Goal: Task Accomplishment & Management: Manage account settings

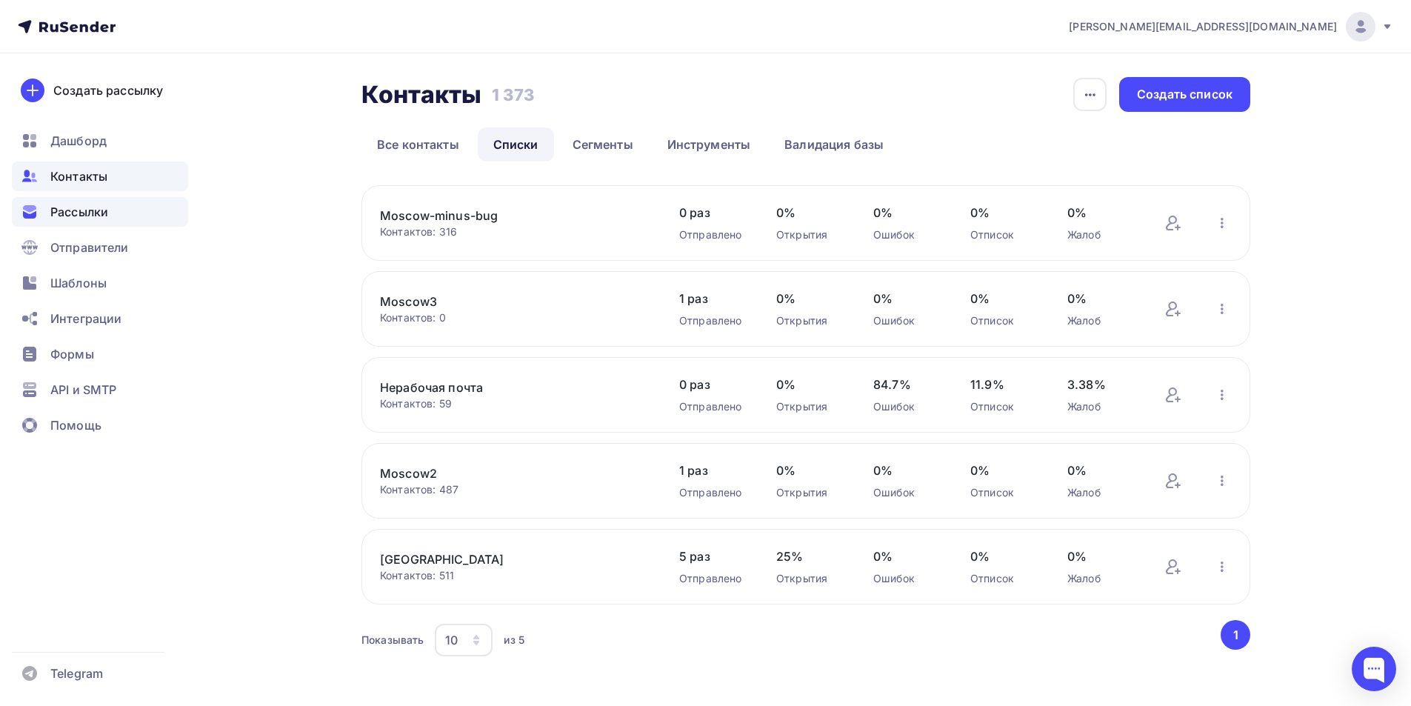
click at [75, 216] on span "Рассылки" at bounding box center [79, 212] width 58 height 18
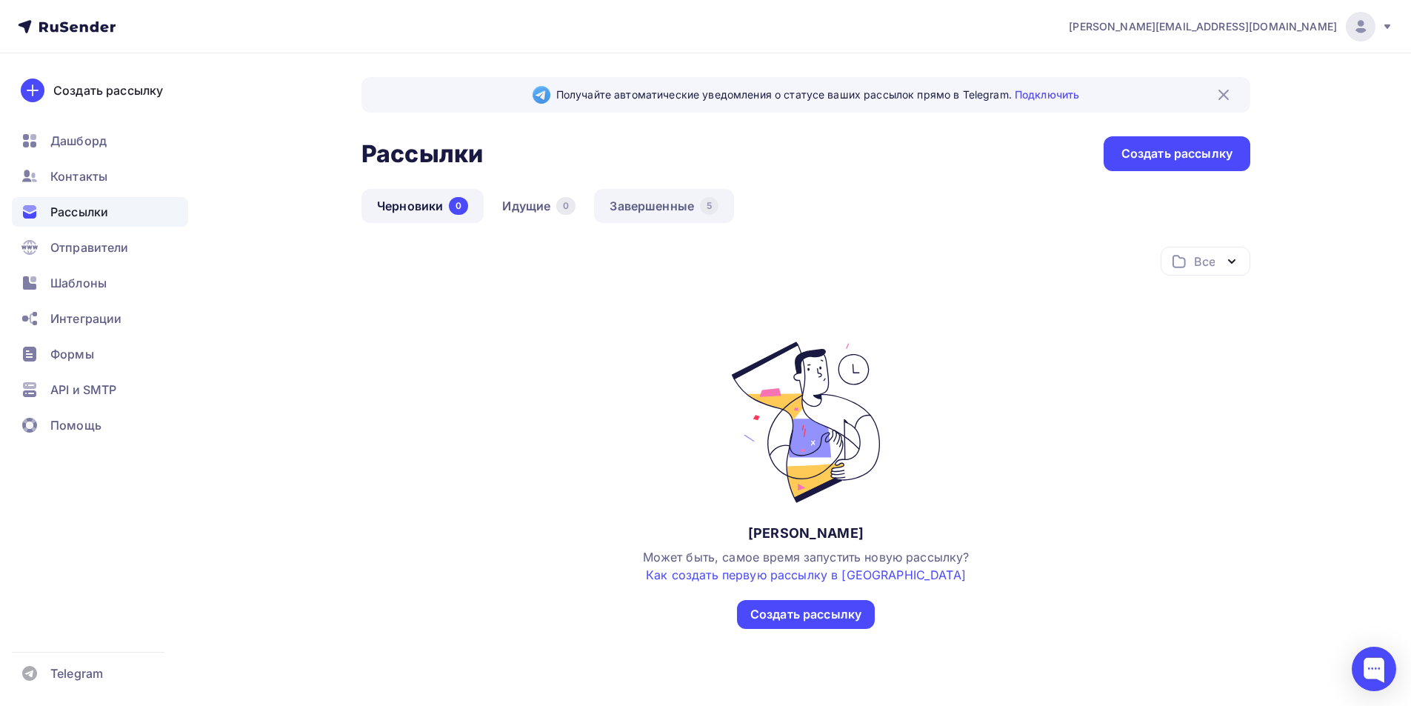
click at [625, 202] on link "Завершенные 5" at bounding box center [664, 206] width 140 height 34
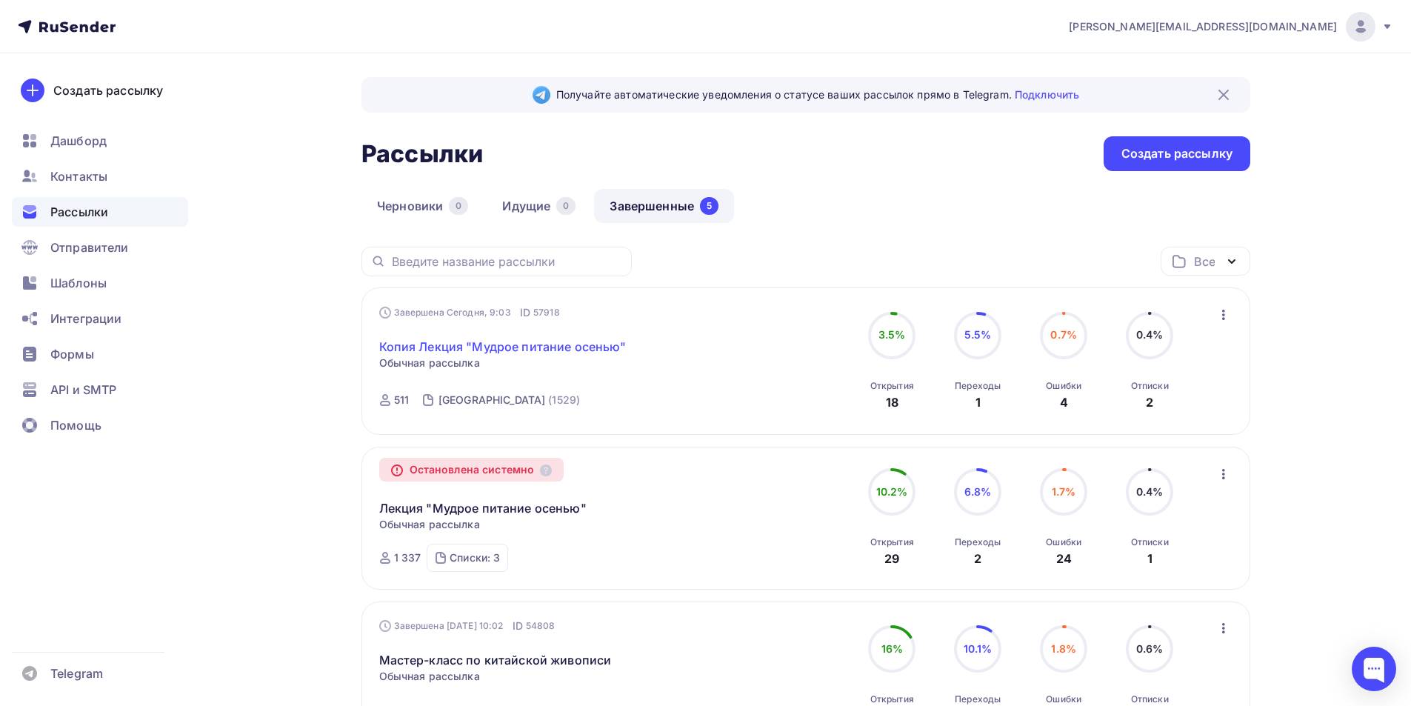
click at [561, 343] on link "Копия Лекция "Мудрое питание осенью"" at bounding box center [502, 347] width 247 height 18
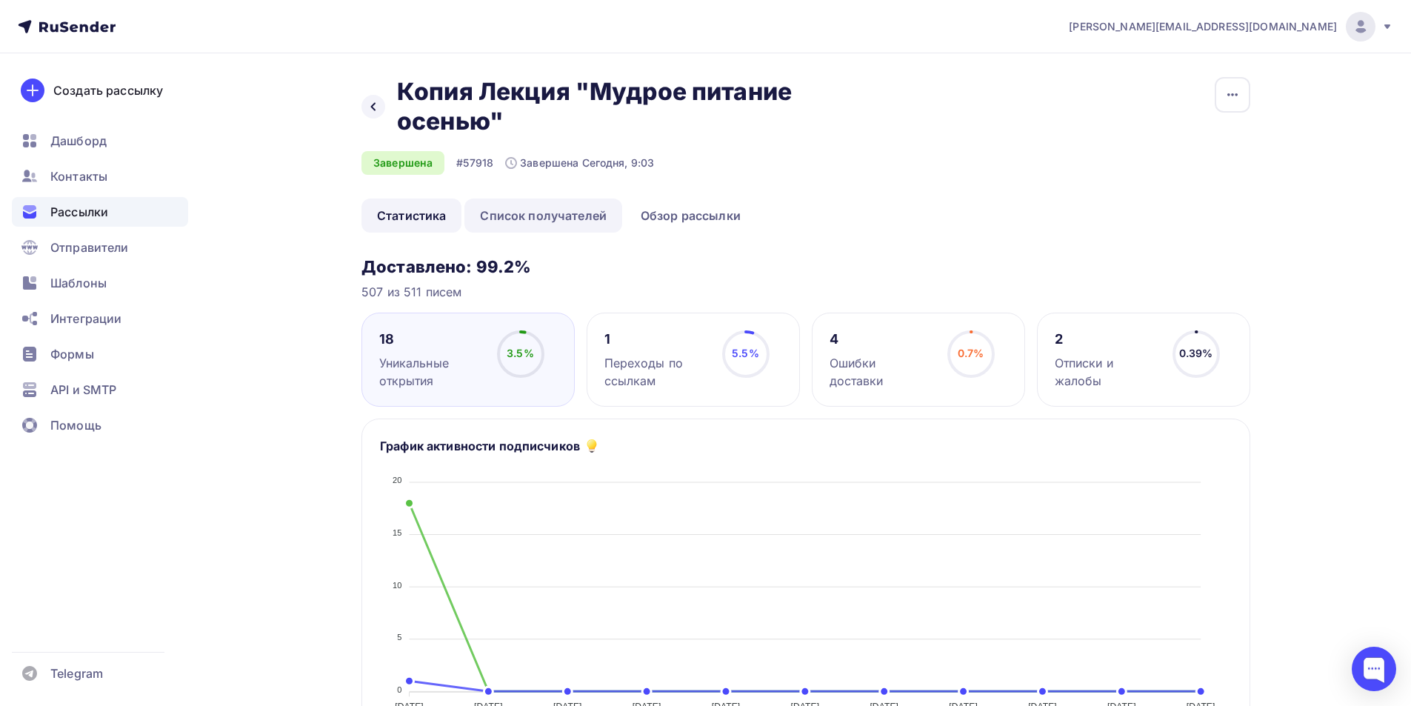
click at [581, 219] on link "Список получателей" at bounding box center [543, 216] width 158 height 34
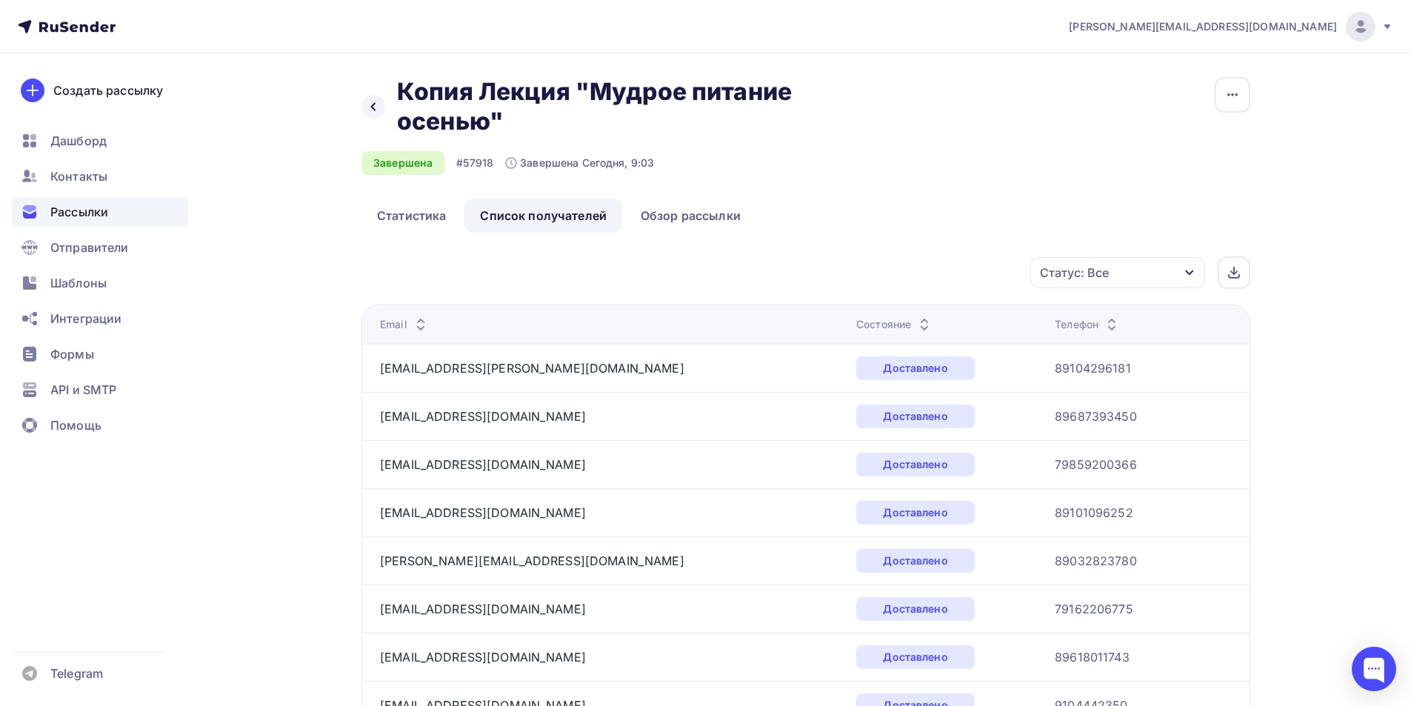
click at [1125, 270] on div "Статус: Все" at bounding box center [1117, 272] width 175 height 31
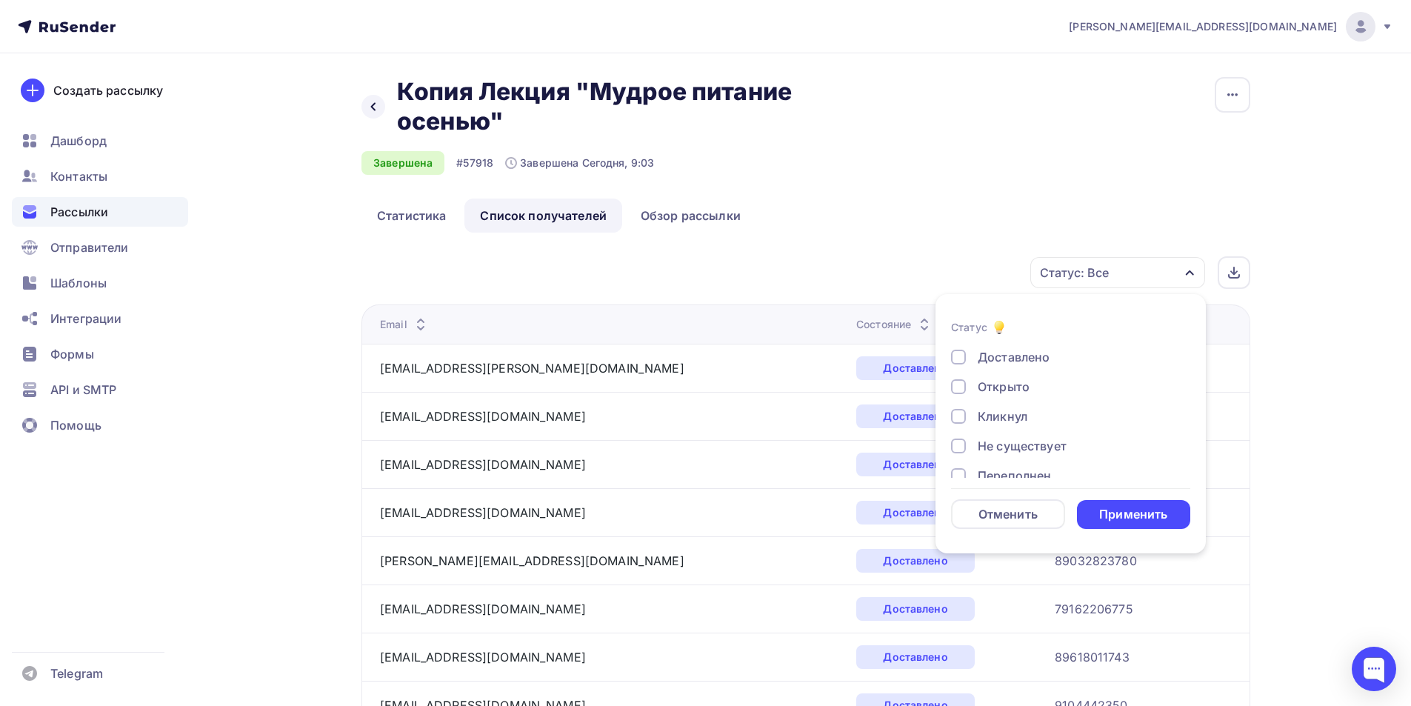
click at [958, 447] on div at bounding box center [958, 445] width 15 height 15
click at [962, 404] on div at bounding box center [958, 401] width 15 height 15
click at [961, 426] on div at bounding box center [958, 431] width 15 height 15
click at [959, 458] on div at bounding box center [958, 460] width 15 height 15
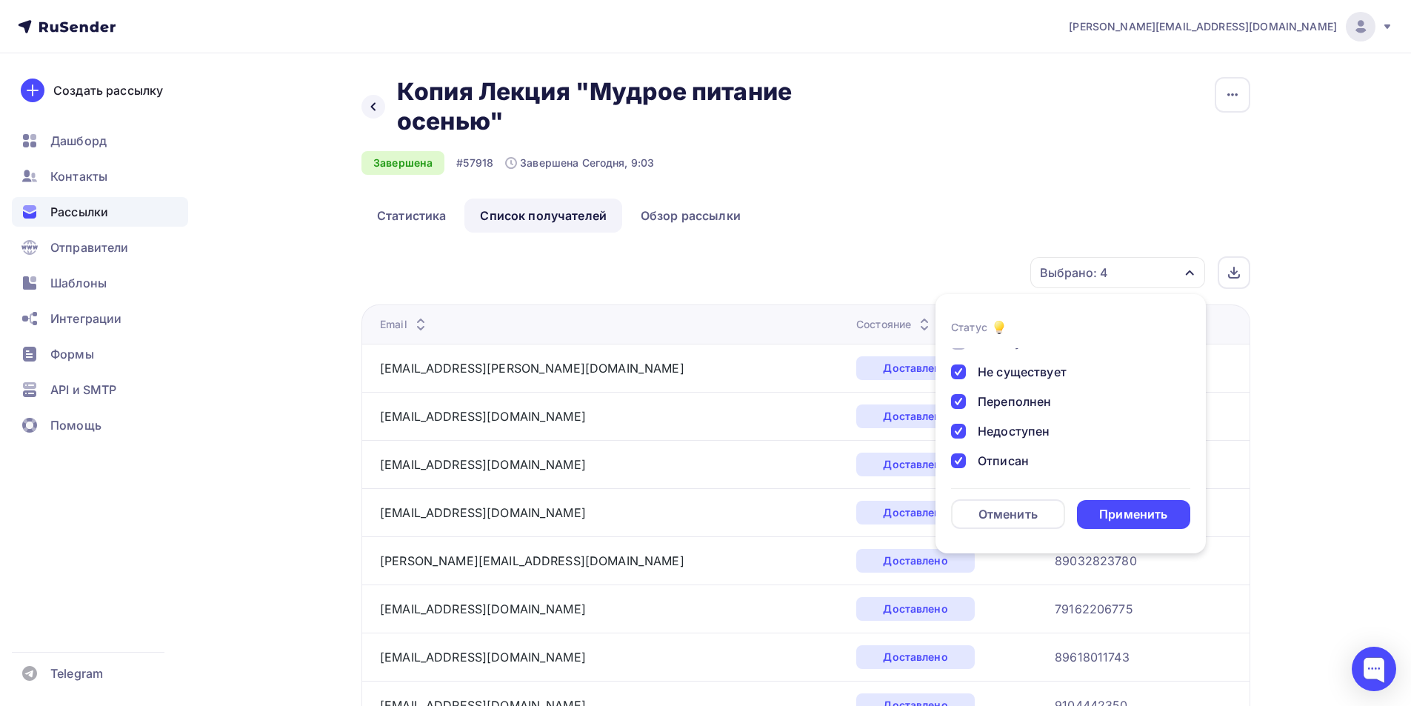
scroll to position [137, 0]
click at [960, 434] on div at bounding box center [958, 427] width 15 height 15
click at [1151, 519] on div "Применить" at bounding box center [1133, 514] width 68 height 17
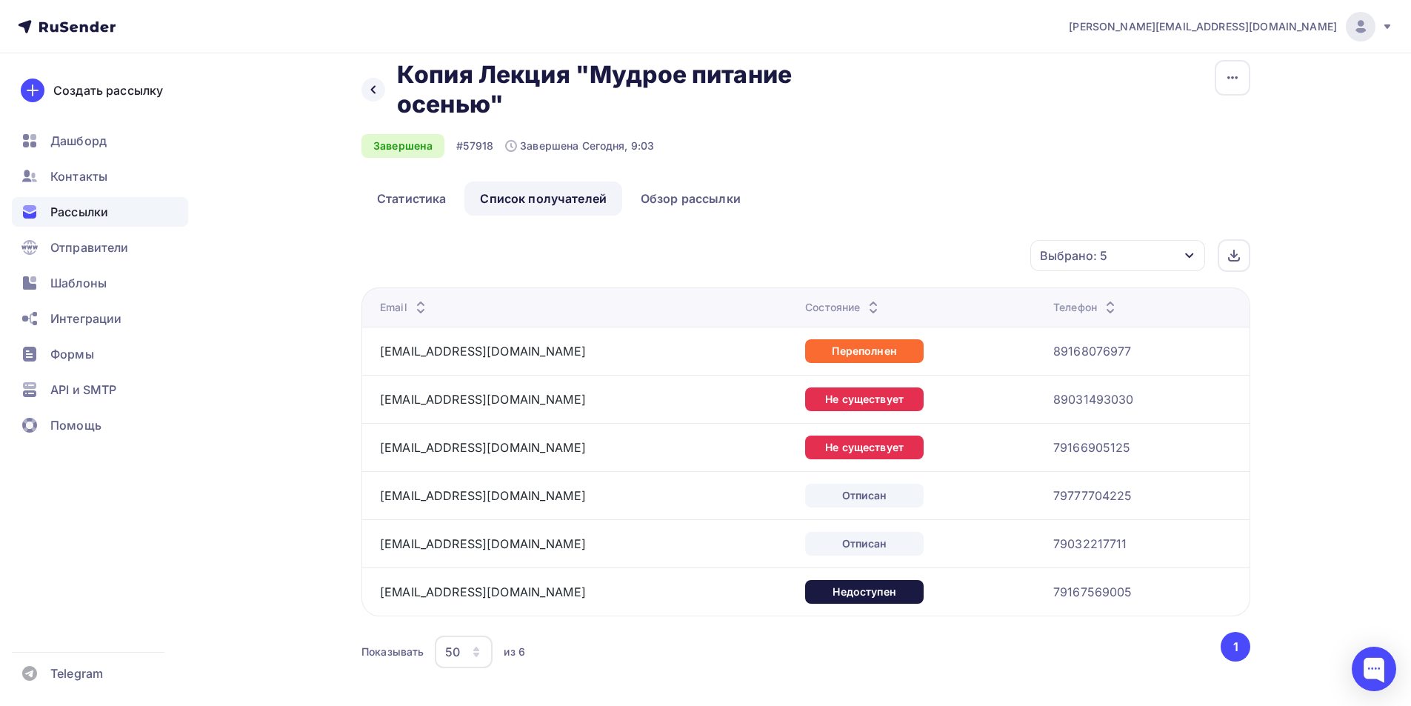
scroll to position [0, 0]
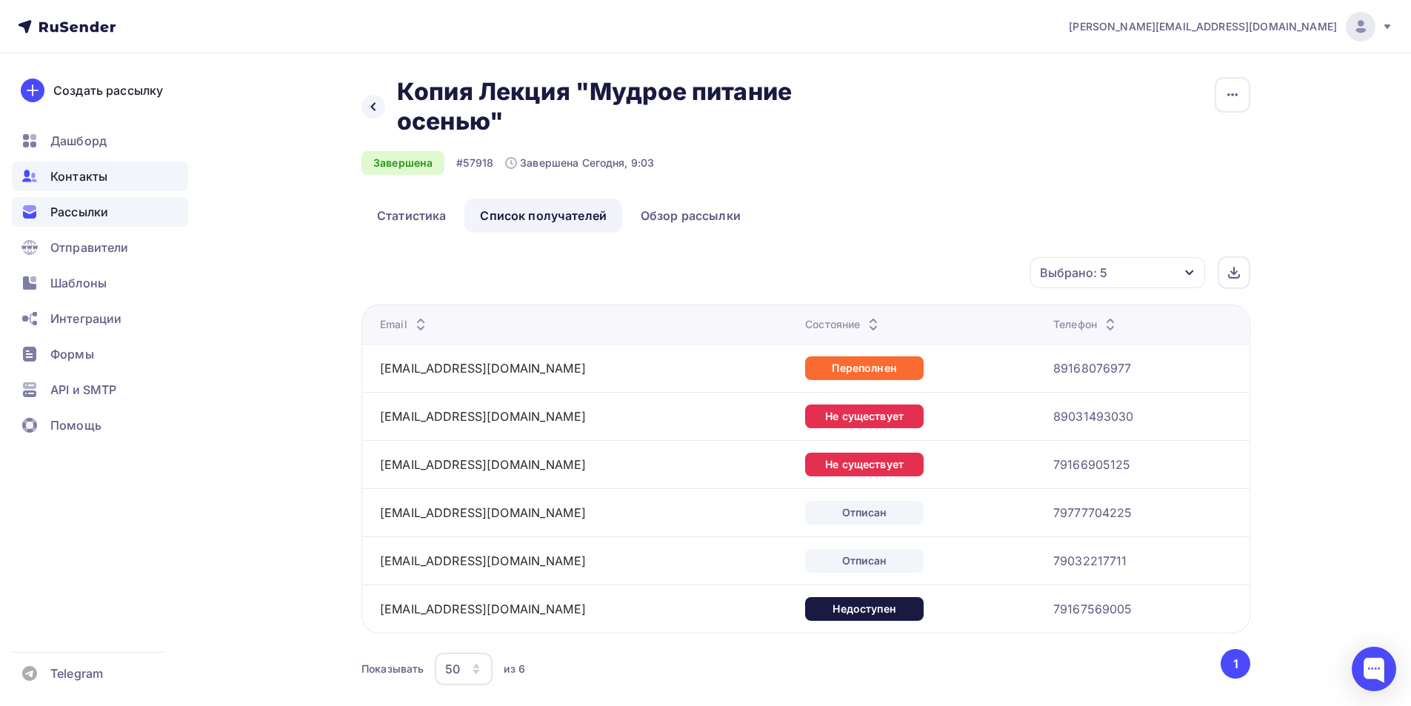
click at [113, 185] on div "Контакты" at bounding box center [100, 176] width 176 height 30
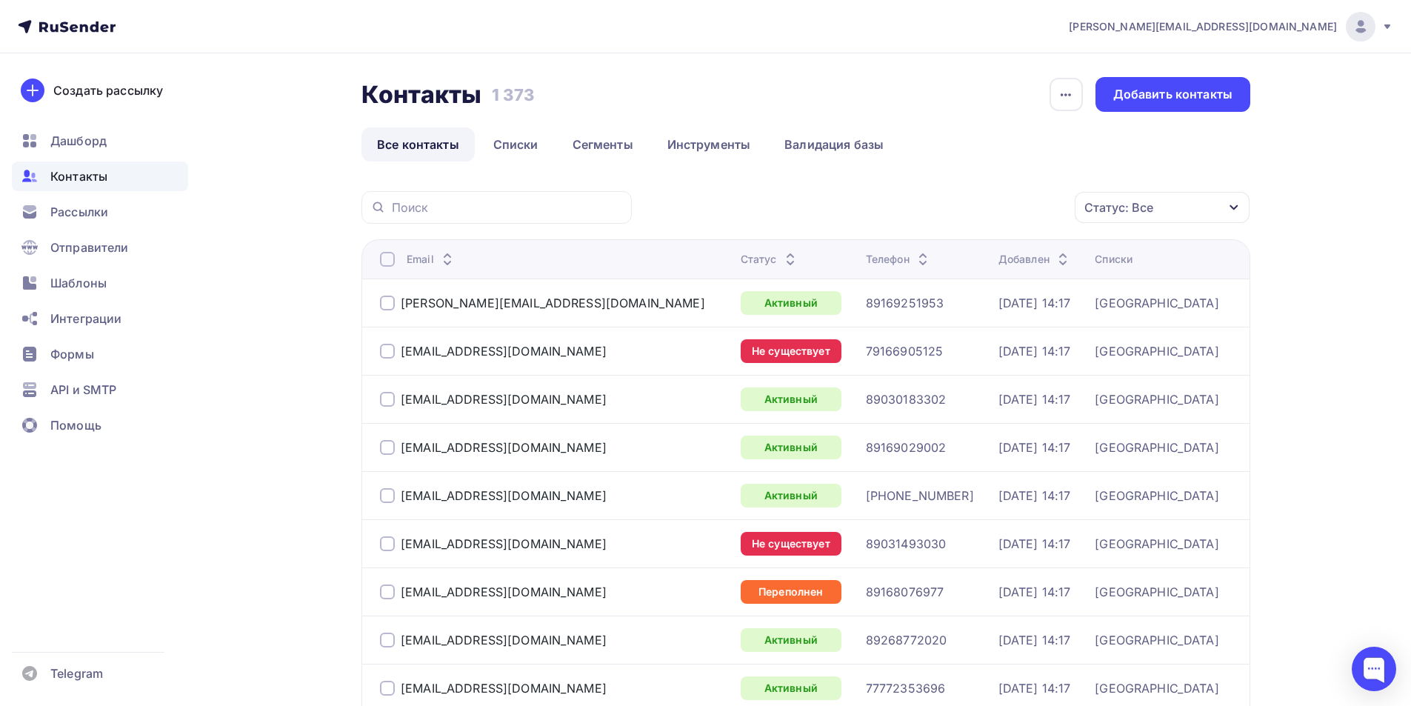
click at [1138, 210] on div "Статус: Все" at bounding box center [1118, 208] width 69 height 18
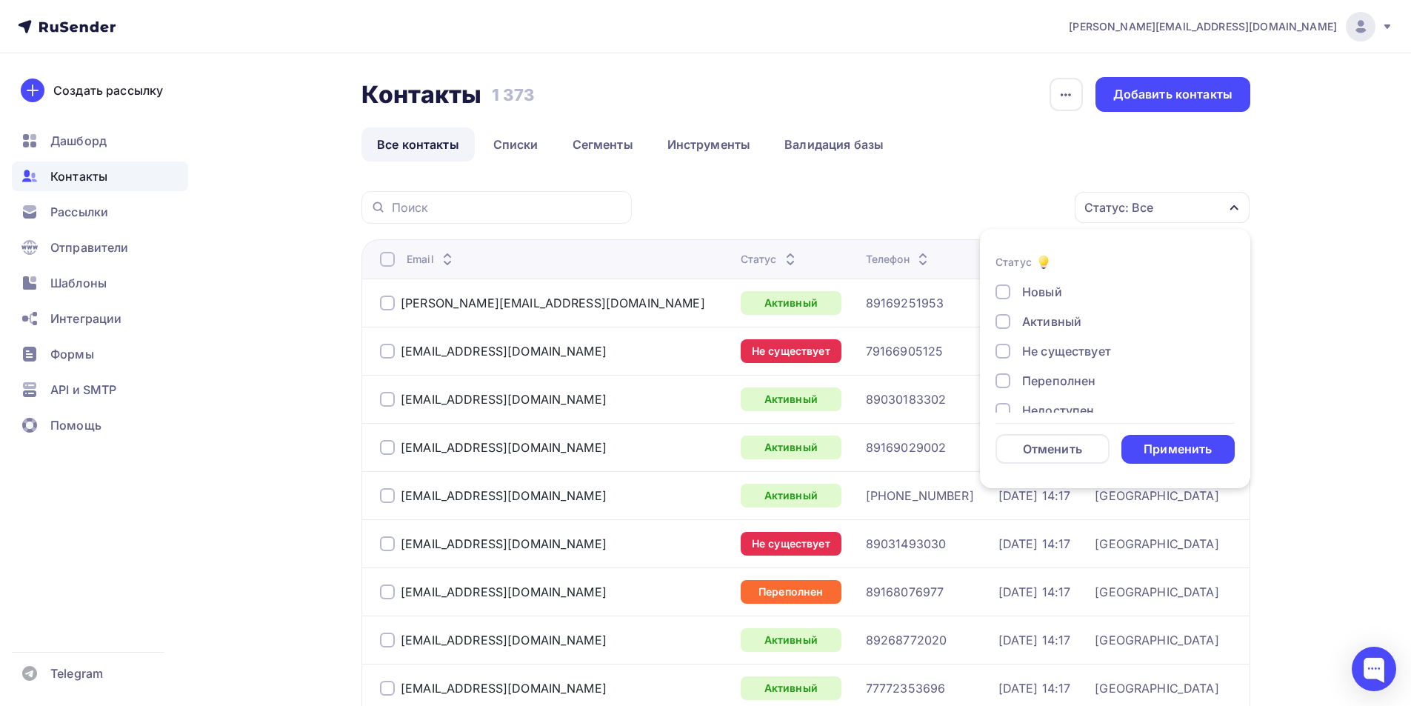
click at [999, 350] on div at bounding box center [1003, 351] width 15 height 15
click at [999, 380] on div at bounding box center [1003, 380] width 15 height 15
click at [1001, 341] on div at bounding box center [1003, 336] width 15 height 15
click at [1001, 368] on div at bounding box center [1003, 366] width 15 height 15
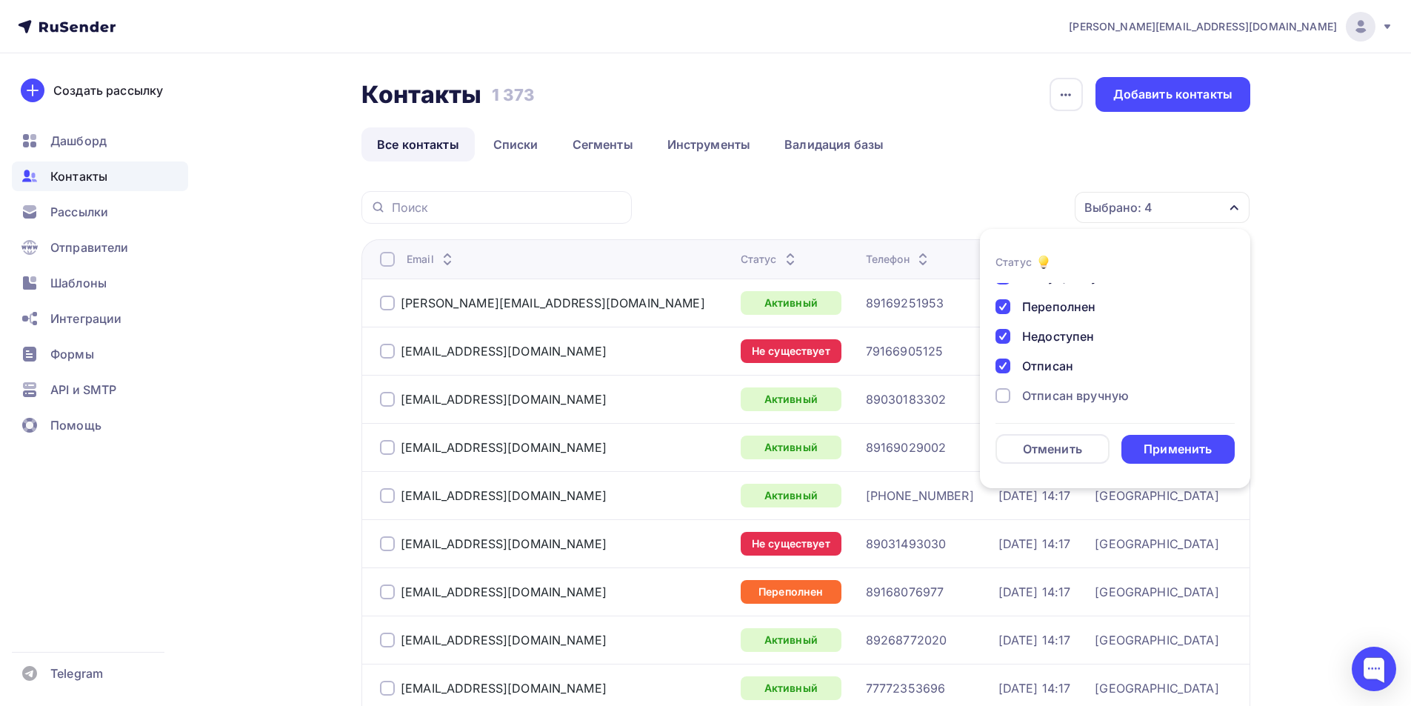
click at [1001, 392] on div at bounding box center [1003, 395] width 15 height 15
click at [1001, 392] on div at bounding box center [1003, 391] width 15 height 15
click at [1168, 444] on div "Применить" at bounding box center [1178, 449] width 68 height 17
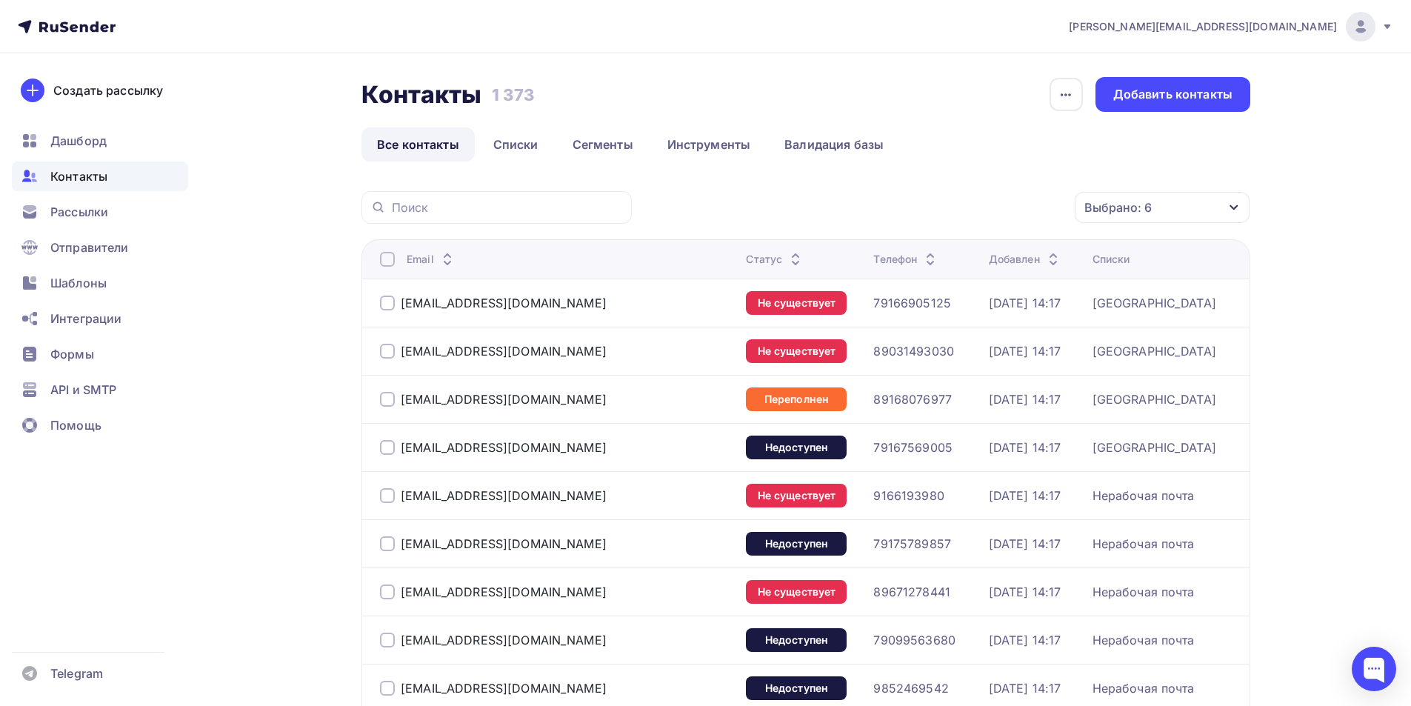
click at [387, 301] on div at bounding box center [387, 303] width 15 height 15
click at [387, 350] on div at bounding box center [387, 351] width 15 height 15
click at [387, 401] on div at bounding box center [387, 399] width 15 height 15
click at [382, 452] on div at bounding box center [387, 447] width 15 height 15
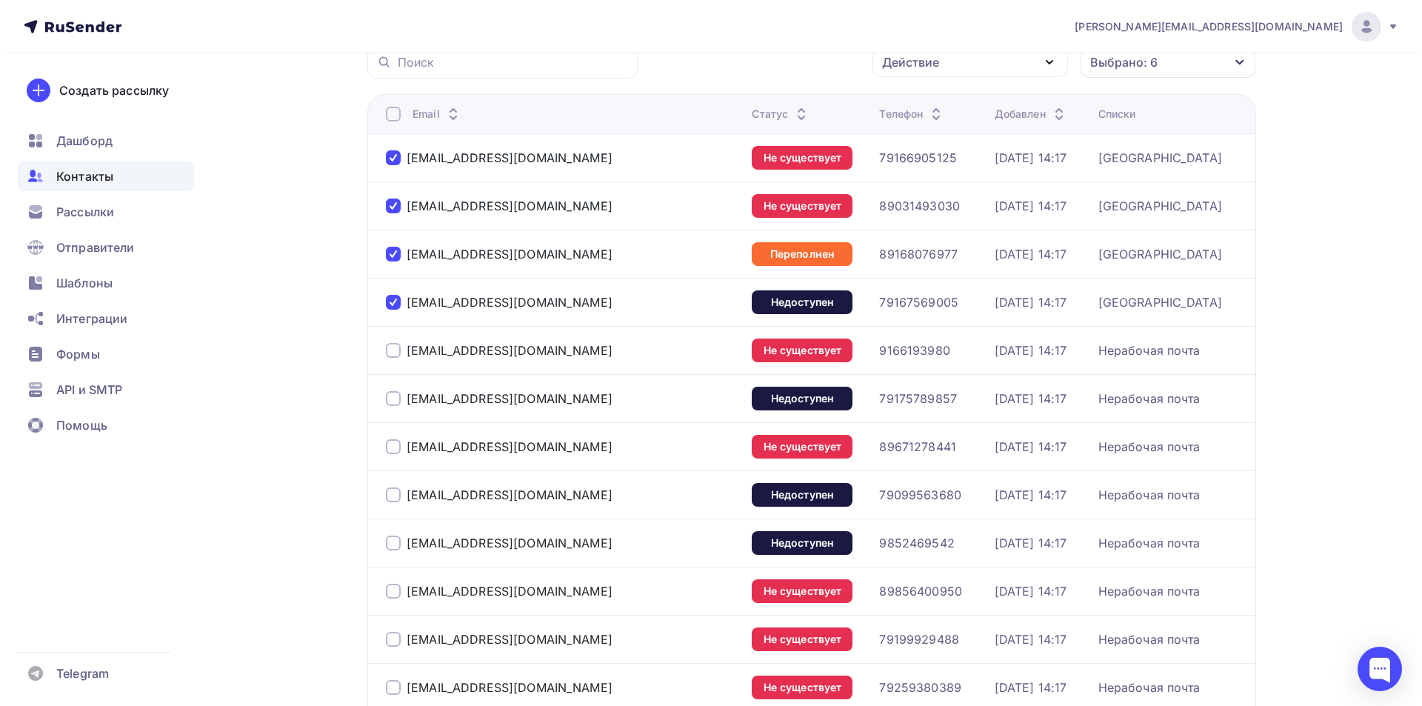
scroll to position [0, 0]
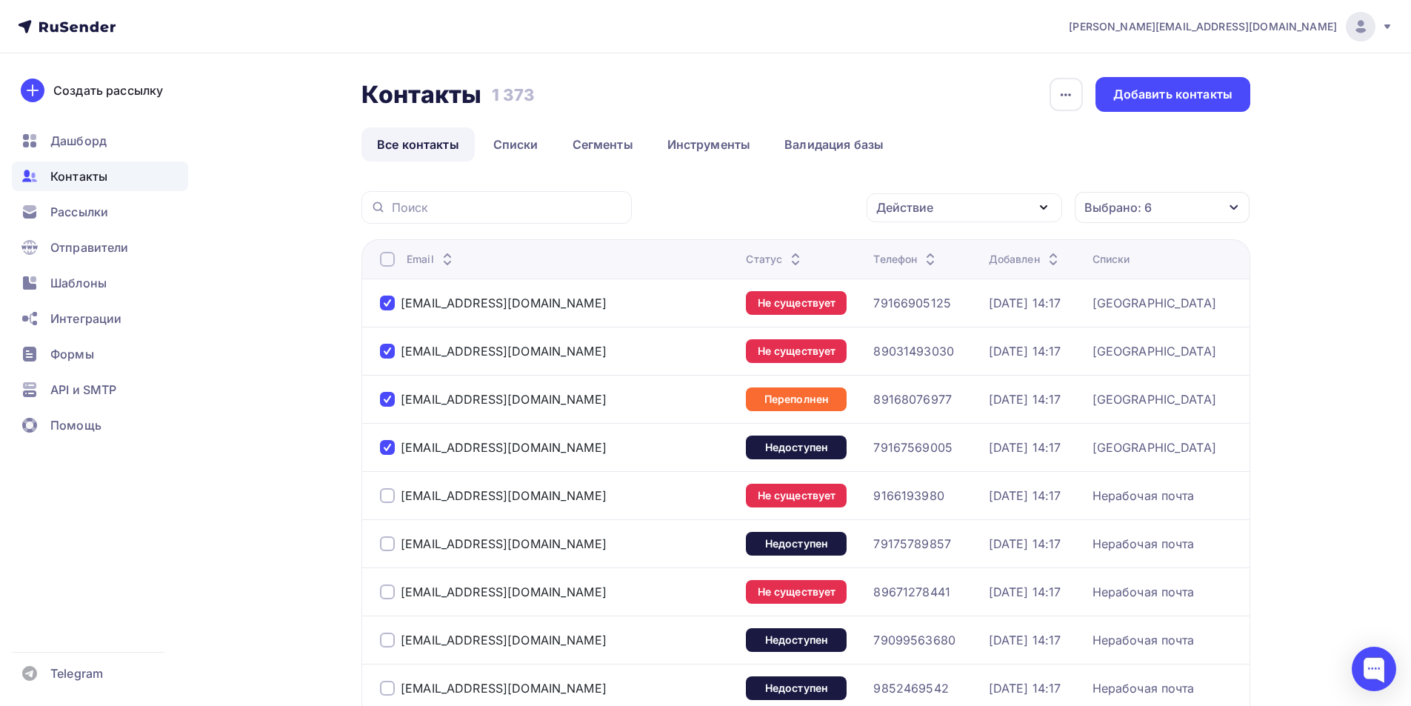
click at [907, 208] on div "Действие" at bounding box center [904, 208] width 57 height 18
click at [927, 246] on div "Добавить в списки" at bounding box center [941, 251] width 114 height 18
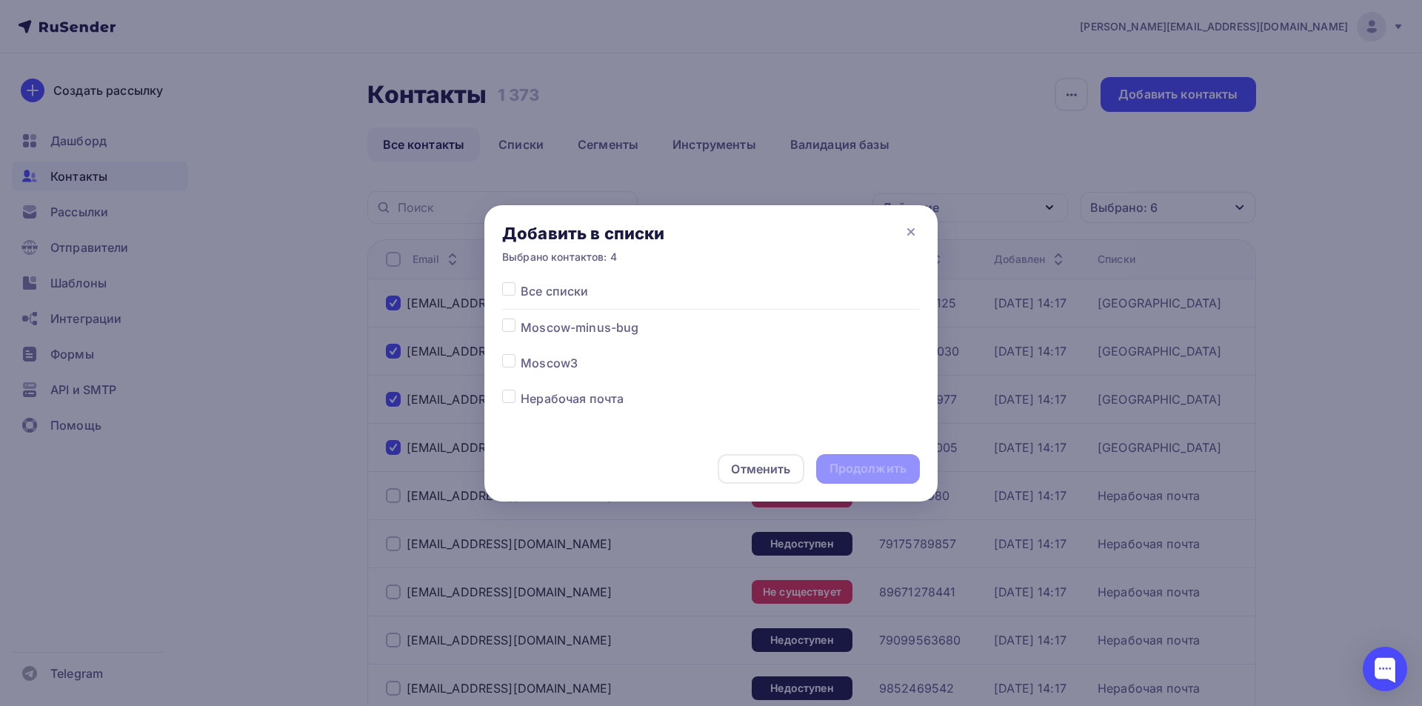
click at [521, 390] on label at bounding box center [521, 390] width 0 height 0
click at [513, 398] on input "checkbox" at bounding box center [508, 396] width 13 height 13
checkbox input "true"
click at [863, 466] on div "Продолжить" at bounding box center [868, 468] width 77 height 17
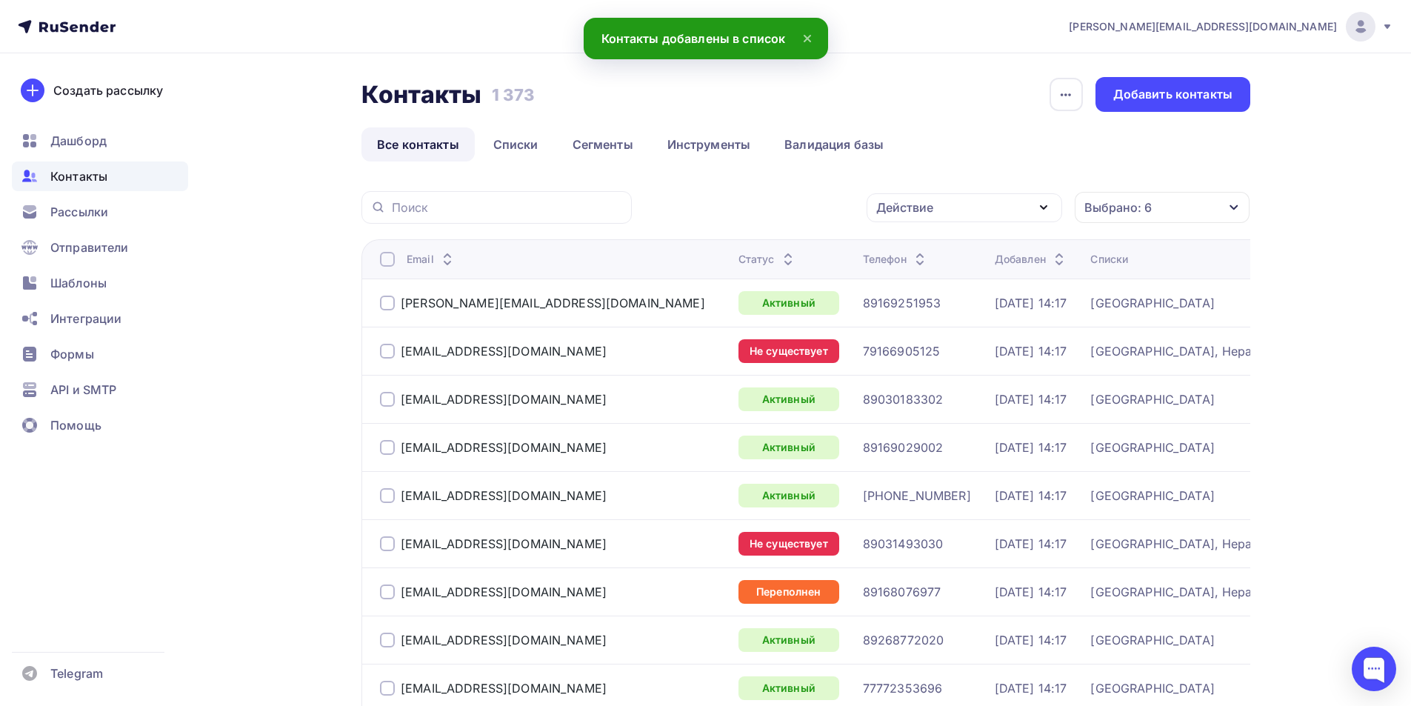
click at [1146, 210] on div "Выбрано: 6" at bounding box center [1117, 208] width 67 height 18
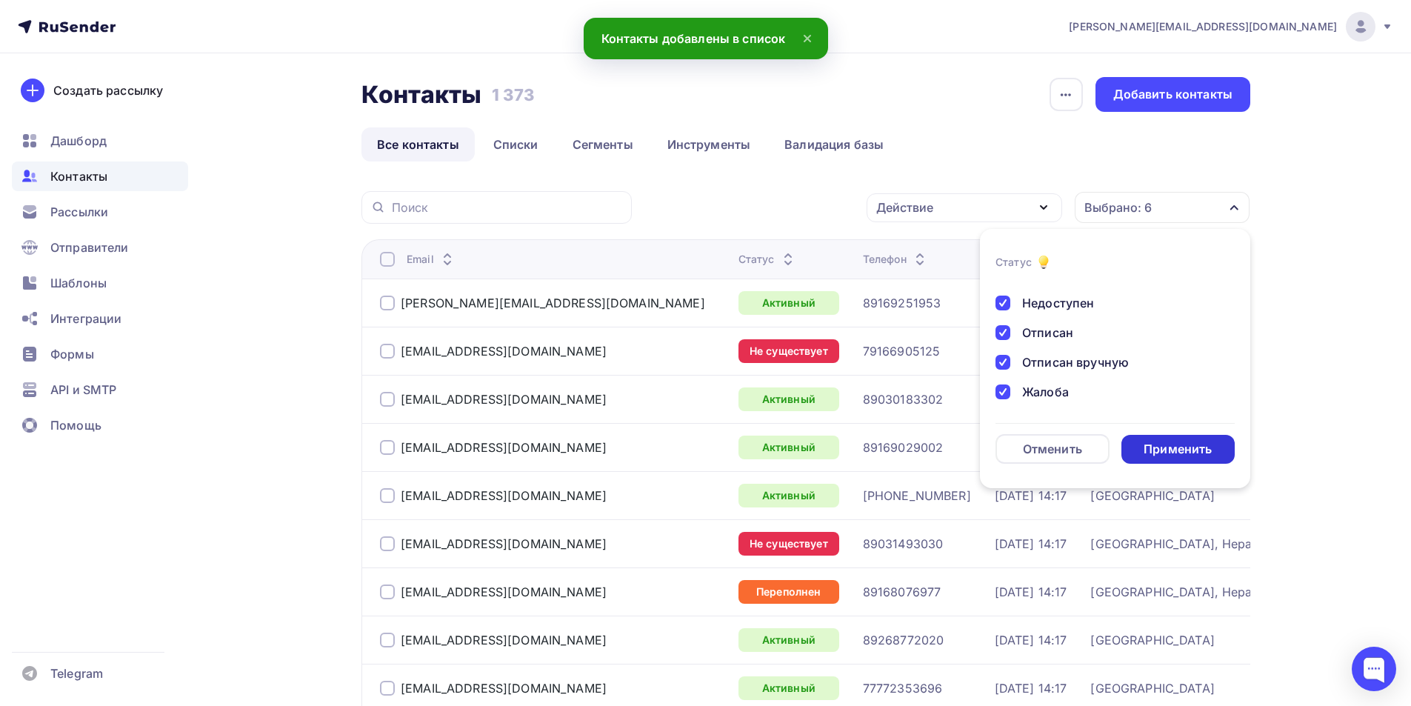
click at [1179, 444] on div "Применить" at bounding box center [1178, 449] width 68 height 17
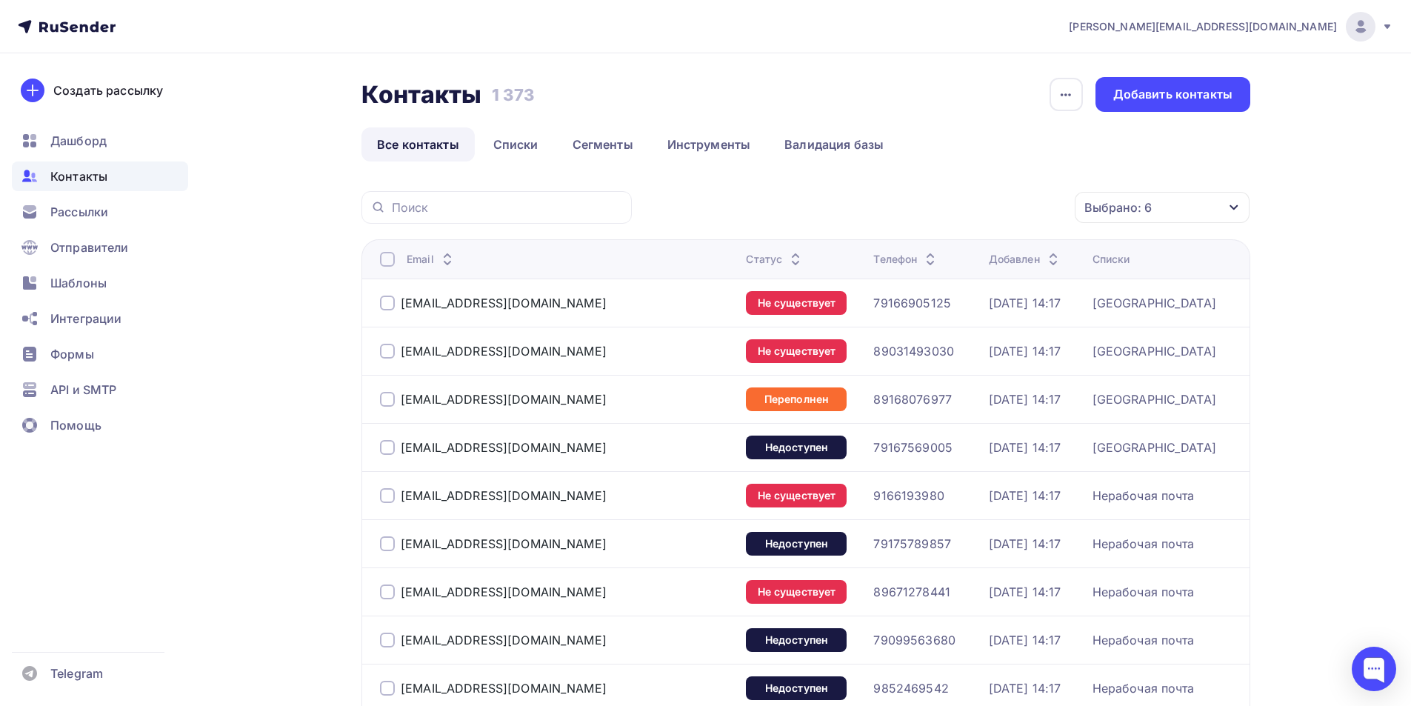
click at [384, 305] on div at bounding box center [387, 303] width 15 height 15
click at [388, 353] on div at bounding box center [387, 351] width 15 height 15
click at [387, 398] on div at bounding box center [387, 399] width 15 height 15
click at [387, 441] on div at bounding box center [387, 447] width 15 height 15
click at [932, 213] on div "Действие" at bounding box center [904, 208] width 57 height 18
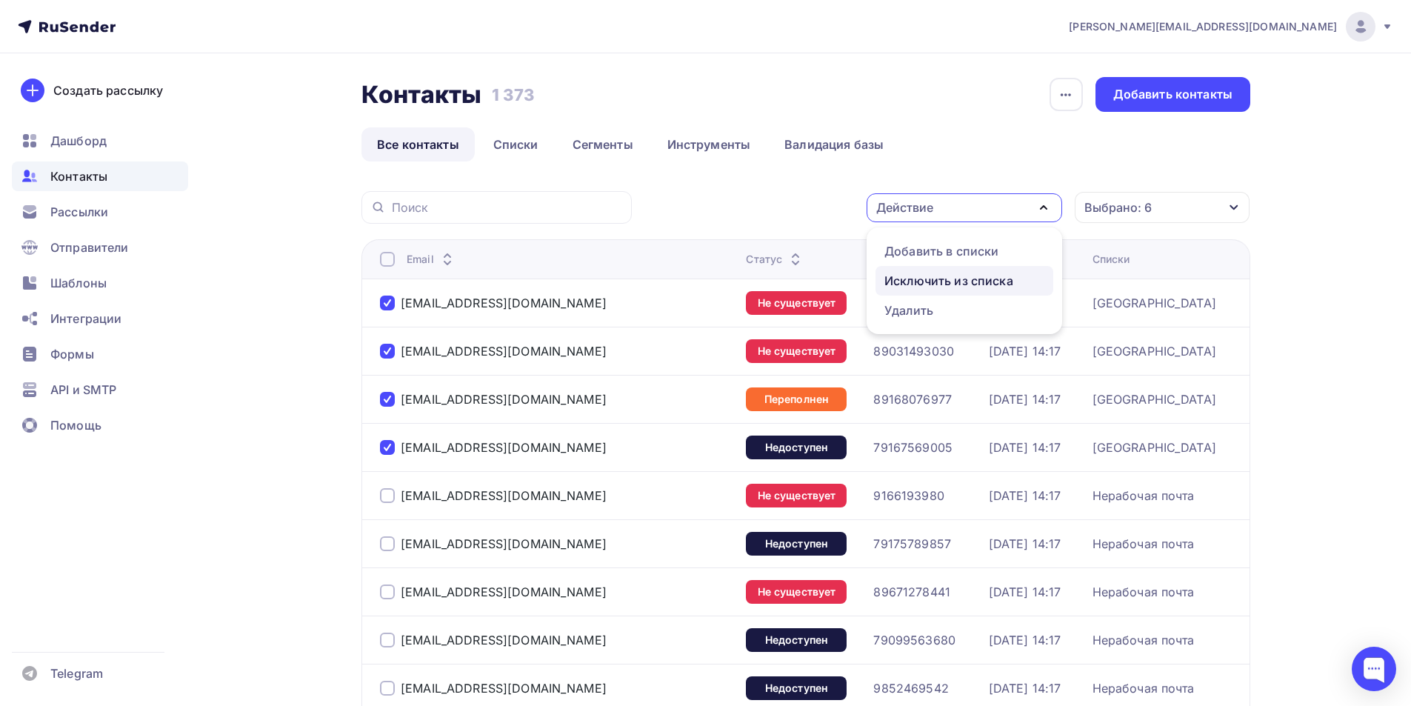
click at [941, 278] on div "Исключить из списка" at bounding box center [948, 281] width 129 height 18
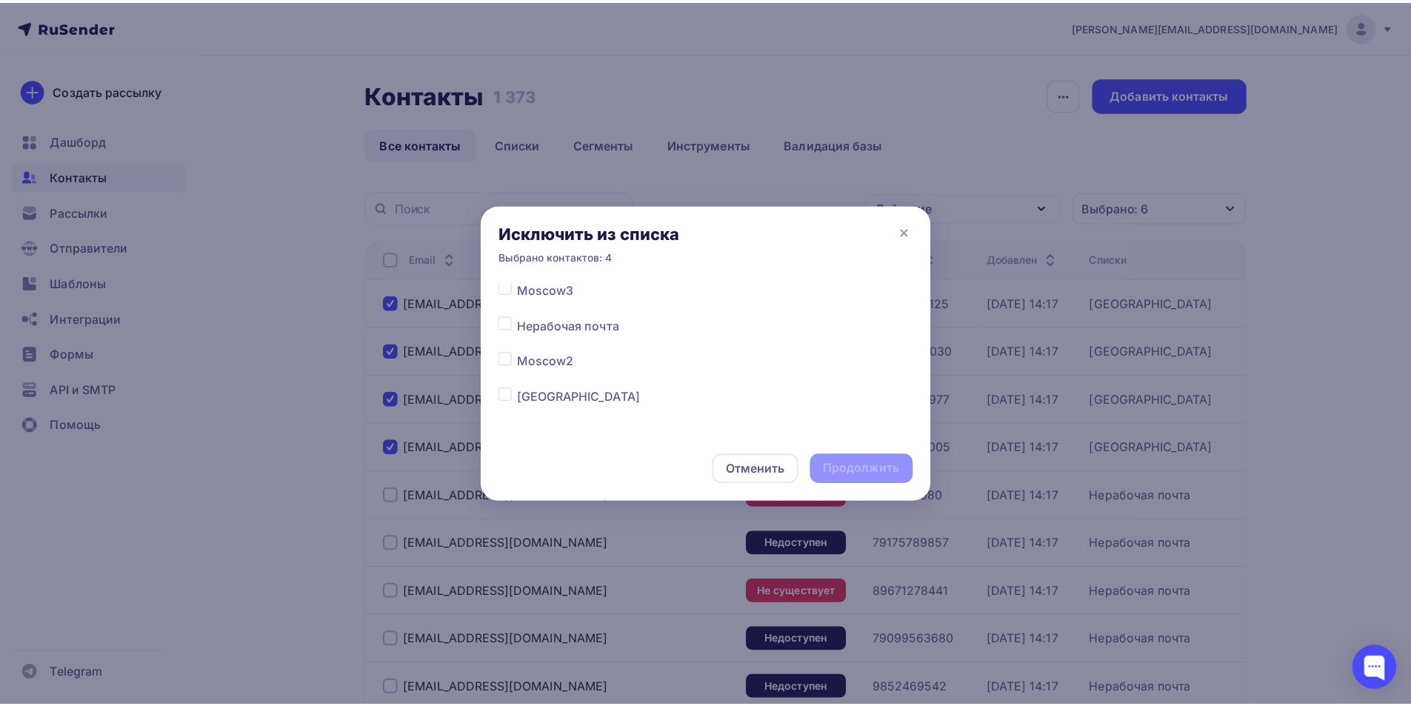
scroll to position [74, 0]
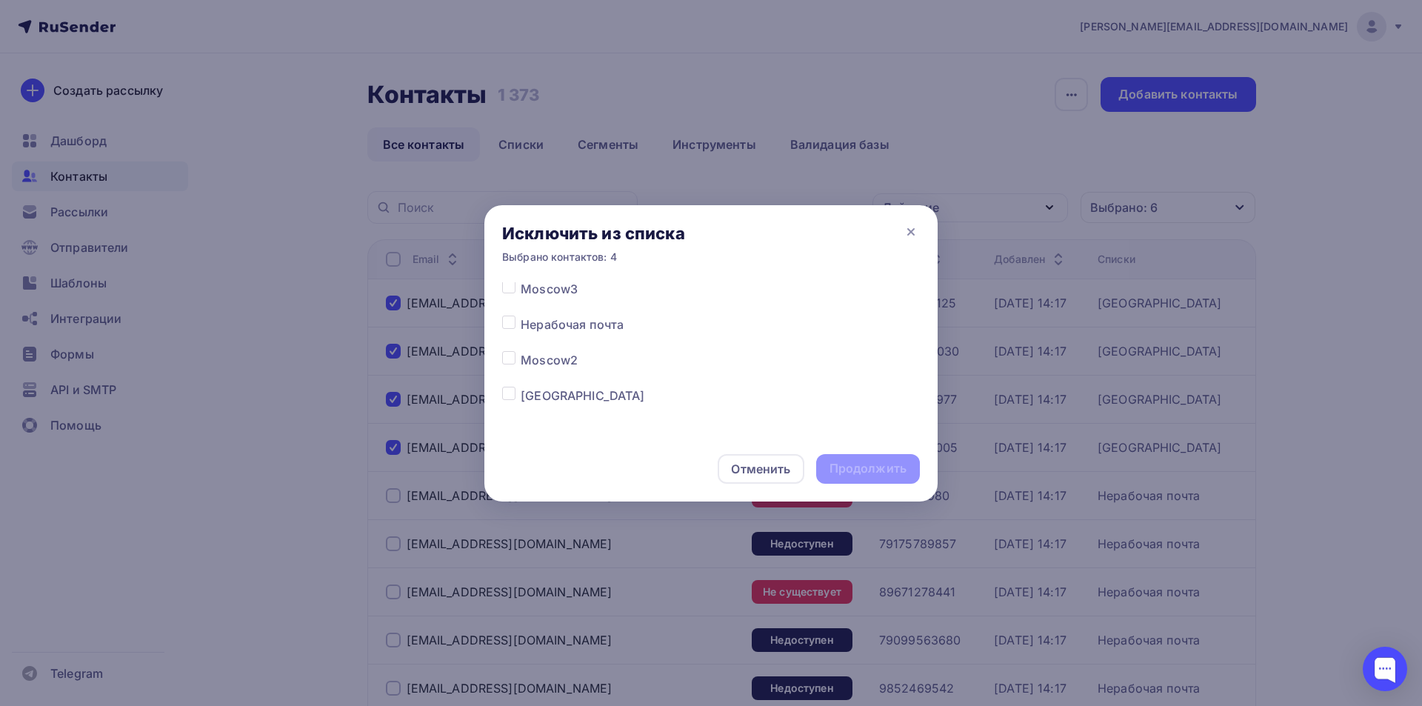
click at [521, 387] on label at bounding box center [521, 387] width 0 height 0
click at [507, 396] on input "checkbox" at bounding box center [508, 393] width 13 height 13
checkbox input "true"
click at [883, 470] on div "Продолжить" at bounding box center [868, 468] width 77 height 17
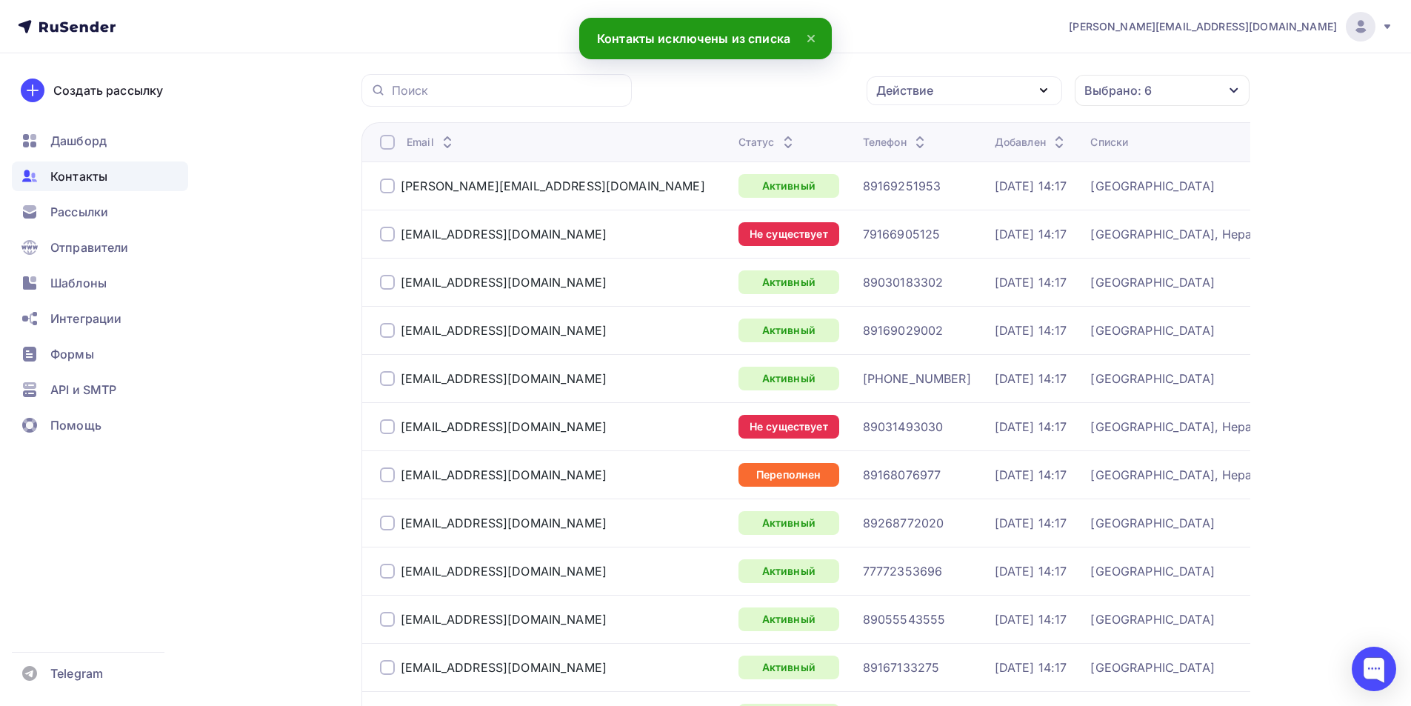
scroll to position [0, 0]
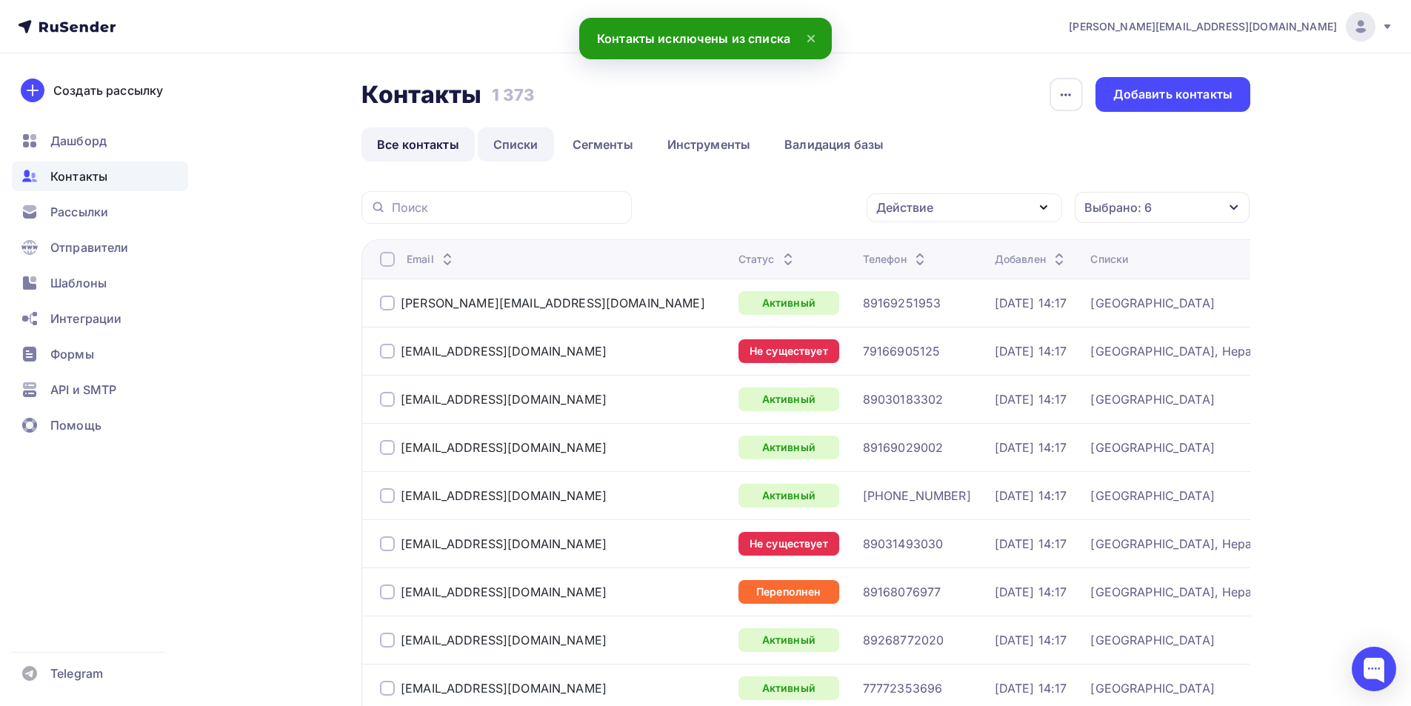
click at [531, 137] on link "Списки" at bounding box center [516, 144] width 76 height 34
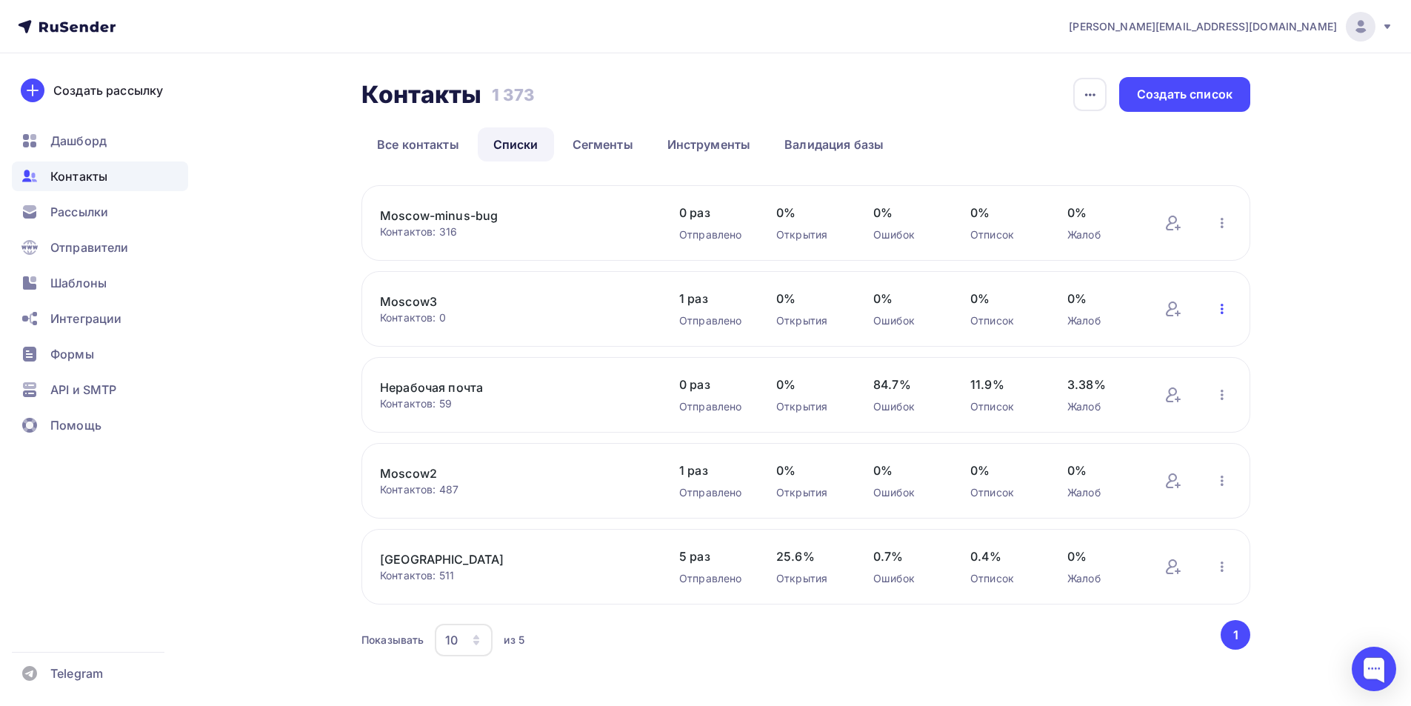
click at [1224, 307] on icon "button" at bounding box center [1222, 309] width 18 height 18
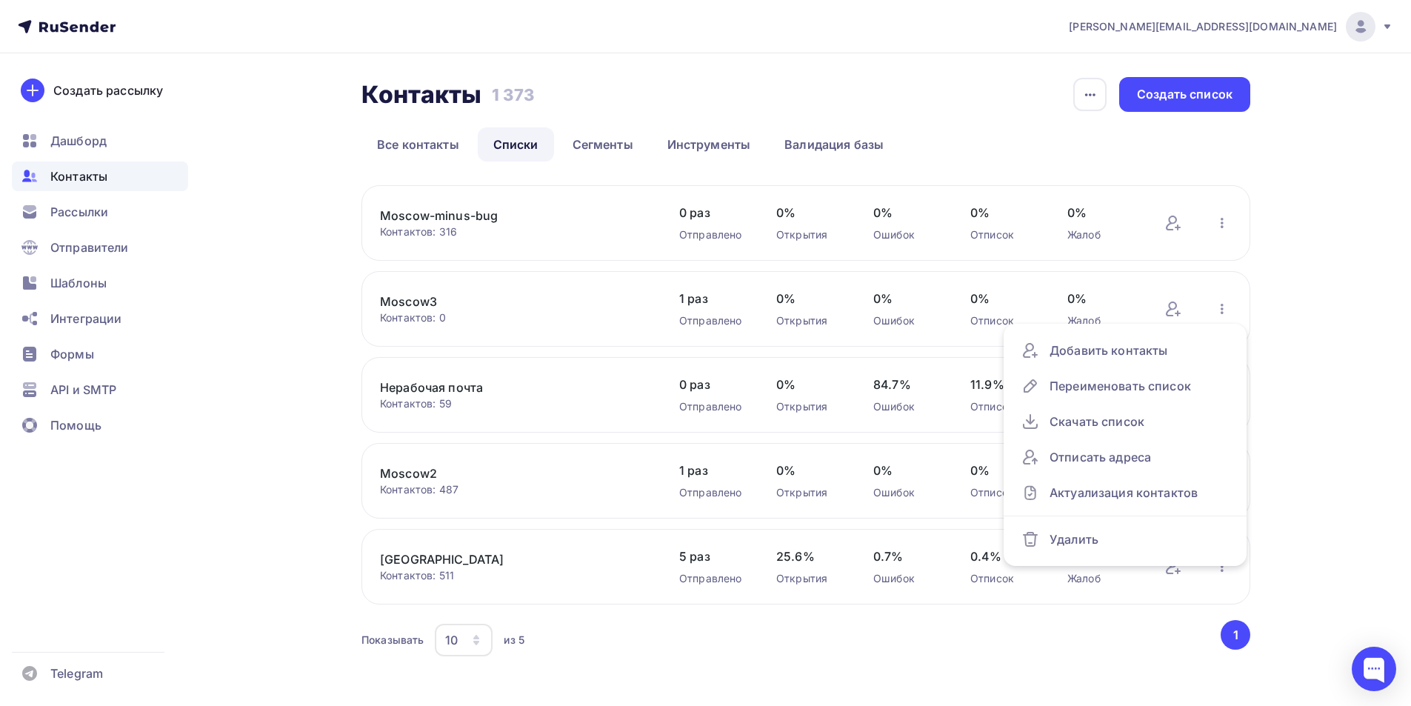
click at [1346, 244] on div "a.demidenko@kungfu-world.ru Аккаунт Тарифы Выйти Создать рассылку Дашборд Конта…" at bounding box center [705, 359] width 1411 height 719
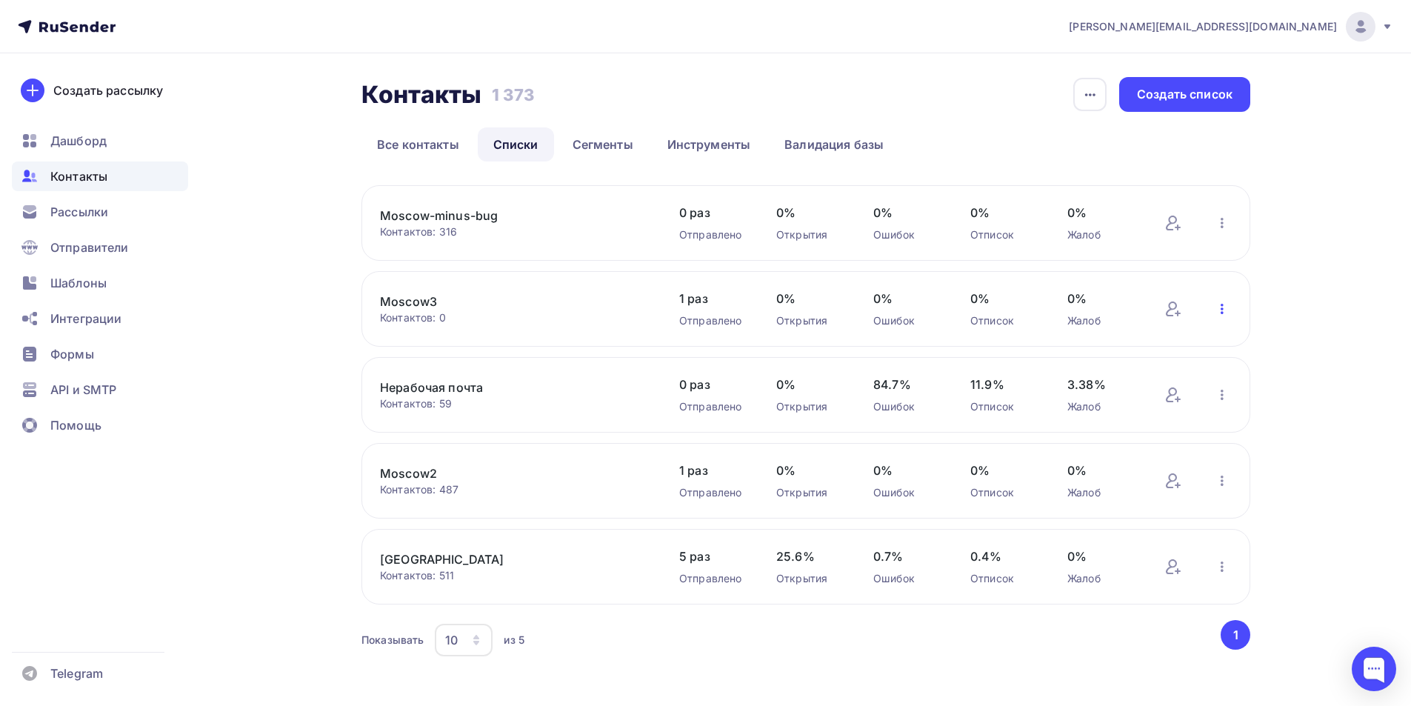
click at [1221, 313] on icon "button" at bounding box center [1222, 309] width 18 height 18
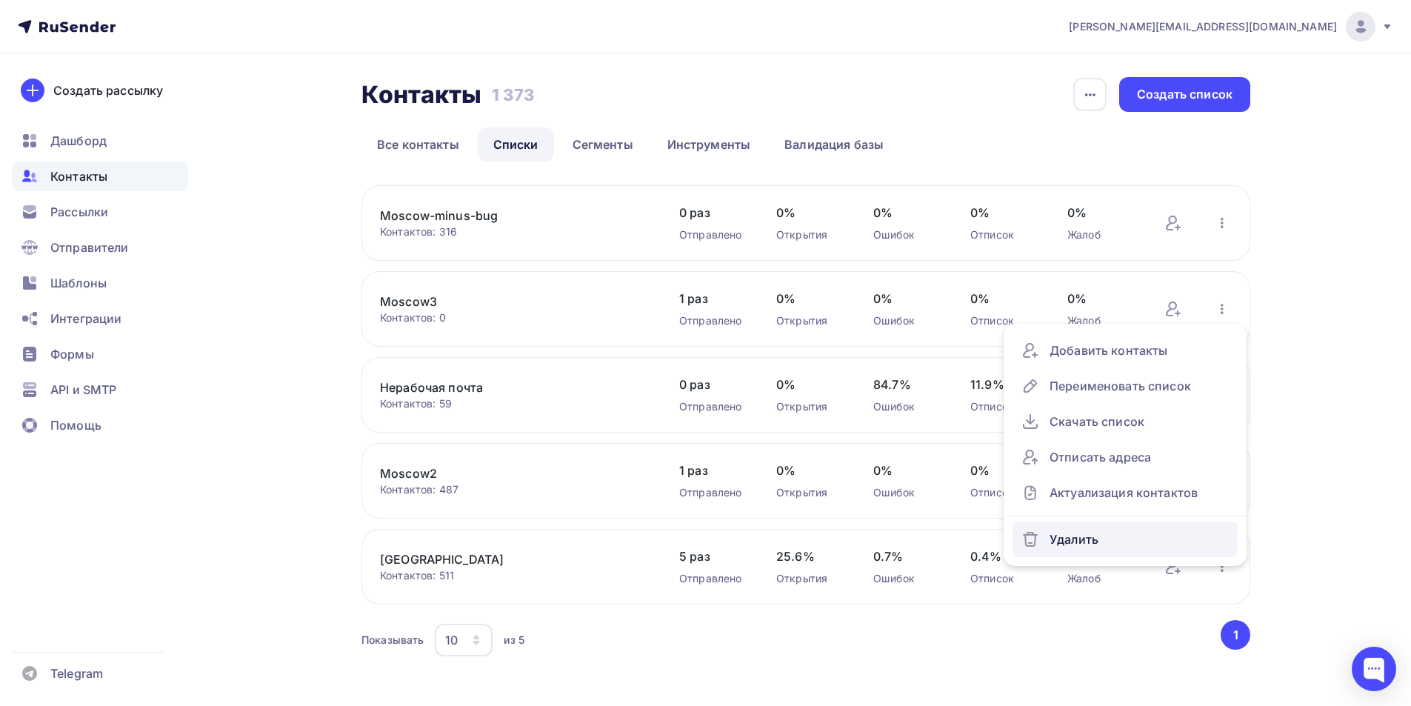
click at [1087, 536] on div "Удалить" at bounding box center [1124, 539] width 207 height 24
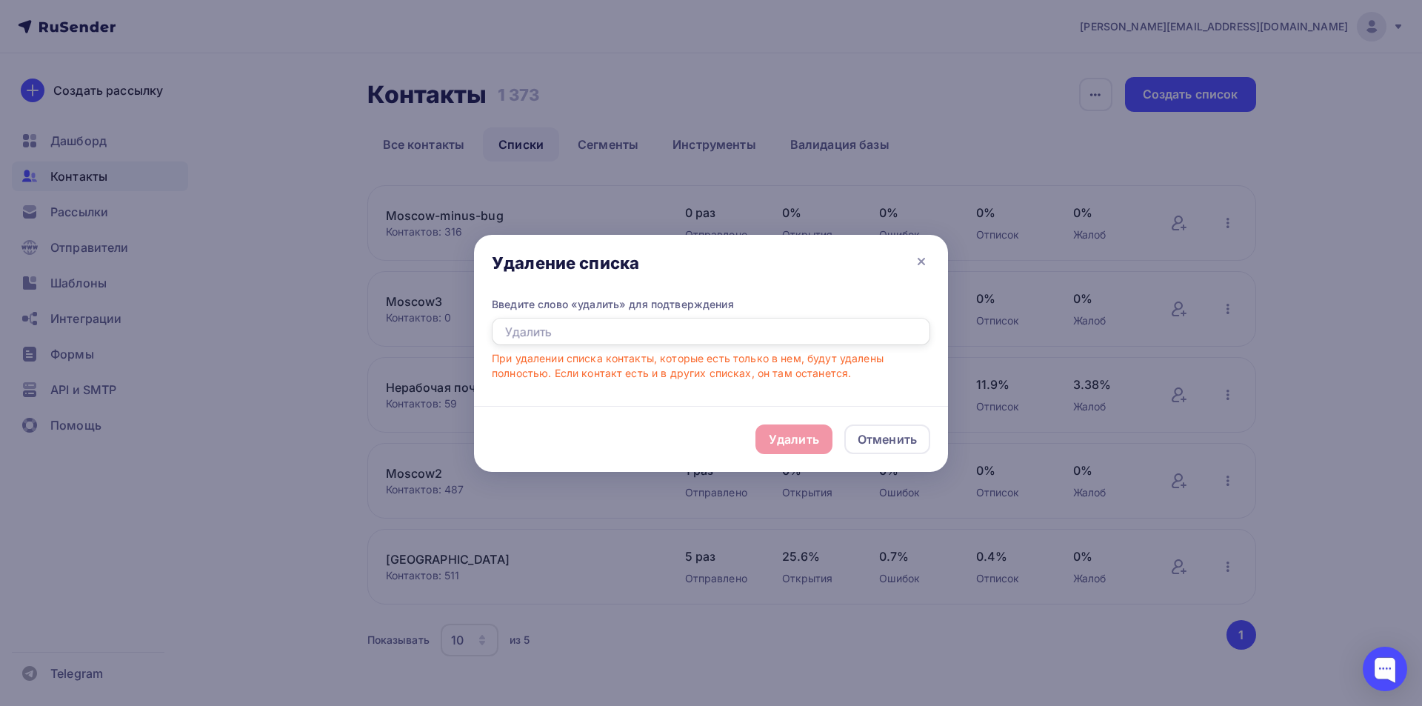
click at [576, 341] on input "text" at bounding box center [711, 332] width 438 height 28
type input "Удалить"
click at [767, 439] on div "Удалить" at bounding box center [794, 439] width 77 height 30
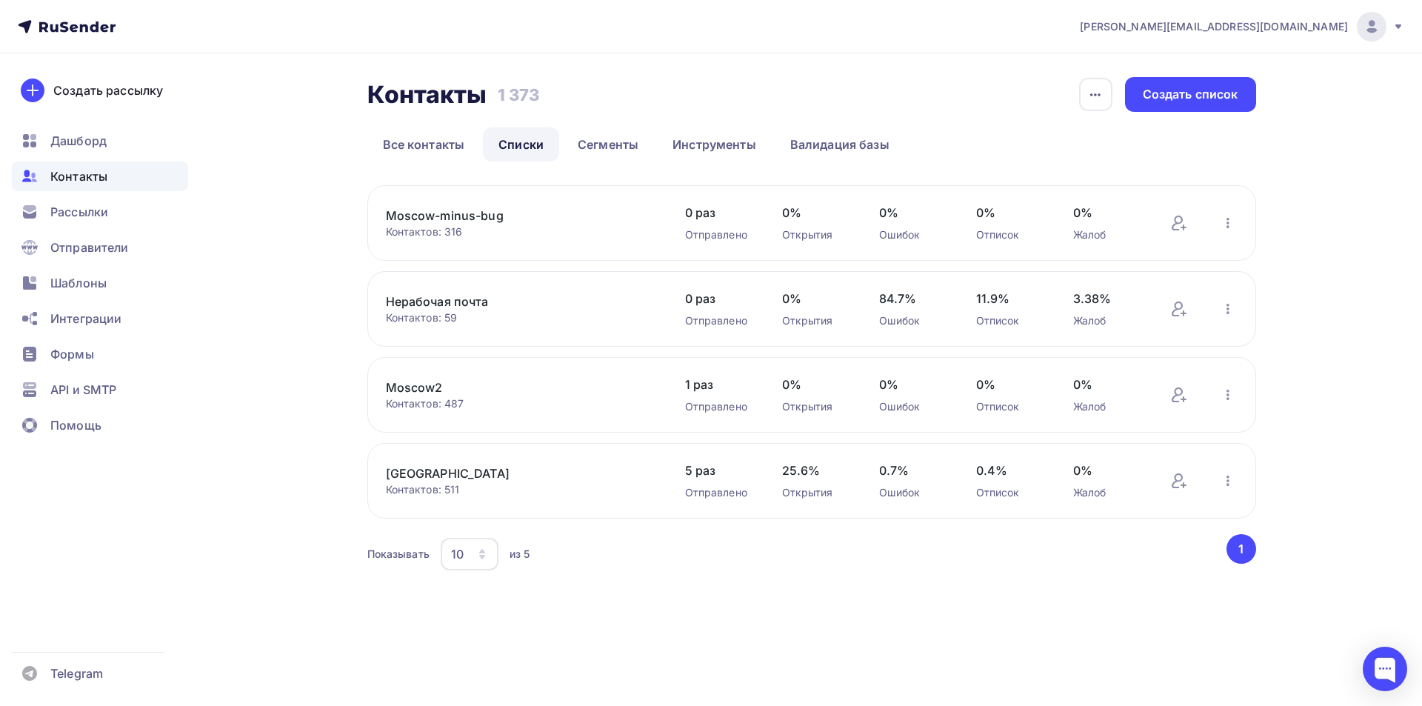
click at [472, 220] on link "Moscow-minus-bug" at bounding box center [512, 216] width 252 height 18
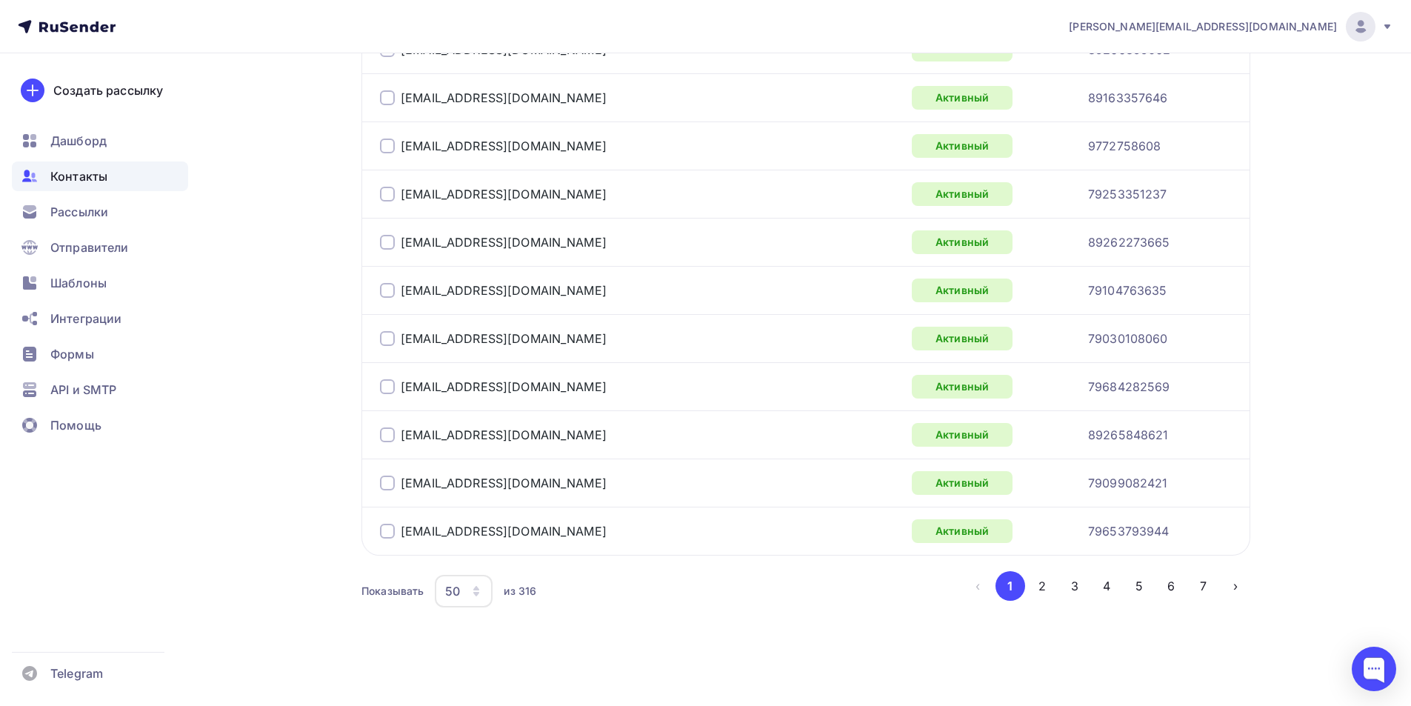
scroll to position [2375, 0]
click at [476, 590] on icon "button" at bounding box center [476, 590] width 12 height 12
click at [487, 554] on link "100" at bounding box center [523, 545] width 160 height 30
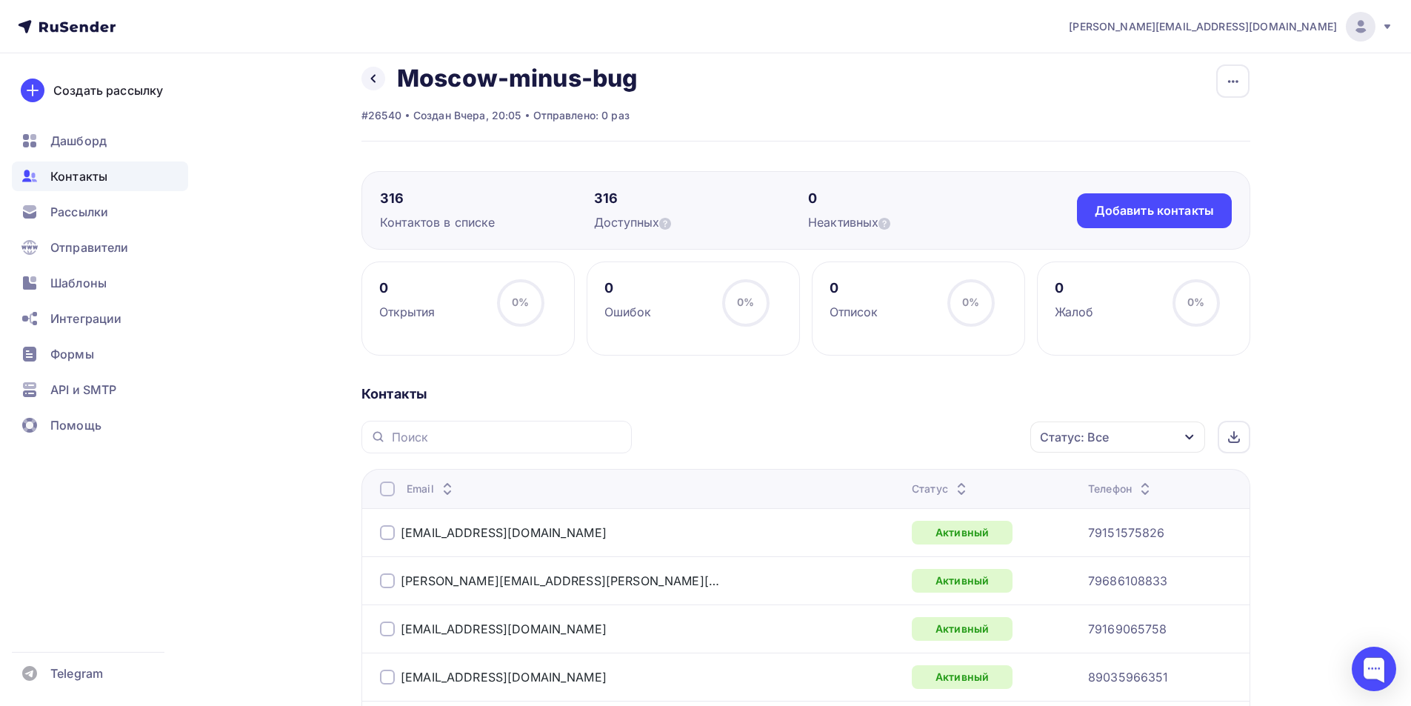
scroll to position [0, 0]
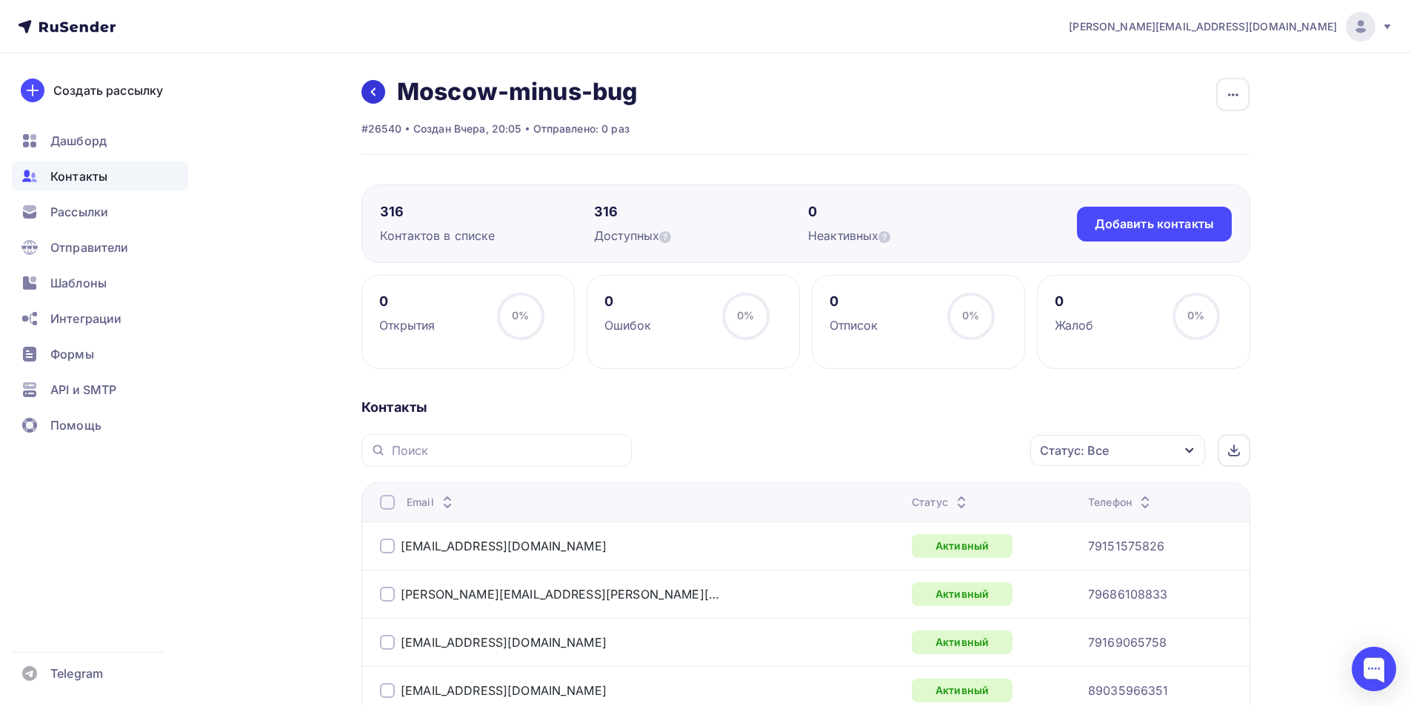
click at [379, 99] on link at bounding box center [373, 92] width 24 height 24
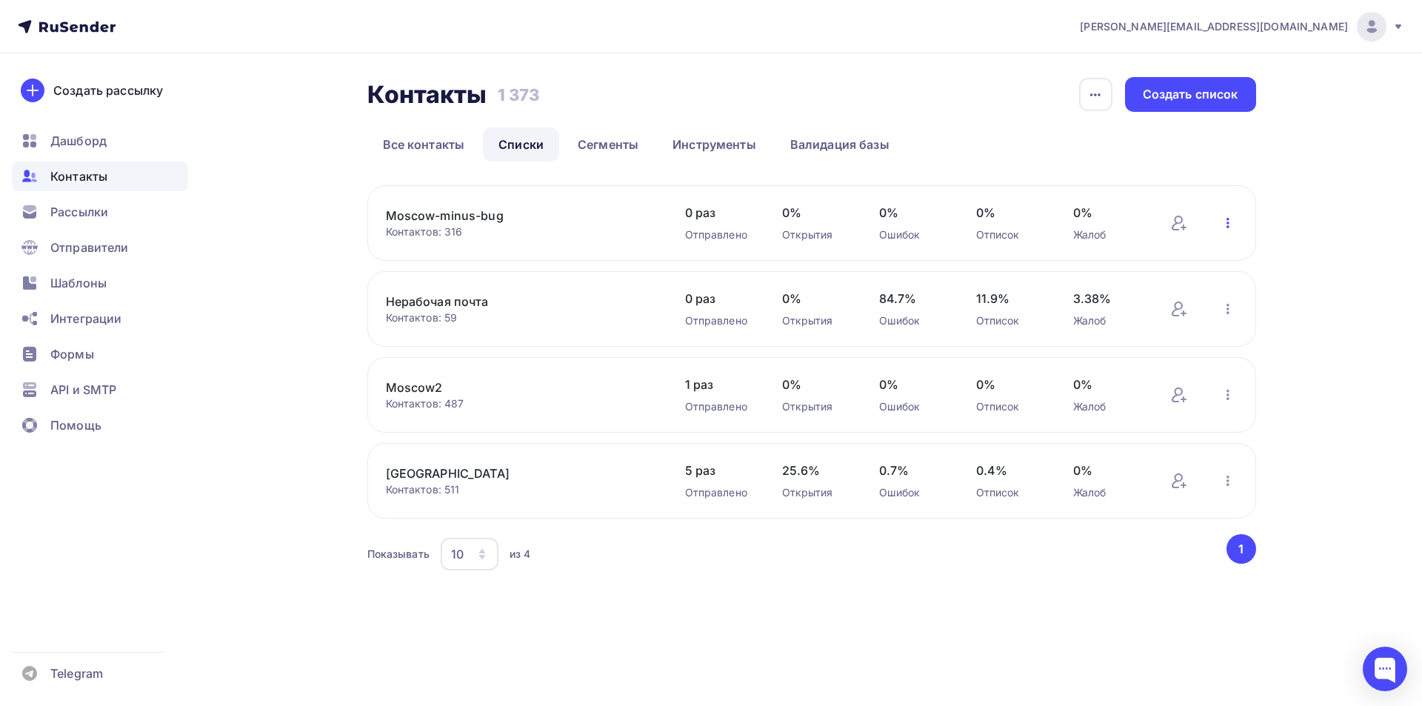
click at [1230, 228] on icon "button" at bounding box center [1228, 223] width 18 height 18
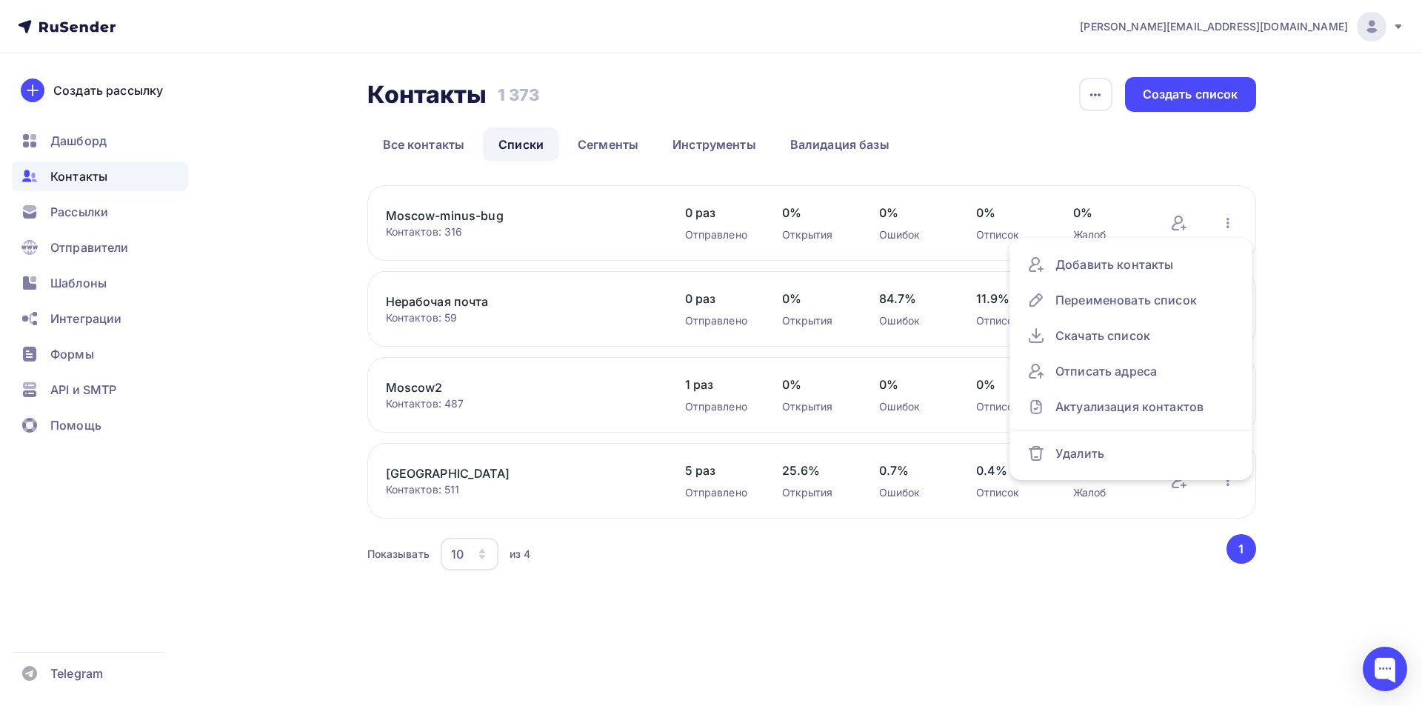
click at [1370, 247] on div "a.demidenko@kungfu-world.ru Аккаунт Тарифы Выйти Создать рассылку Дашборд Конта…" at bounding box center [711, 316] width 1422 height 633
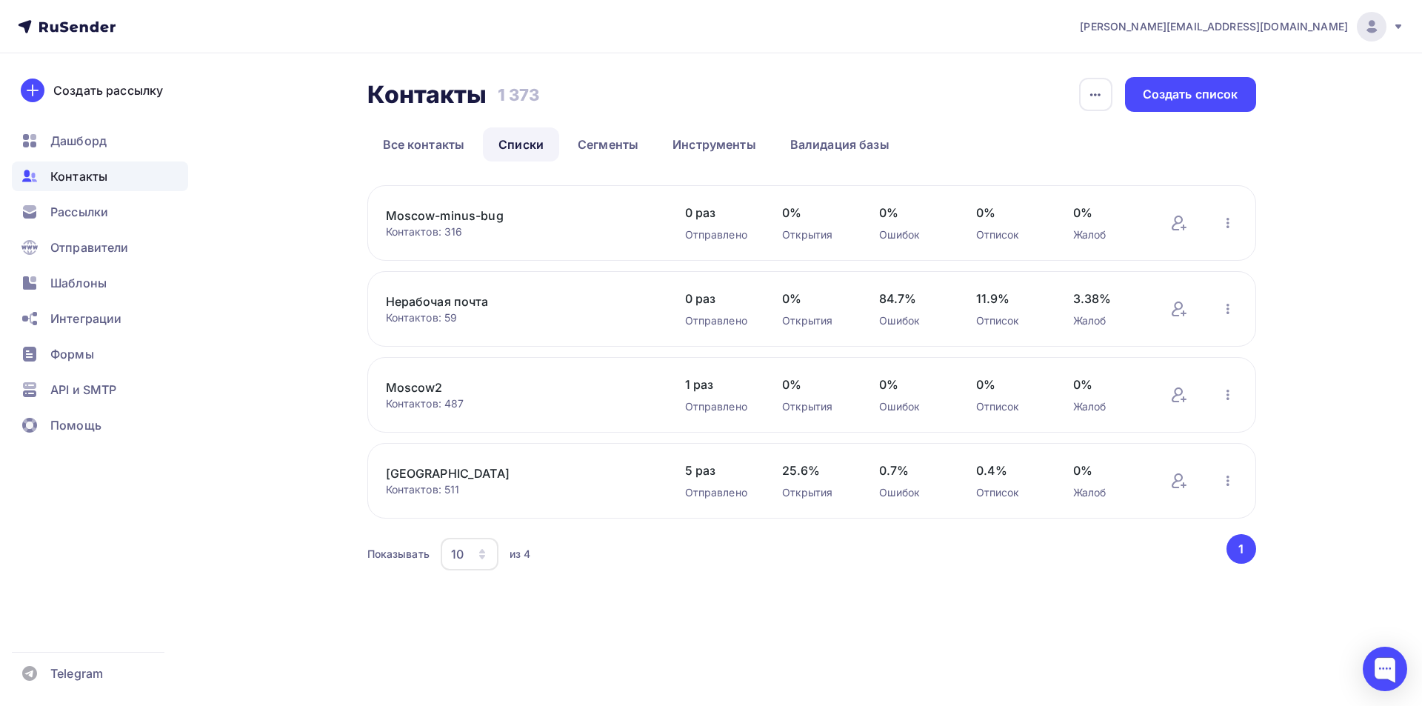
click at [478, 217] on link "Moscow-minus-bug" at bounding box center [512, 216] width 252 height 18
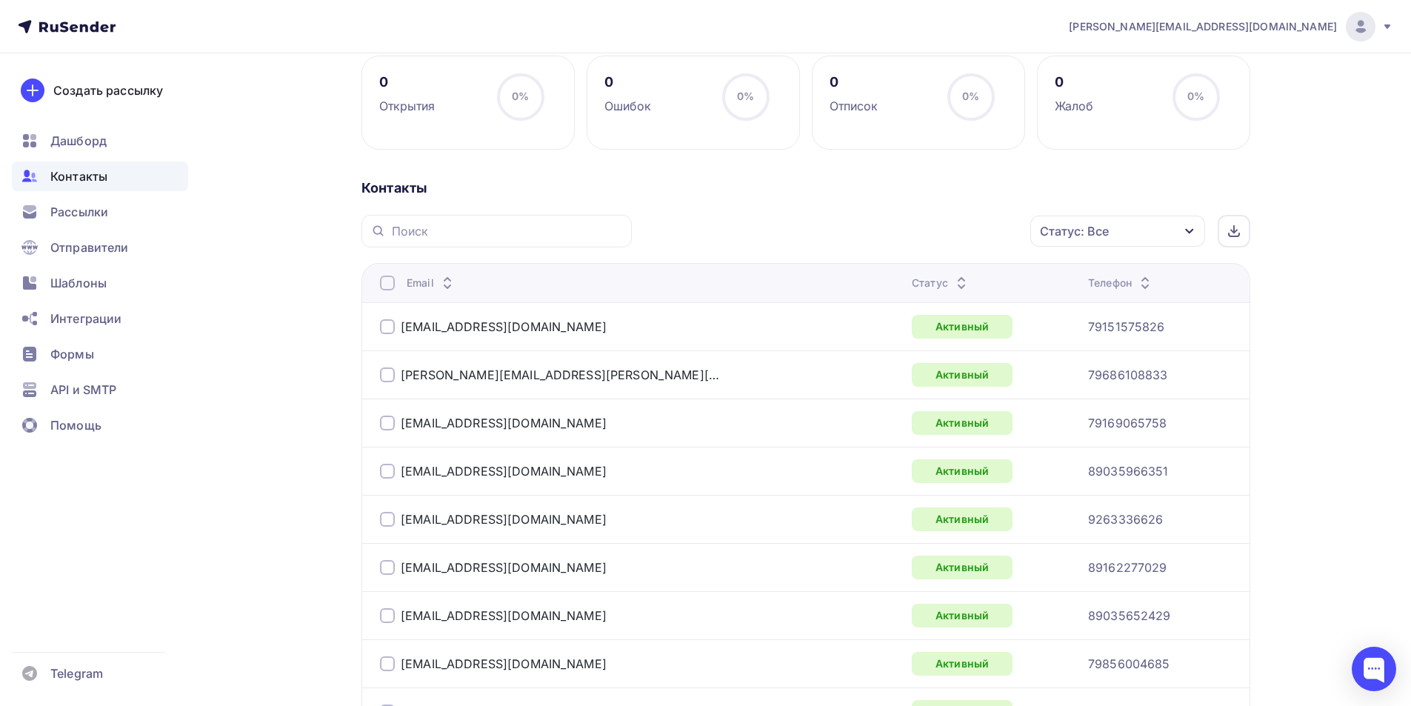
scroll to position [222, 0]
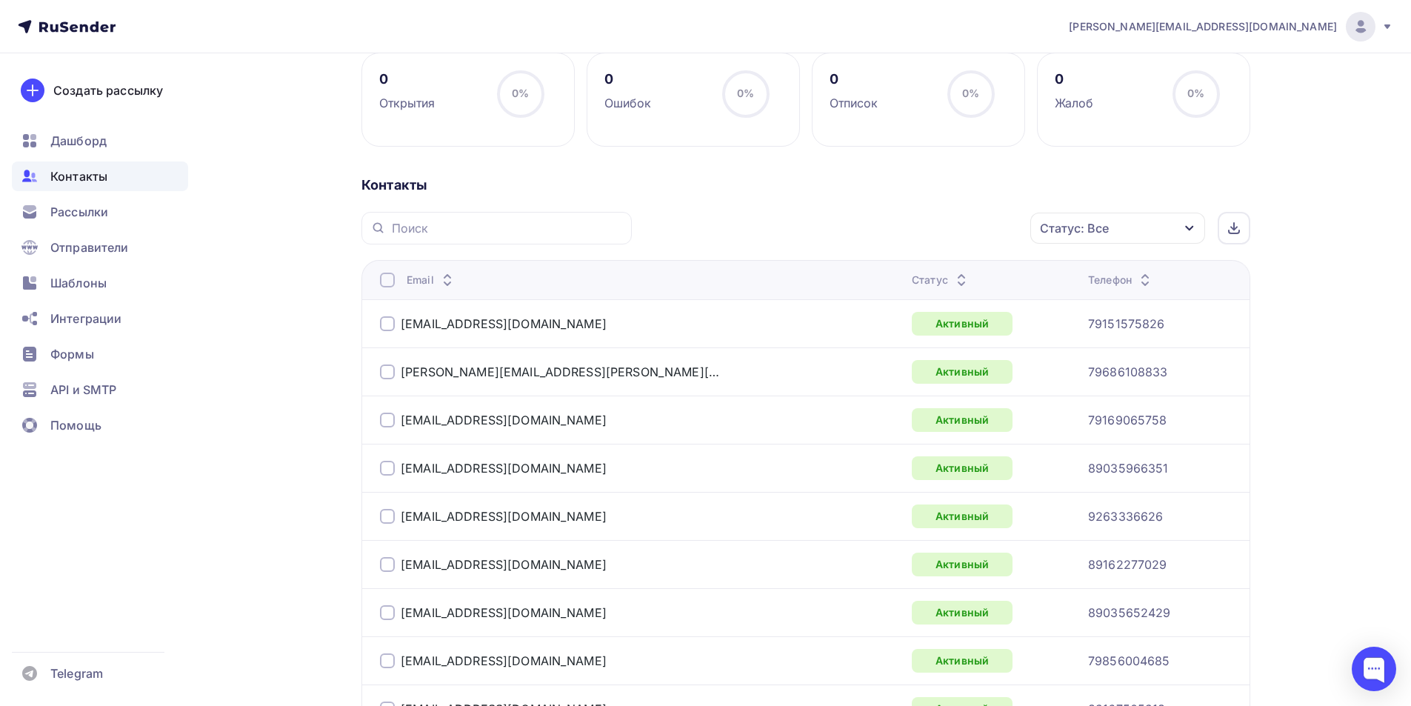
click at [386, 277] on div at bounding box center [387, 280] width 15 height 15
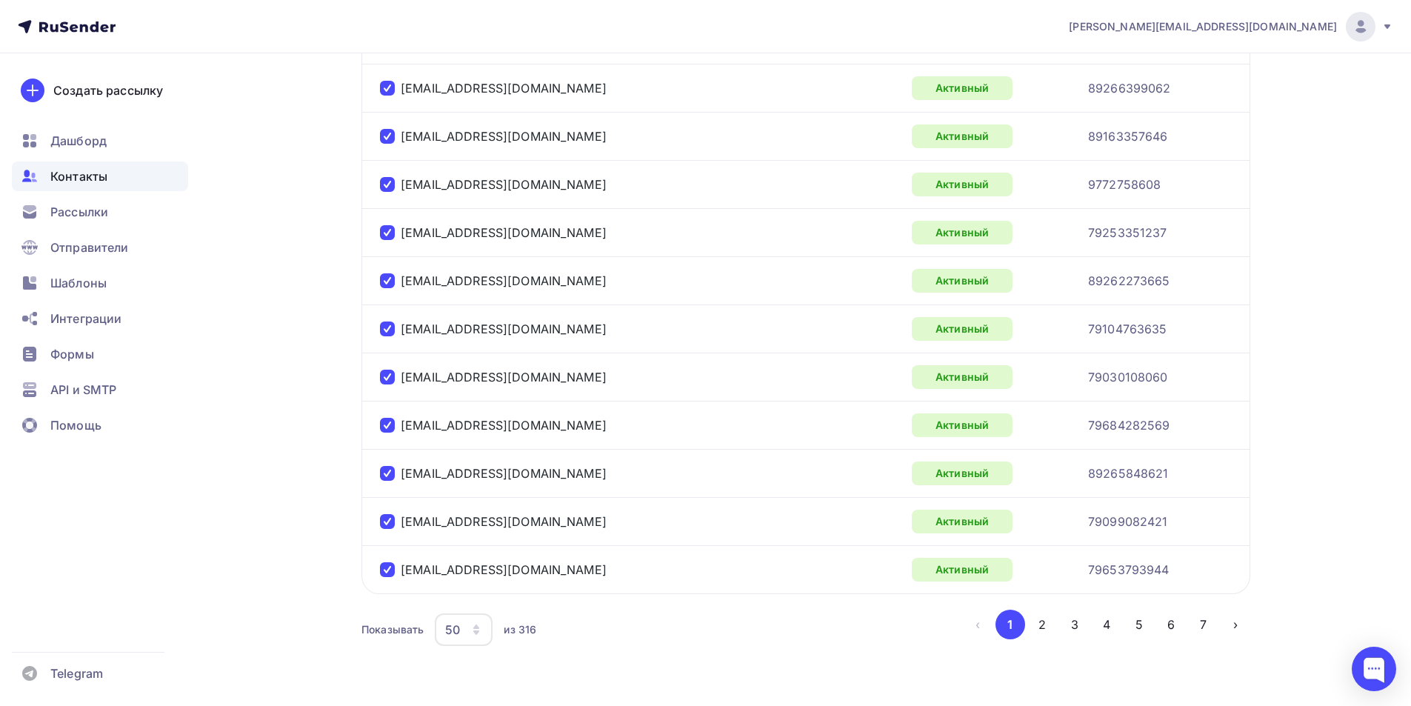
scroll to position [2375, 0]
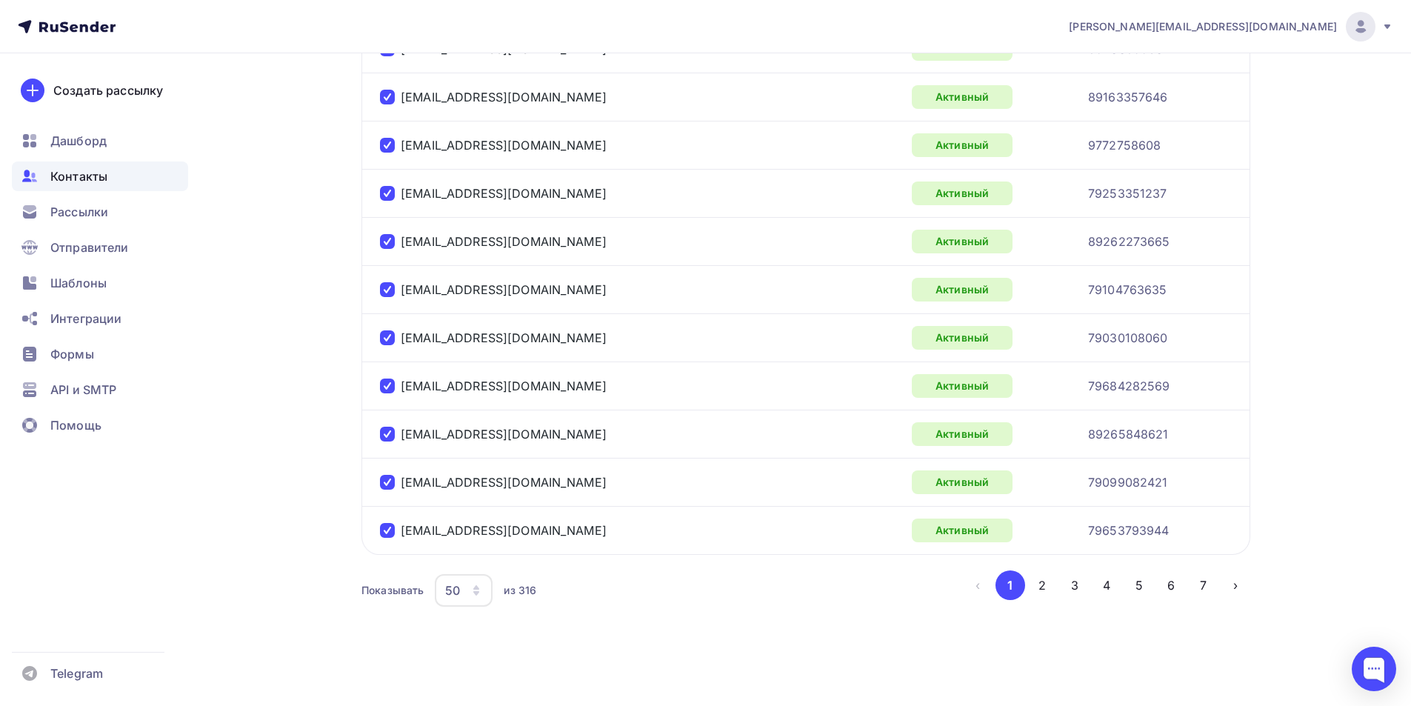
click at [457, 586] on div "50" at bounding box center [452, 590] width 15 height 18
click at [461, 556] on link "100" at bounding box center [523, 545] width 160 height 30
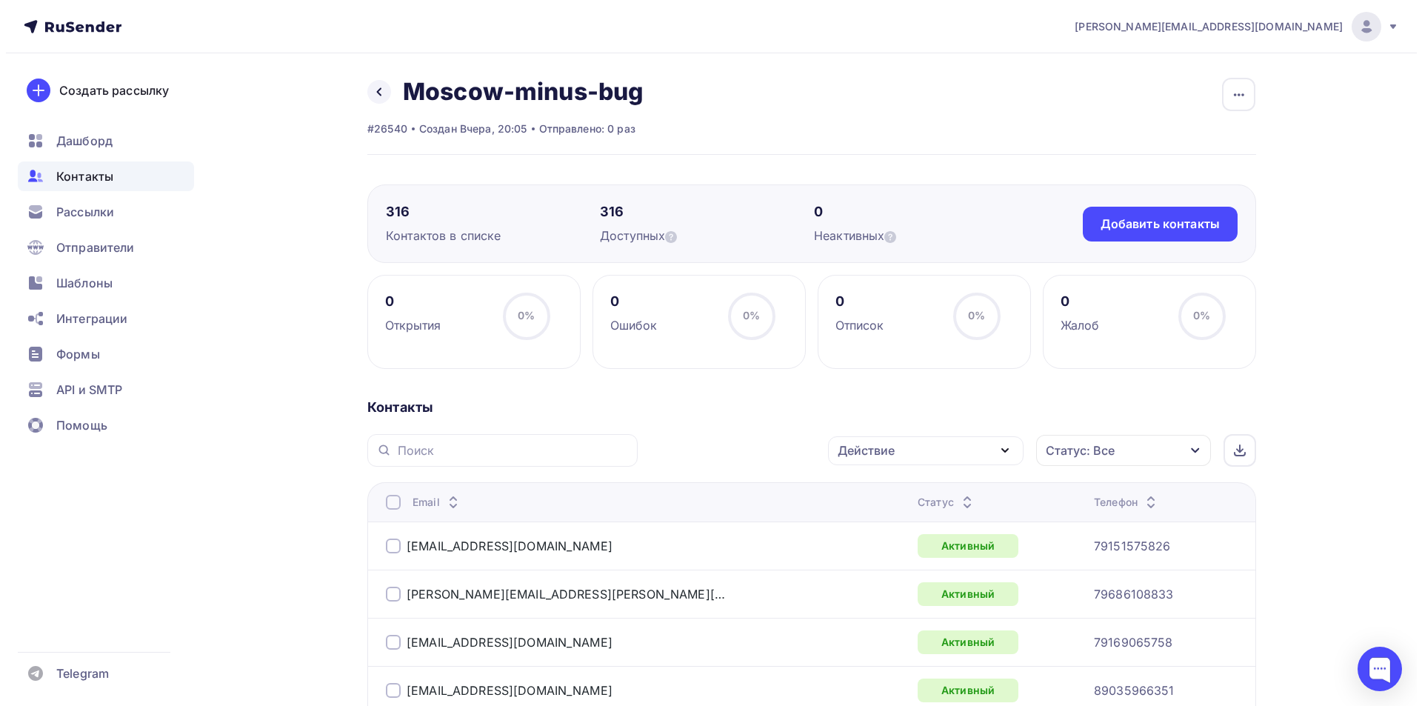
scroll to position [222, 0]
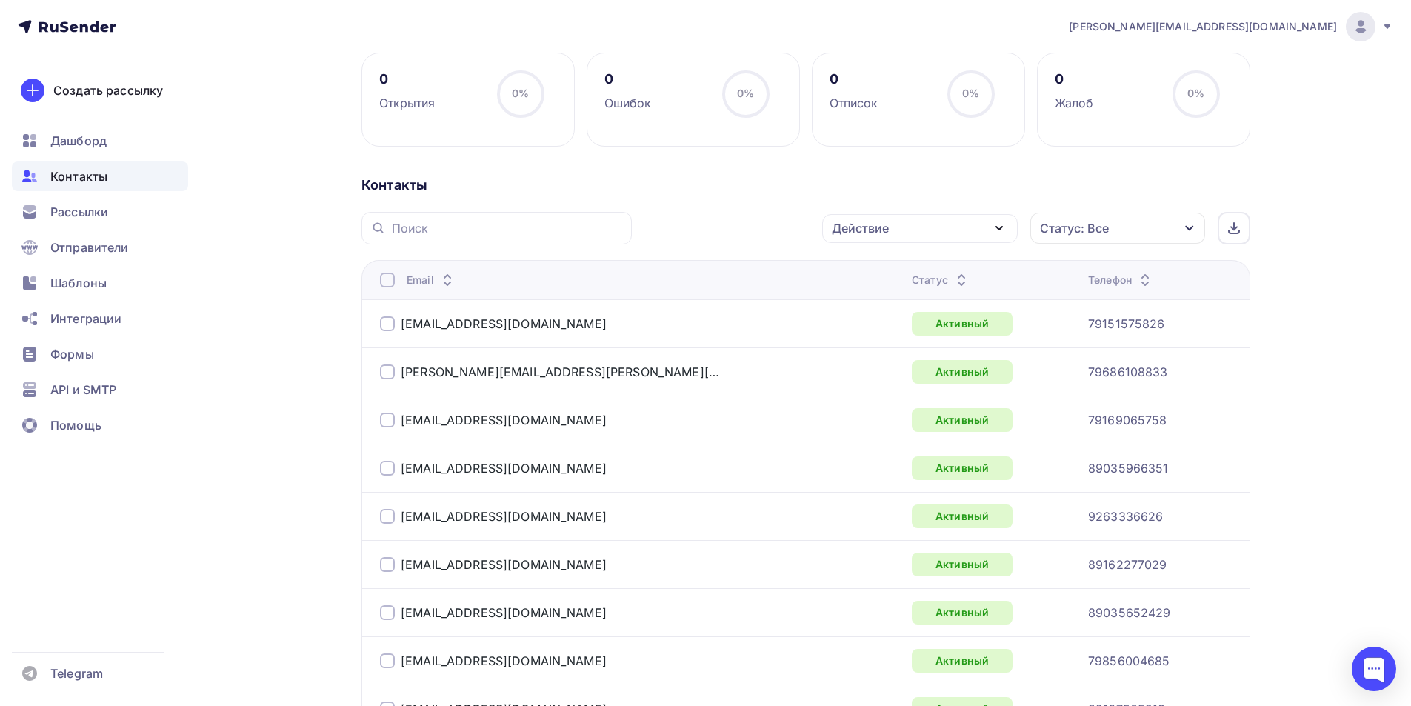
click at [386, 281] on div at bounding box center [387, 280] width 15 height 15
click at [387, 282] on div at bounding box center [387, 280] width 15 height 15
click at [935, 228] on div "Действие" at bounding box center [920, 228] width 196 height 29
click at [931, 273] on div "Добавить в списки" at bounding box center [897, 272] width 114 height 18
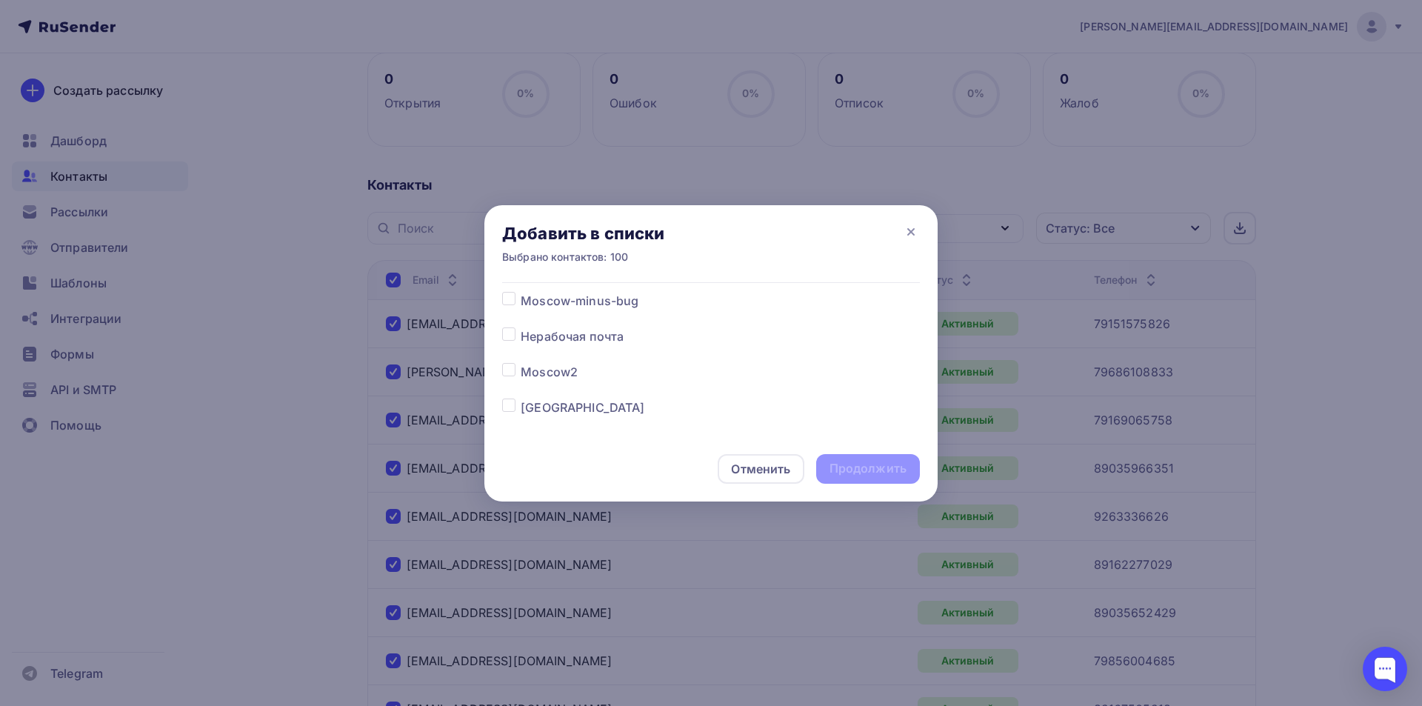
scroll to position [45, 0]
click at [521, 380] on label at bounding box center [521, 380] width 0 height 0
click at [513, 391] on input "checkbox" at bounding box center [508, 386] width 13 height 13
checkbox input "true"
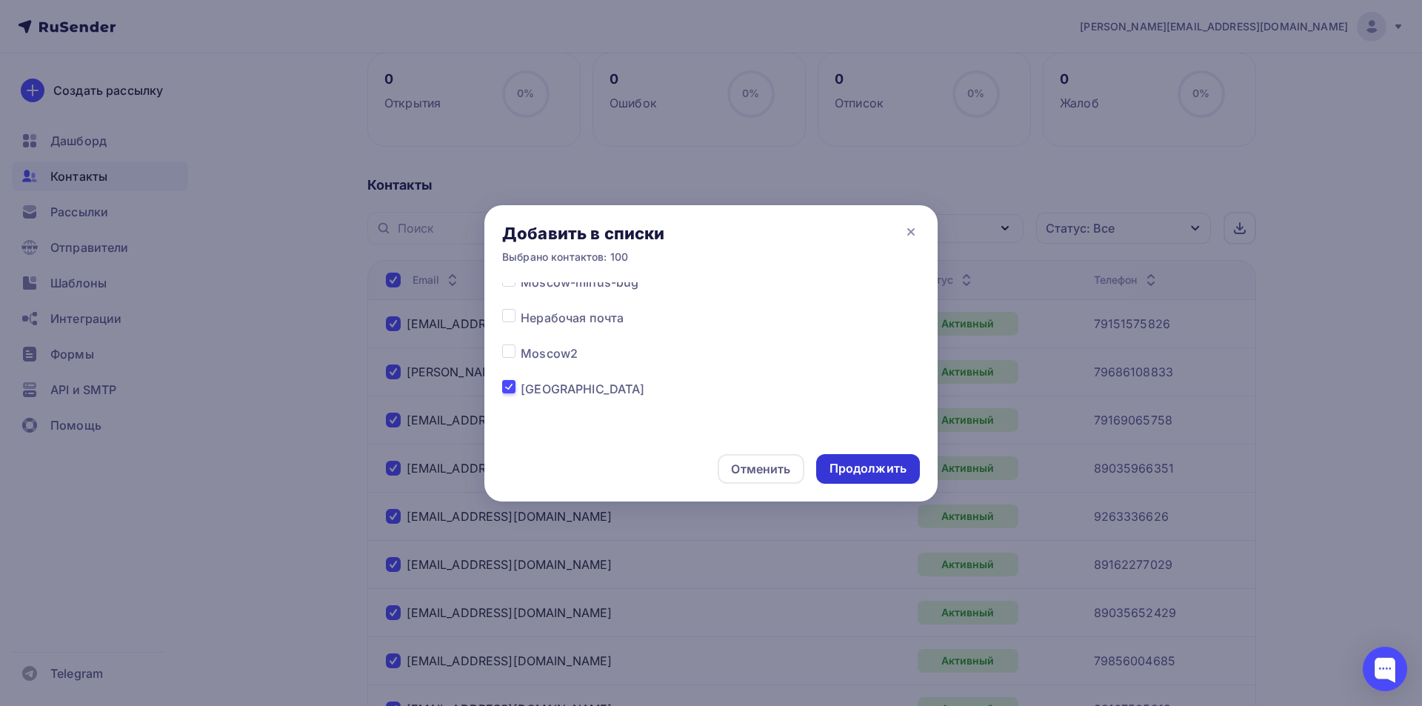
click at [873, 468] on div "Продолжить" at bounding box center [868, 468] width 77 height 17
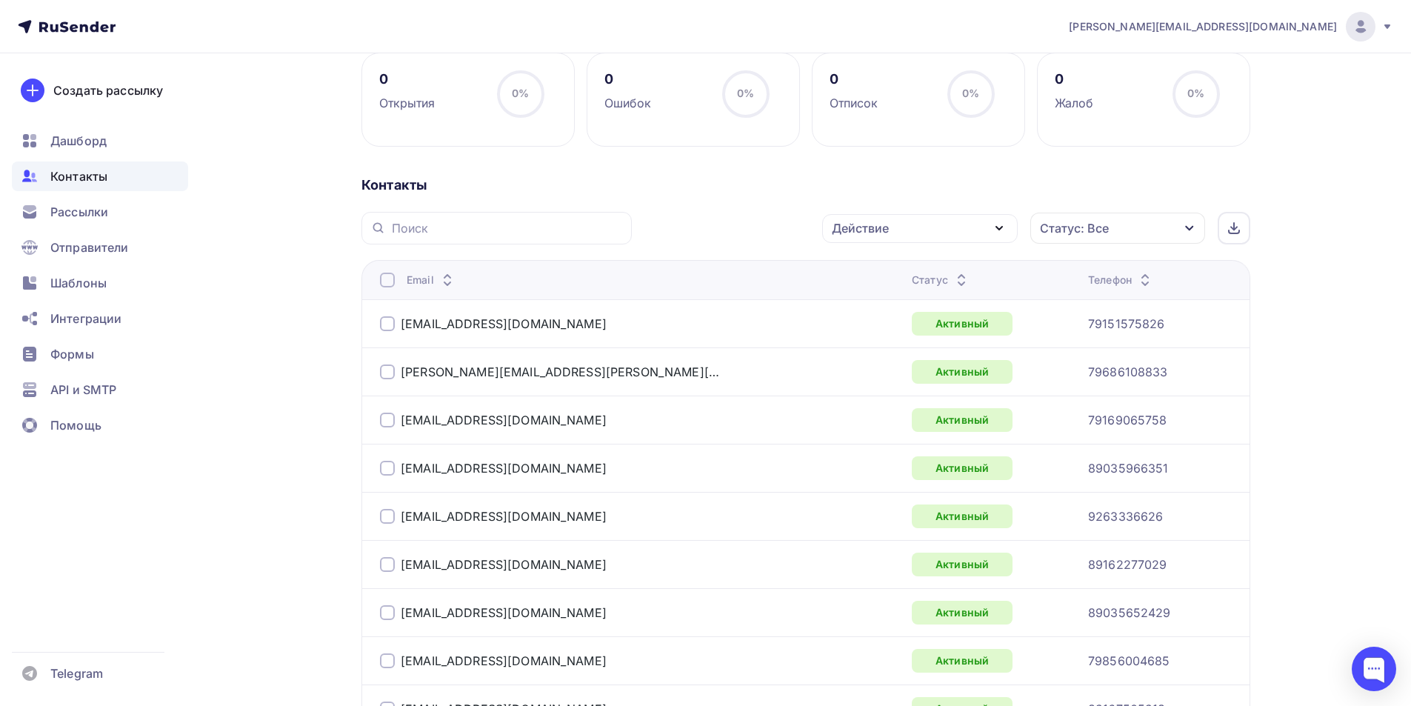
click at [384, 278] on div at bounding box center [387, 280] width 15 height 15
click at [388, 283] on div at bounding box center [387, 280] width 15 height 15
click at [977, 230] on div "Действие" at bounding box center [920, 228] width 196 height 29
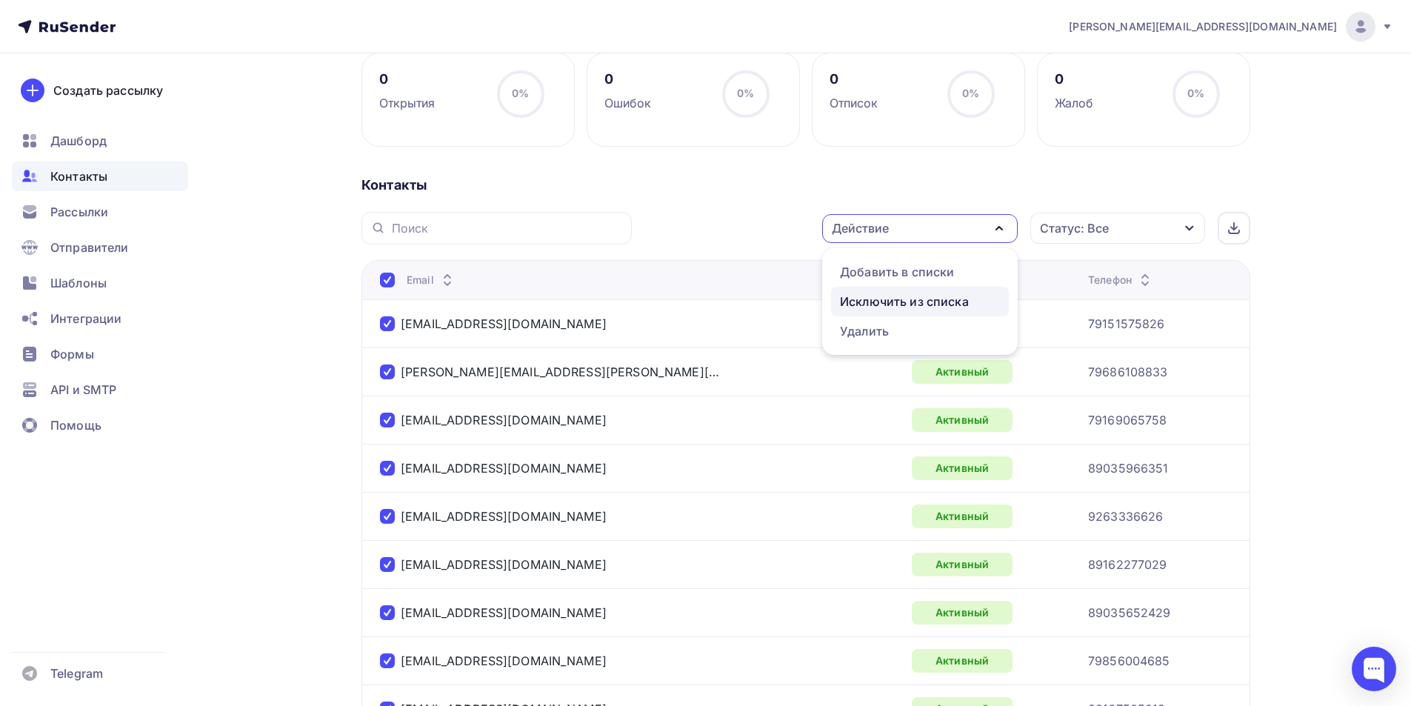
click at [892, 308] on div "Исключить из списка" at bounding box center [904, 302] width 129 height 18
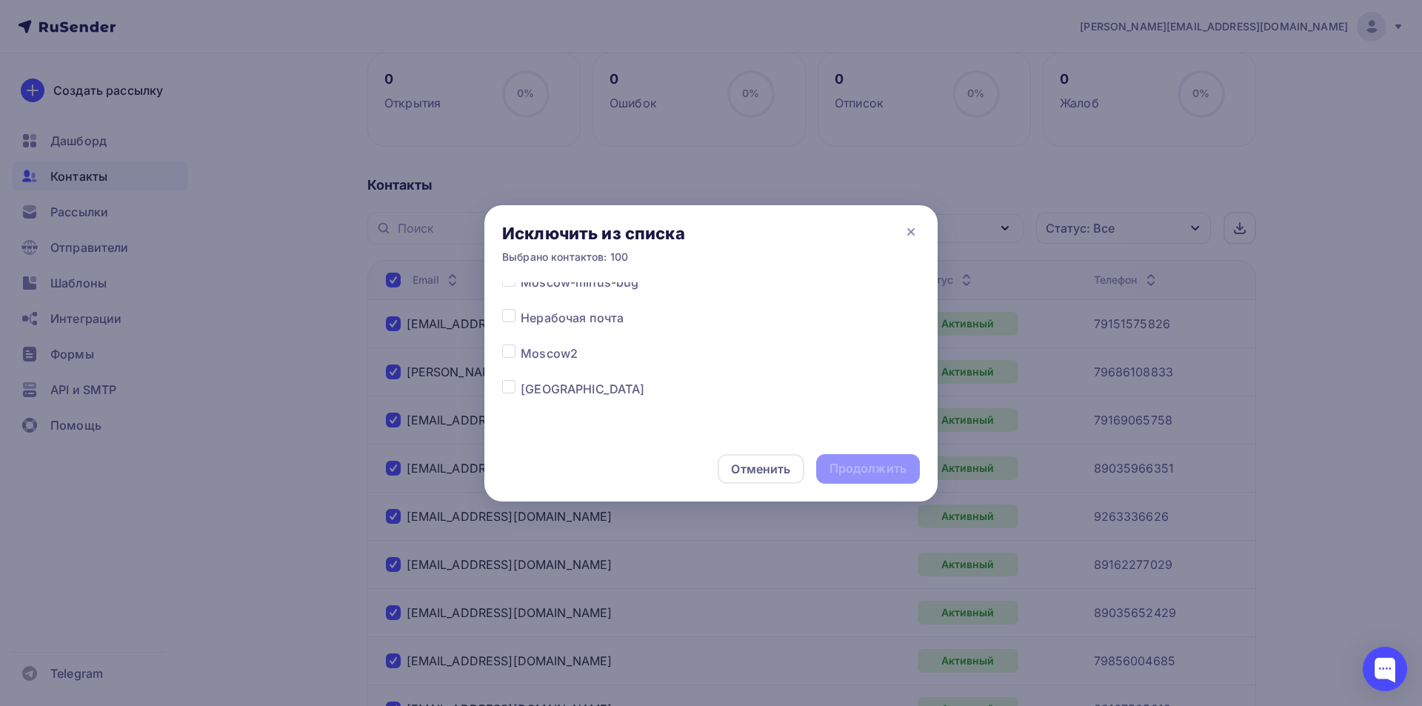
scroll to position [0, 0]
click at [521, 319] on label at bounding box center [521, 319] width 0 height 0
click at [507, 324] on input "checkbox" at bounding box center [508, 325] width 13 height 13
checkbox input "true"
click at [894, 468] on div "Продолжить" at bounding box center [868, 468] width 77 height 17
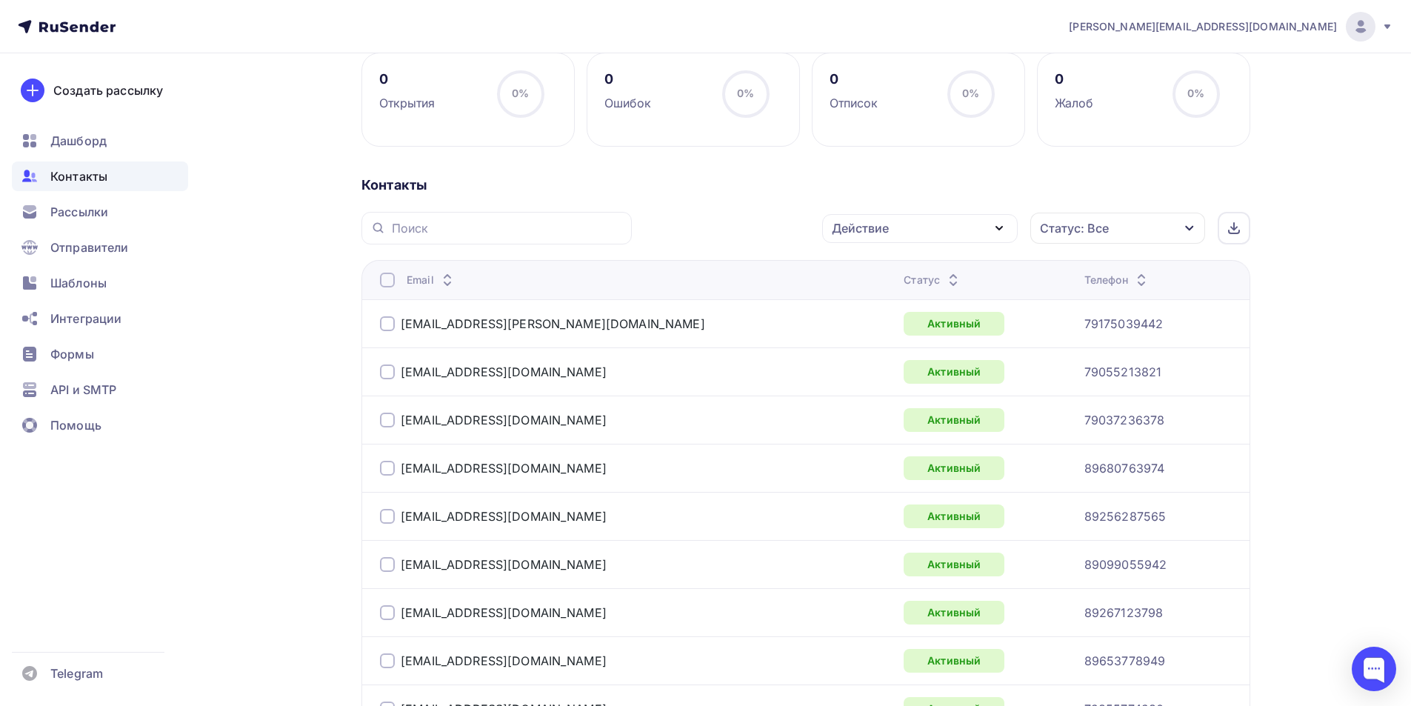
click at [383, 283] on div at bounding box center [387, 280] width 15 height 15
click at [836, 228] on div "Действие" at bounding box center [860, 228] width 57 height 18
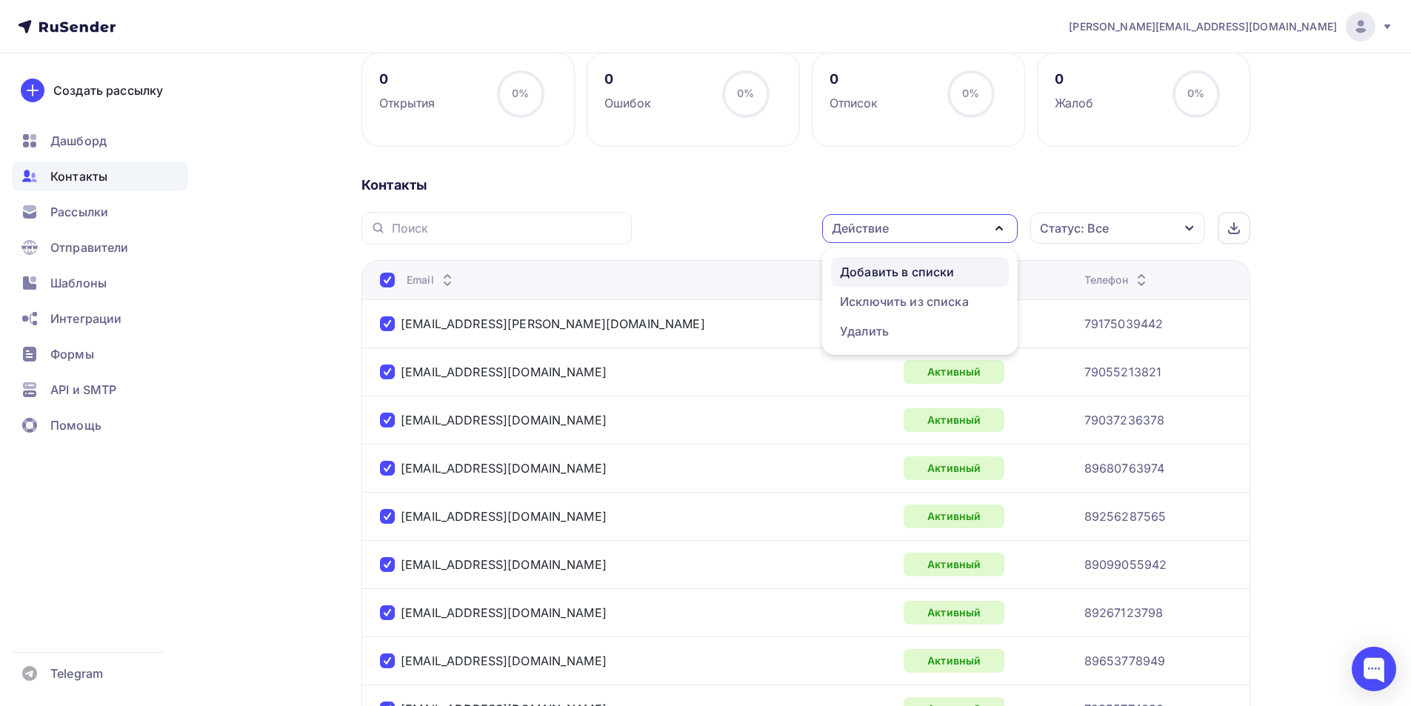
click at [866, 275] on div "Добавить в списки" at bounding box center [897, 272] width 114 height 18
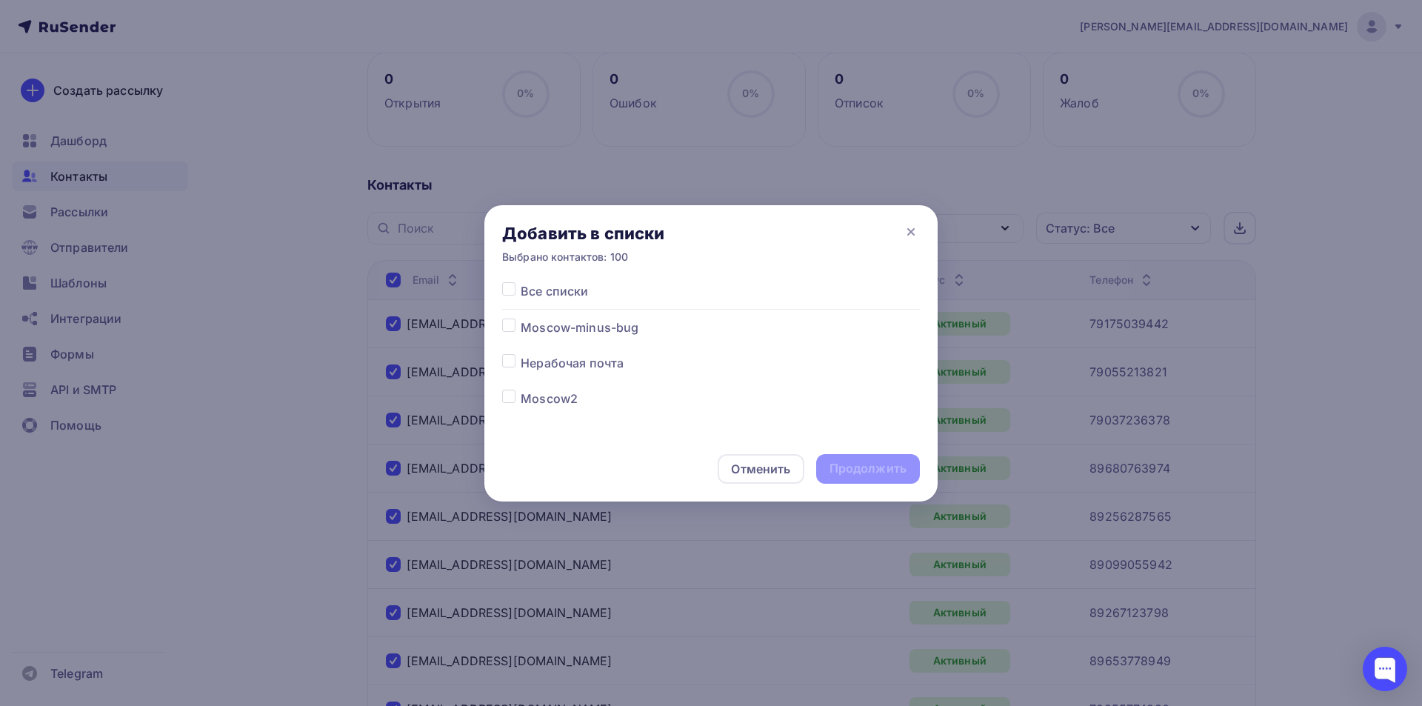
scroll to position [45, 0]
click at [521, 380] on label at bounding box center [521, 380] width 0 height 0
click at [506, 390] on input "checkbox" at bounding box center [508, 386] width 13 height 13
checkbox input "true"
click at [829, 471] on div "Продолжить" at bounding box center [868, 469] width 104 height 30
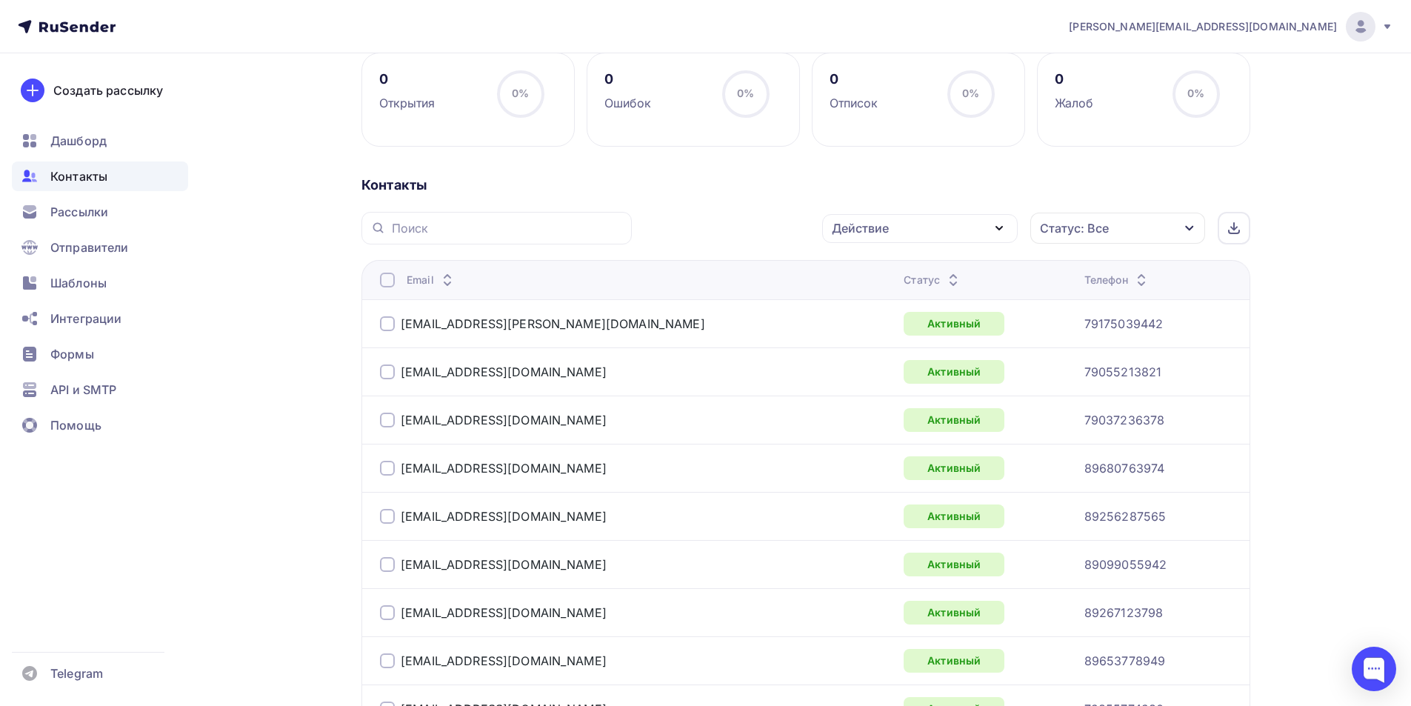
click at [387, 277] on div at bounding box center [387, 280] width 15 height 15
click at [383, 281] on div at bounding box center [387, 280] width 15 height 15
click at [839, 227] on div "Действие" at bounding box center [860, 228] width 57 height 18
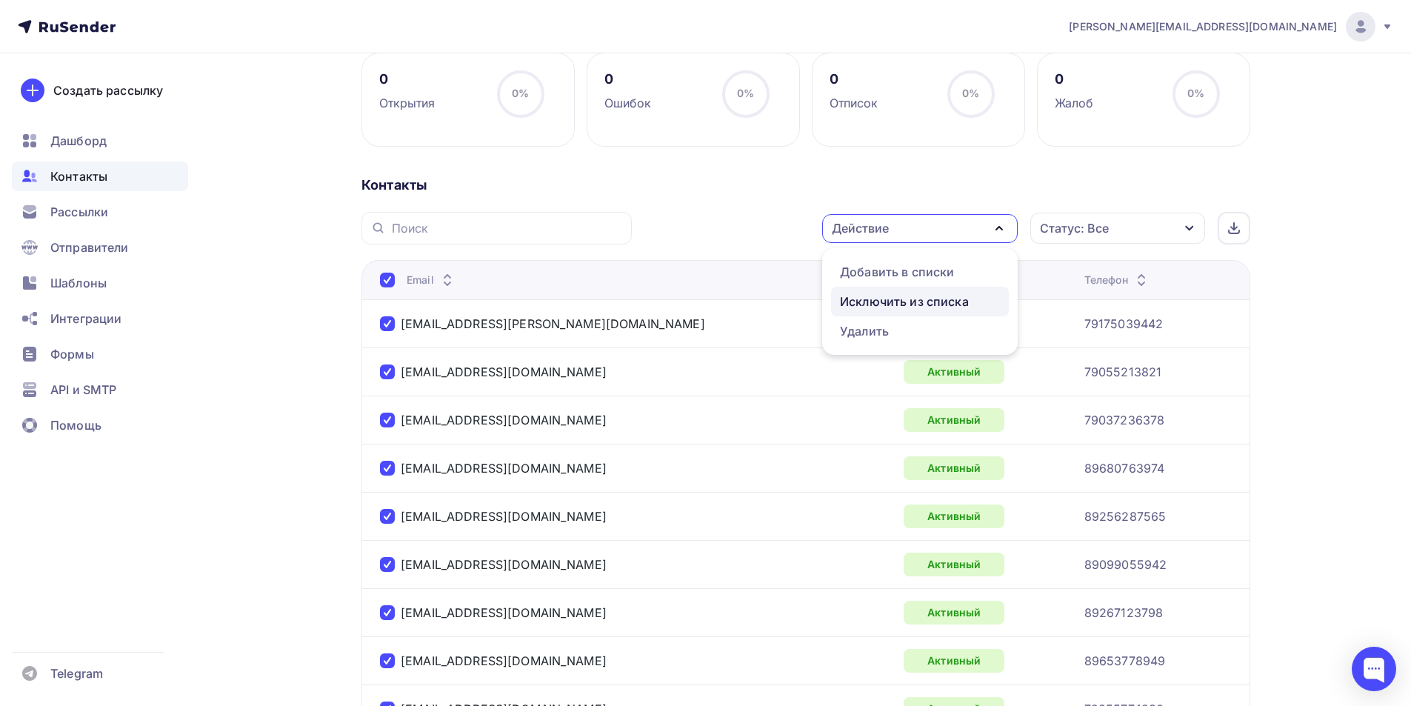
click at [886, 301] on div "Исключить из списка" at bounding box center [904, 302] width 129 height 18
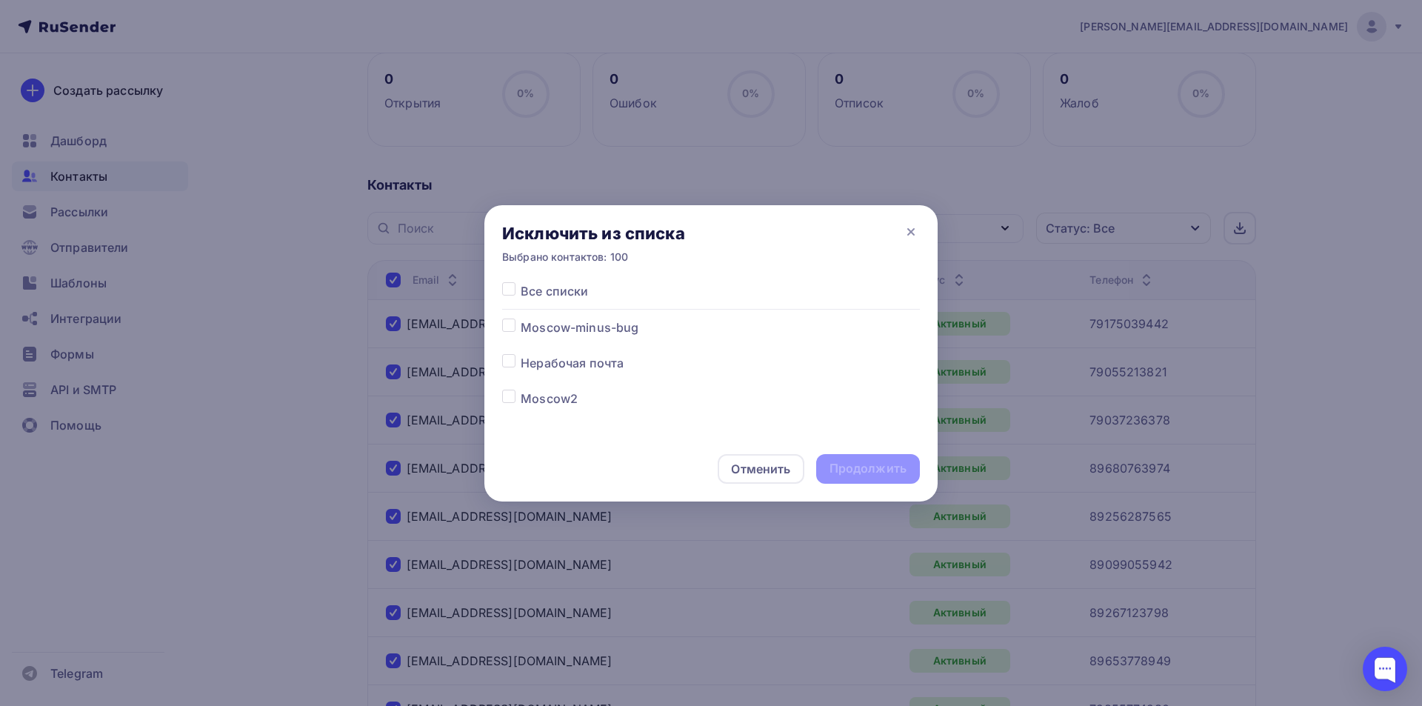
click at [521, 319] on label at bounding box center [521, 319] width 0 height 0
click at [506, 327] on input "checkbox" at bounding box center [508, 325] width 13 height 13
checkbox input "true"
click at [852, 473] on div "Продолжить" at bounding box center [868, 468] width 77 height 17
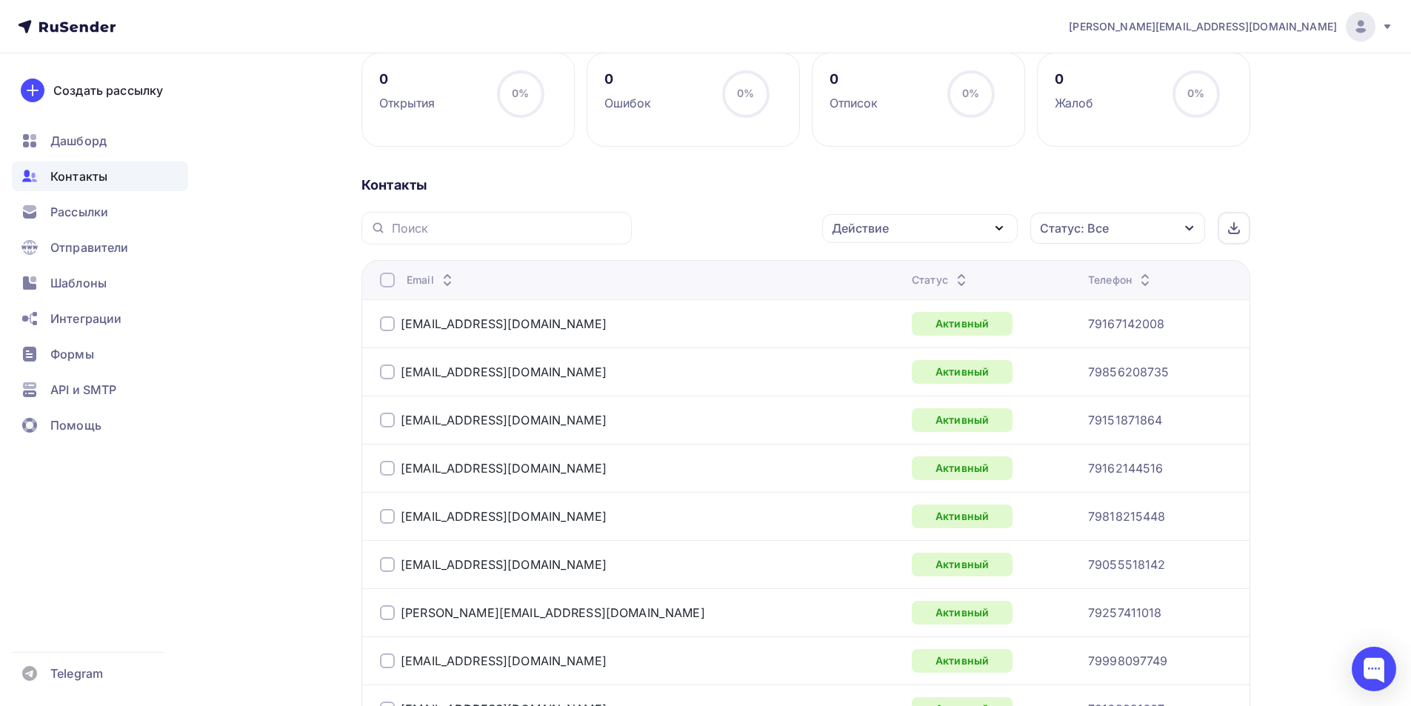
click at [389, 278] on div at bounding box center [387, 280] width 15 height 15
click at [387, 281] on div at bounding box center [387, 280] width 15 height 15
click at [906, 236] on div "Действие" at bounding box center [920, 228] width 196 height 29
click at [904, 264] on div "Добавить в списки" at bounding box center [897, 272] width 114 height 18
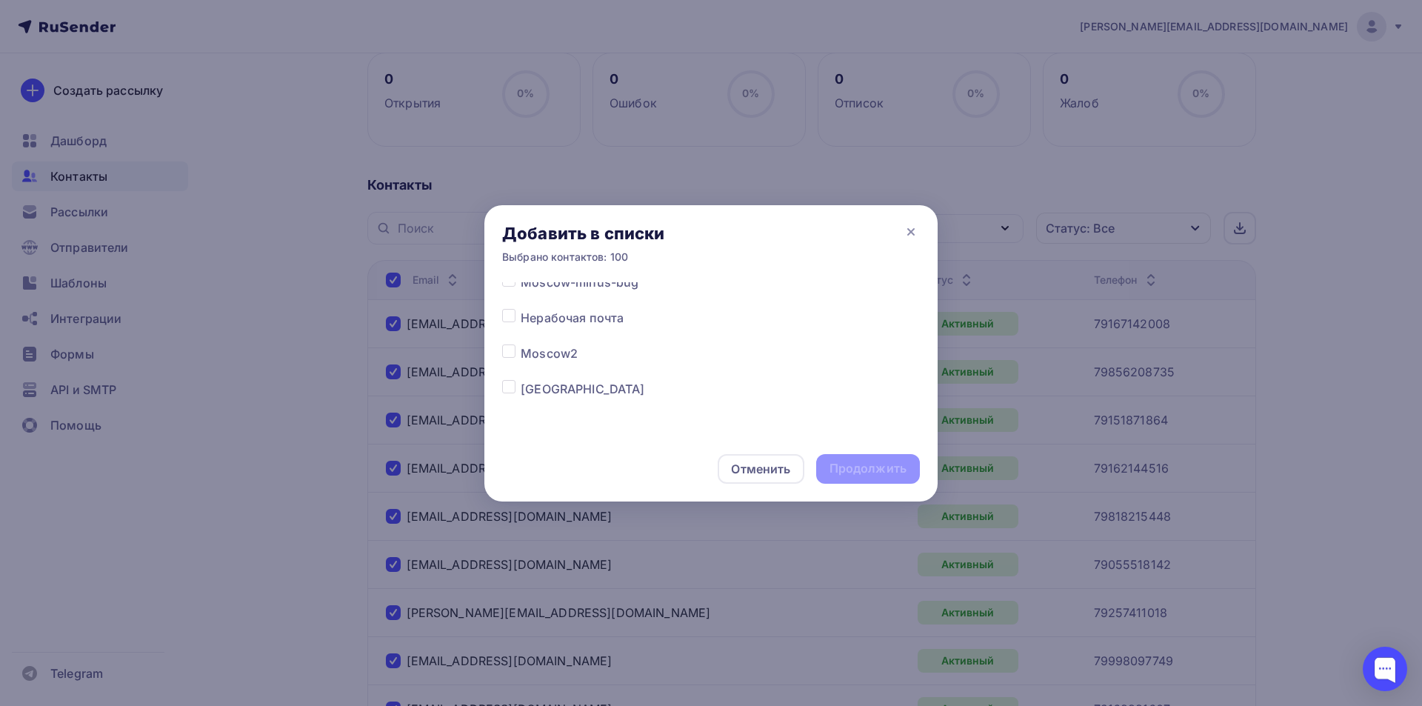
click at [521, 380] on label at bounding box center [521, 380] width 0 height 0
click at [510, 383] on input "checkbox" at bounding box center [508, 386] width 13 height 13
checkbox input "true"
click at [878, 467] on div "Продолжить" at bounding box center [868, 468] width 77 height 17
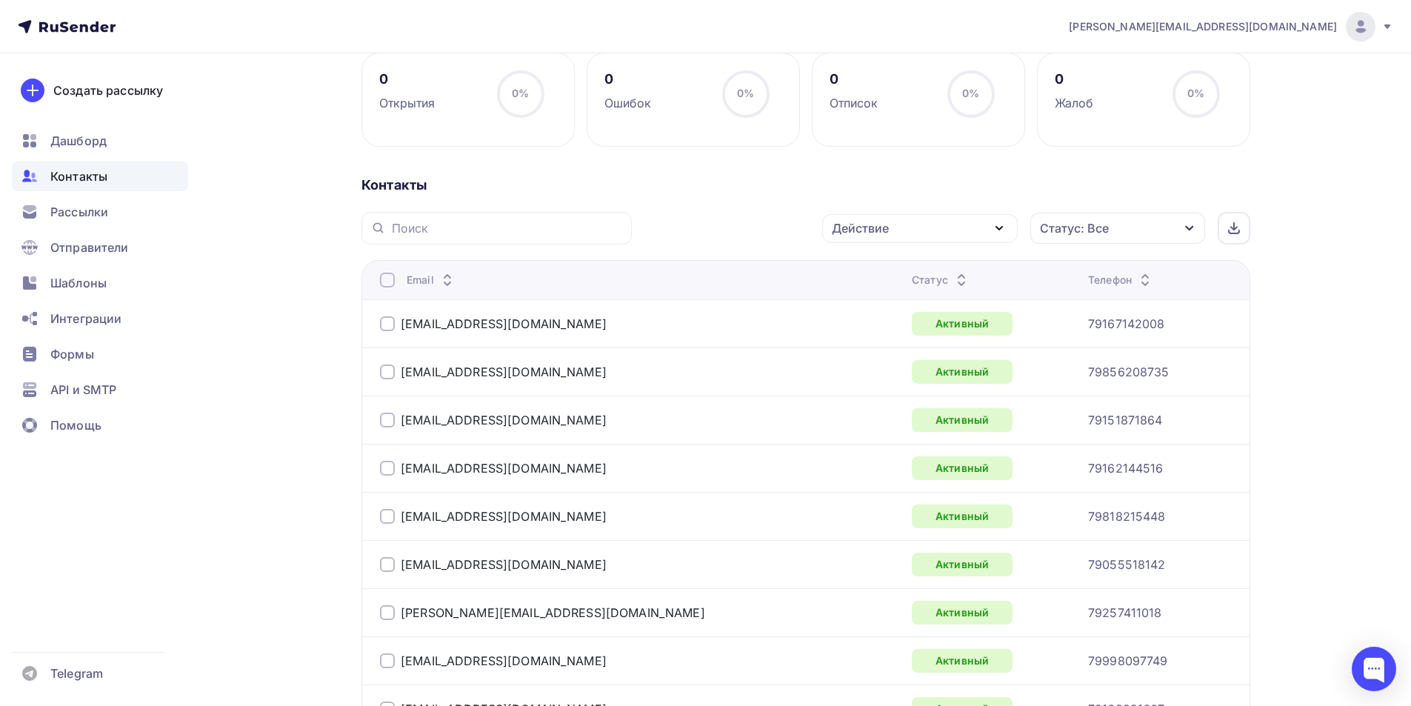
click at [390, 285] on div at bounding box center [387, 280] width 15 height 15
click at [390, 284] on div at bounding box center [387, 280] width 15 height 15
click at [890, 224] on div "Действие" at bounding box center [920, 228] width 196 height 29
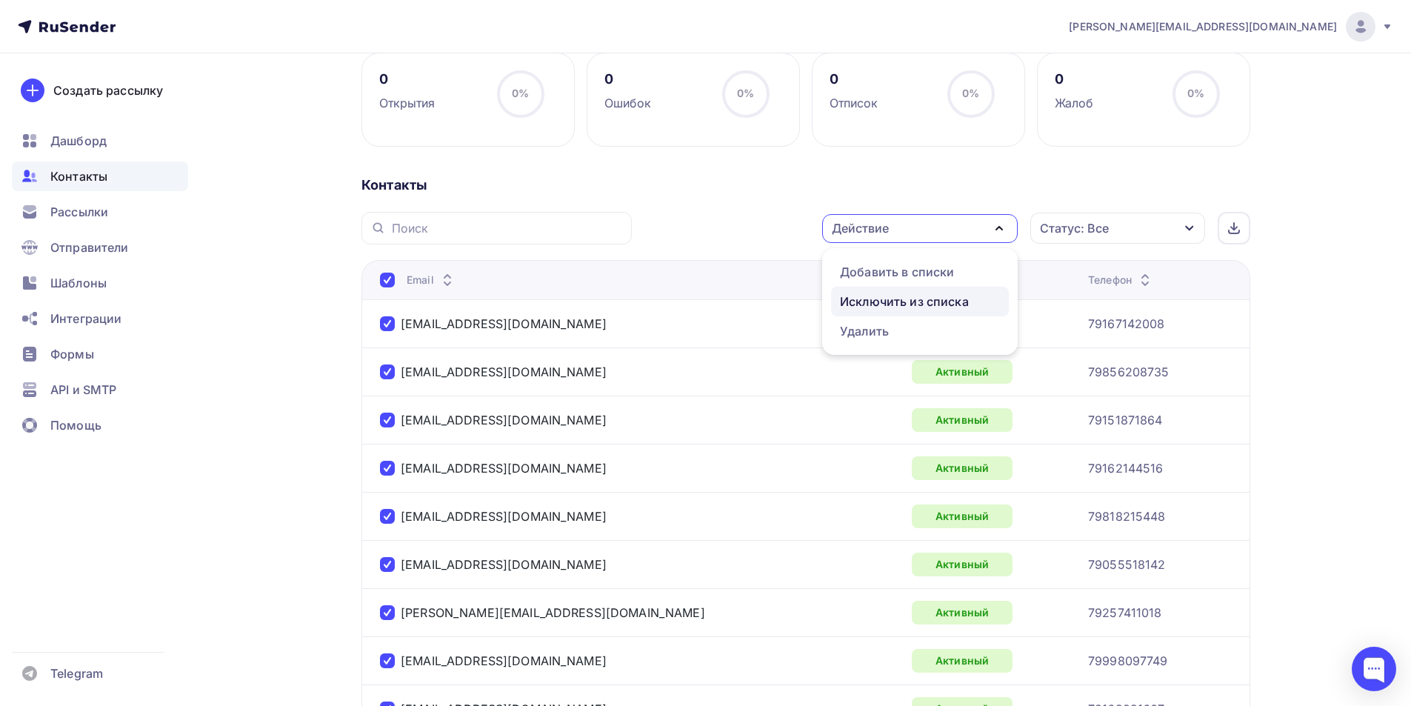
click at [884, 300] on div "Исключить из списка" at bounding box center [904, 302] width 129 height 18
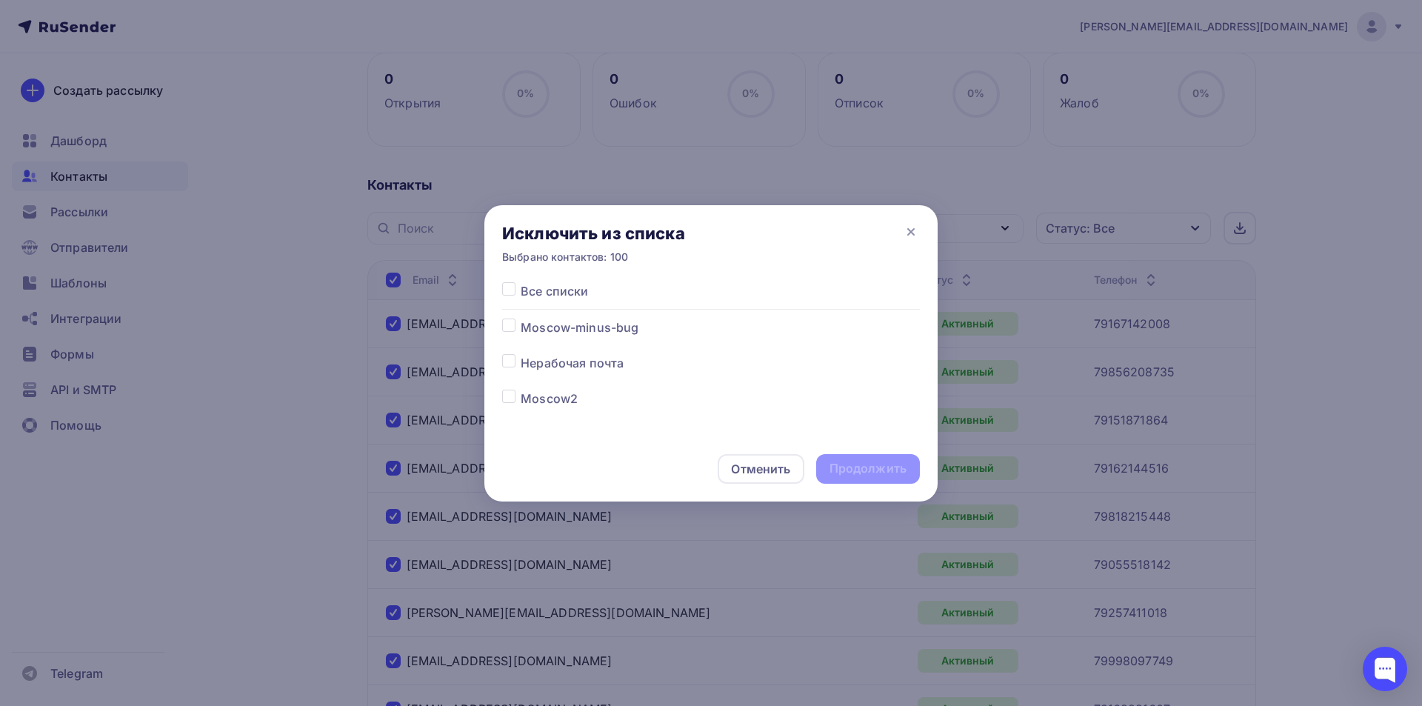
click at [521, 319] on label at bounding box center [521, 319] width 0 height 0
click at [504, 325] on input "checkbox" at bounding box center [508, 325] width 13 height 13
checkbox input "true"
click at [867, 467] on div "Продолжить" at bounding box center [868, 468] width 77 height 17
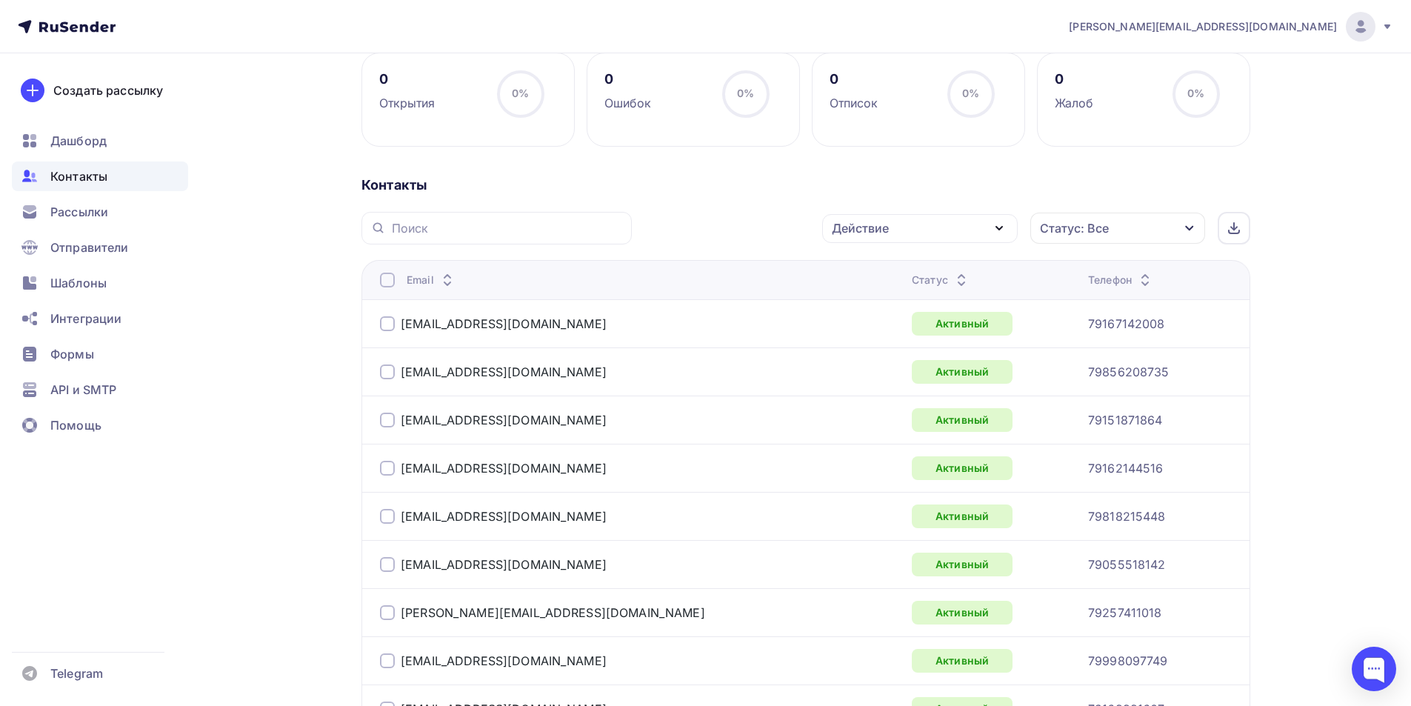
click at [388, 282] on div at bounding box center [387, 280] width 15 height 15
click at [944, 223] on div "Действие" at bounding box center [920, 228] width 196 height 29
click at [886, 271] on div "Добавить в списки" at bounding box center [897, 272] width 114 height 18
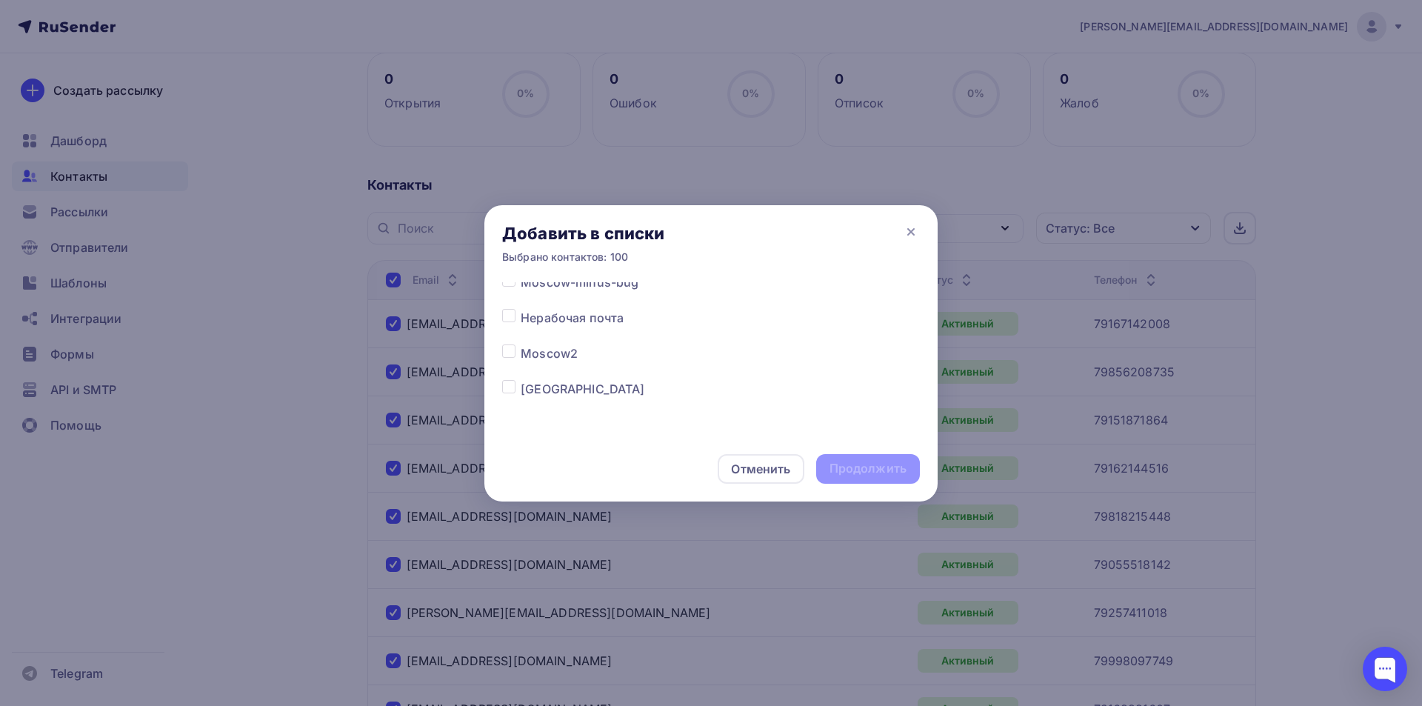
click at [521, 380] on label at bounding box center [521, 380] width 0 height 0
click at [507, 384] on input "checkbox" at bounding box center [508, 386] width 13 height 13
checkbox input "true"
click at [841, 471] on div "Продолжить" at bounding box center [868, 468] width 77 height 17
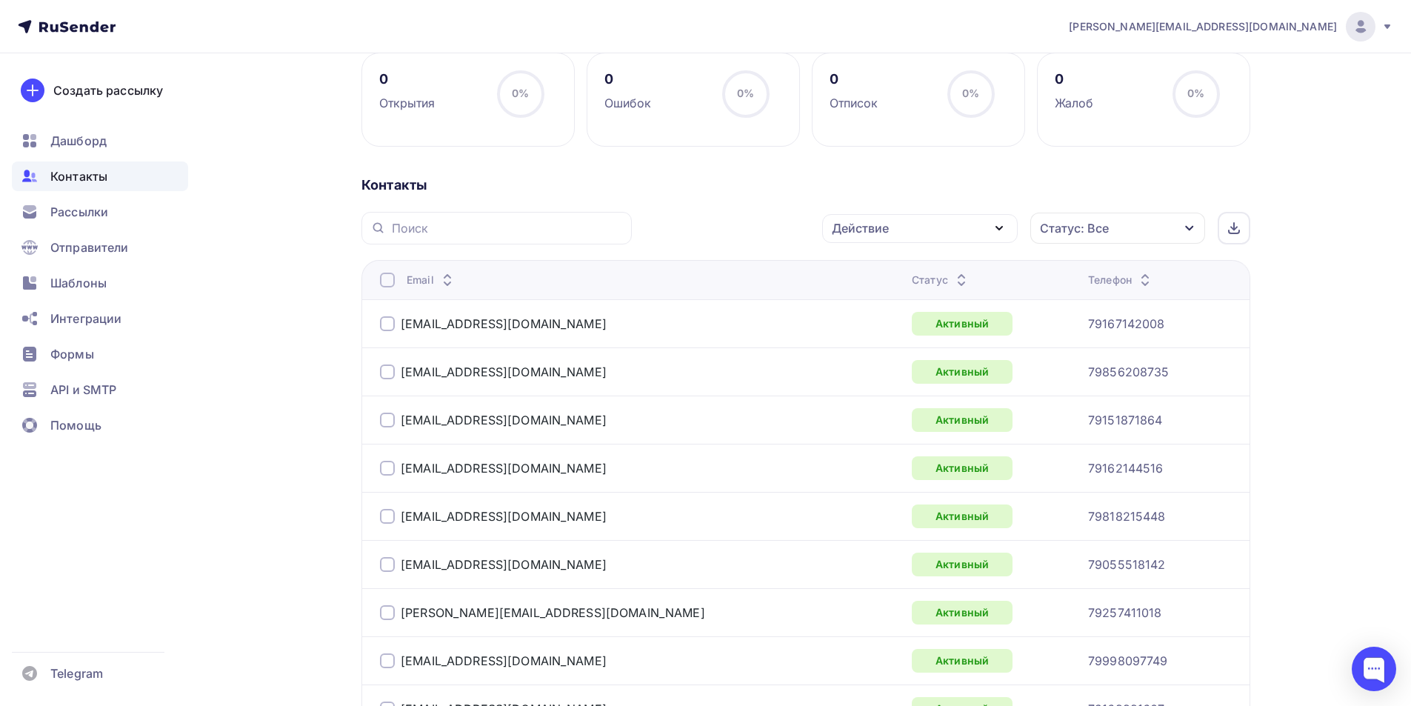
click at [387, 281] on div at bounding box center [387, 280] width 15 height 15
click at [922, 235] on div "Действие" at bounding box center [920, 228] width 196 height 29
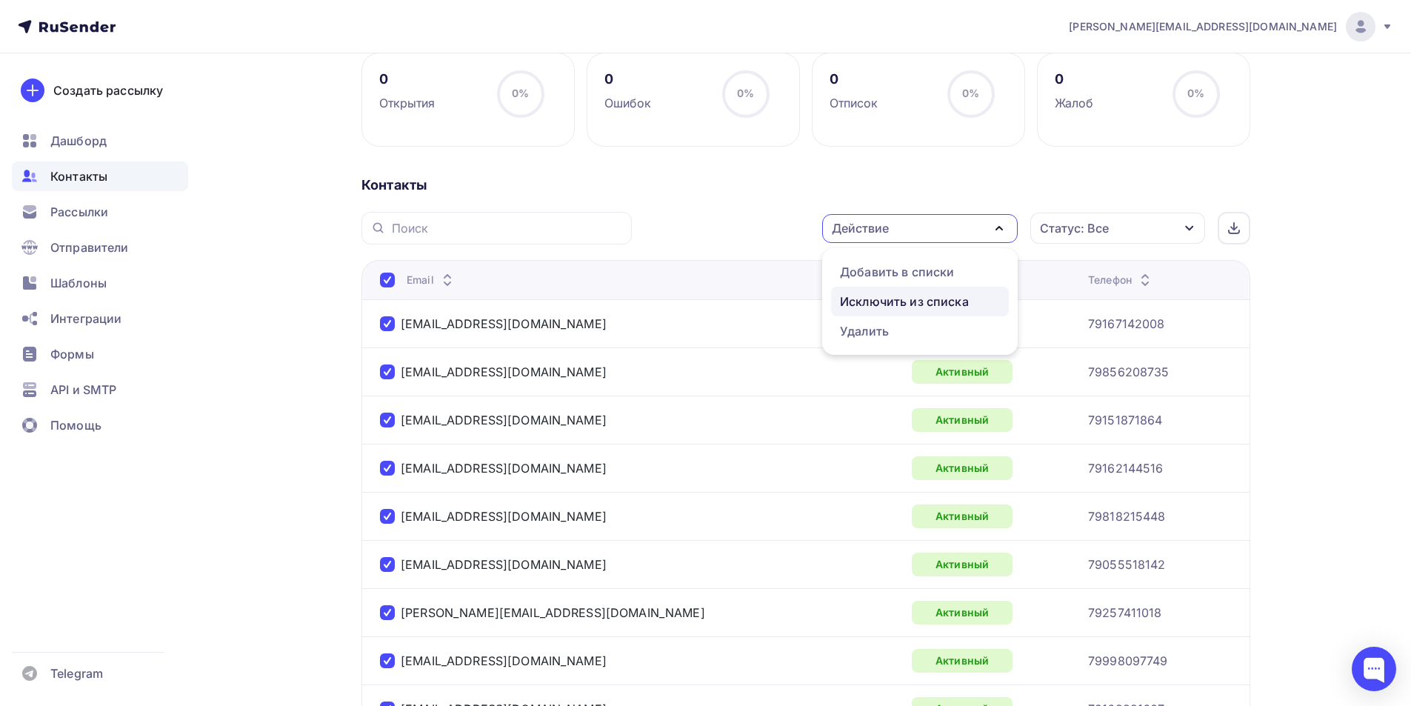
click at [909, 290] on link "Исключить из списка" at bounding box center [920, 302] width 178 height 30
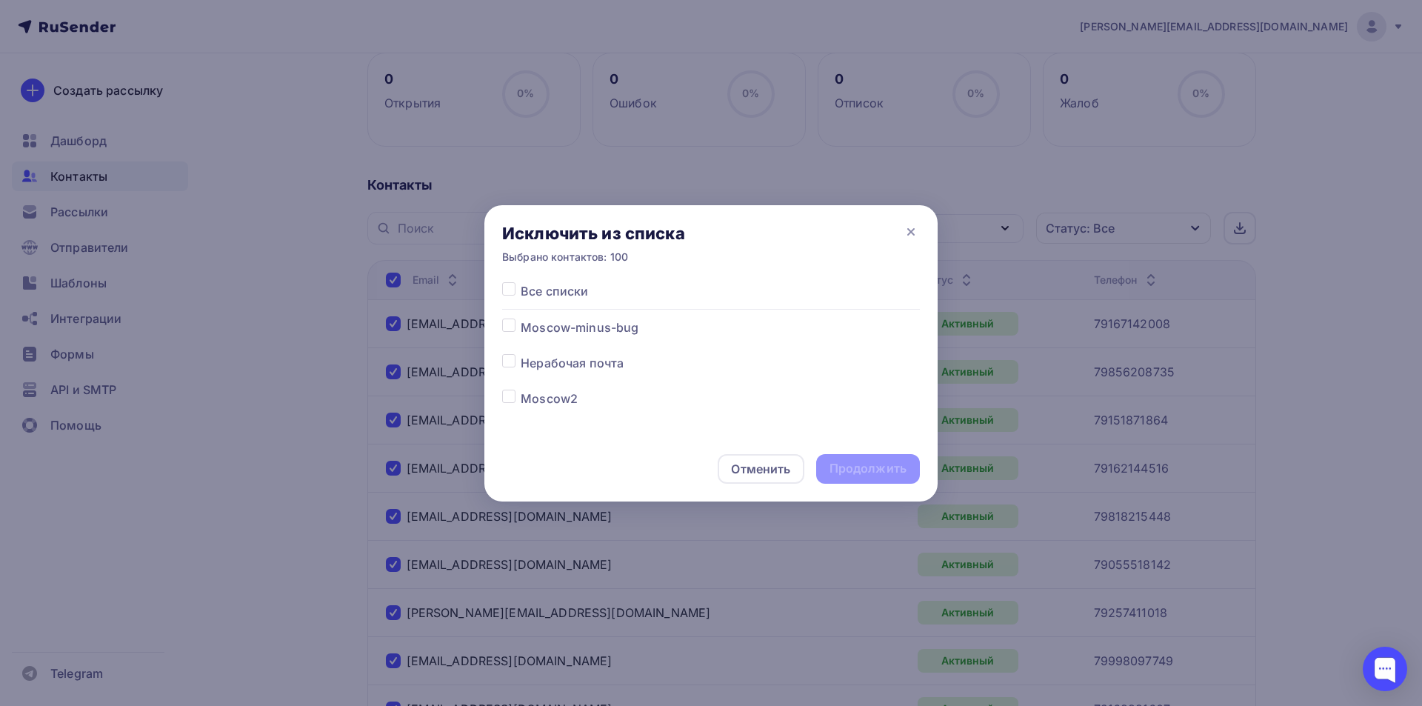
click at [521, 319] on label at bounding box center [521, 319] width 0 height 0
click at [507, 328] on input "checkbox" at bounding box center [508, 325] width 13 height 13
checkbox input "true"
click at [878, 467] on div "Продолжить" at bounding box center [868, 468] width 77 height 17
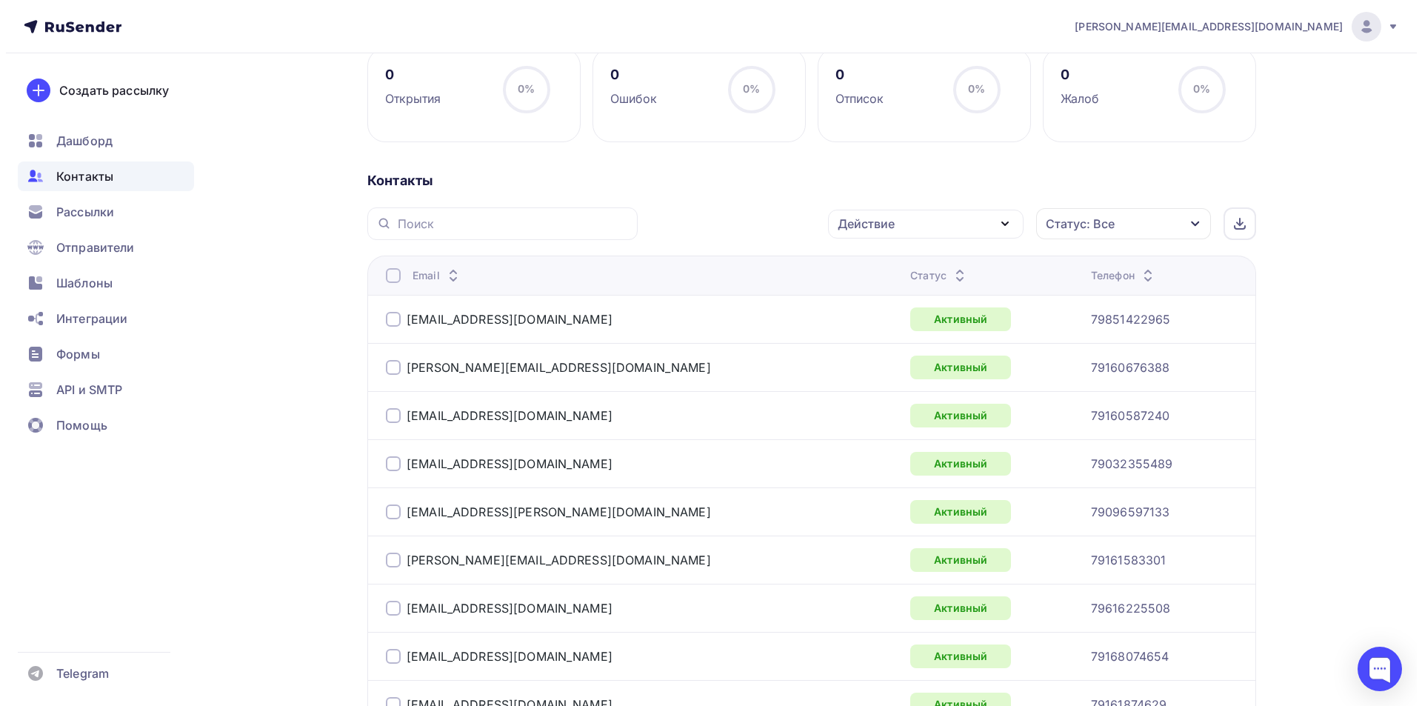
scroll to position [219, 0]
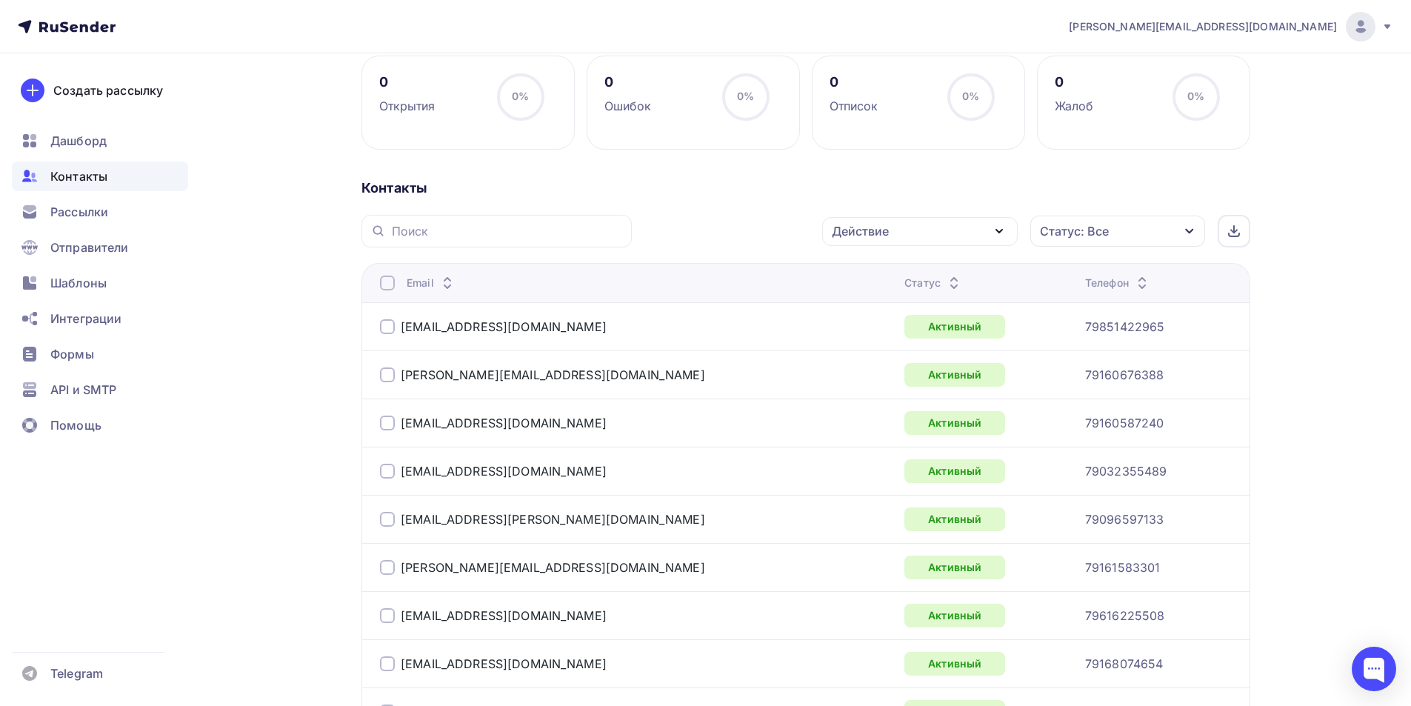
click at [387, 281] on div at bounding box center [387, 283] width 15 height 15
click at [890, 230] on div "Действие" at bounding box center [920, 231] width 196 height 29
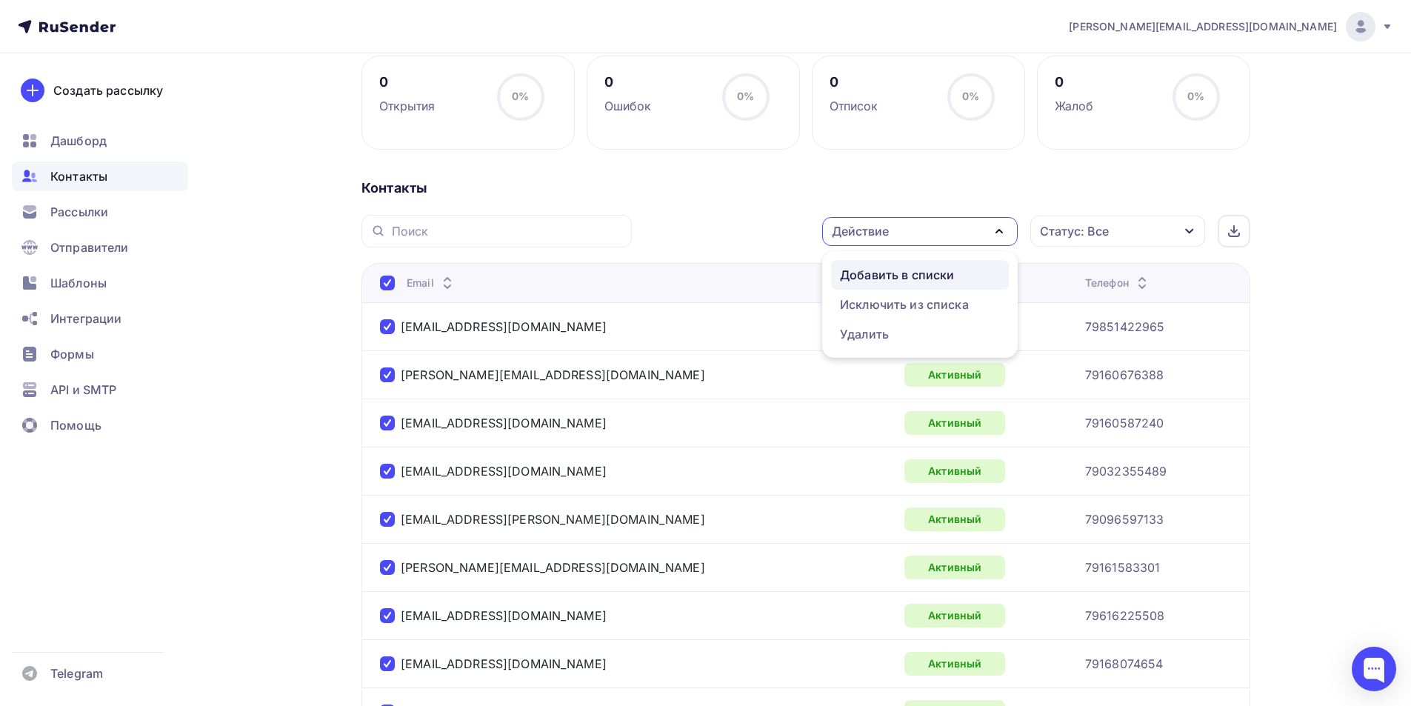
click at [880, 274] on div "Добавить в списки" at bounding box center [897, 275] width 114 height 18
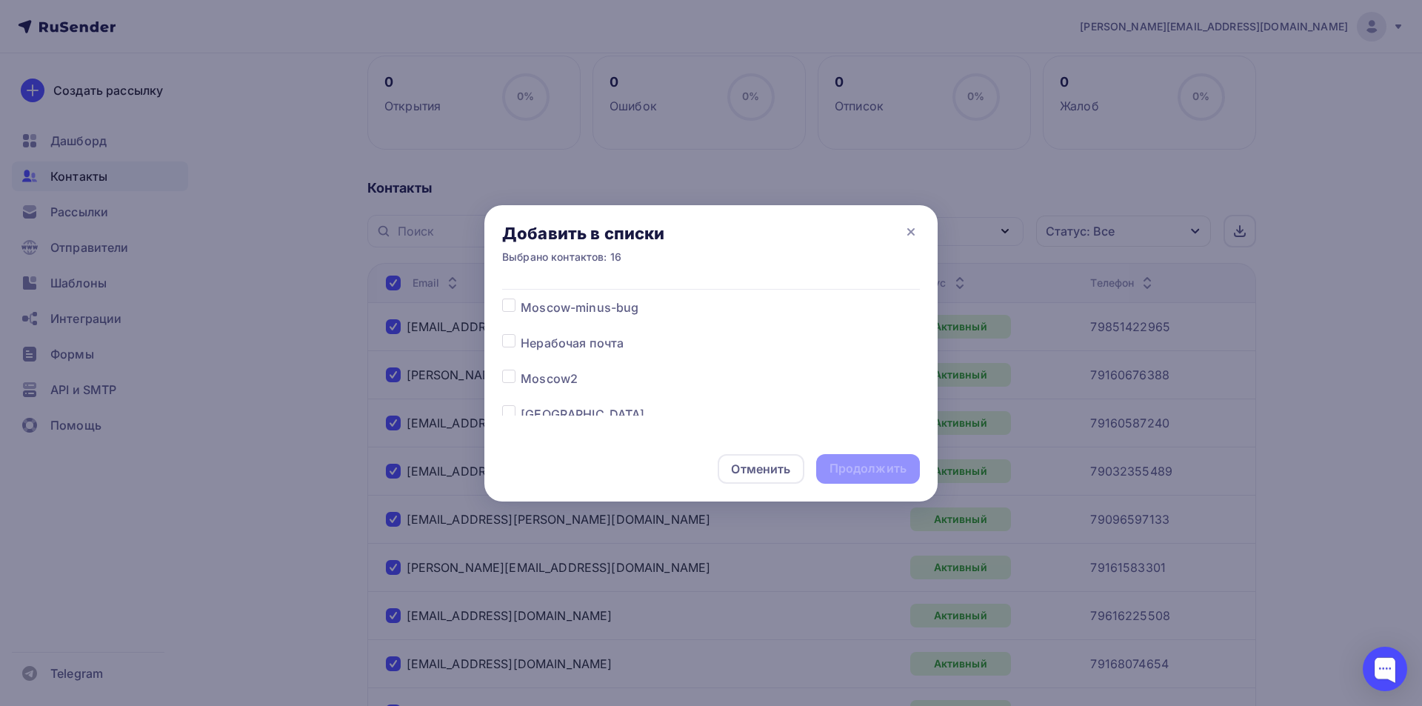
scroll to position [45, 0]
click at [521, 380] on label at bounding box center [521, 380] width 0 height 0
click at [507, 384] on input "checkbox" at bounding box center [508, 386] width 13 height 13
checkbox input "true"
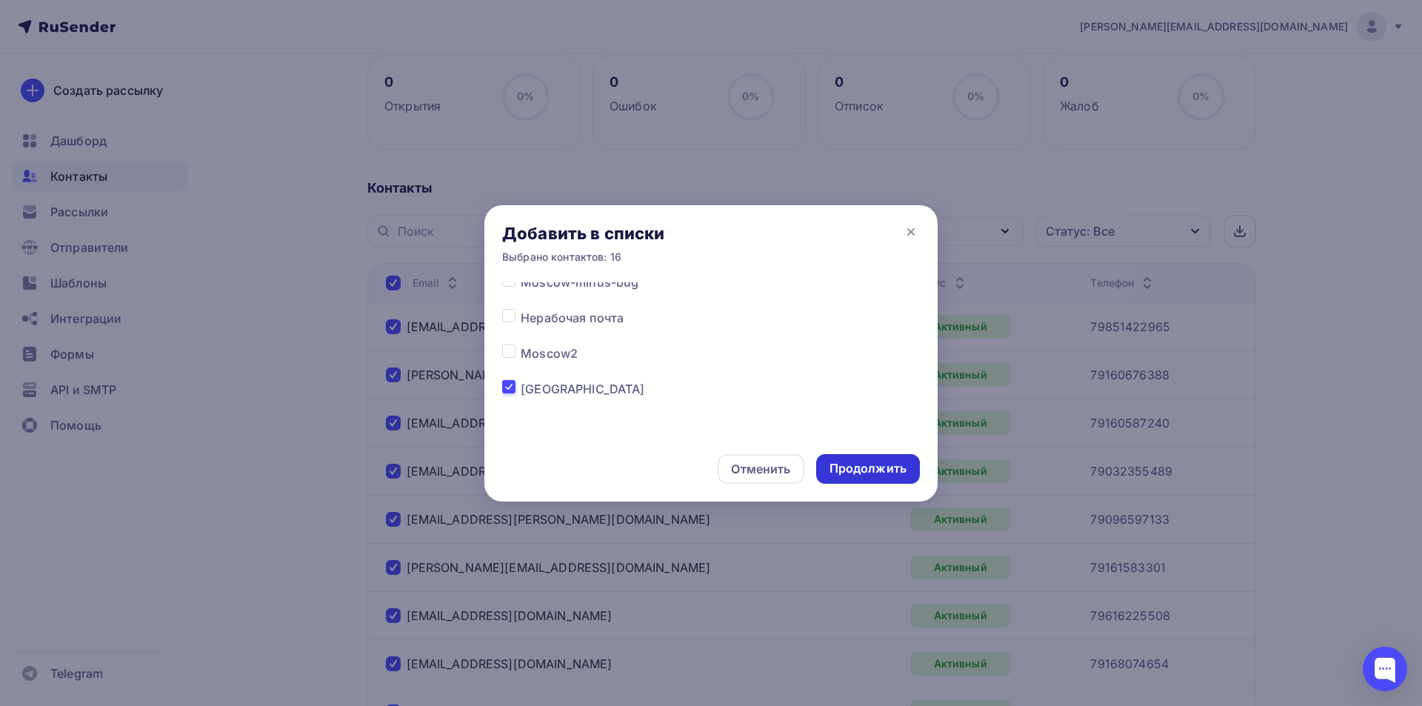
click at [878, 471] on div "Продолжить" at bounding box center [868, 468] width 77 height 17
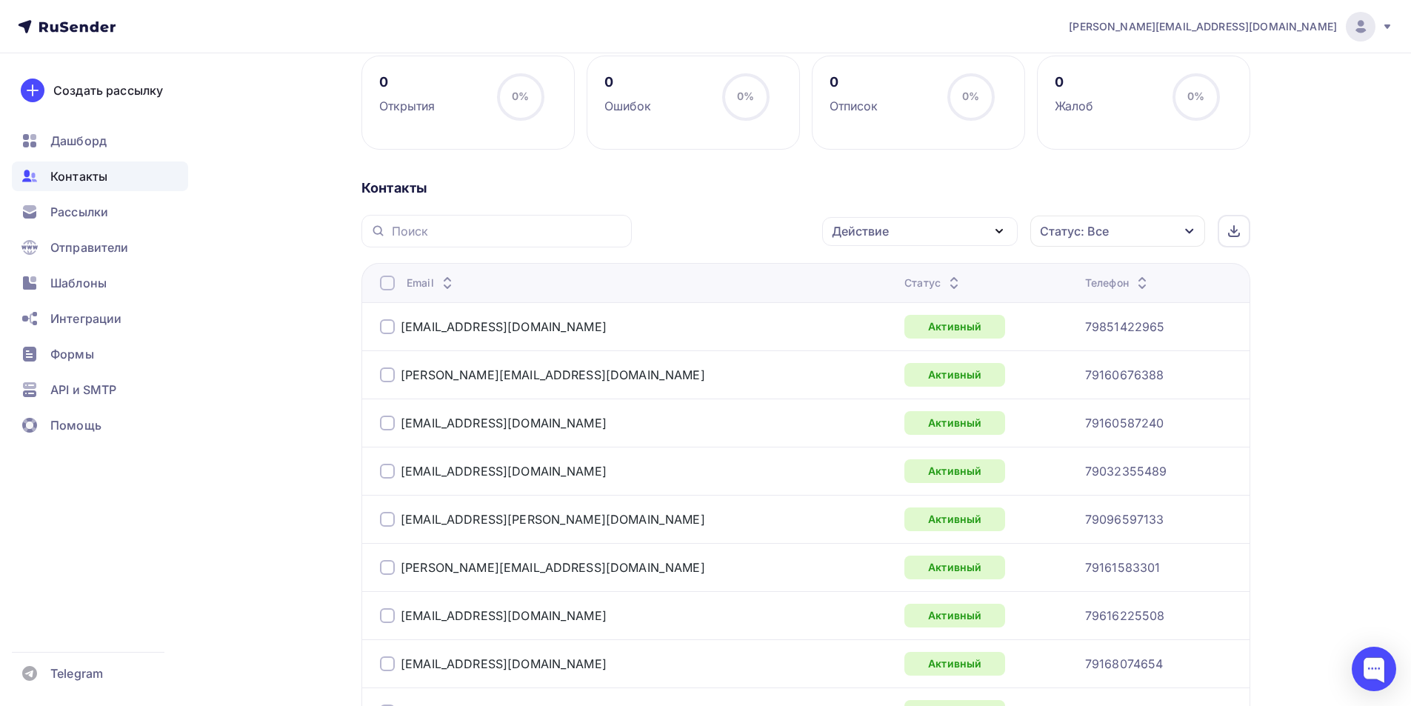
click at [384, 284] on div at bounding box center [387, 283] width 15 height 15
click at [890, 241] on div "Действие" at bounding box center [920, 231] width 196 height 29
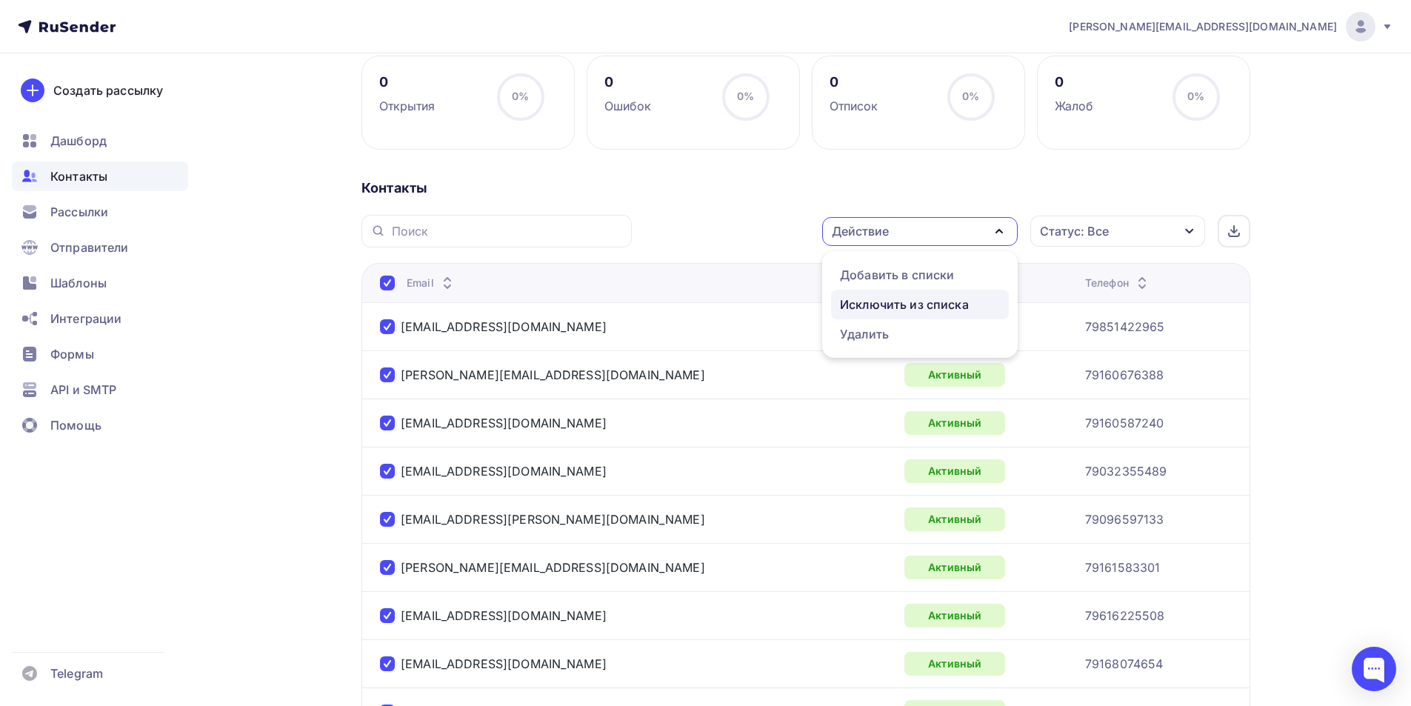
click at [888, 303] on div "Исключить из списка" at bounding box center [904, 305] width 129 height 18
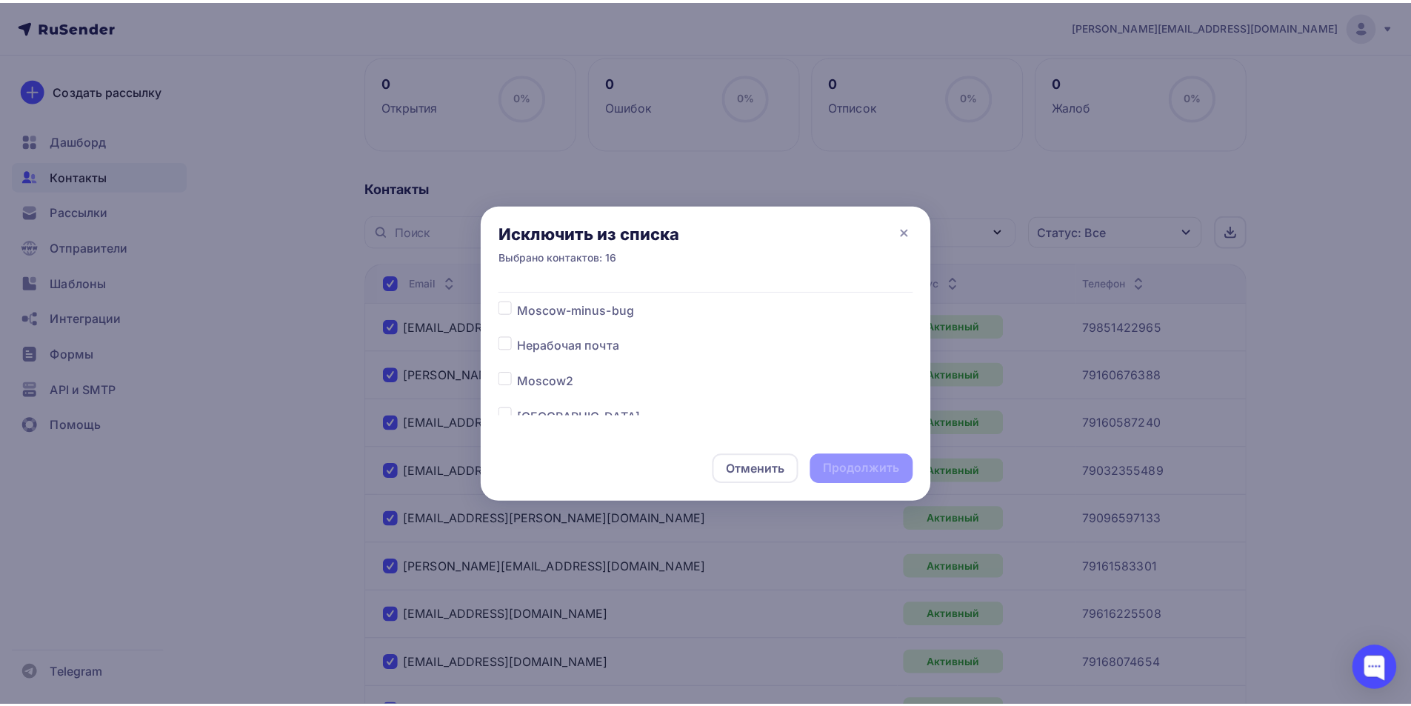
scroll to position [0, 0]
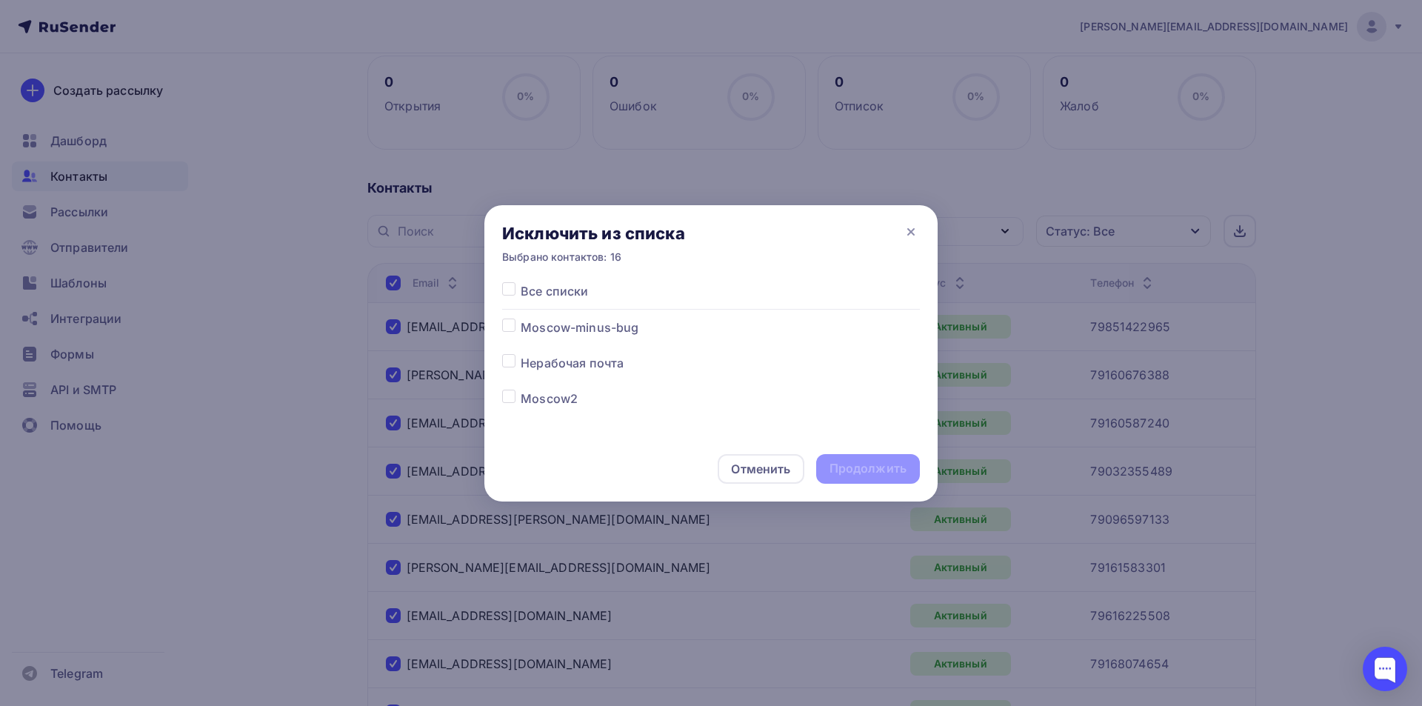
click at [521, 319] on label at bounding box center [521, 319] width 0 height 0
click at [504, 320] on input "checkbox" at bounding box center [508, 325] width 13 height 13
checkbox input "true"
click at [859, 463] on div "Продолжить" at bounding box center [868, 468] width 77 height 17
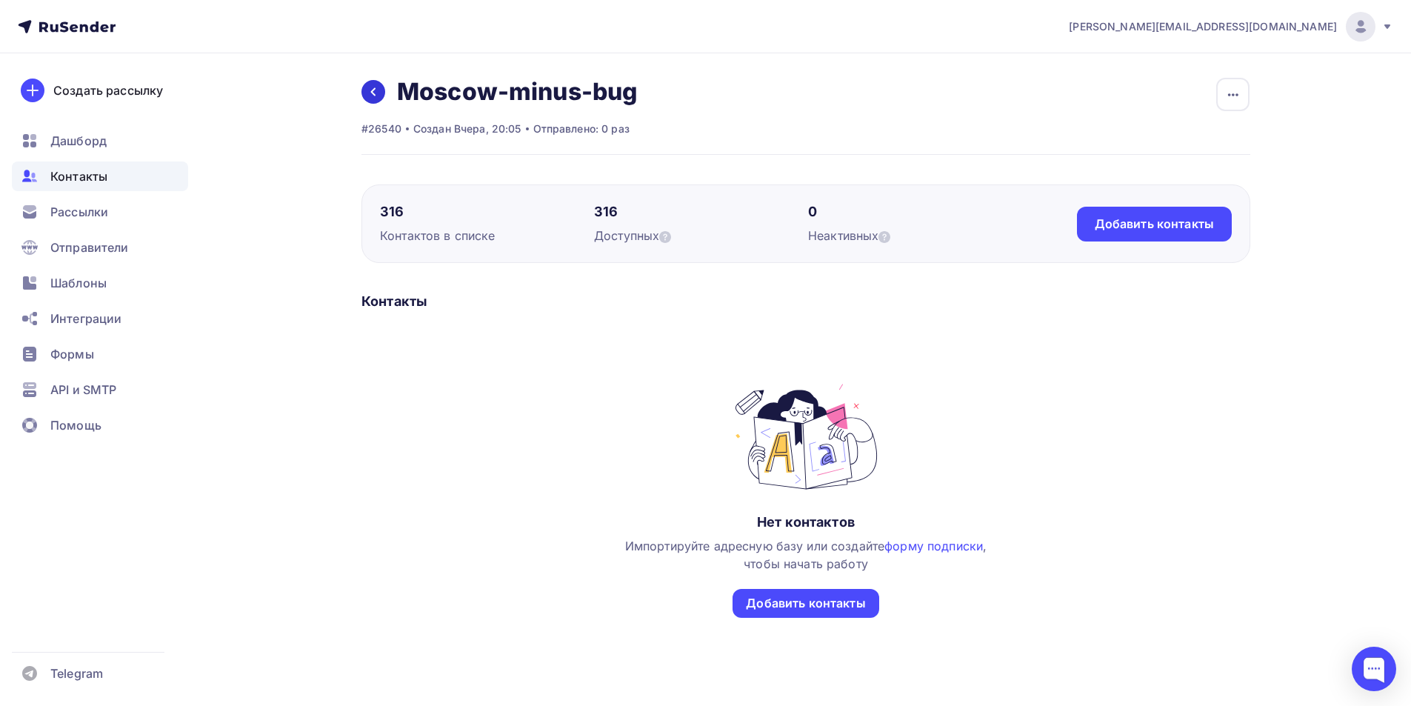
click at [372, 91] on icon at bounding box center [373, 92] width 4 height 8
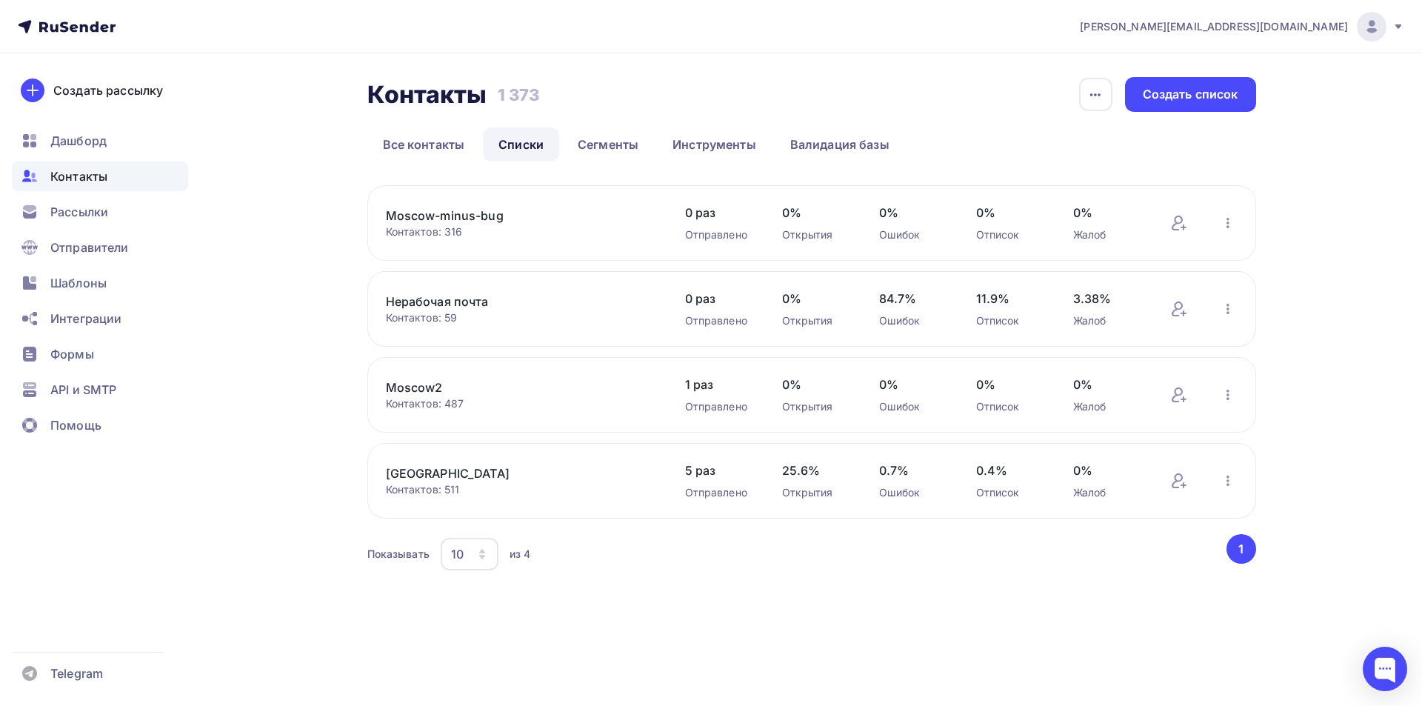
click at [416, 470] on link "[GEOGRAPHIC_DATA]" at bounding box center [512, 473] width 252 height 18
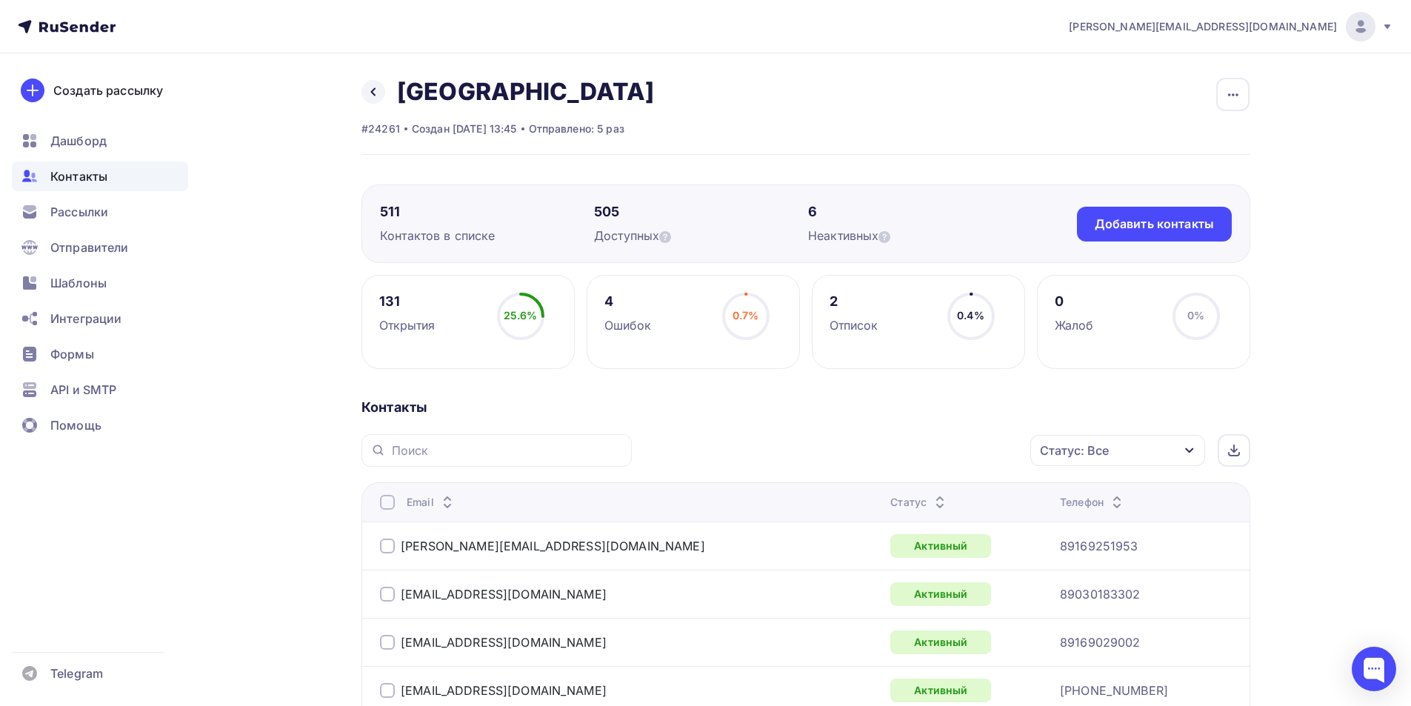
click at [1114, 458] on div "Статус: Все" at bounding box center [1117, 450] width 175 height 31
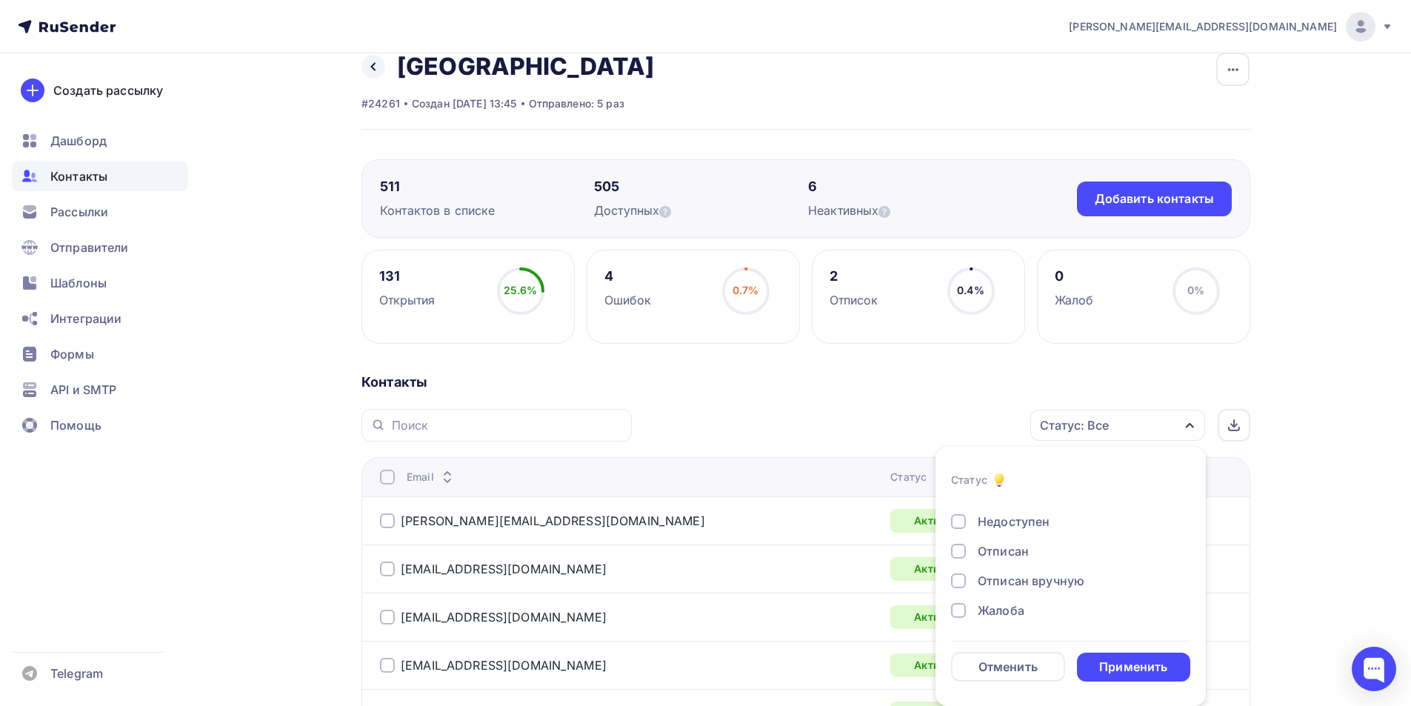
scroll to position [107, 0]
click at [955, 616] on div at bounding box center [958, 609] width 15 height 15
click at [965, 576] on div at bounding box center [958, 580] width 15 height 15
click at [959, 548] on div at bounding box center [958, 550] width 15 height 15
click at [958, 524] on div at bounding box center [958, 520] width 15 height 15
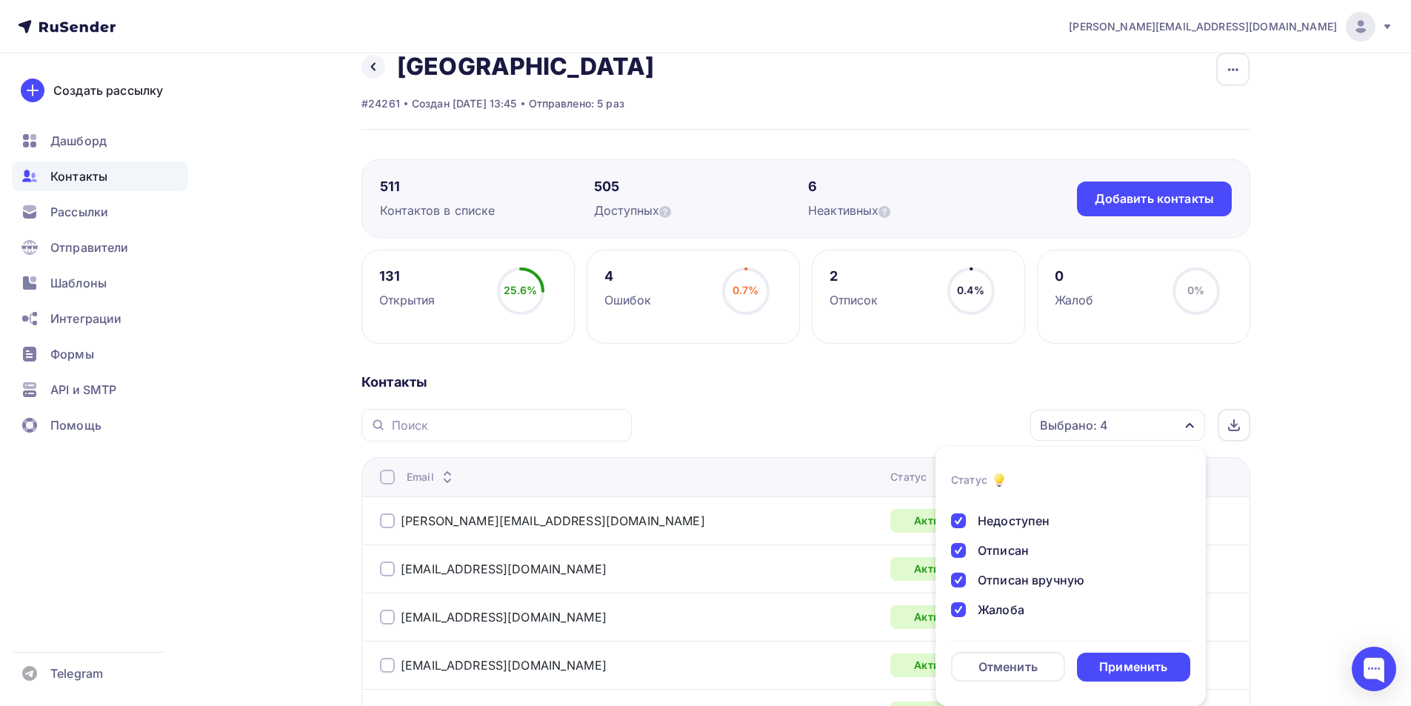
scroll to position [33, 0]
click at [961, 564] on div at bounding box center [958, 565] width 15 height 15
click at [958, 535] on div at bounding box center [958, 535] width 15 height 15
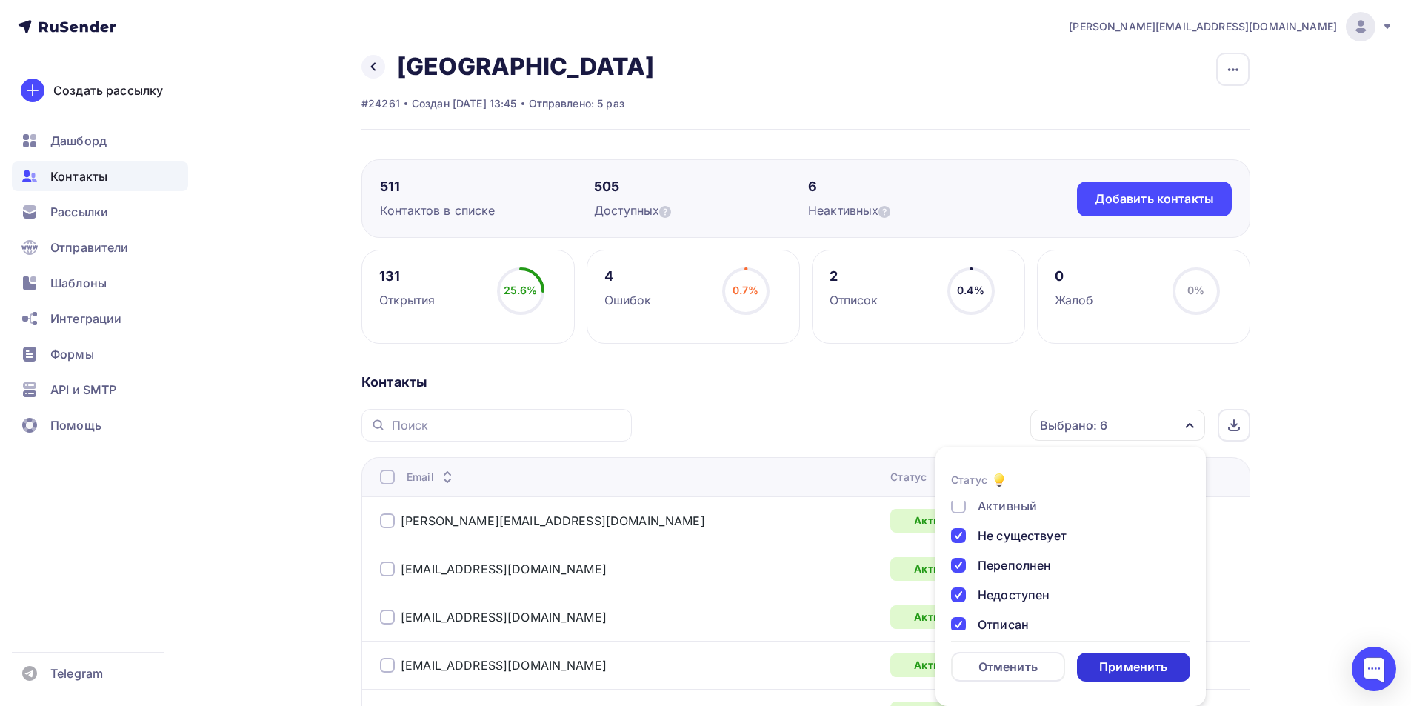
click at [1118, 666] on div "Применить" at bounding box center [1133, 666] width 68 height 17
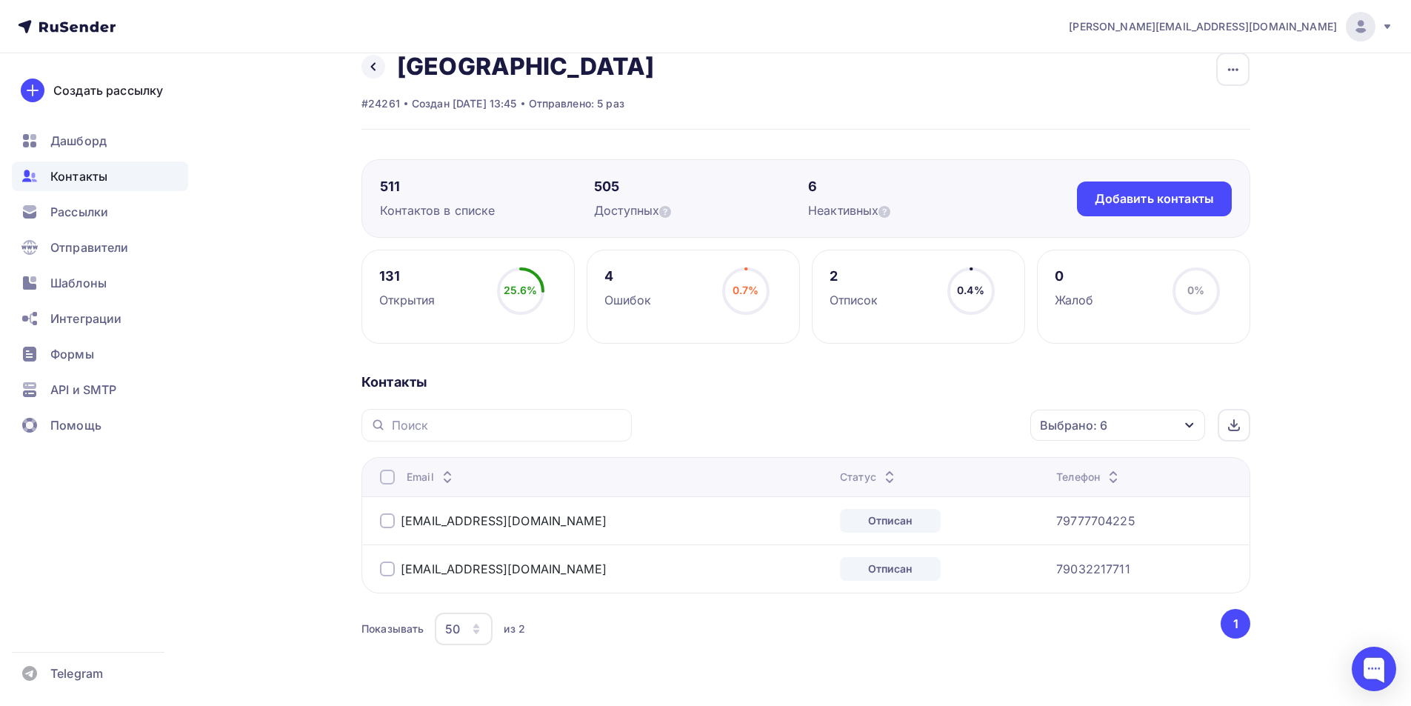
click at [384, 524] on div at bounding box center [387, 520] width 15 height 15
click at [383, 570] on div at bounding box center [387, 568] width 15 height 15
click at [911, 429] on div "Действие" at bounding box center [920, 425] width 196 height 29
click at [890, 465] on div "Добавить в списки" at bounding box center [897, 469] width 114 height 18
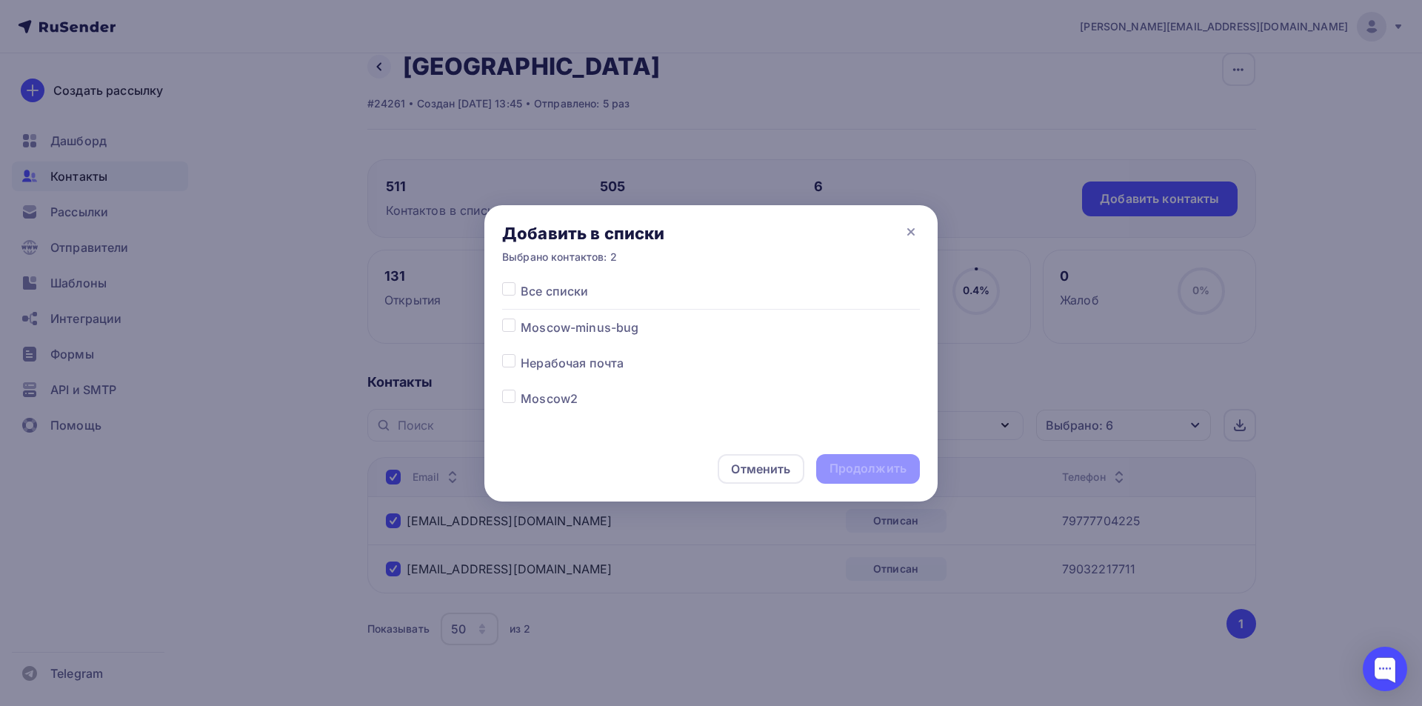
click at [521, 354] on label at bounding box center [521, 354] width 0 height 0
click at [512, 361] on input "checkbox" at bounding box center [508, 360] width 13 height 13
checkbox input "true"
click at [765, 475] on div "Отменить" at bounding box center [760, 469] width 59 height 18
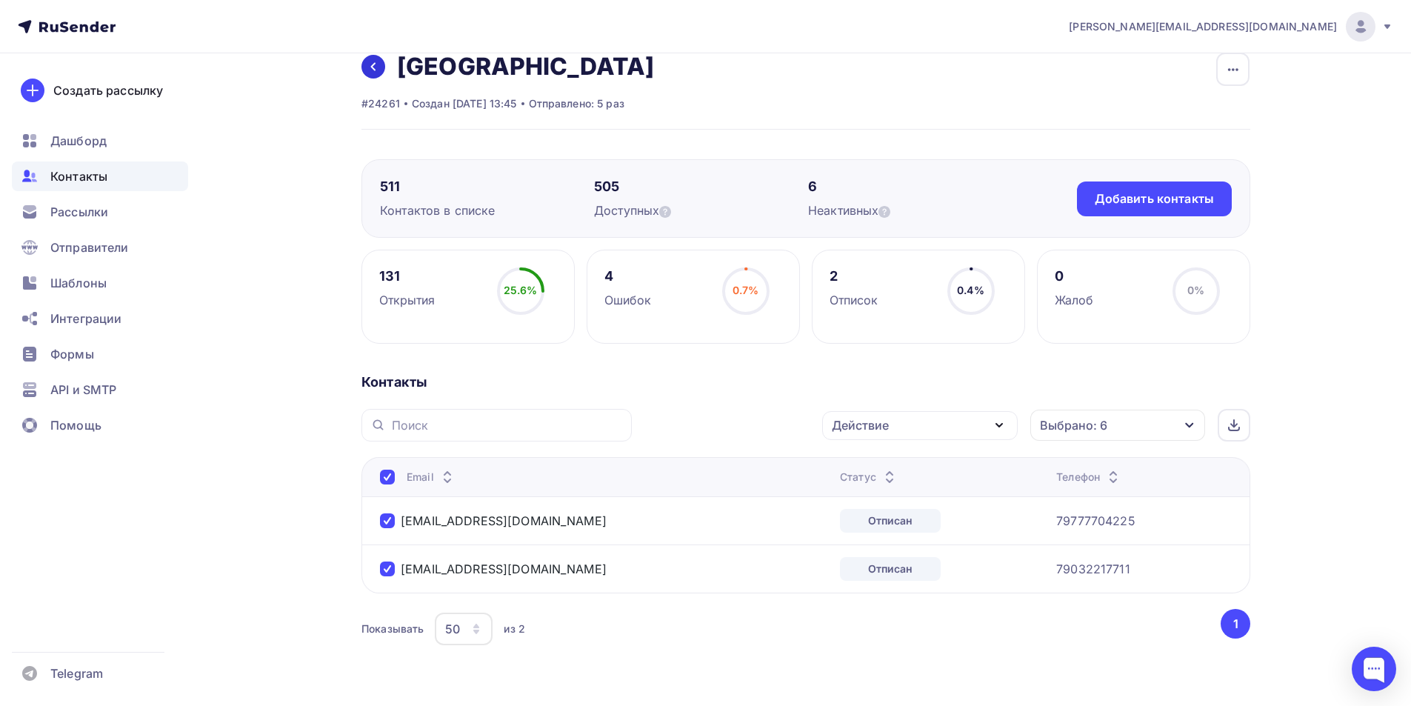
click at [369, 68] on icon at bounding box center [373, 67] width 12 height 12
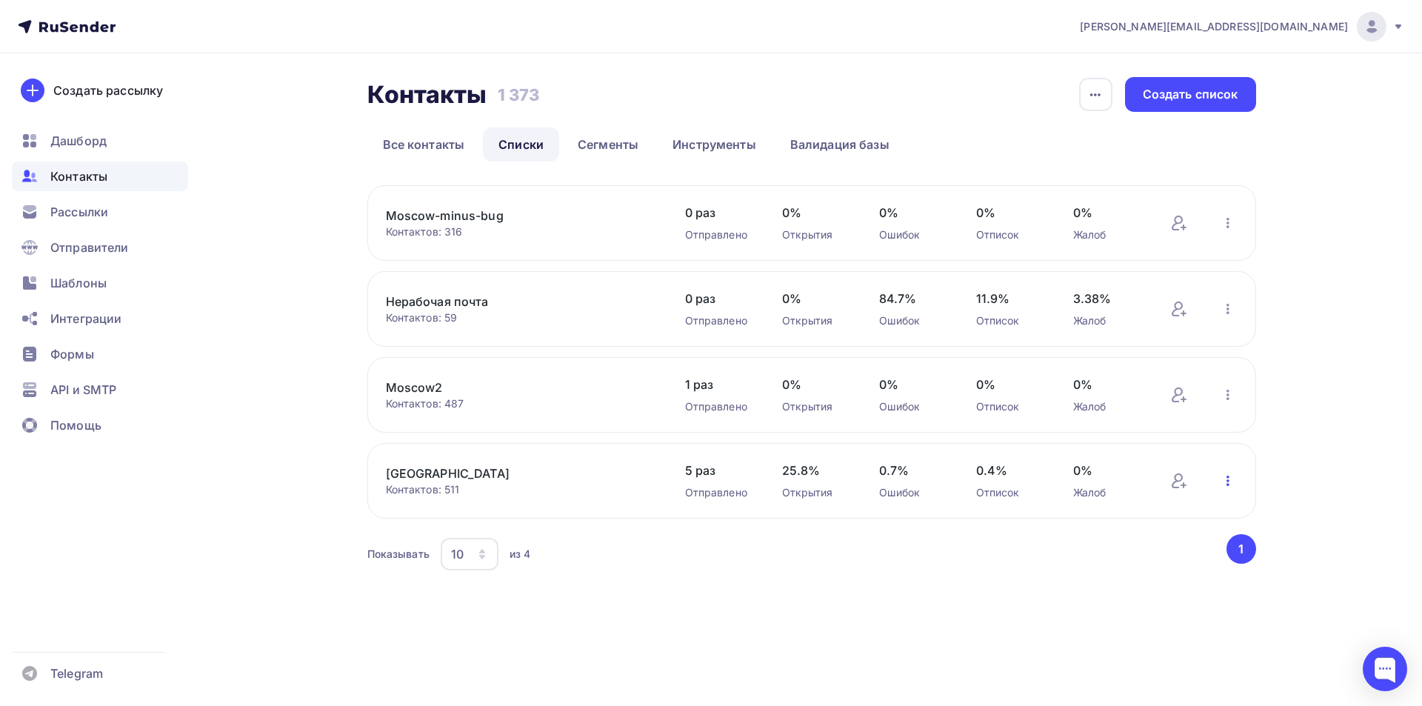
click at [1227, 480] on icon "button" at bounding box center [1228, 481] width 3 height 10
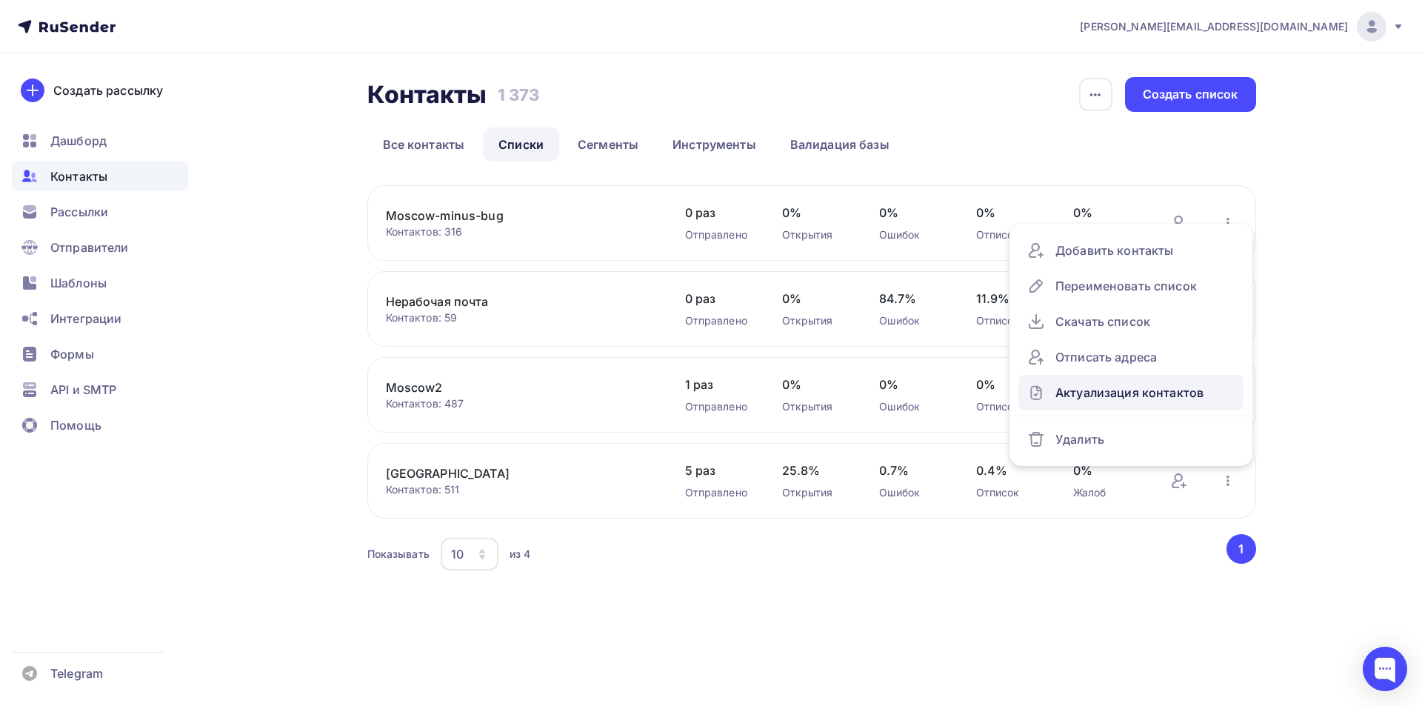
click at [1161, 400] on div "Актуализация контактов" at bounding box center [1130, 393] width 207 height 24
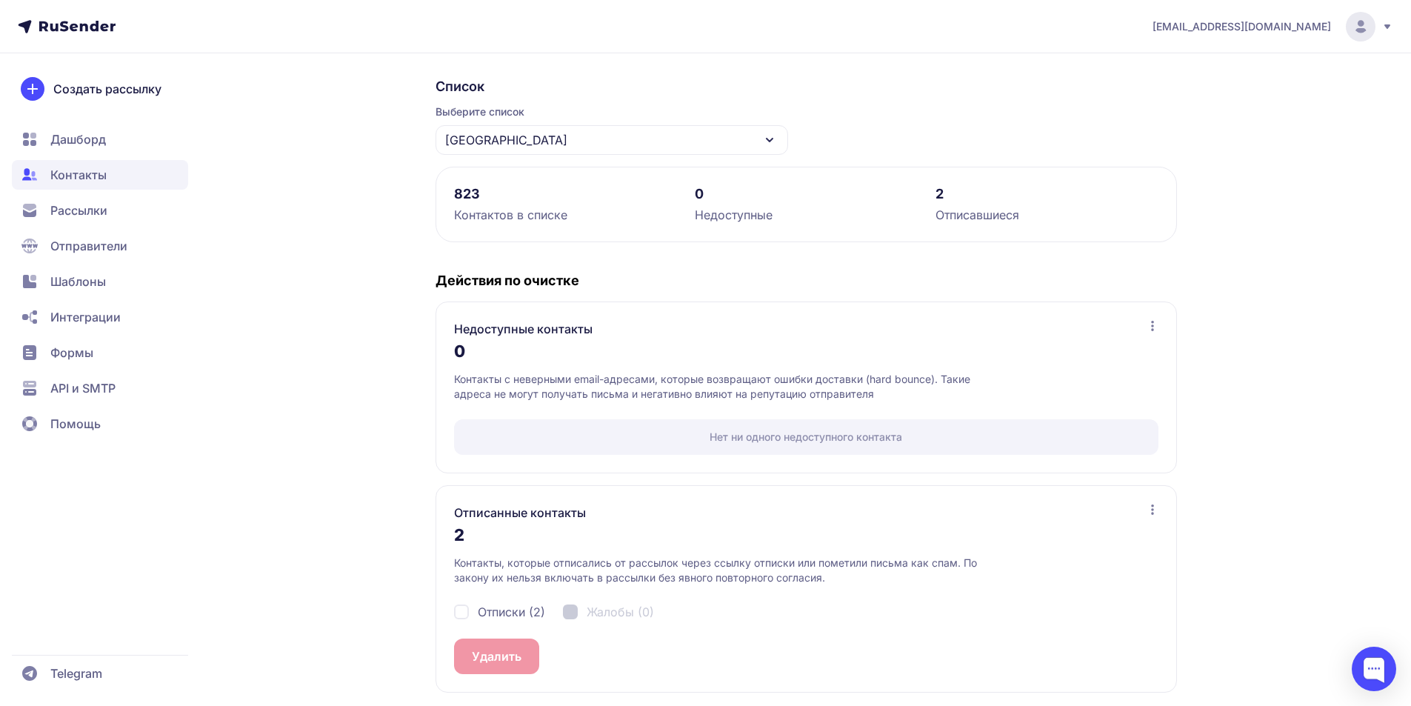
scroll to position [99, 0]
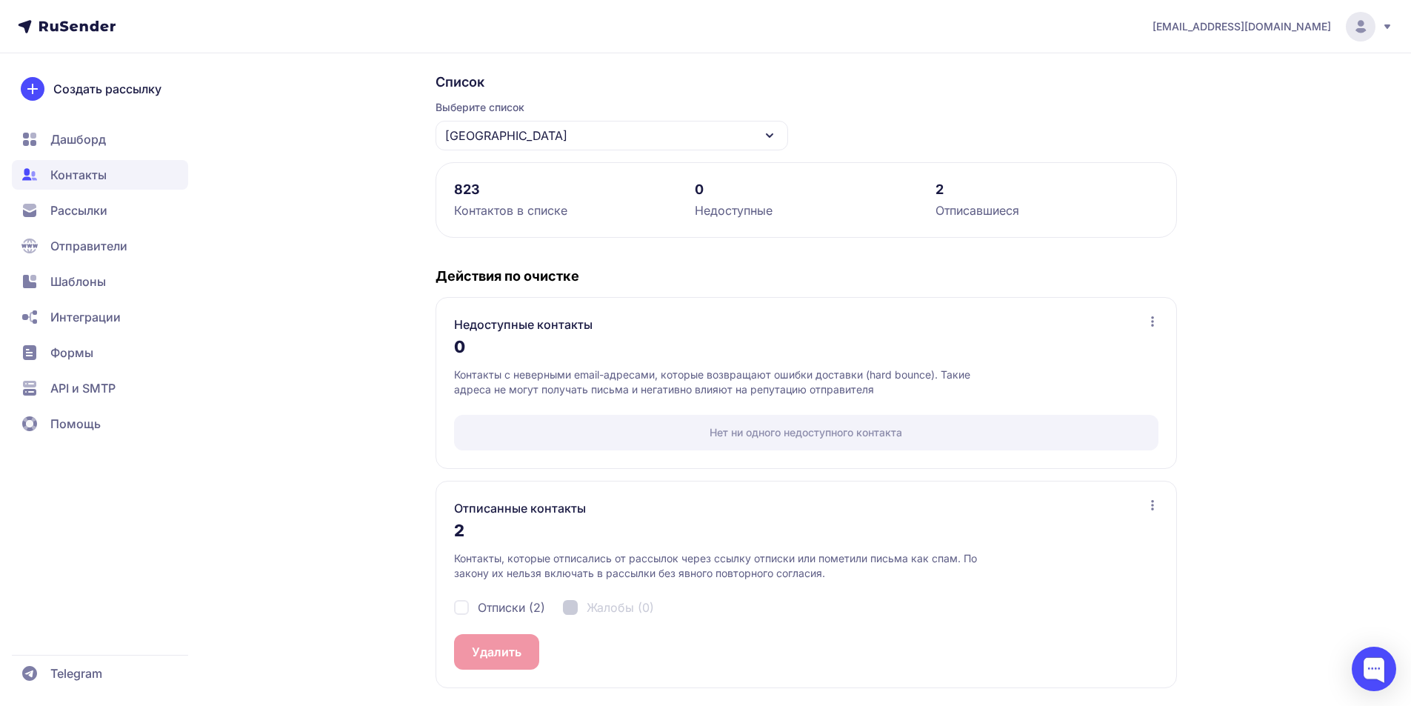
click at [1153, 510] on icon at bounding box center [1153, 505] width 12 height 12
click at [1115, 539] on span "Посмотреть список" at bounding box center [1080, 541] width 118 height 18
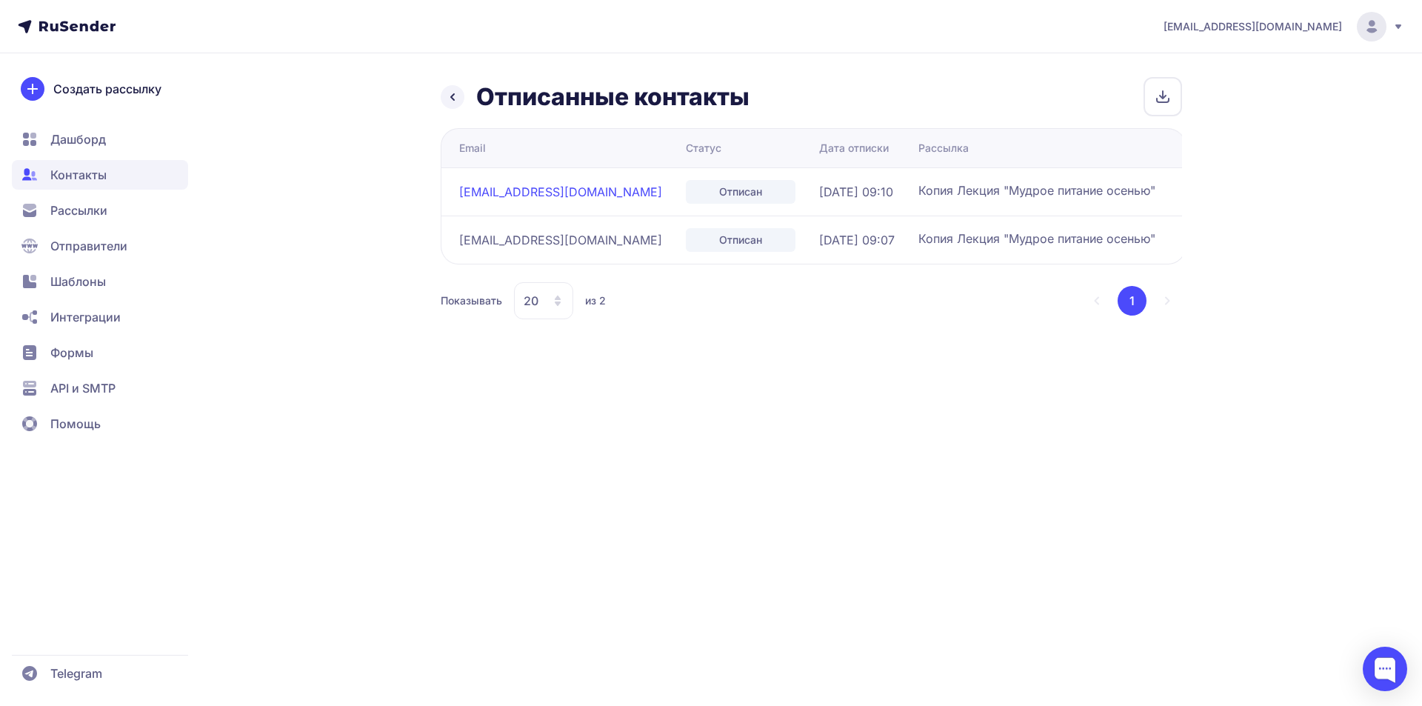
click at [501, 191] on link "[EMAIL_ADDRESS][DOMAIN_NAME]" at bounding box center [560, 191] width 203 height 15
click at [381, 93] on div "Отписанные контакты Email Статус Дата отписки Рассылка a.vatslavskiy@mail.ru От…" at bounding box center [711, 213] width 1067 height 272
click at [459, 101] on icon at bounding box center [453, 97] width 18 height 18
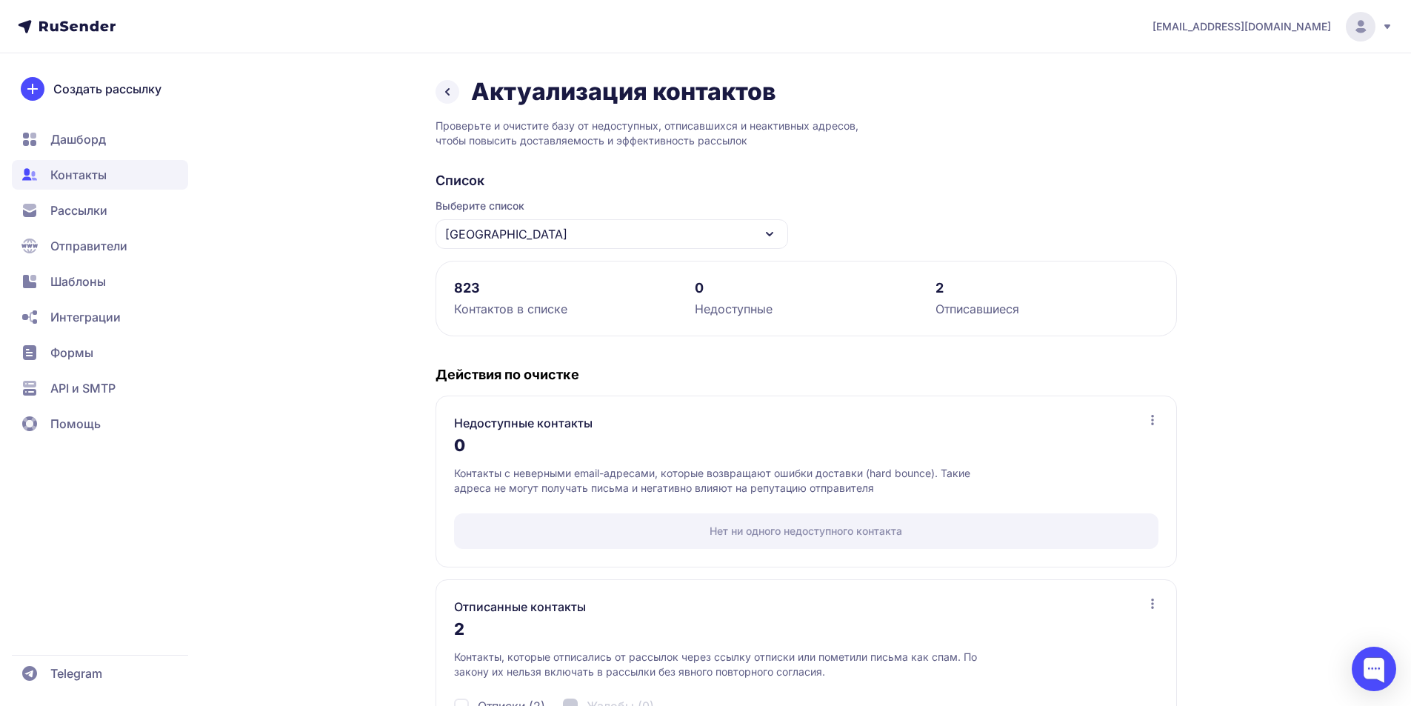
click at [452, 93] on icon at bounding box center [447, 92] width 18 height 18
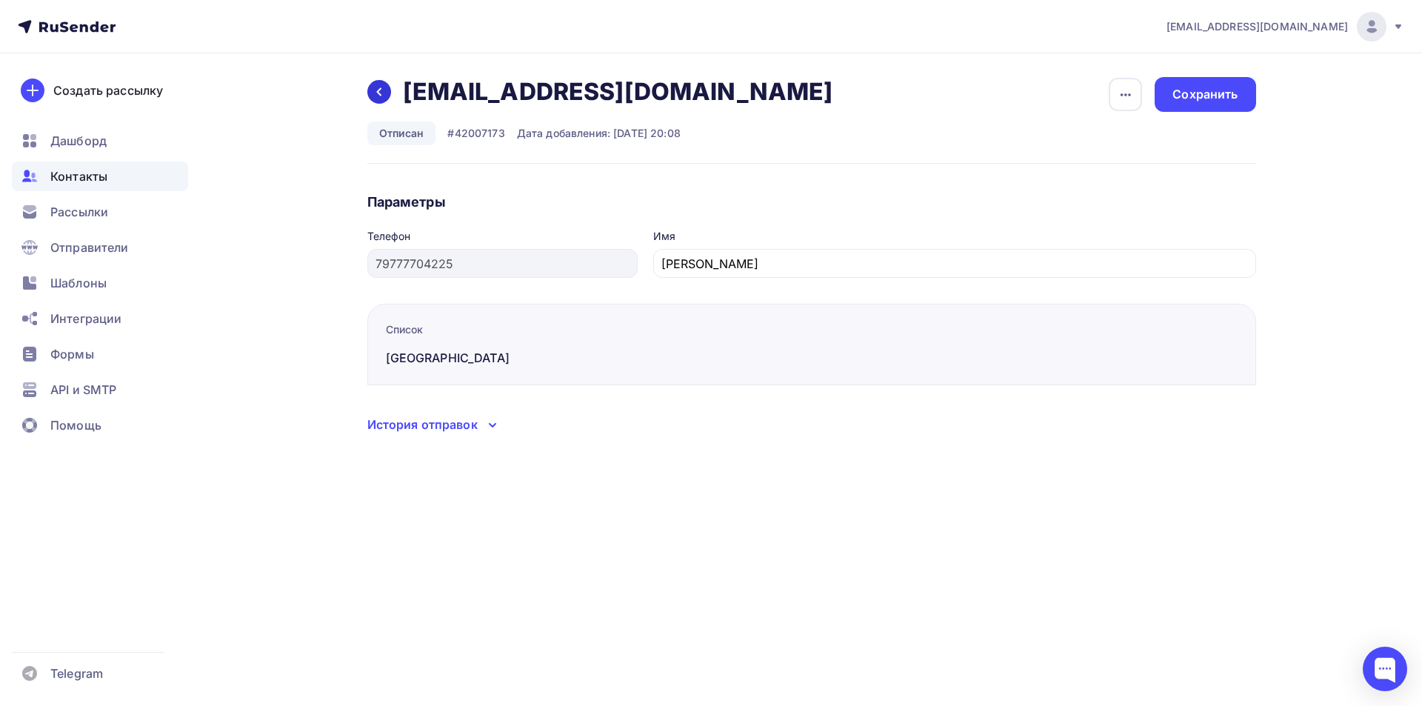
click at [381, 93] on icon at bounding box center [379, 92] width 12 height 12
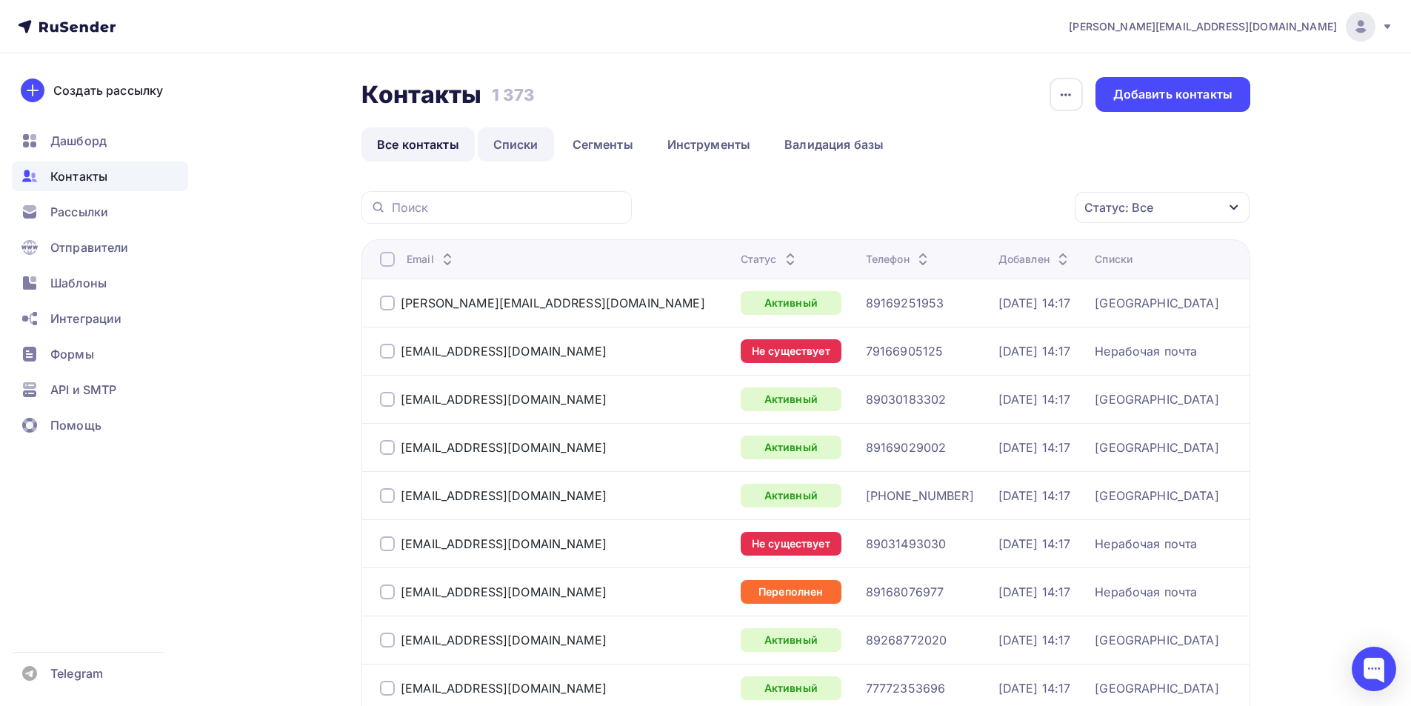
click at [519, 144] on link "Списки" at bounding box center [516, 144] width 76 height 34
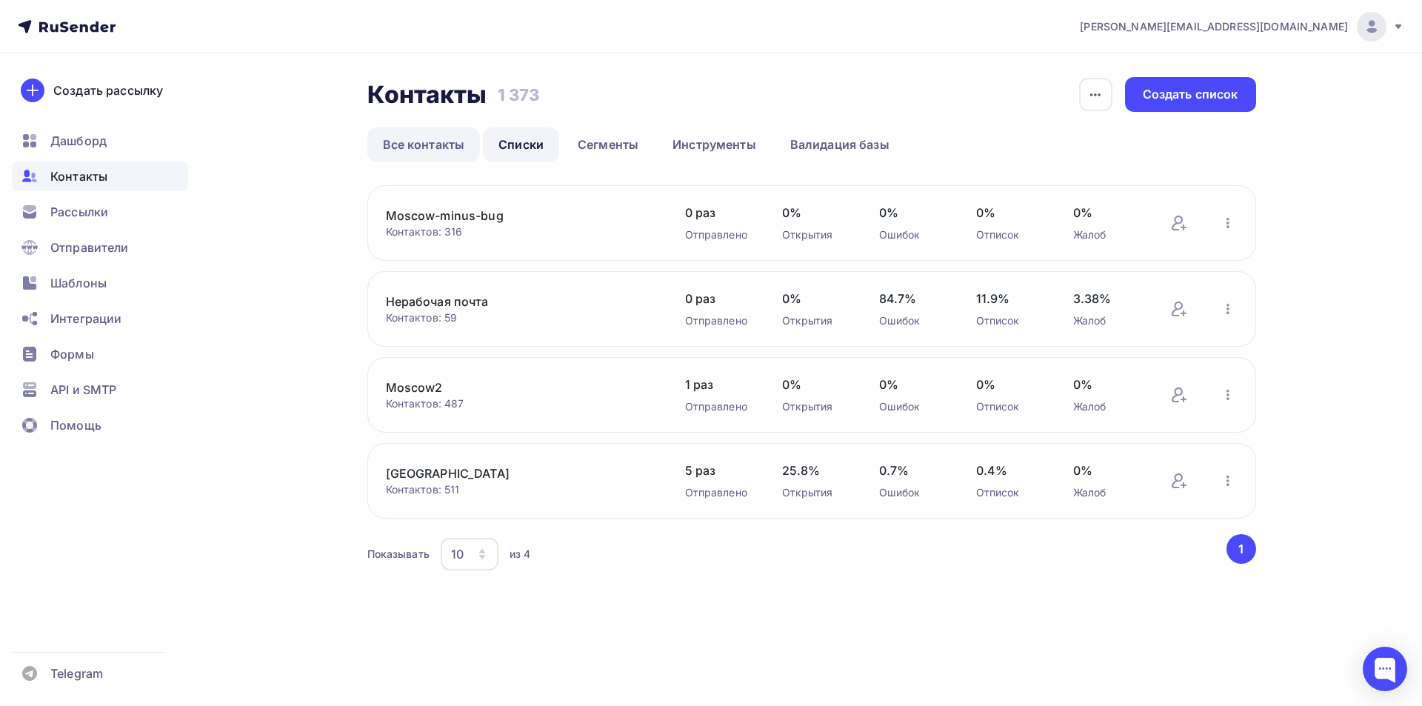
click at [428, 140] on link "Все контакты" at bounding box center [423, 144] width 113 height 34
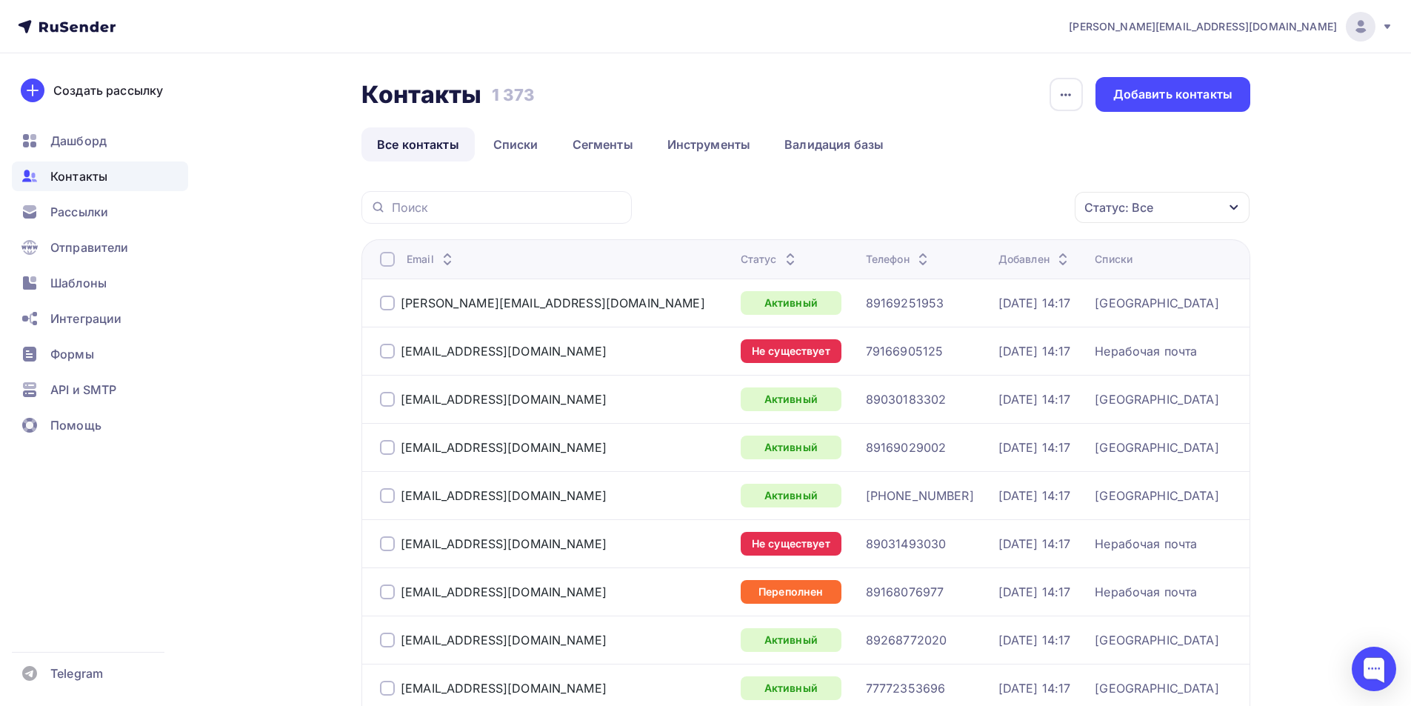
click at [1181, 213] on div "Статус: Все" at bounding box center [1162, 207] width 175 height 31
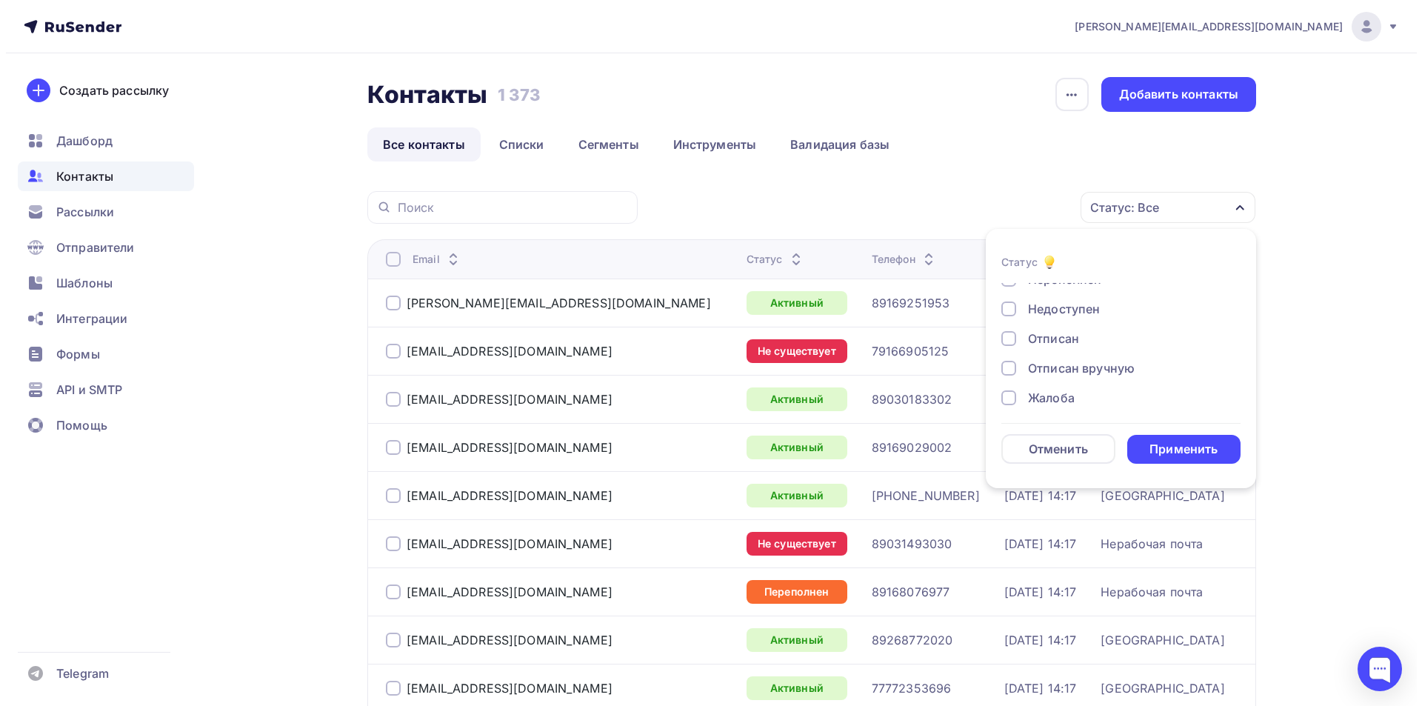
scroll to position [107, 0]
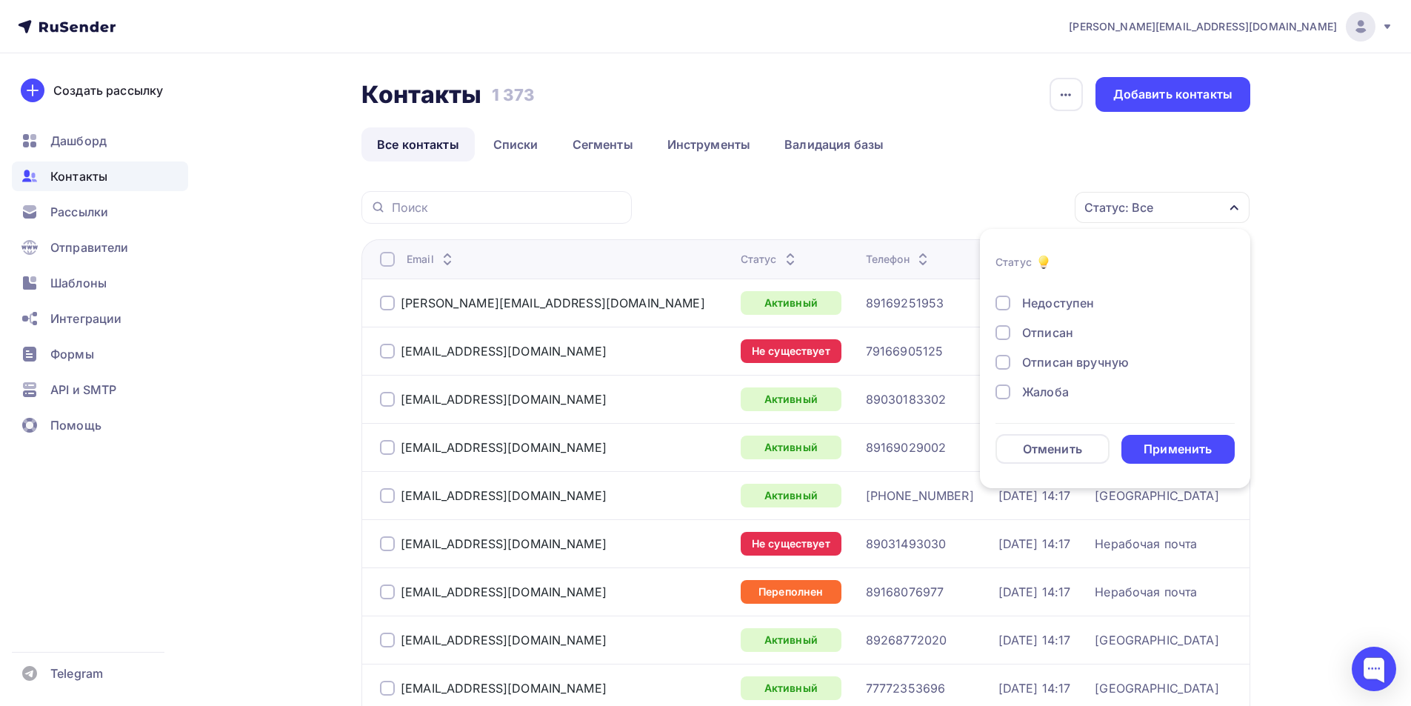
click at [1007, 335] on div at bounding box center [1003, 332] width 15 height 15
click at [1151, 442] on div "Применить" at bounding box center [1178, 449] width 68 height 17
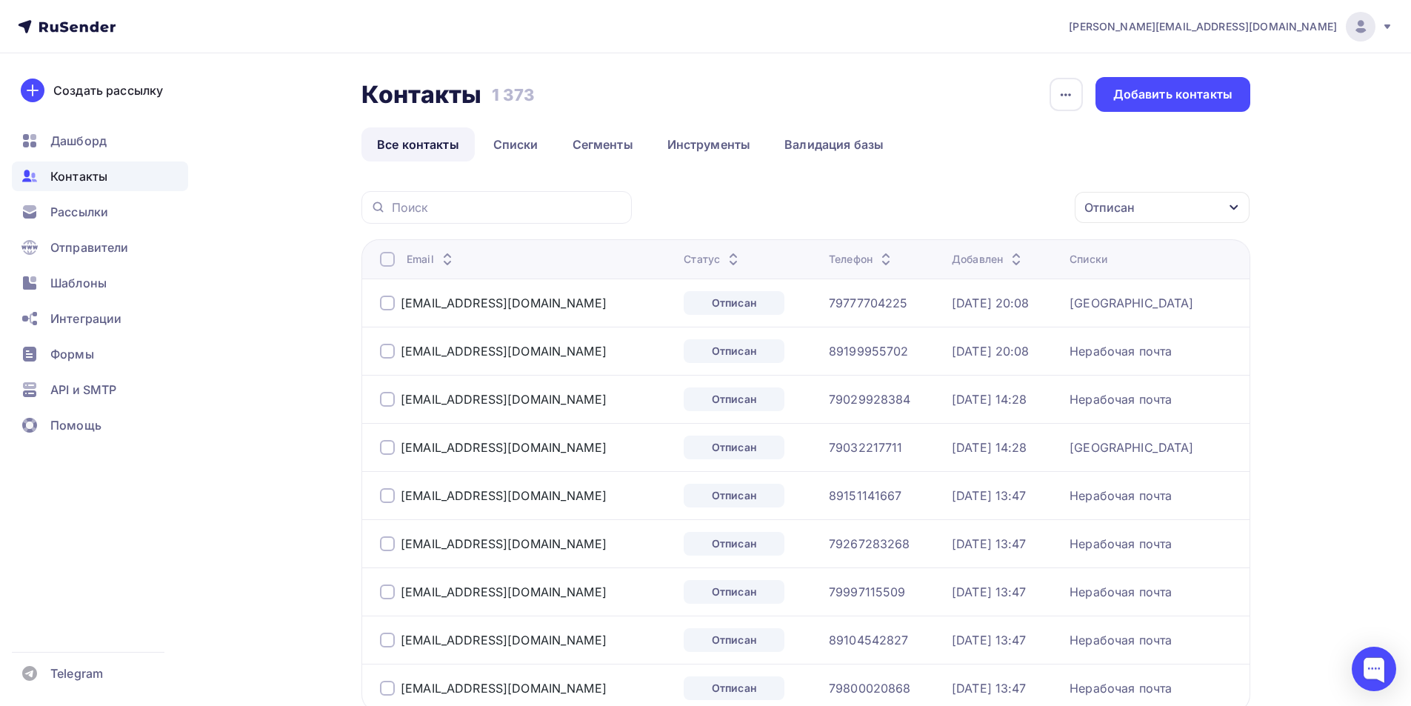
click at [387, 299] on div at bounding box center [387, 303] width 15 height 15
click at [385, 449] on div at bounding box center [387, 447] width 15 height 15
click at [935, 210] on div "Действие" at bounding box center [965, 207] width 196 height 29
click at [939, 250] on div "Добавить в списки" at bounding box center [941, 251] width 114 height 18
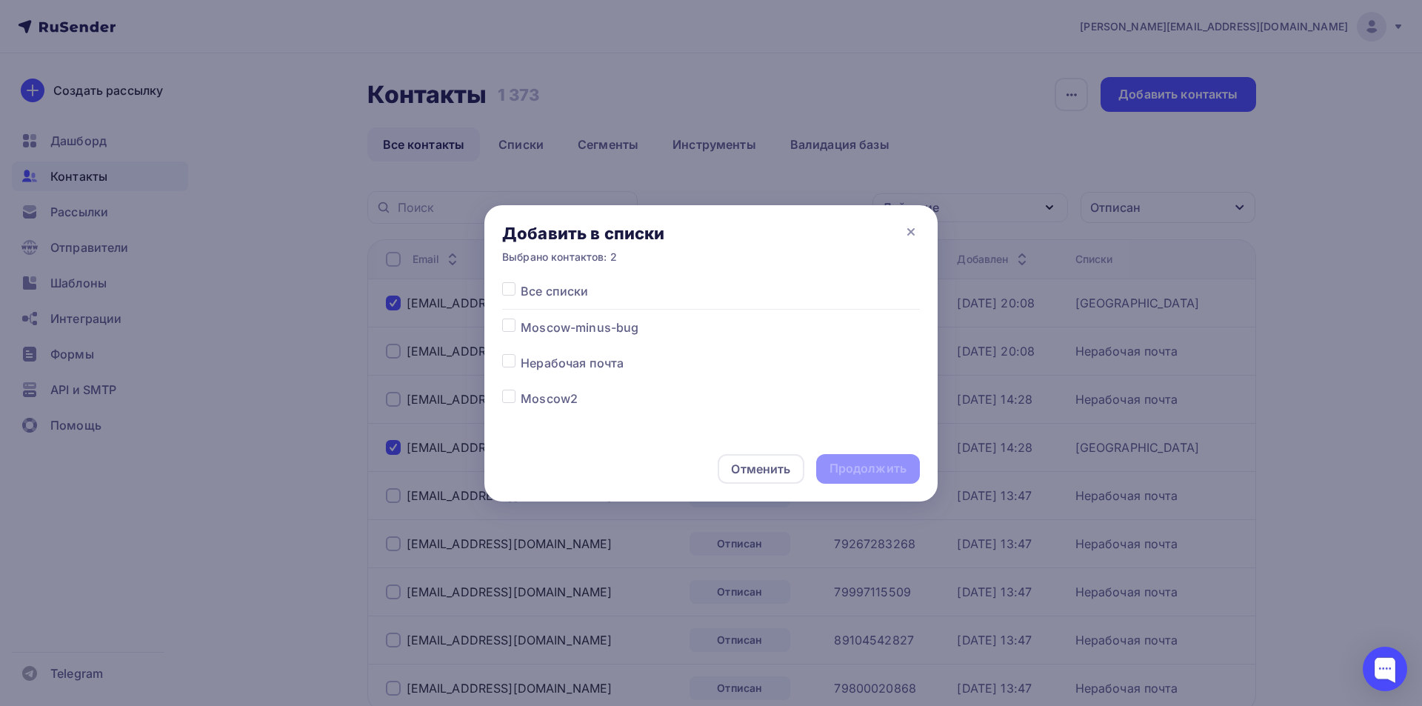
click at [521, 354] on label at bounding box center [521, 354] width 0 height 0
click at [510, 366] on input "checkbox" at bounding box center [508, 360] width 13 height 13
checkbox input "true"
click at [867, 470] on div "Продолжить" at bounding box center [868, 468] width 77 height 17
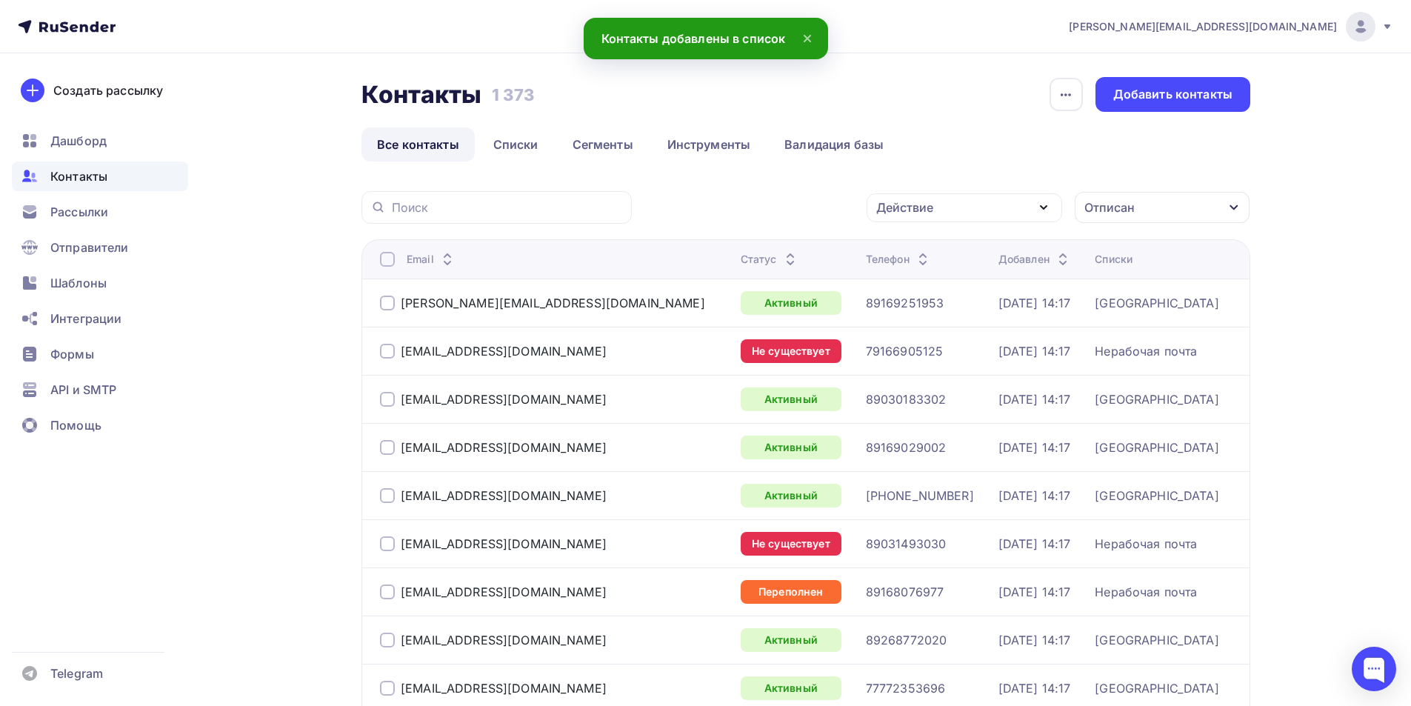
click at [386, 305] on div at bounding box center [387, 303] width 15 height 15
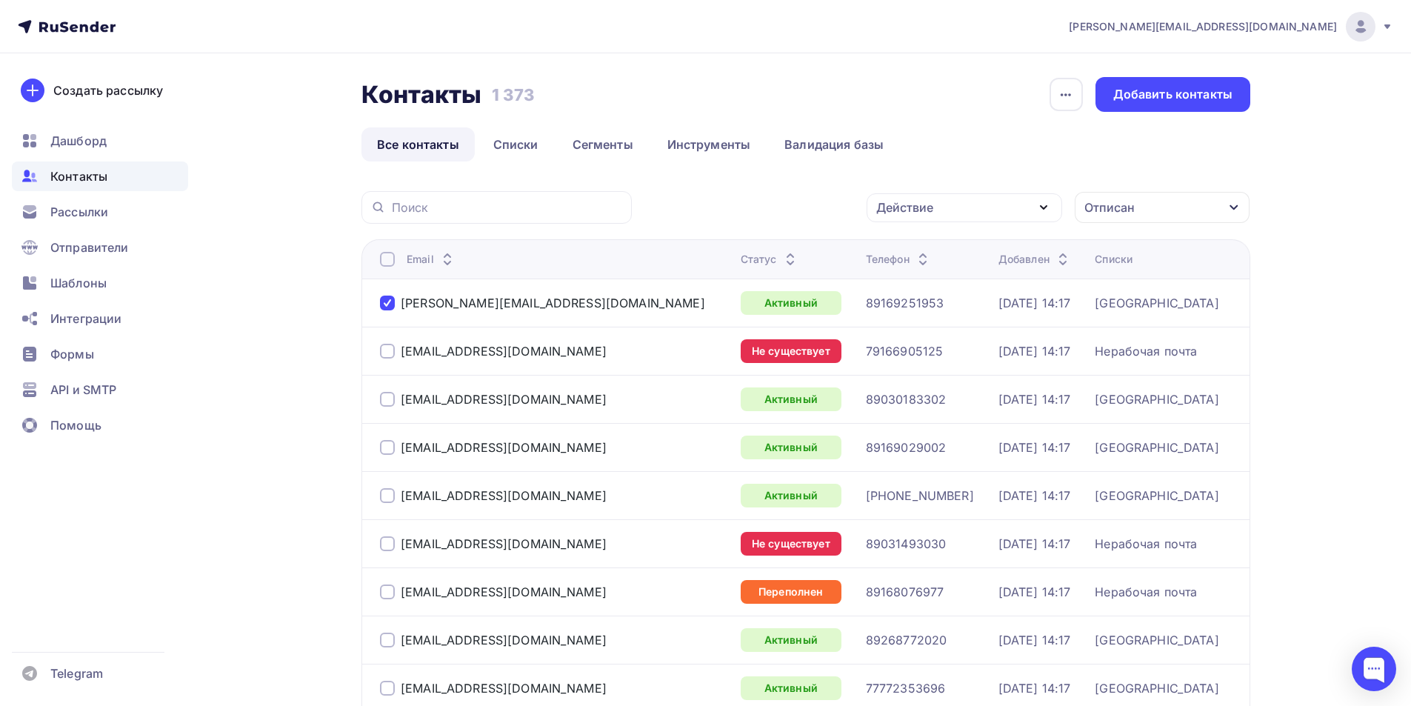
click at [390, 301] on div at bounding box center [387, 303] width 15 height 15
click at [1115, 209] on div "Отписан" at bounding box center [1109, 208] width 50 height 18
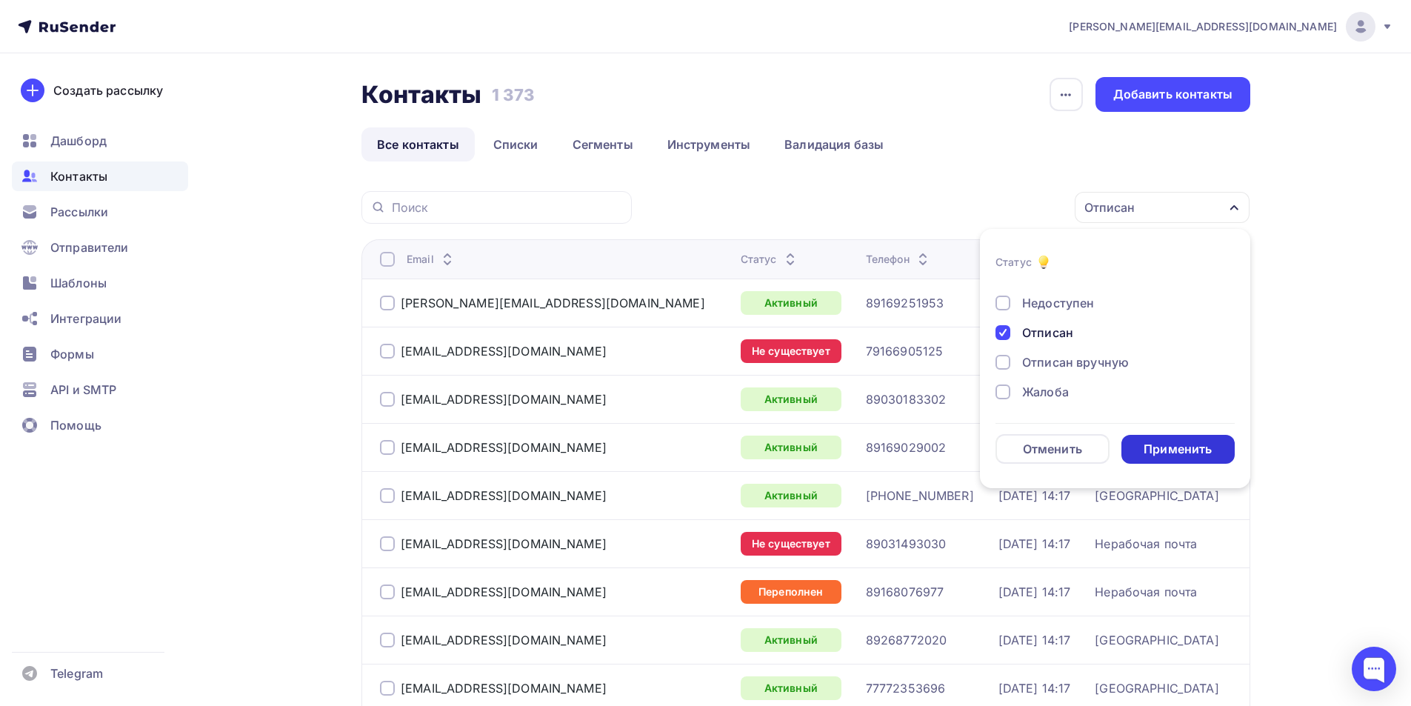
click at [1156, 443] on div "Применить" at bounding box center [1178, 449] width 68 height 17
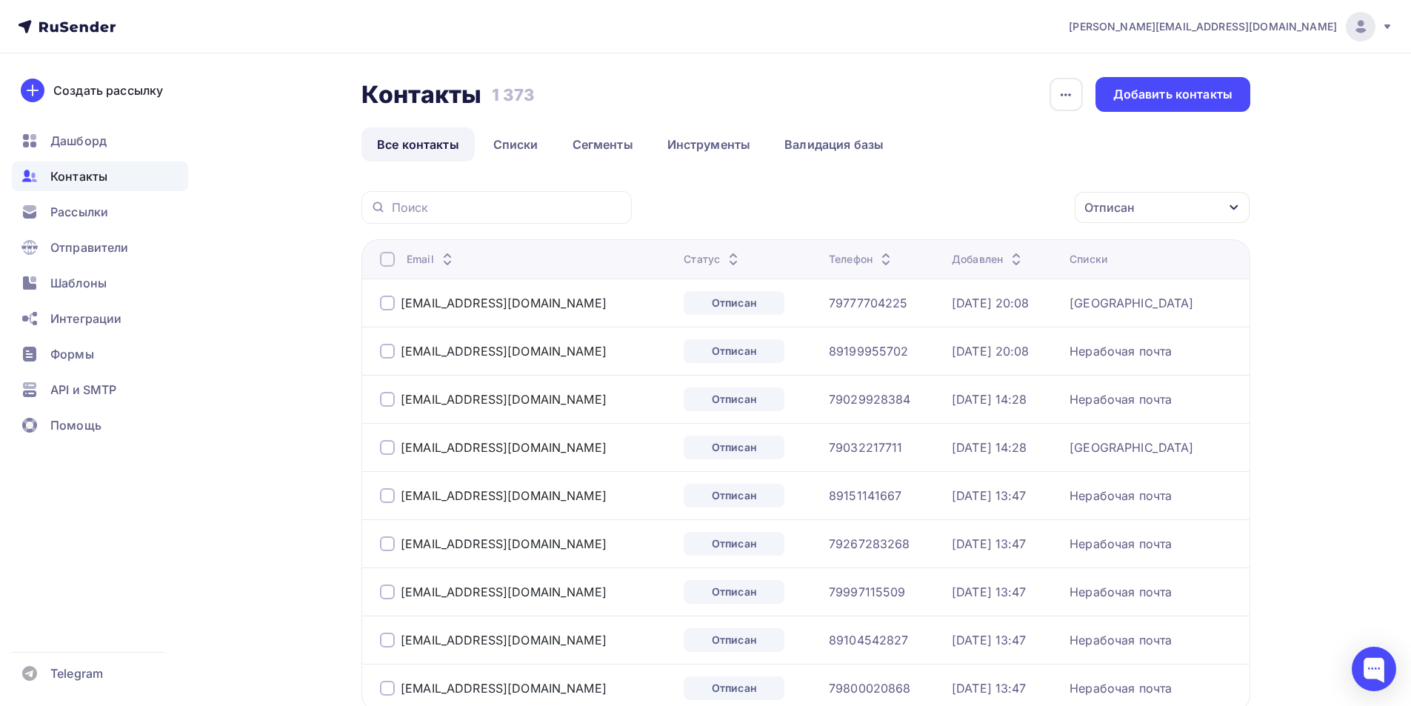
click at [384, 302] on div at bounding box center [387, 303] width 15 height 15
click at [384, 450] on div at bounding box center [387, 447] width 15 height 15
click at [895, 210] on div "Действие" at bounding box center [904, 208] width 57 height 18
click at [924, 276] on div "Исключить из списка" at bounding box center [948, 281] width 129 height 18
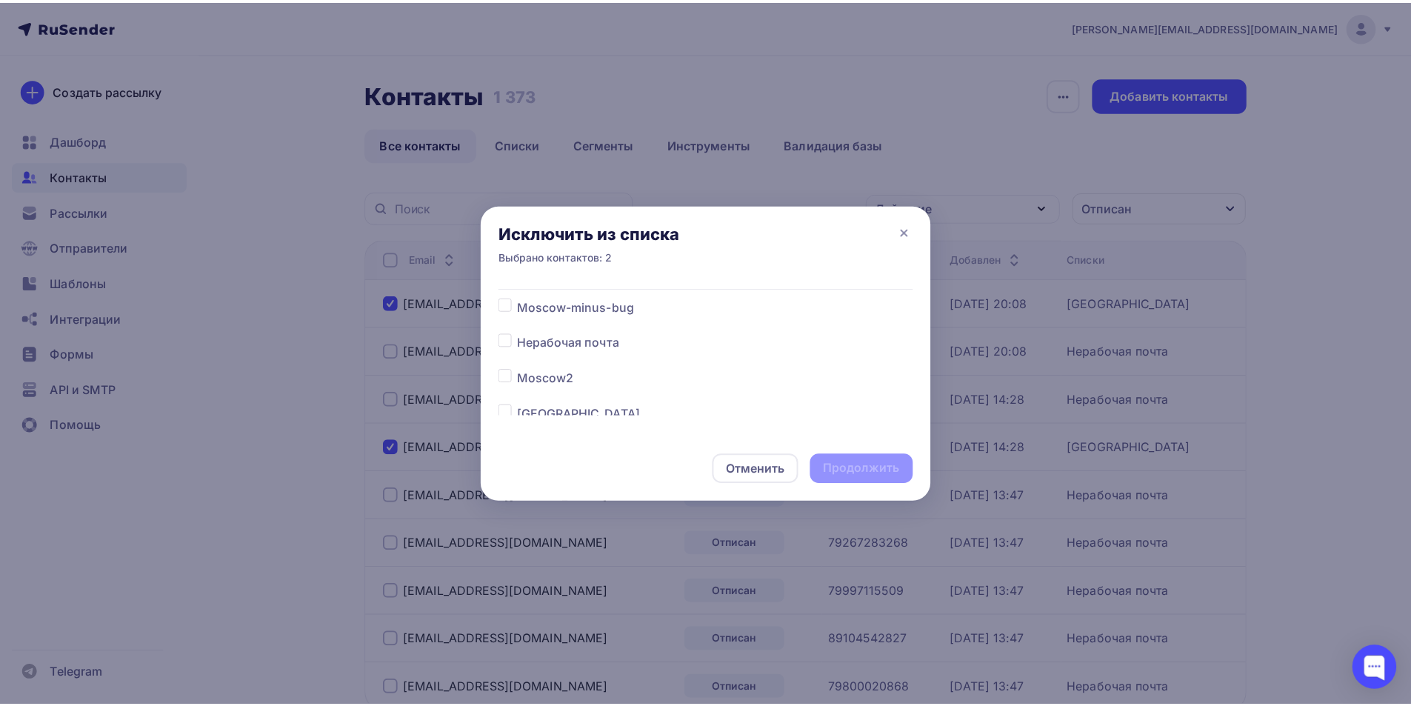
scroll to position [45, 0]
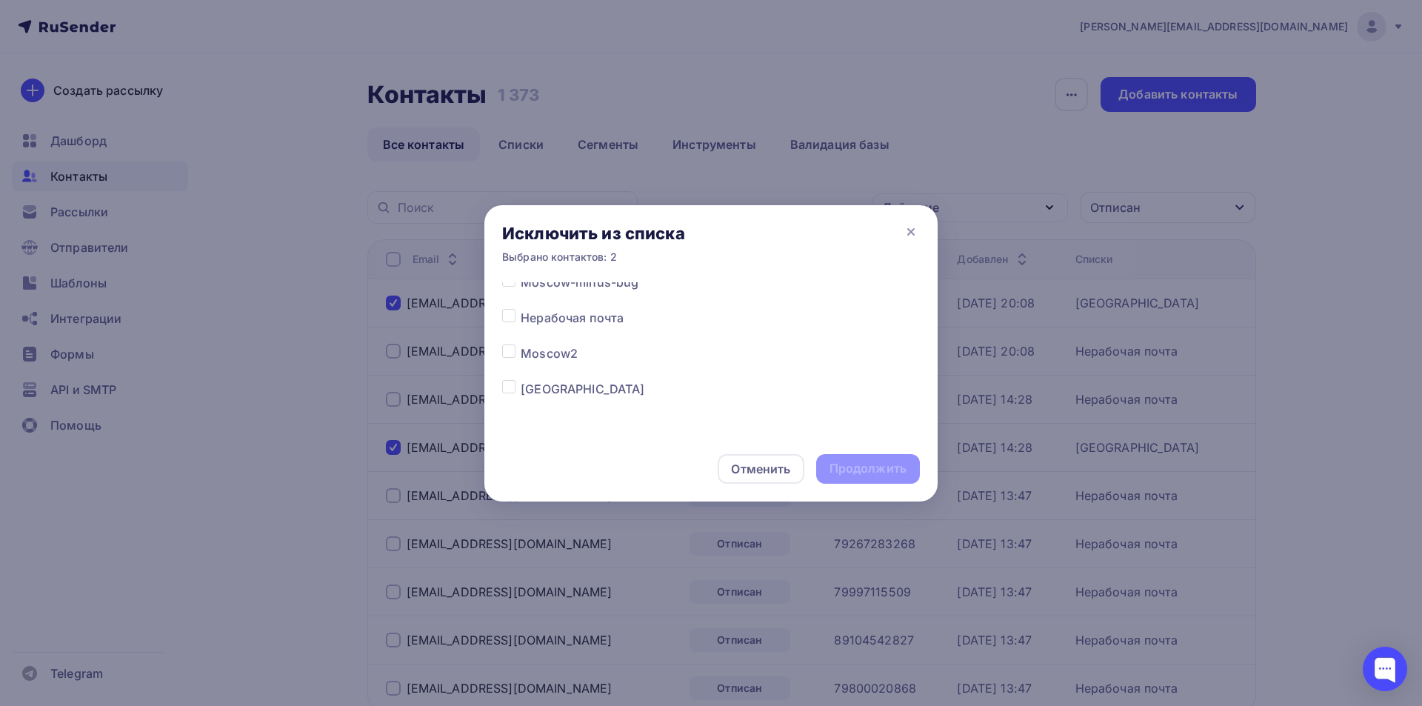
click at [521, 380] on label at bounding box center [521, 380] width 0 height 0
click at [507, 391] on input "checkbox" at bounding box center [508, 386] width 13 height 13
checkbox input "true"
click at [845, 465] on div "Продолжить" at bounding box center [868, 468] width 77 height 17
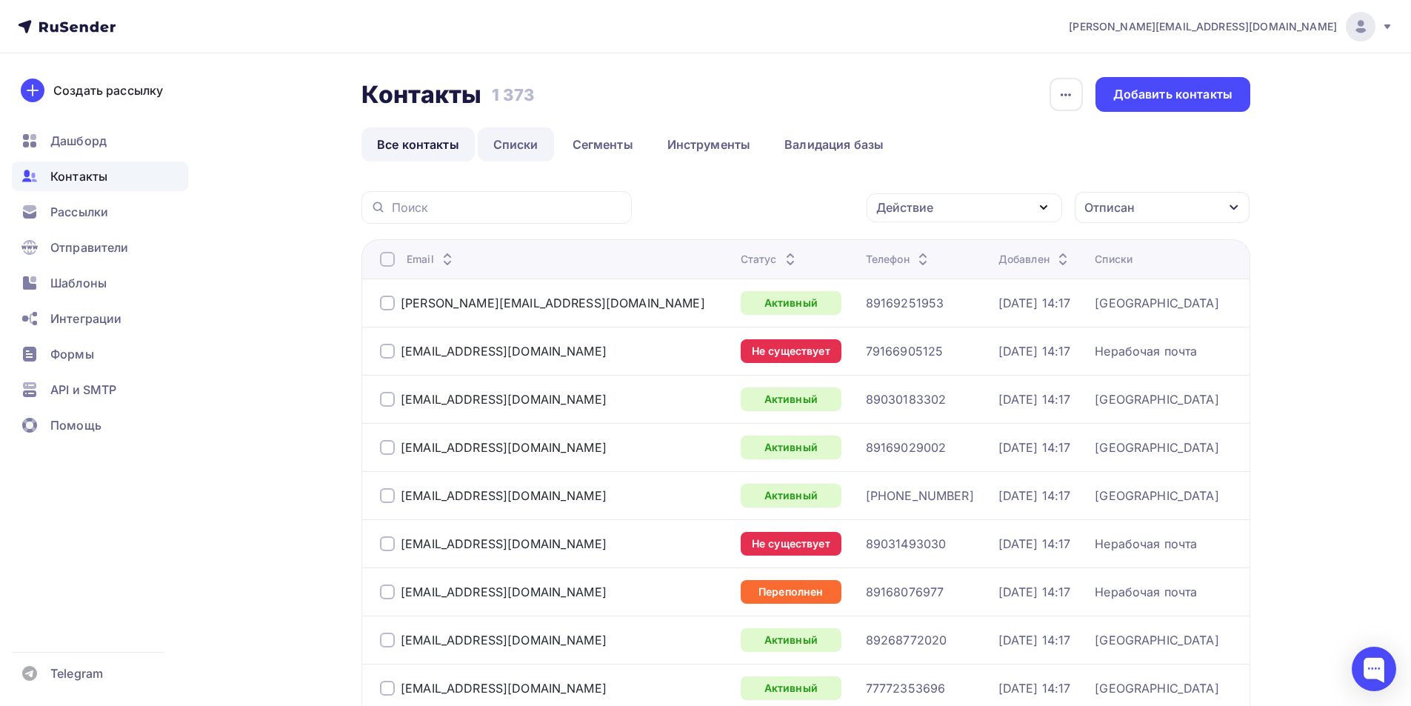
click at [531, 143] on link "Списки" at bounding box center [516, 144] width 76 height 34
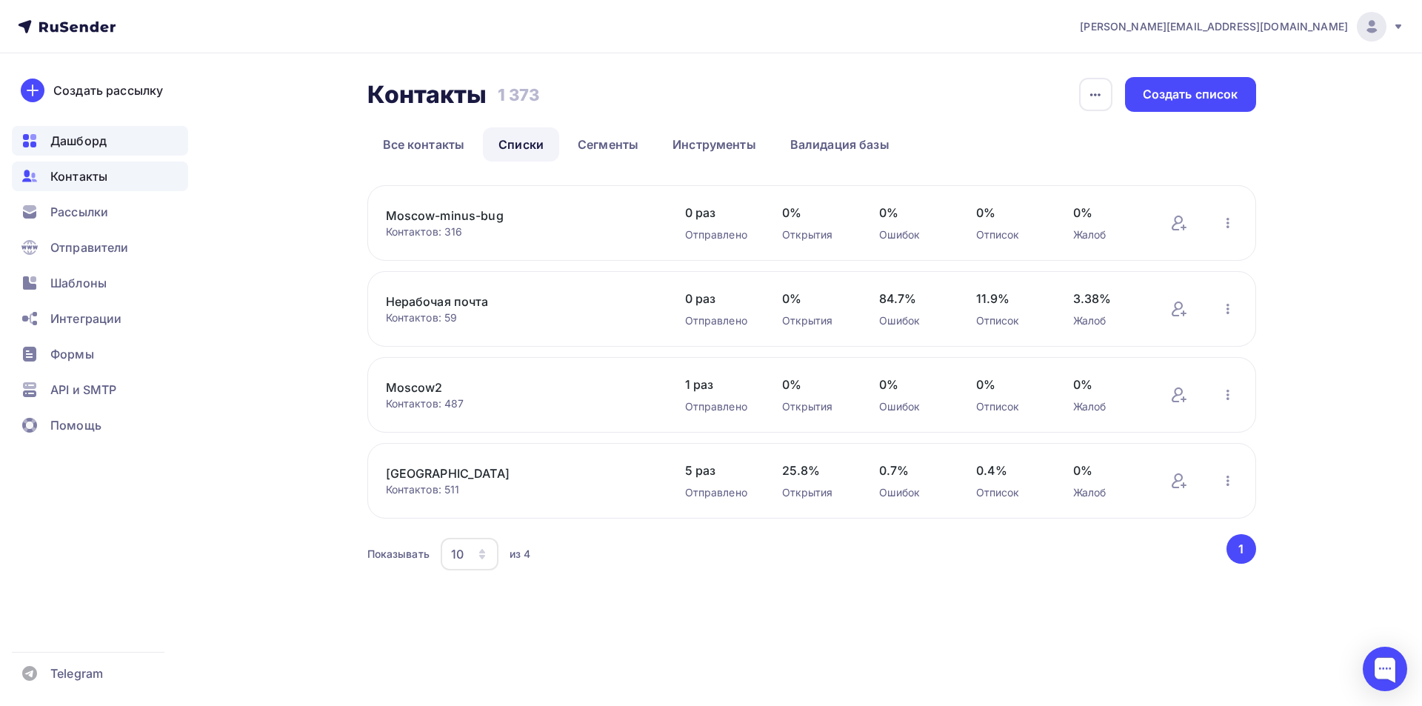
click at [73, 129] on div "Дашборд" at bounding box center [100, 141] width 176 height 30
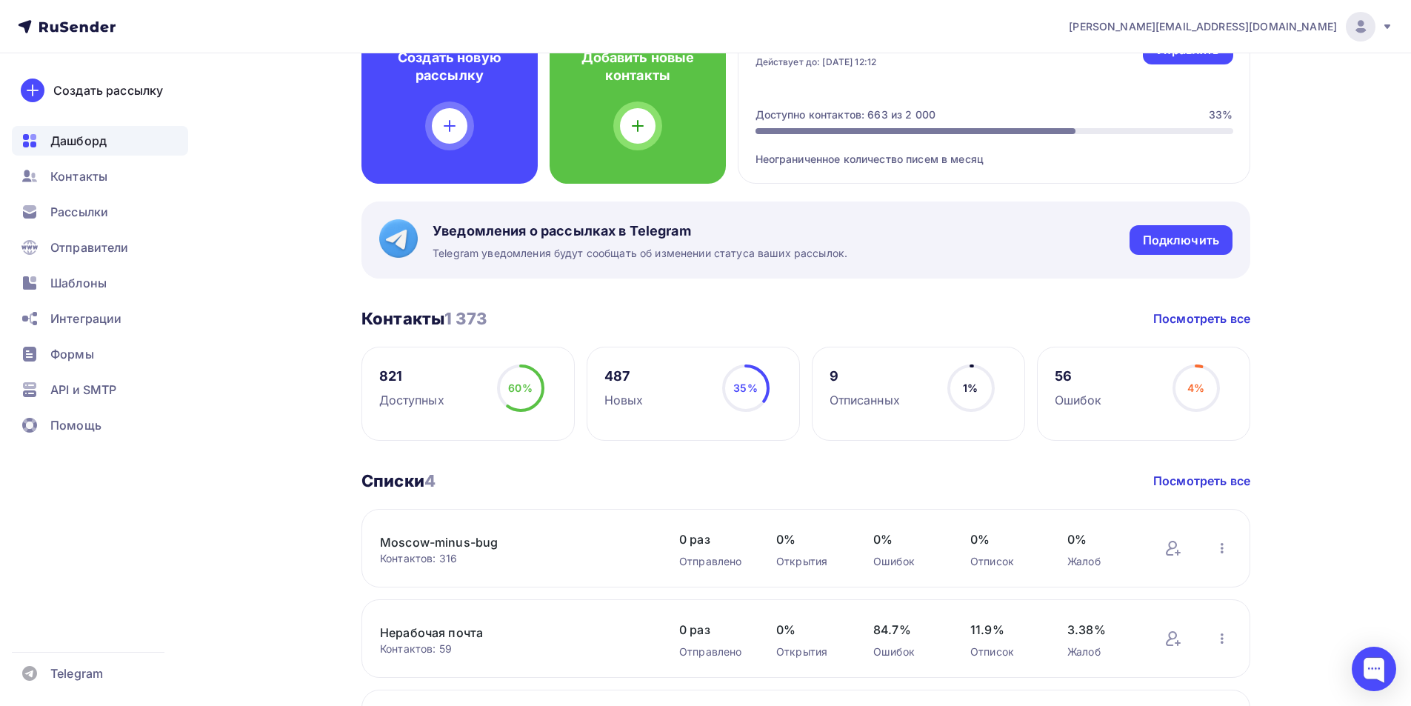
scroll to position [370, 0]
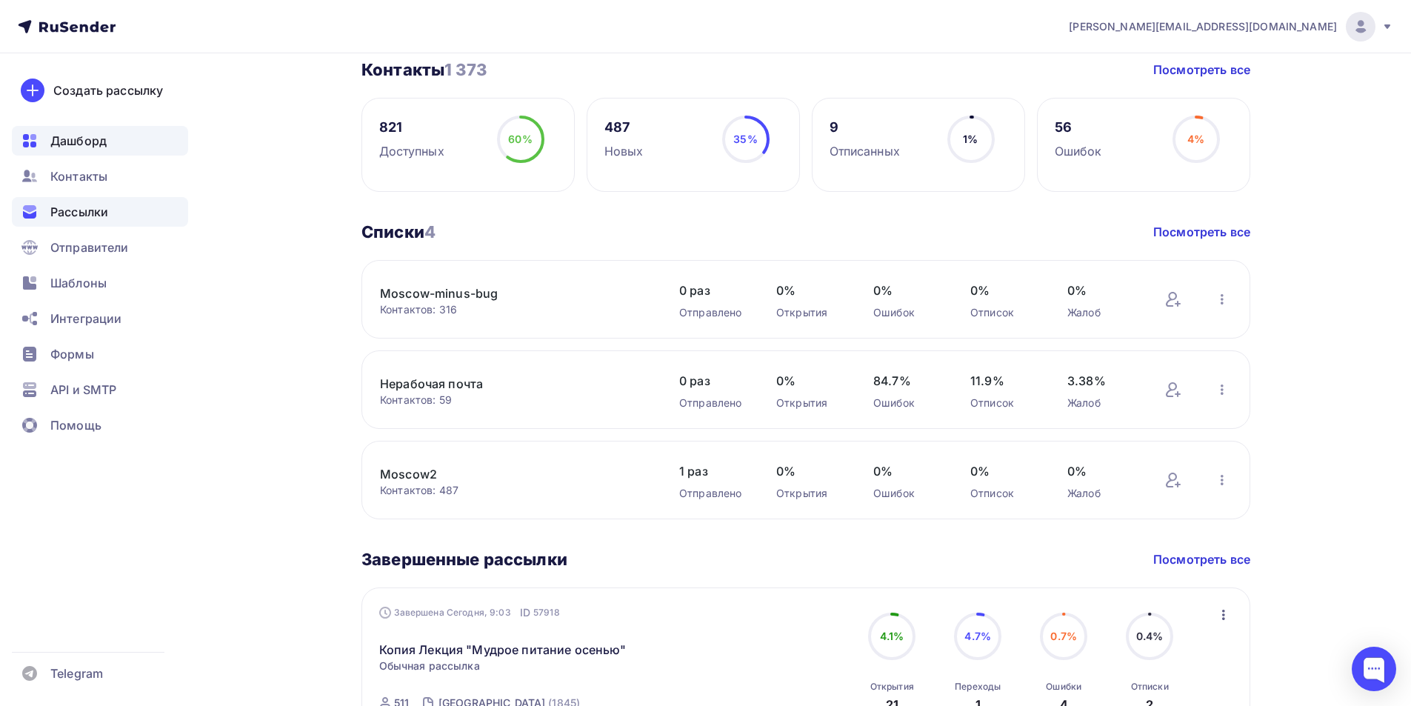
click at [93, 216] on span "Рассылки" at bounding box center [79, 212] width 58 height 18
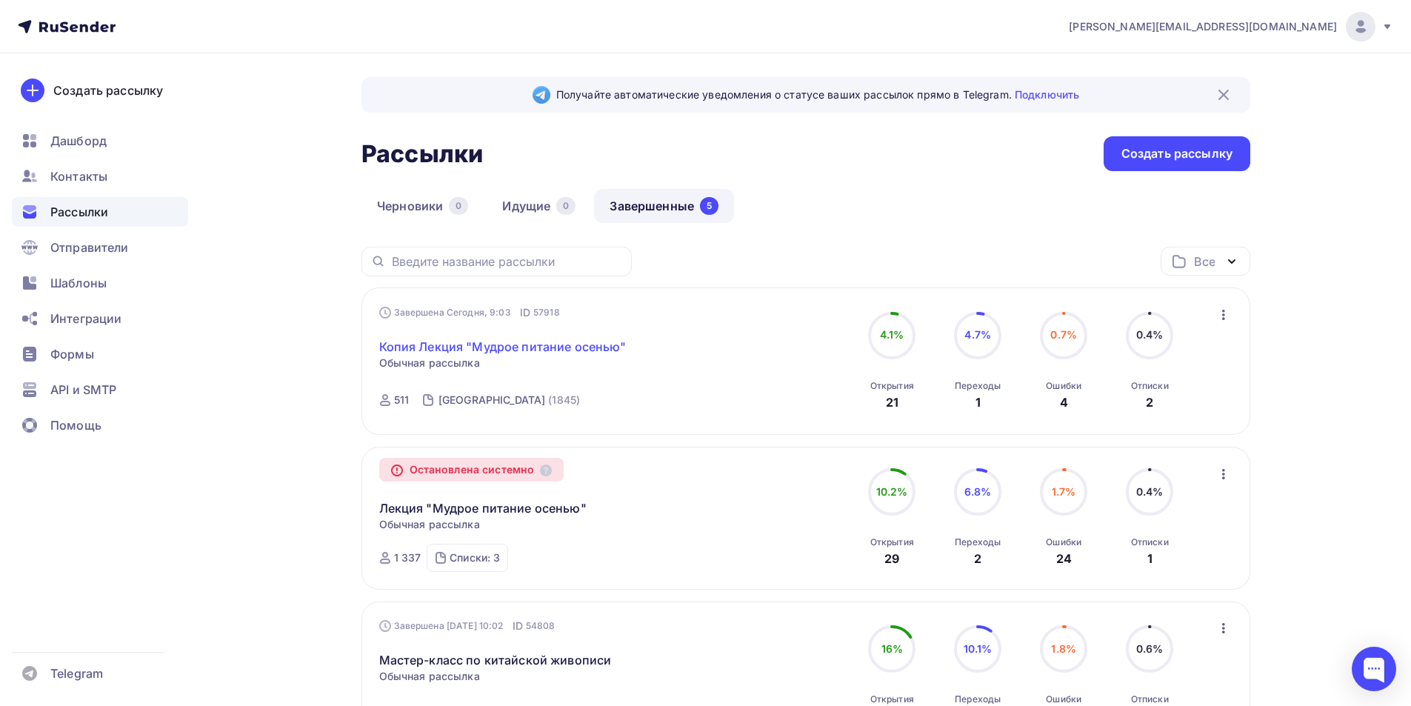
click at [510, 344] on link "Копия Лекция "Мудрое питание осенью"" at bounding box center [502, 347] width 247 height 18
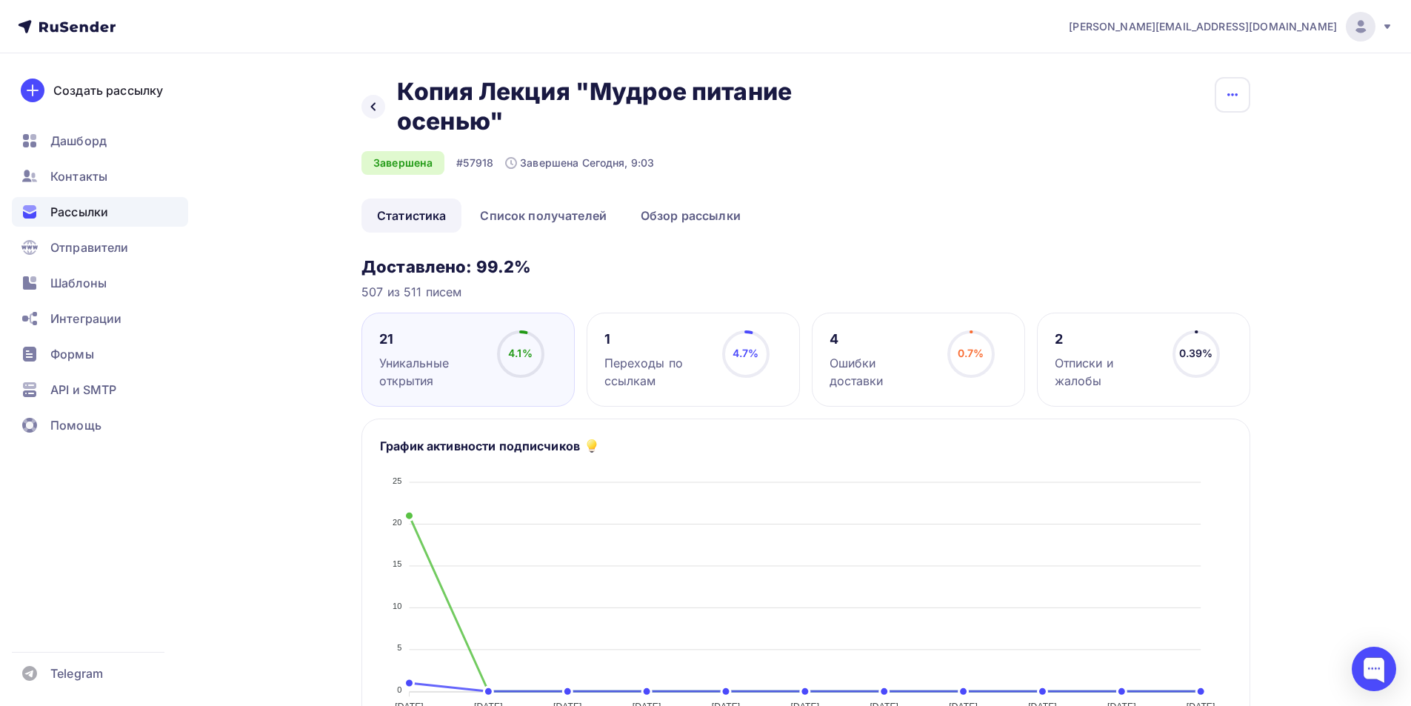
click at [1241, 91] on icon "button" at bounding box center [1233, 95] width 18 height 18
click at [1187, 136] on div "Копировать" at bounding box center [1176, 142] width 142 height 18
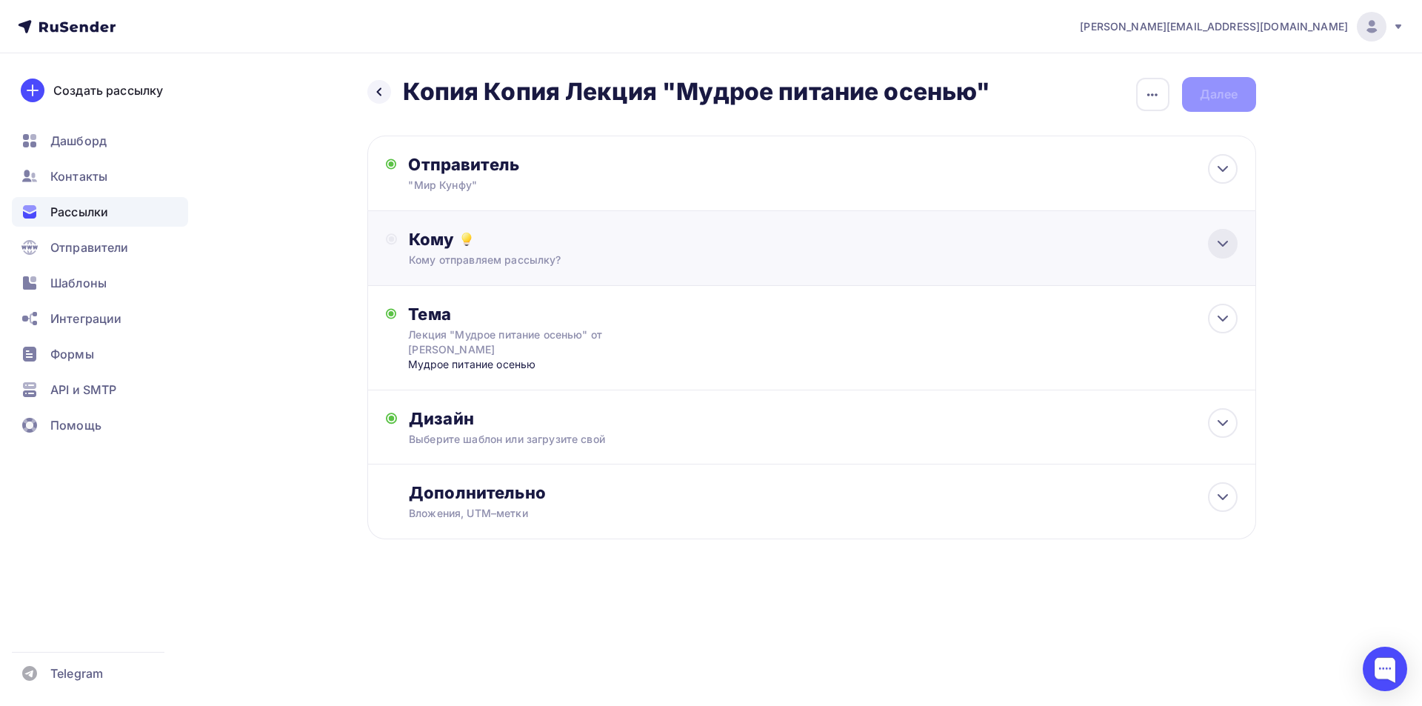
click at [1224, 244] on icon at bounding box center [1222, 243] width 9 height 4
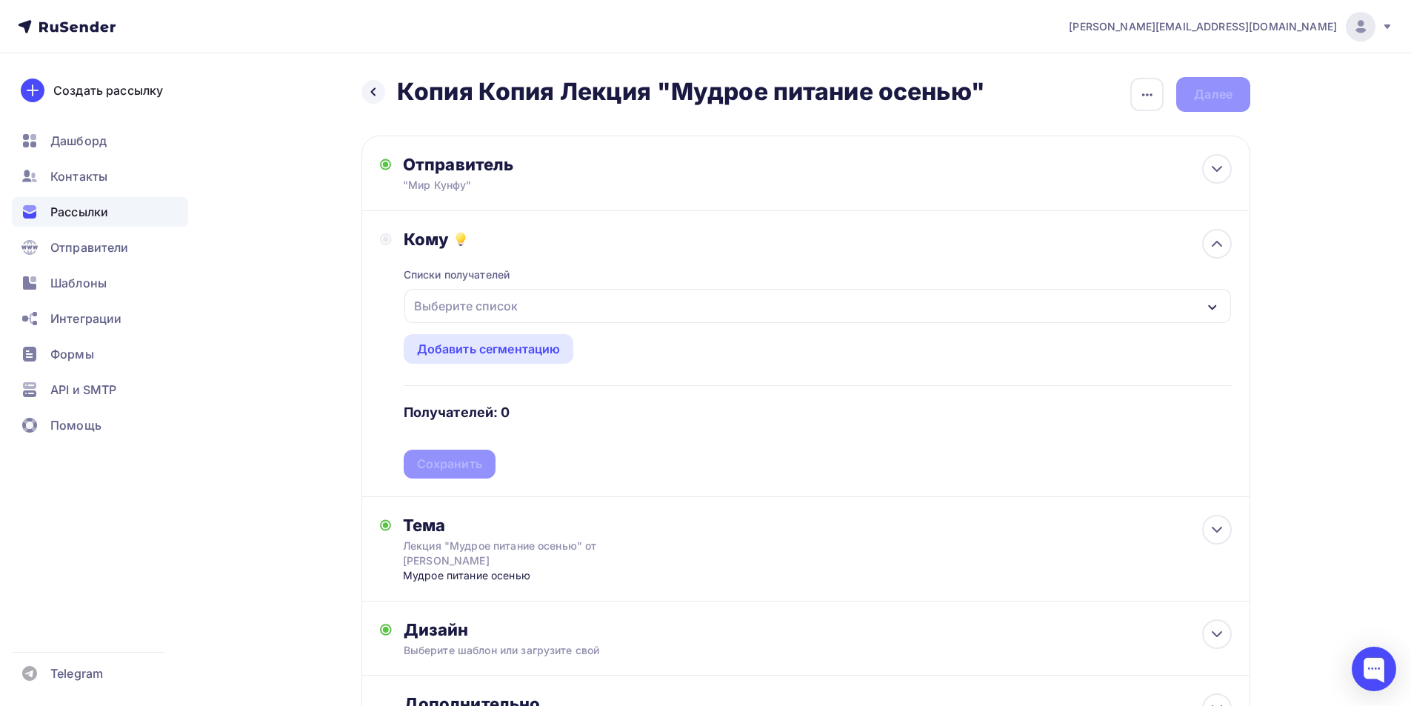
click at [632, 308] on div "Выберите список" at bounding box center [817, 306] width 827 height 34
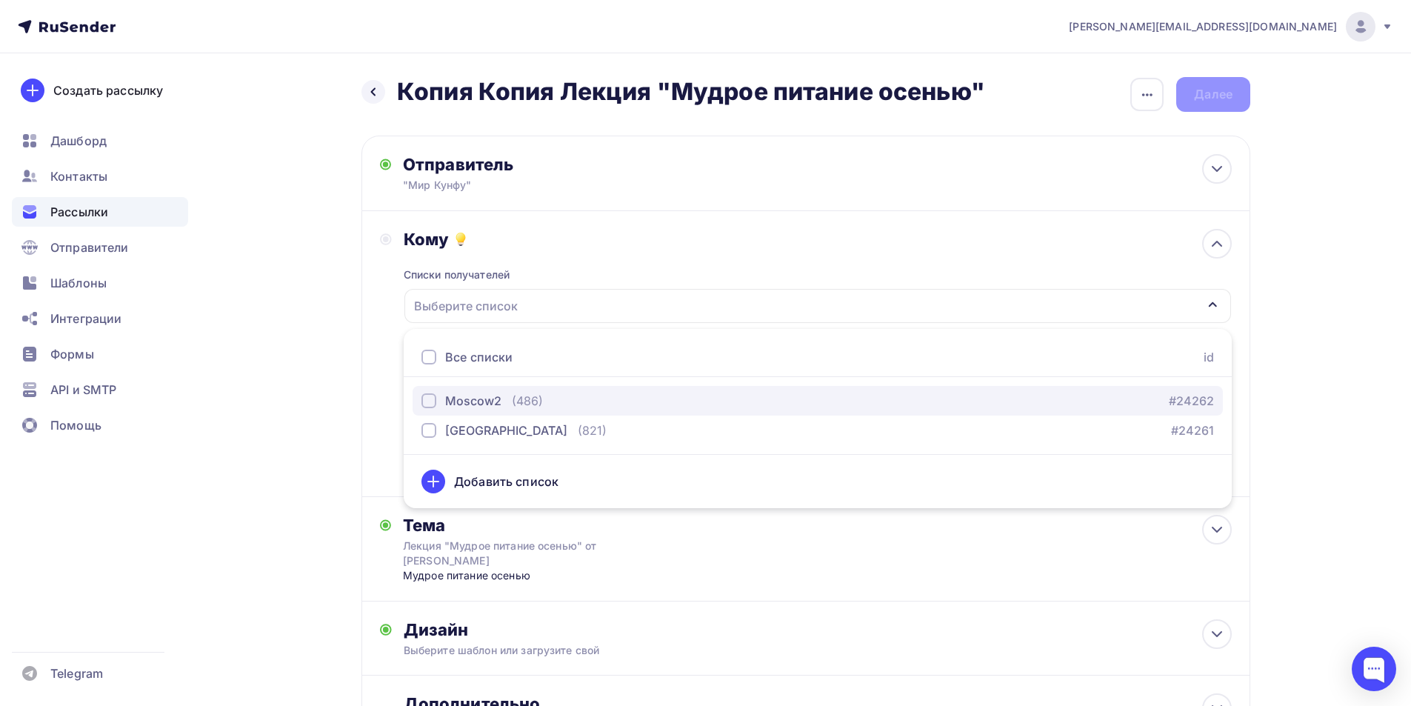
click at [428, 403] on div "button" at bounding box center [428, 400] width 15 height 15
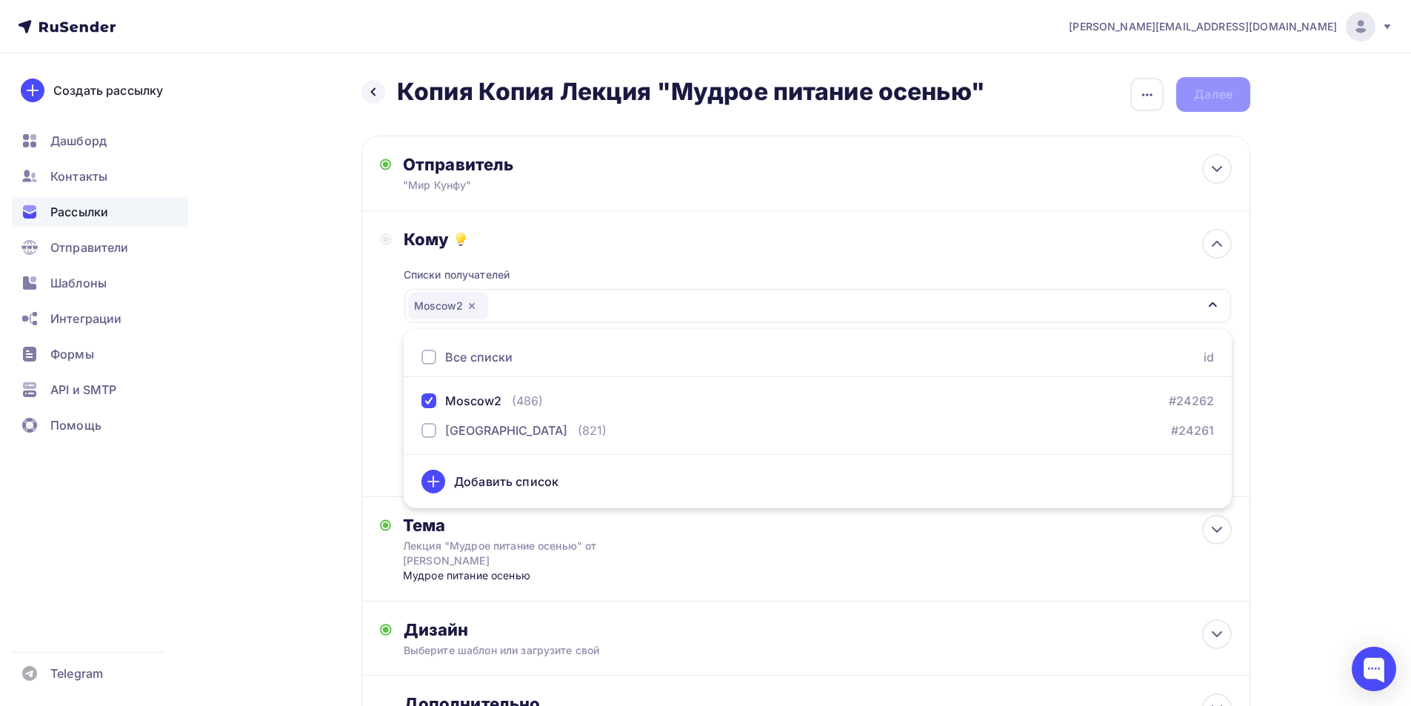
click at [1315, 335] on div "a.demidenko@kungfu-world.ru Аккаунт Тарифы Выйти Создать рассылку Дашборд Конта…" at bounding box center [705, 423] width 1411 height 846
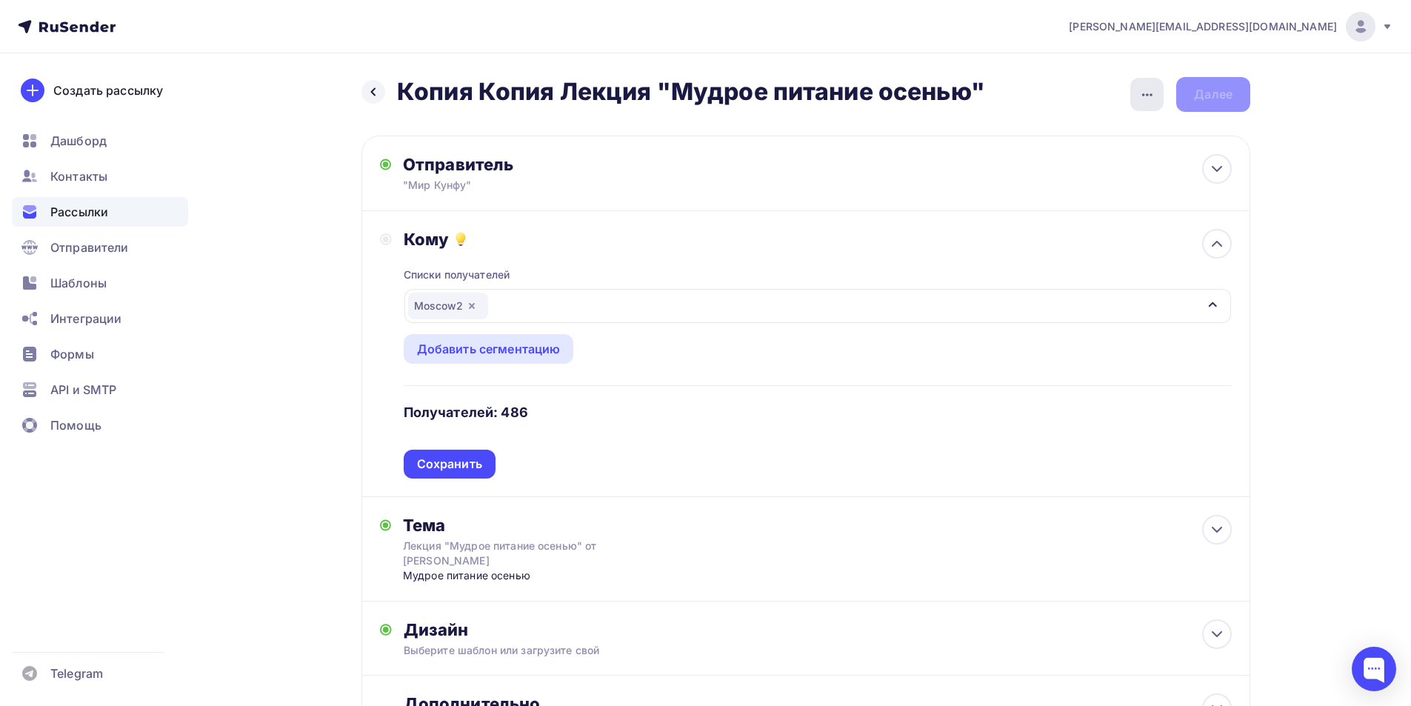
click at [1144, 107] on div "button" at bounding box center [1146, 94] width 33 height 33
click at [1076, 169] on div "Переименовать рассылку" at bounding box center [1069, 170] width 184 height 18
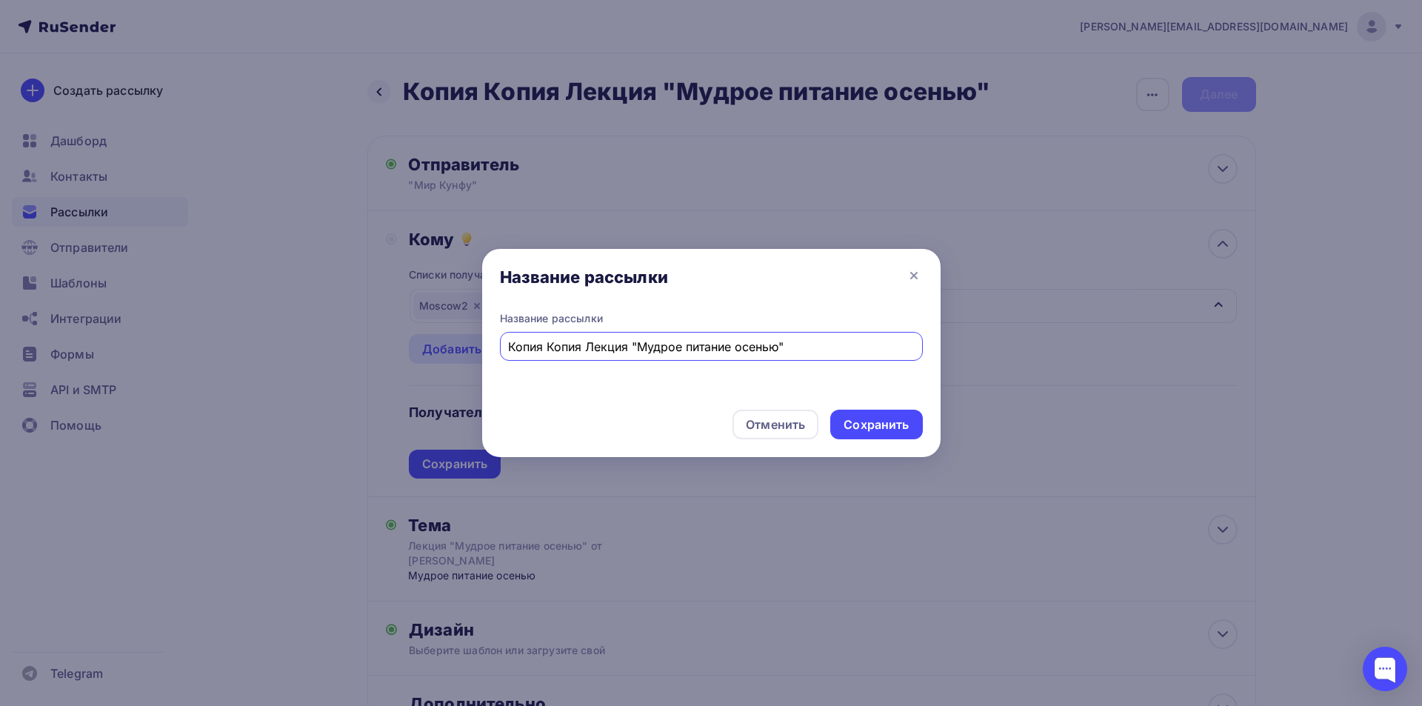
drag, startPoint x: 587, startPoint y: 344, endPoint x: 508, endPoint y: 349, distance: 78.6
click at [508, 349] on input "Копия Копия Лекция "Мудрое питание осенью"" at bounding box center [711, 347] width 406 height 18
type input "Лекция "Мудрое питание осенью""
click at [869, 422] on div "Сохранить" at bounding box center [876, 424] width 65 height 17
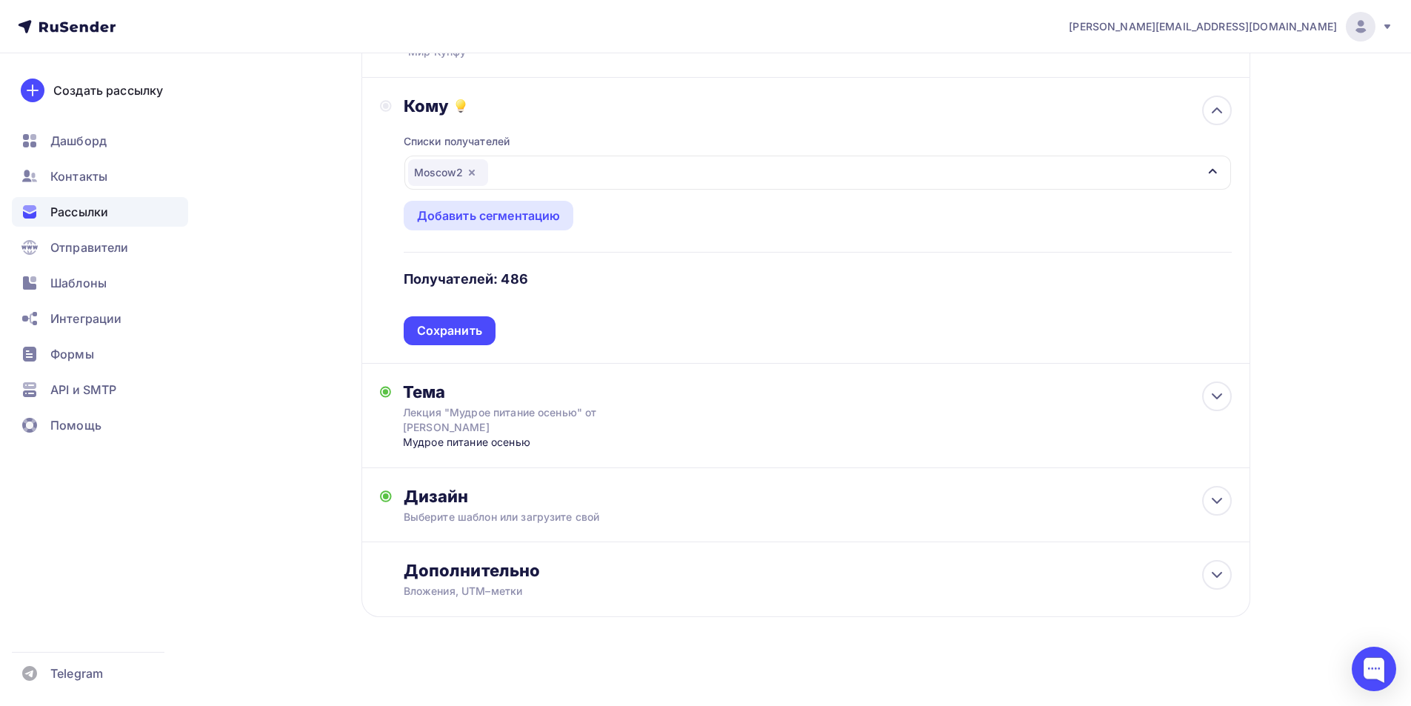
scroll to position [140, 0]
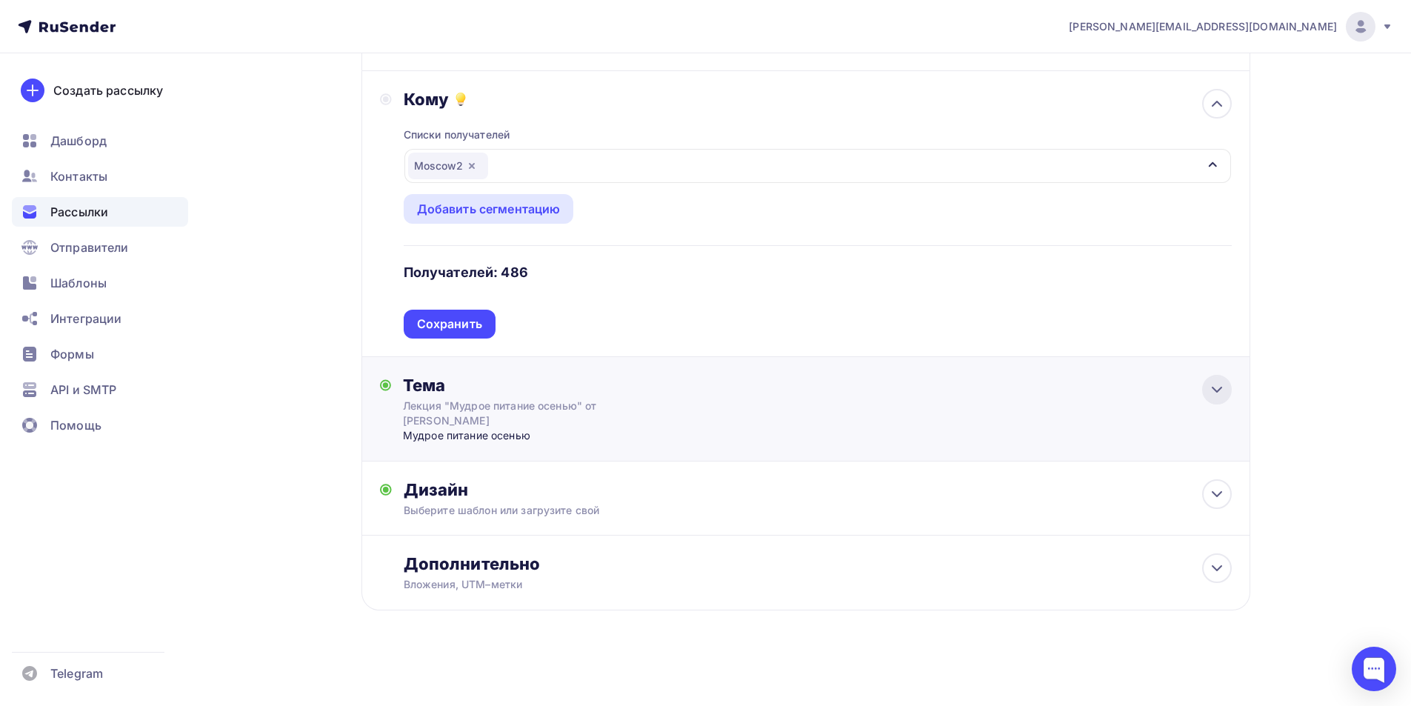
click at [1216, 395] on icon at bounding box center [1217, 390] width 18 height 18
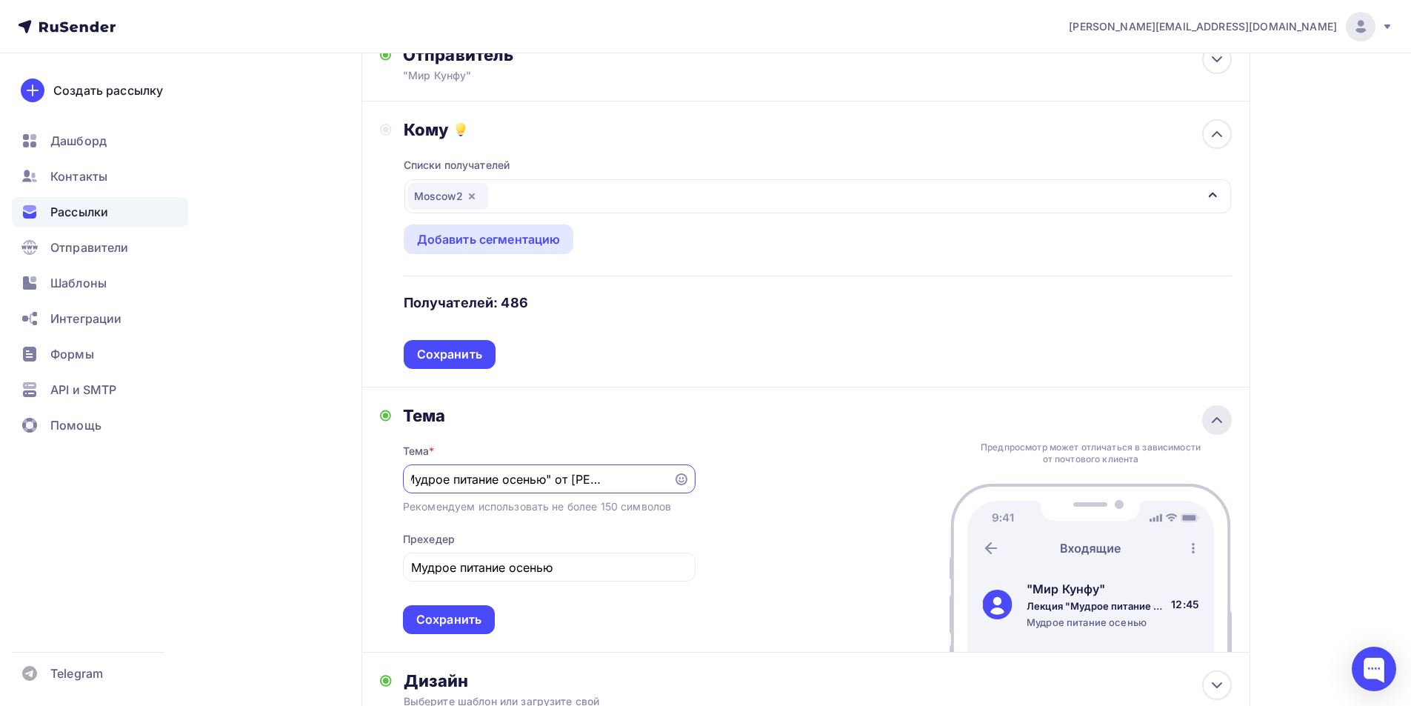
scroll to position [0, 0]
click at [1209, 418] on icon at bounding box center [1217, 420] width 18 height 18
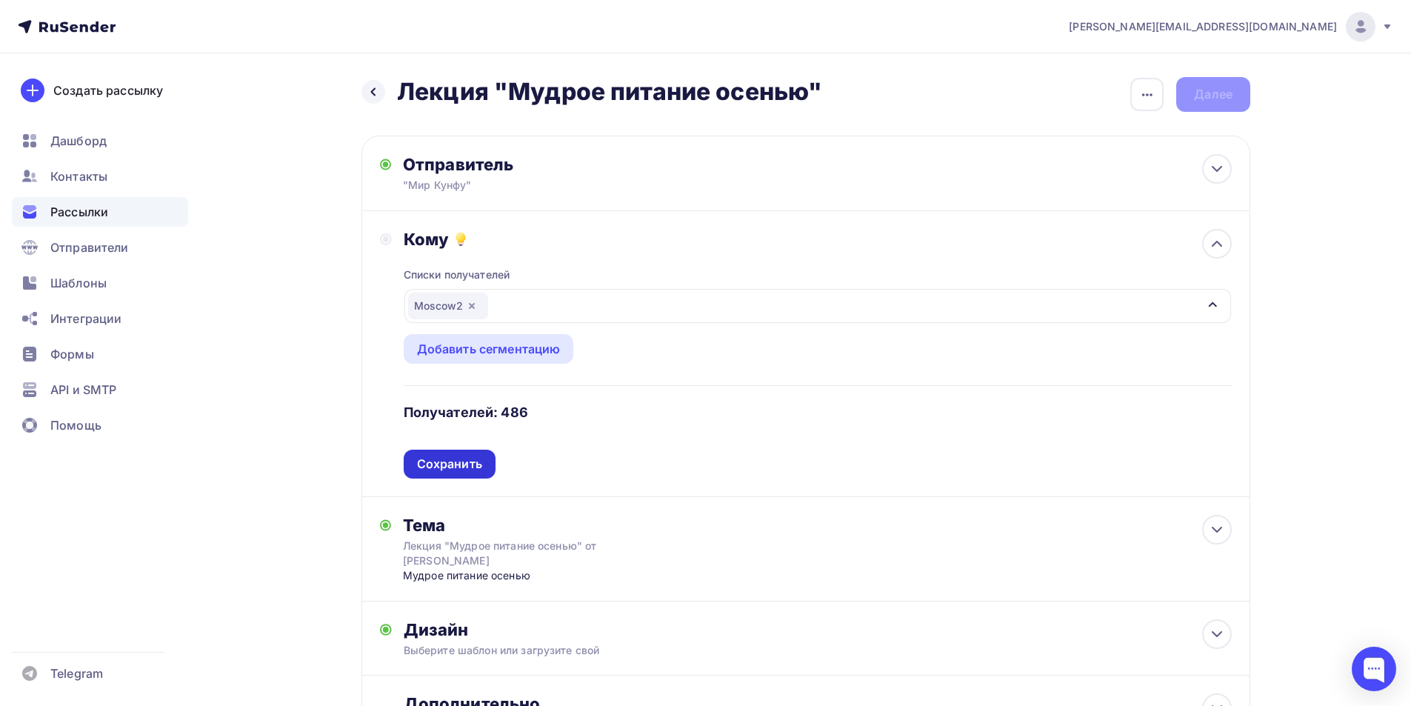
click at [466, 473] on div "Сохранить" at bounding box center [450, 464] width 92 height 29
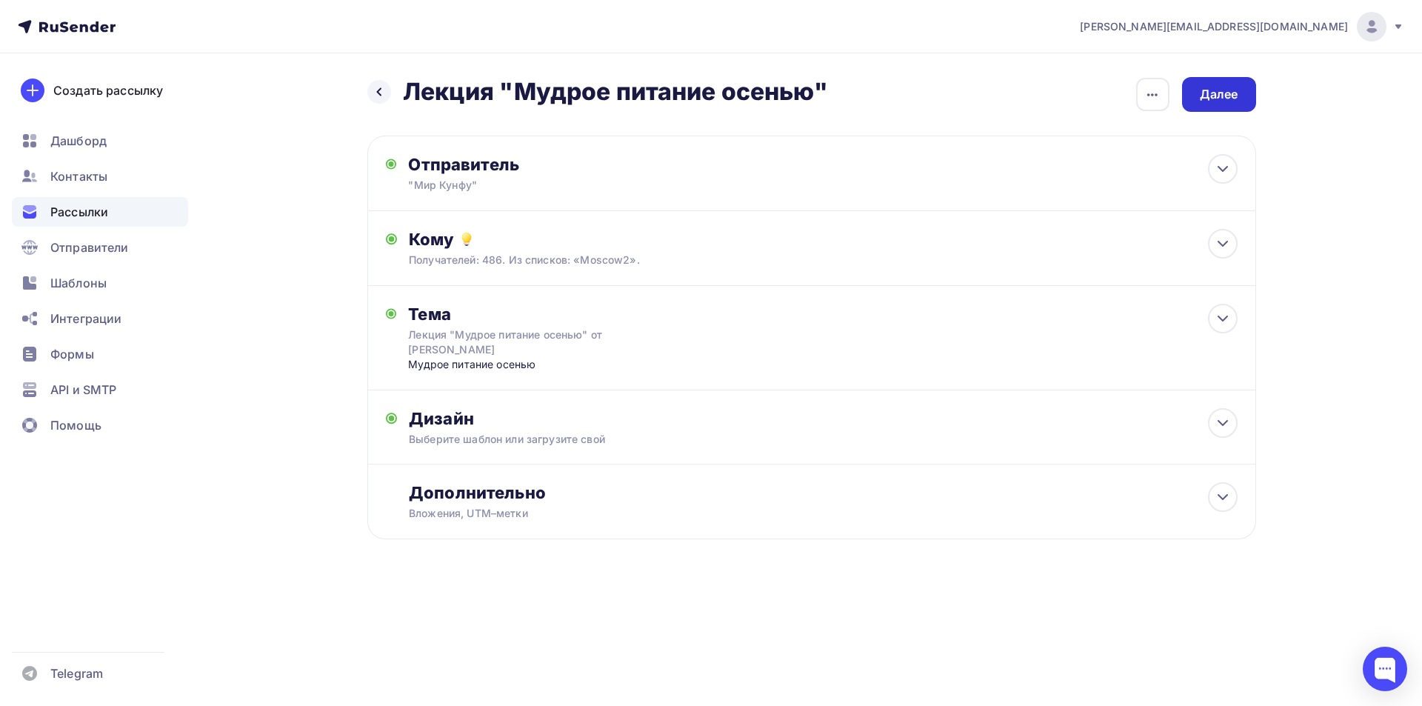
click at [1236, 101] on div "Далее" at bounding box center [1219, 94] width 39 height 17
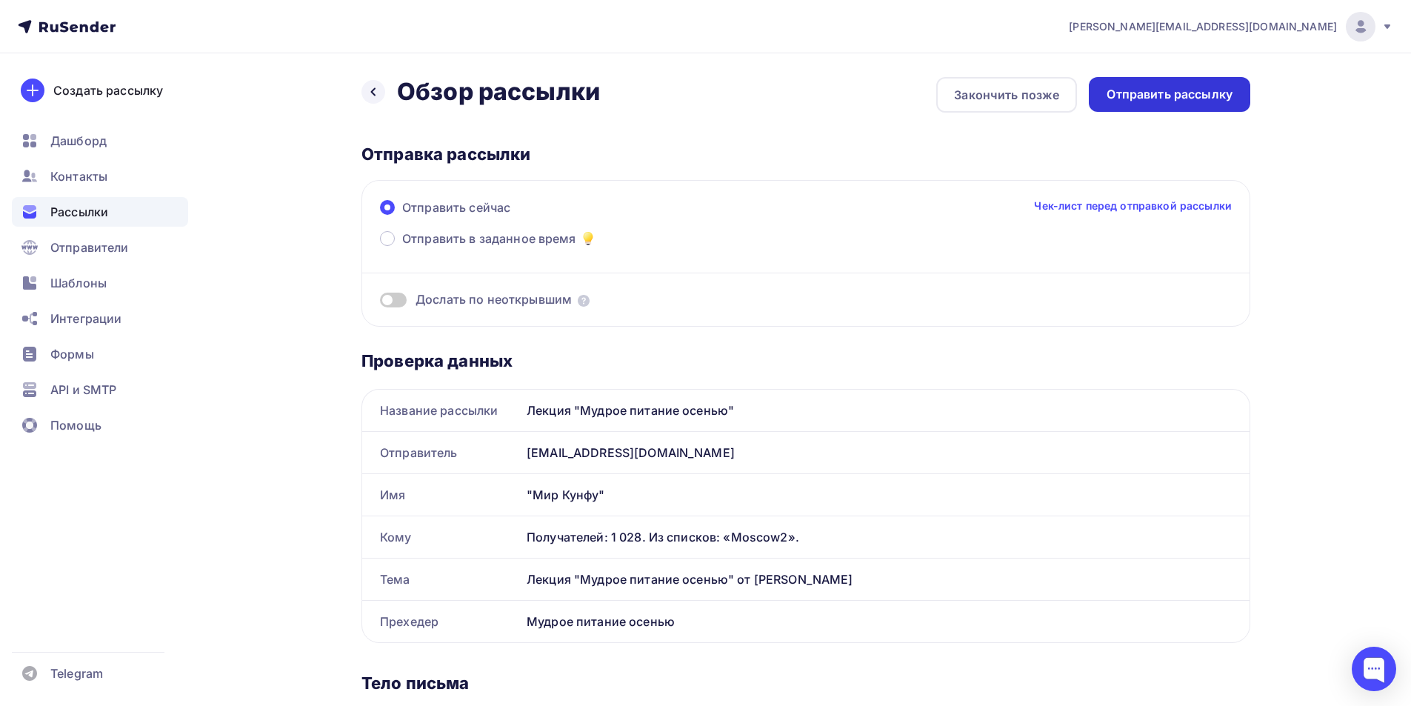
click at [1200, 97] on div "Отправить рассылку" at bounding box center [1170, 94] width 126 height 17
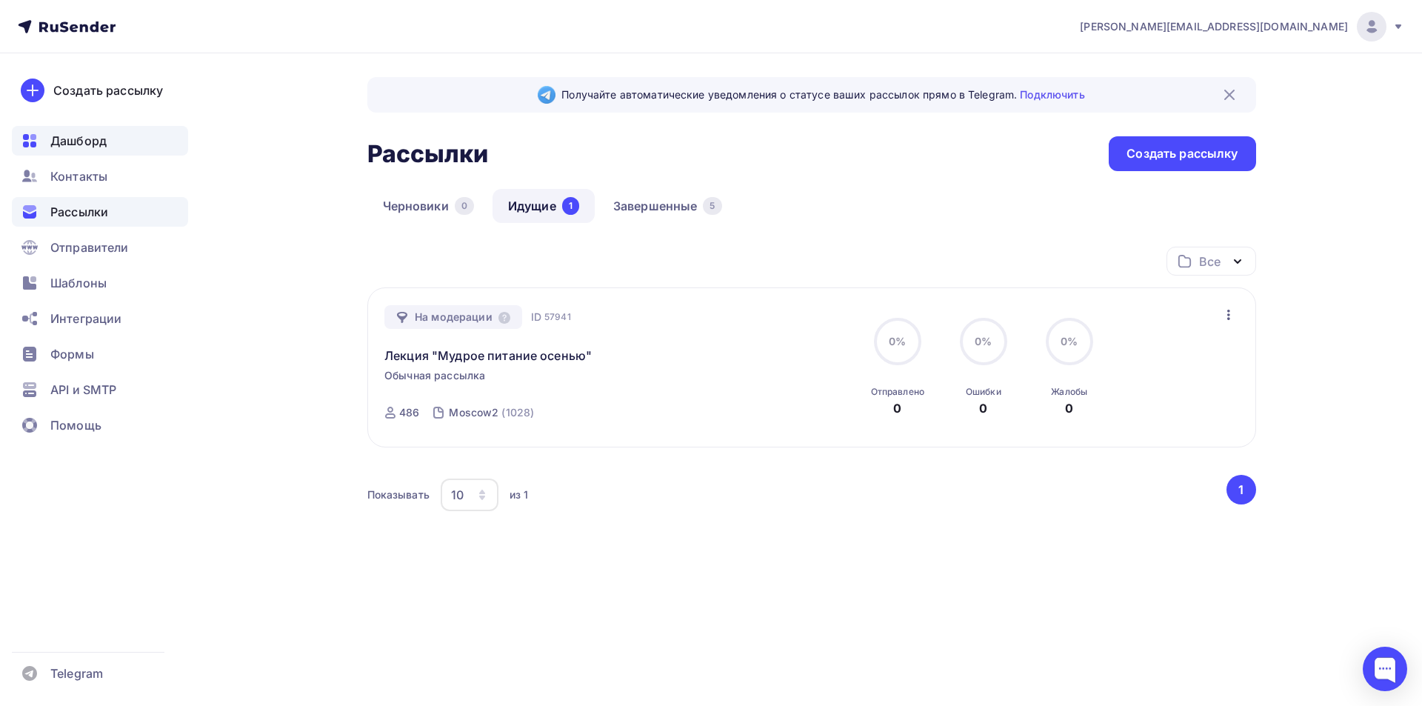
click at [76, 143] on span "Дашборд" at bounding box center [78, 141] width 56 height 18
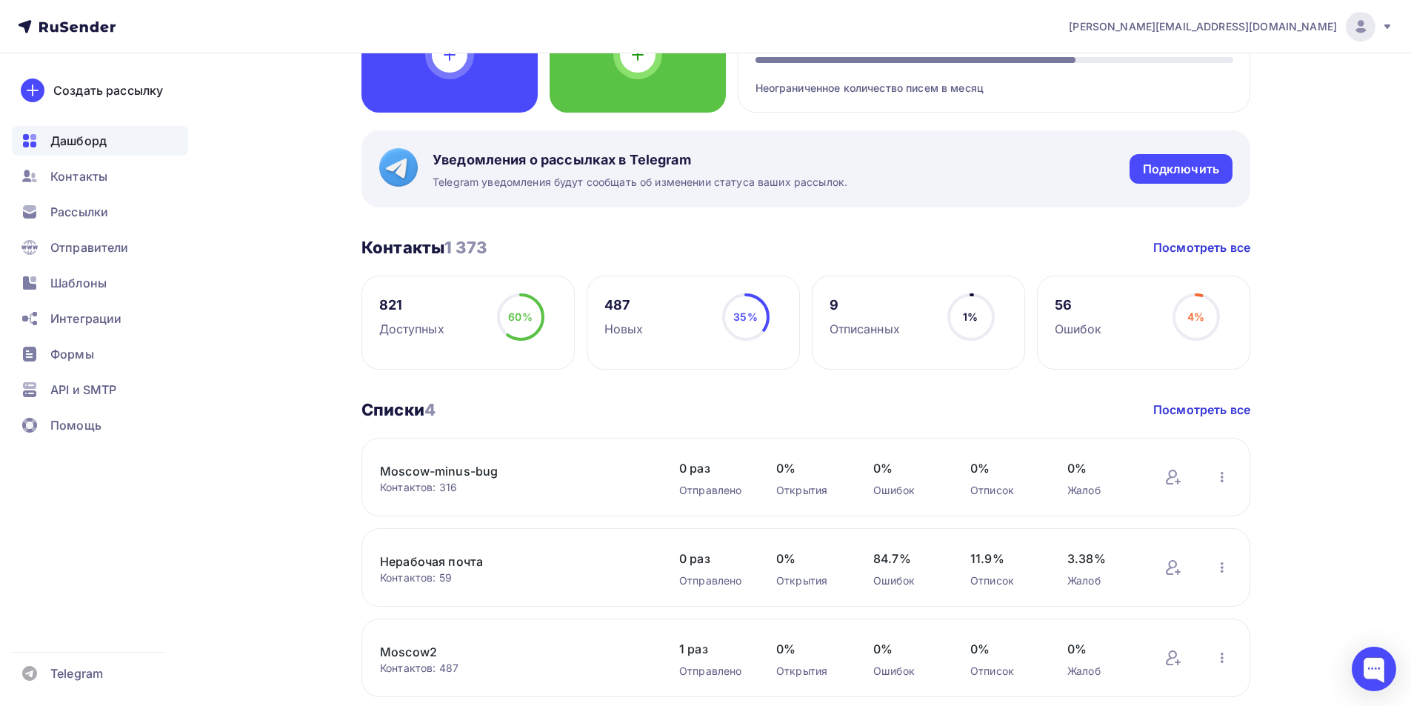
scroll to position [222, 0]
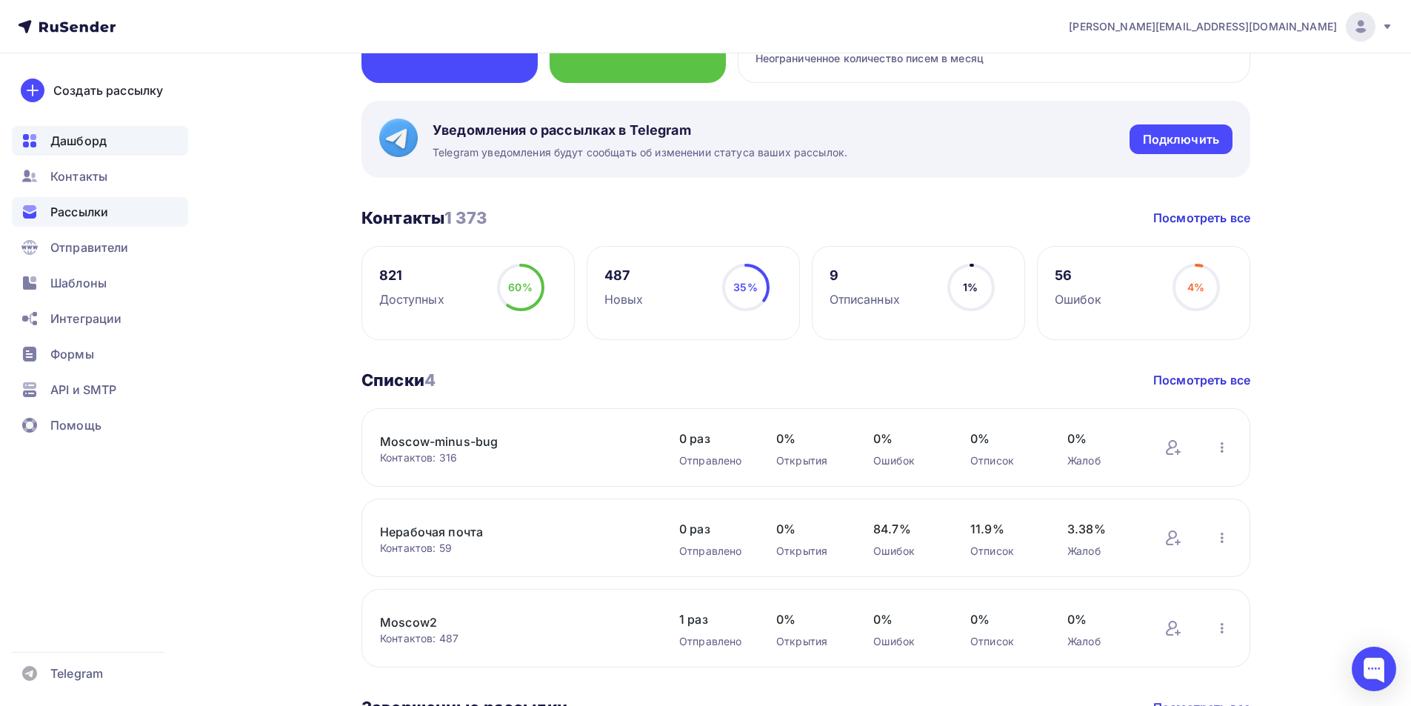
click at [101, 204] on span "Рассылки" at bounding box center [79, 212] width 58 height 18
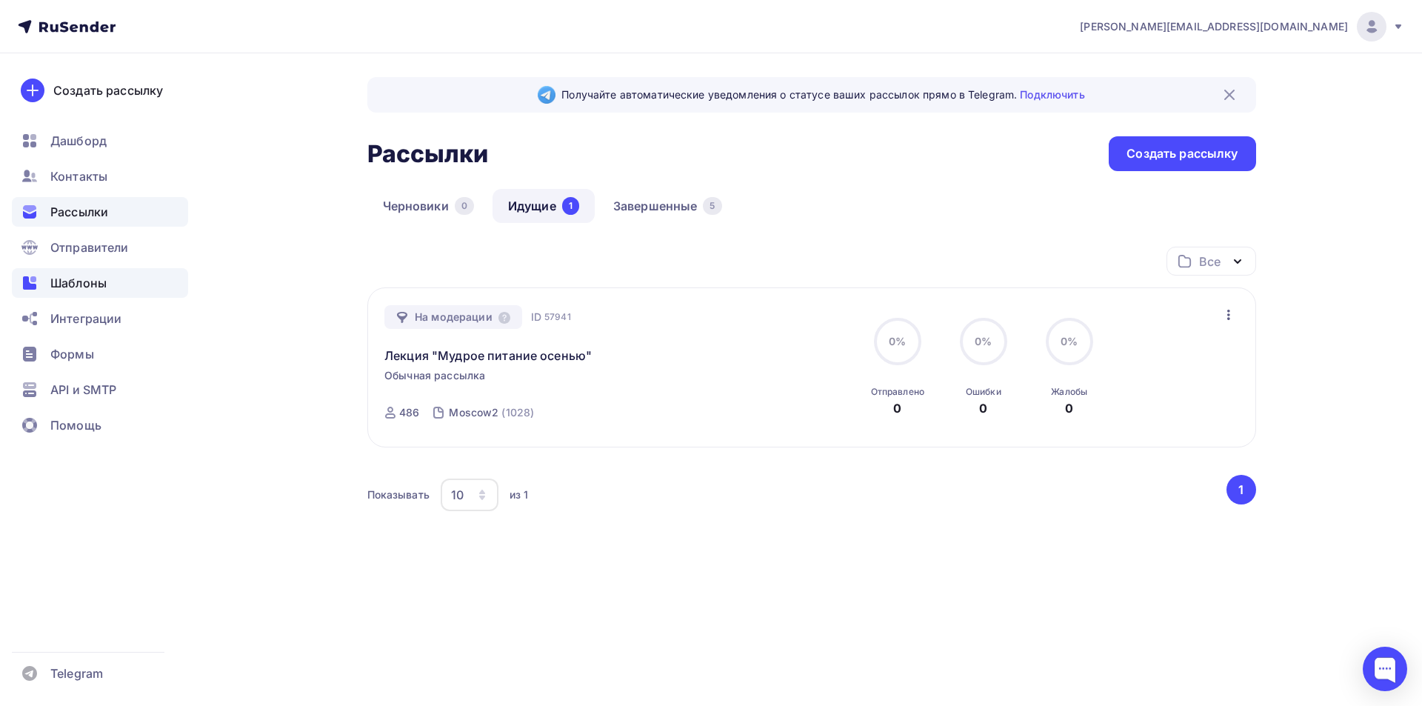
click at [73, 273] on div "Шаблоны" at bounding box center [100, 283] width 176 height 30
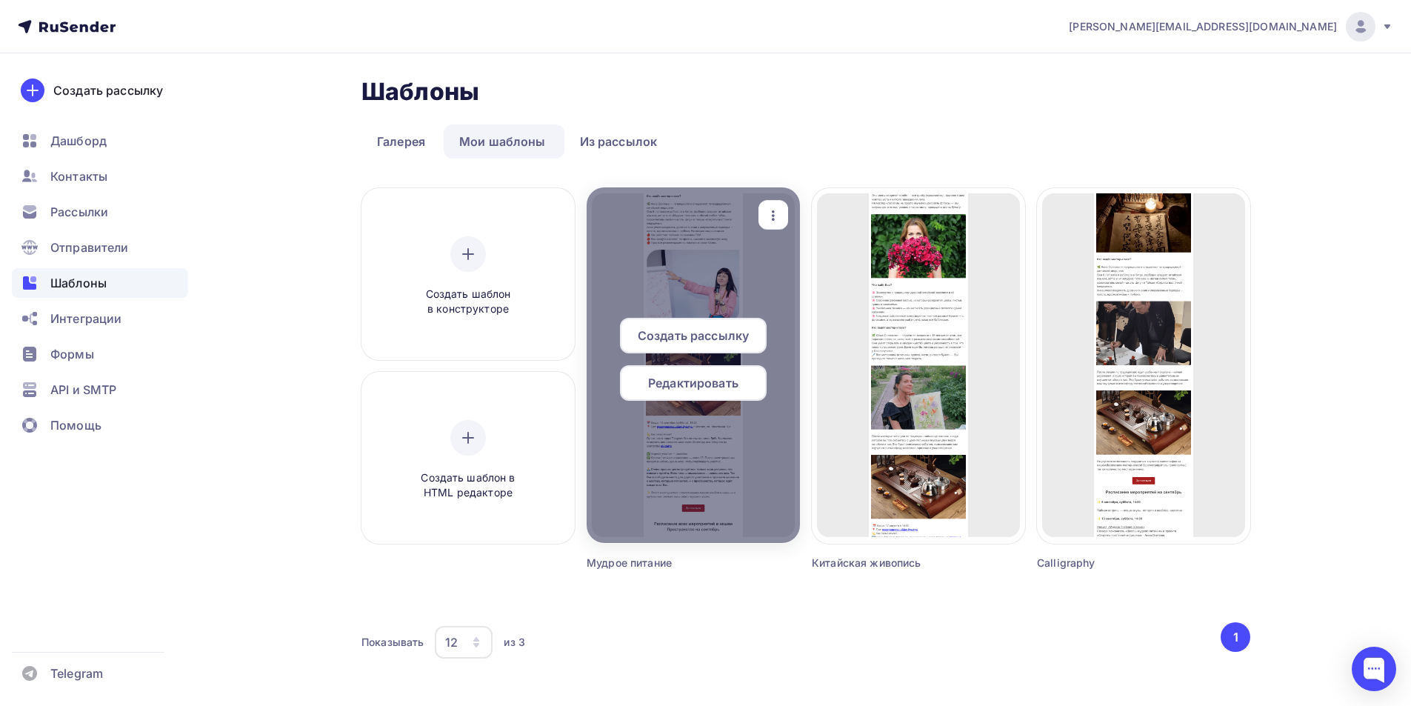
click at [716, 382] on span "Редактировать" at bounding box center [693, 383] width 90 height 18
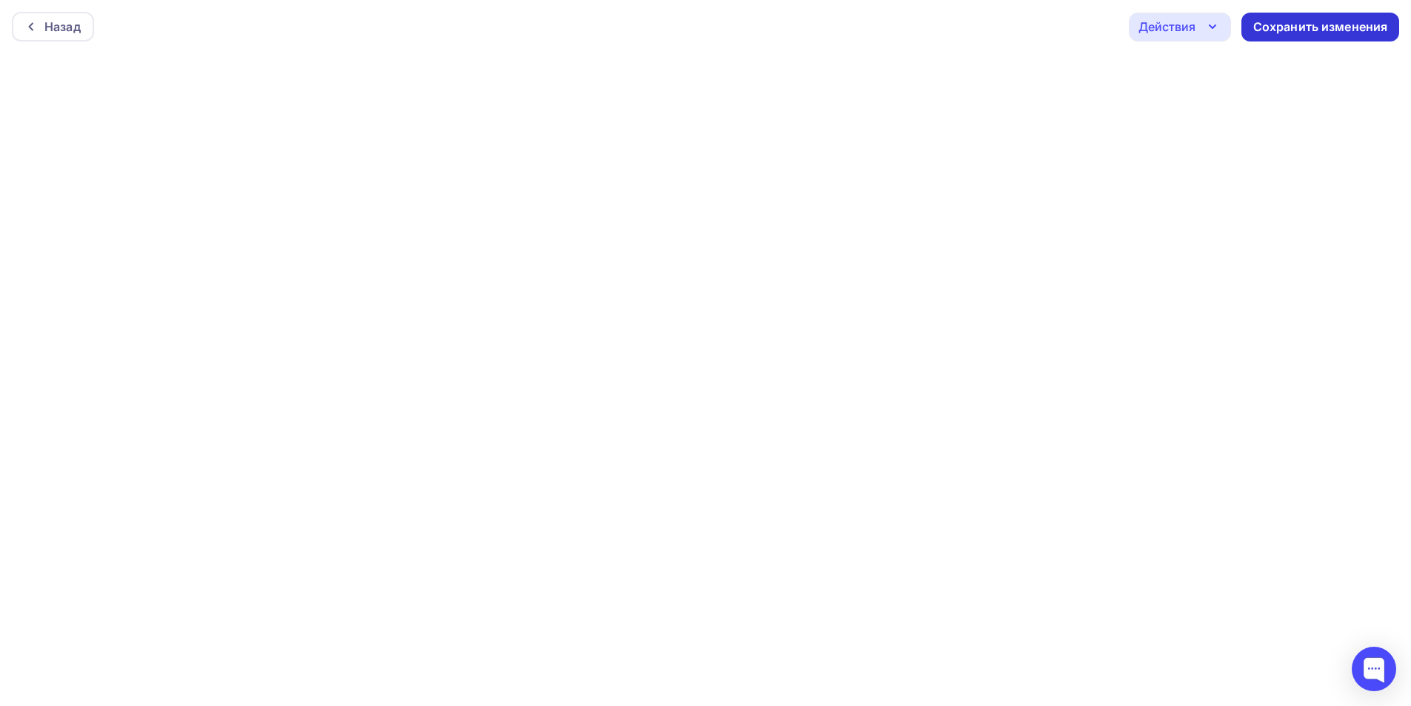
click at [1284, 25] on div "Сохранить изменения" at bounding box center [1320, 27] width 135 height 17
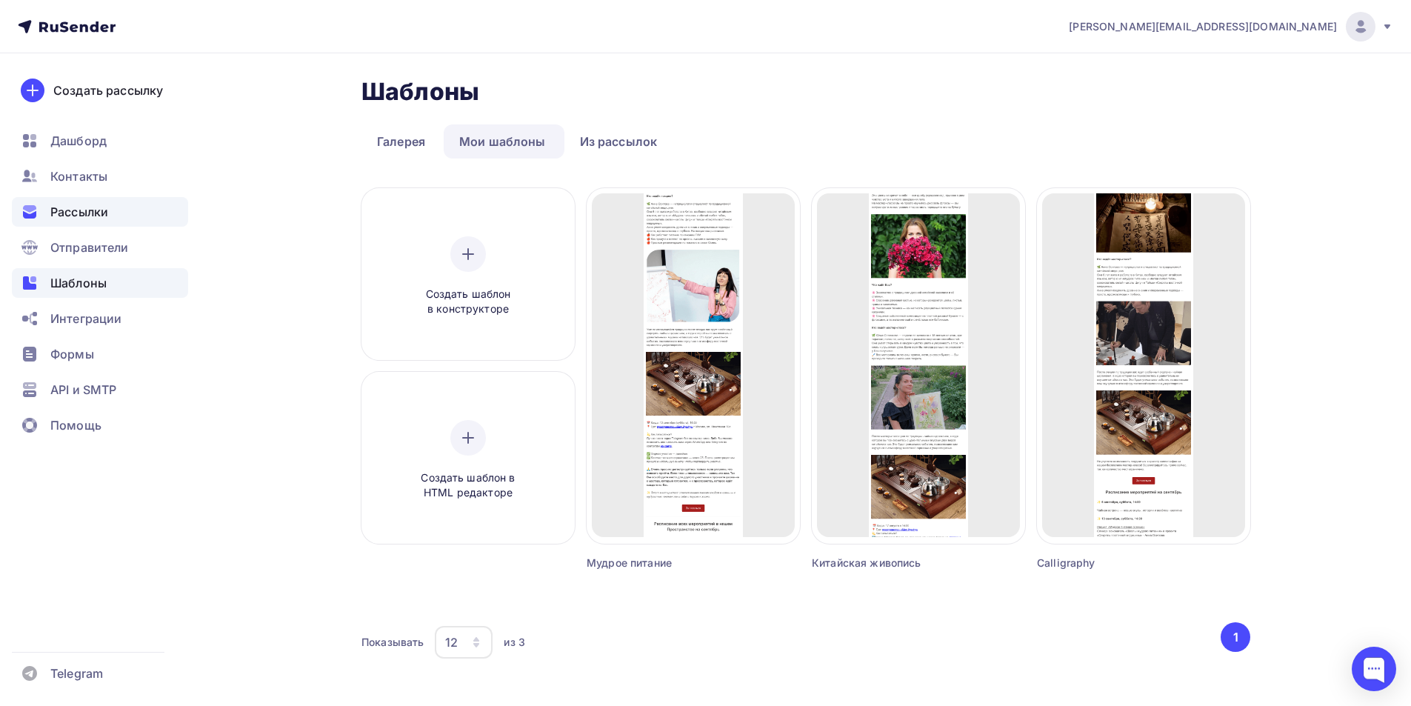
click at [82, 216] on span "Рассылки" at bounding box center [79, 212] width 58 height 18
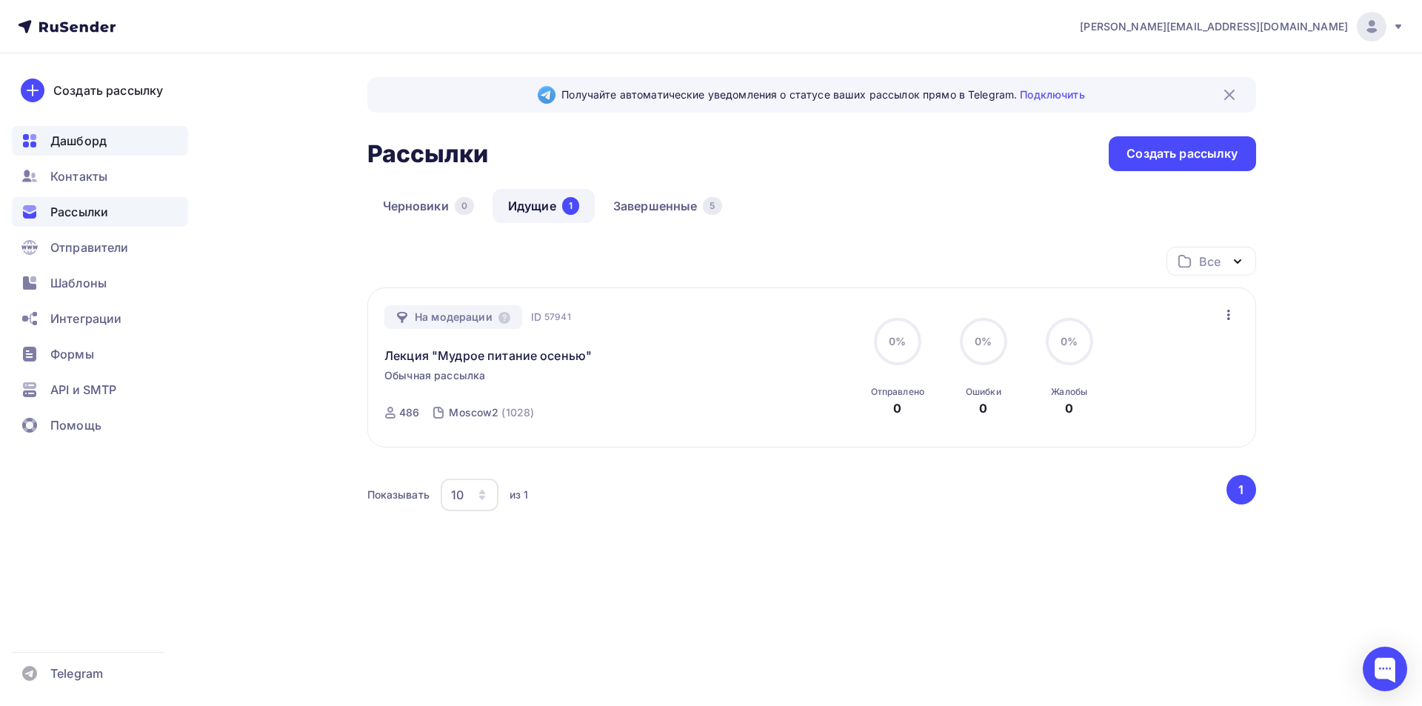
click at [93, 139] on span "Дашборд" at bounding box center [78, 141] width 56 height 18
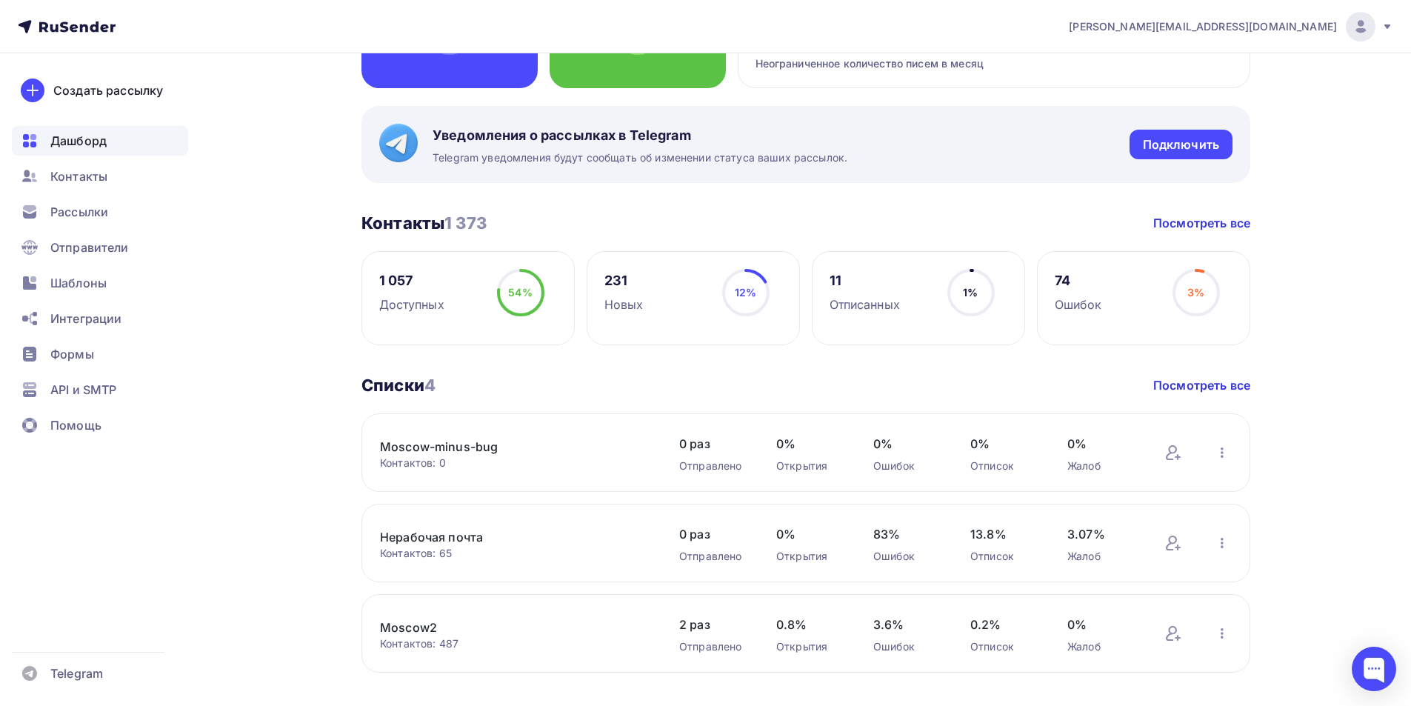
scroll to position [222, 0]
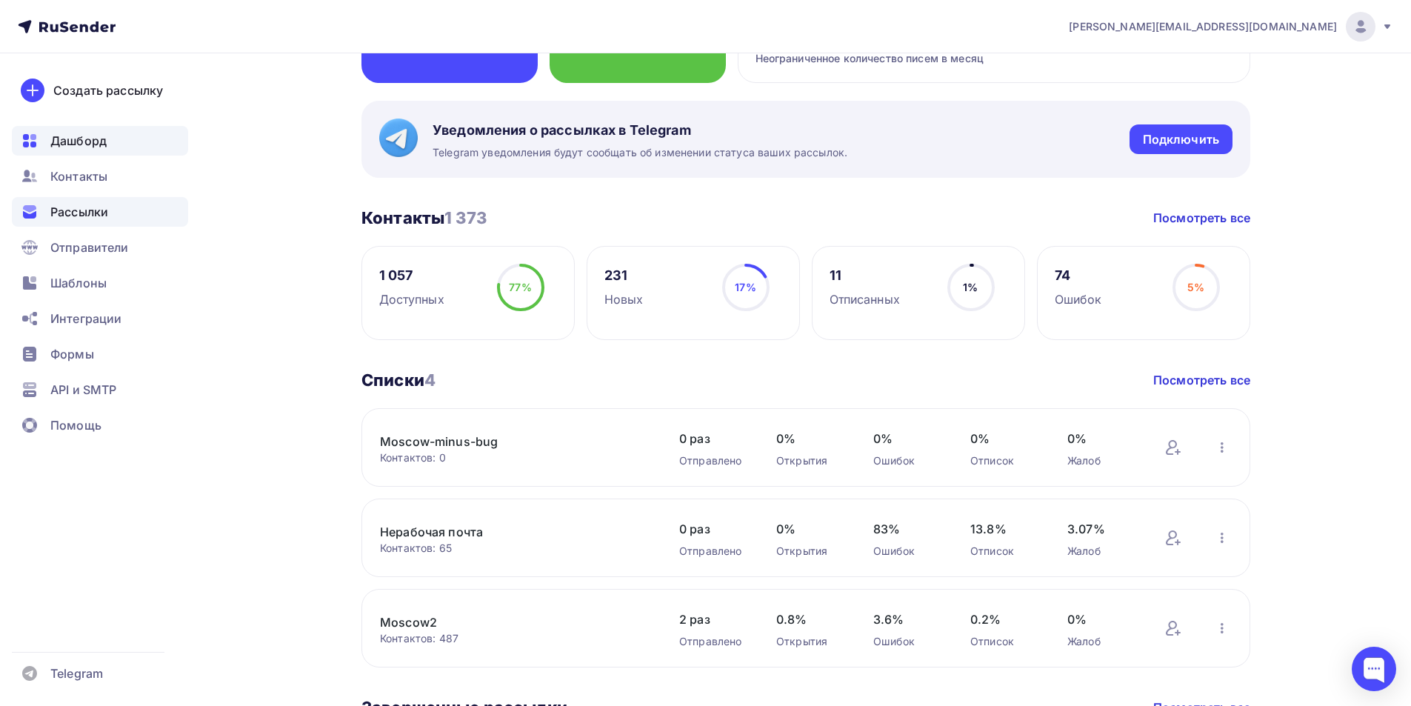
click at [103, 219] on span "Рассылки" at bounding box center [79, 212] width 58 height 18
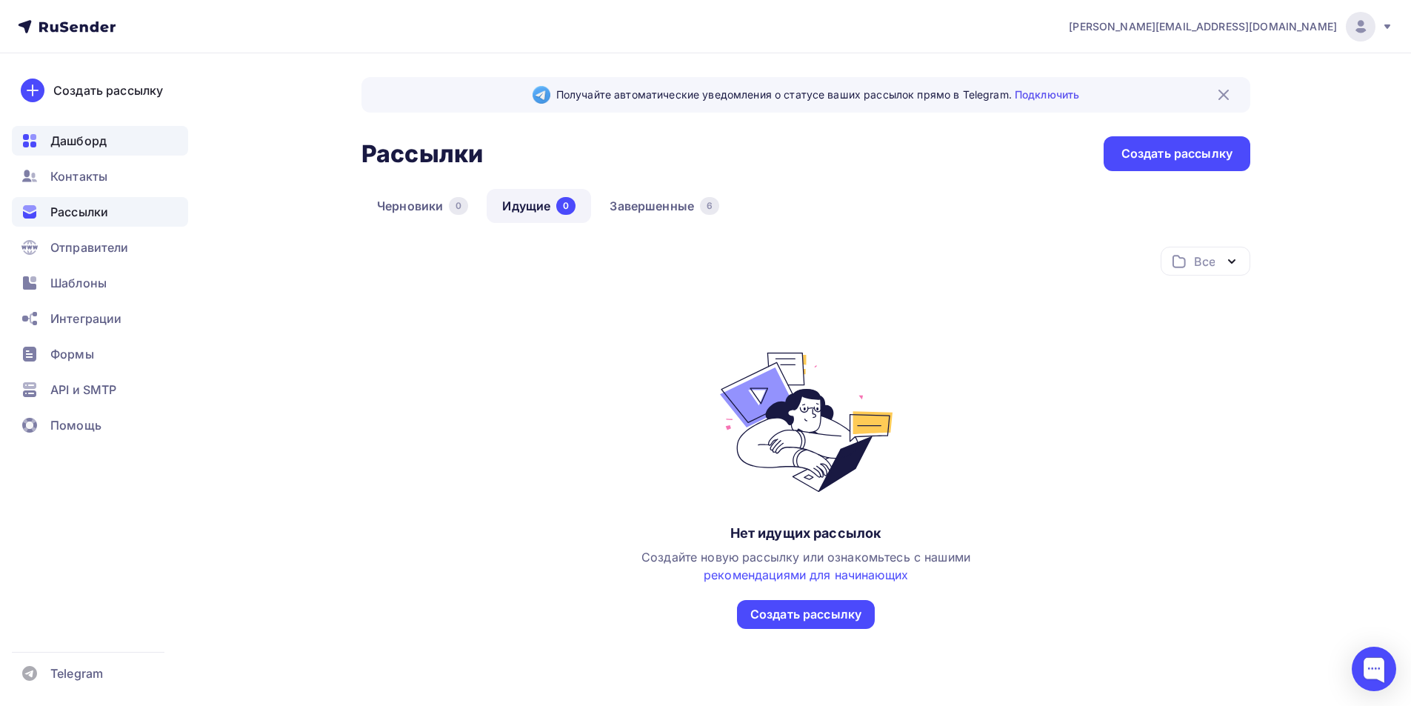
click at [92, 144] on span "Дашборд" at bounding box center [78, 141] width 56 height 18
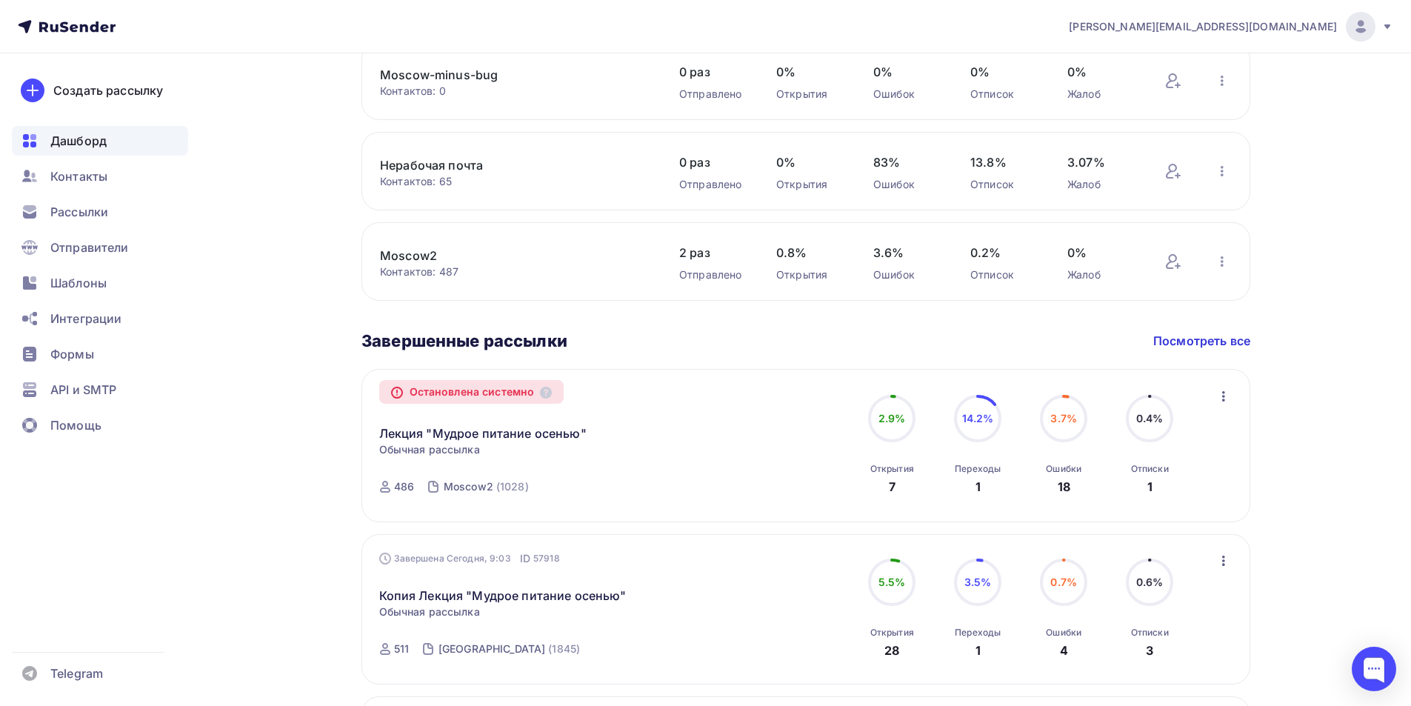
scroll to position [667, 0]
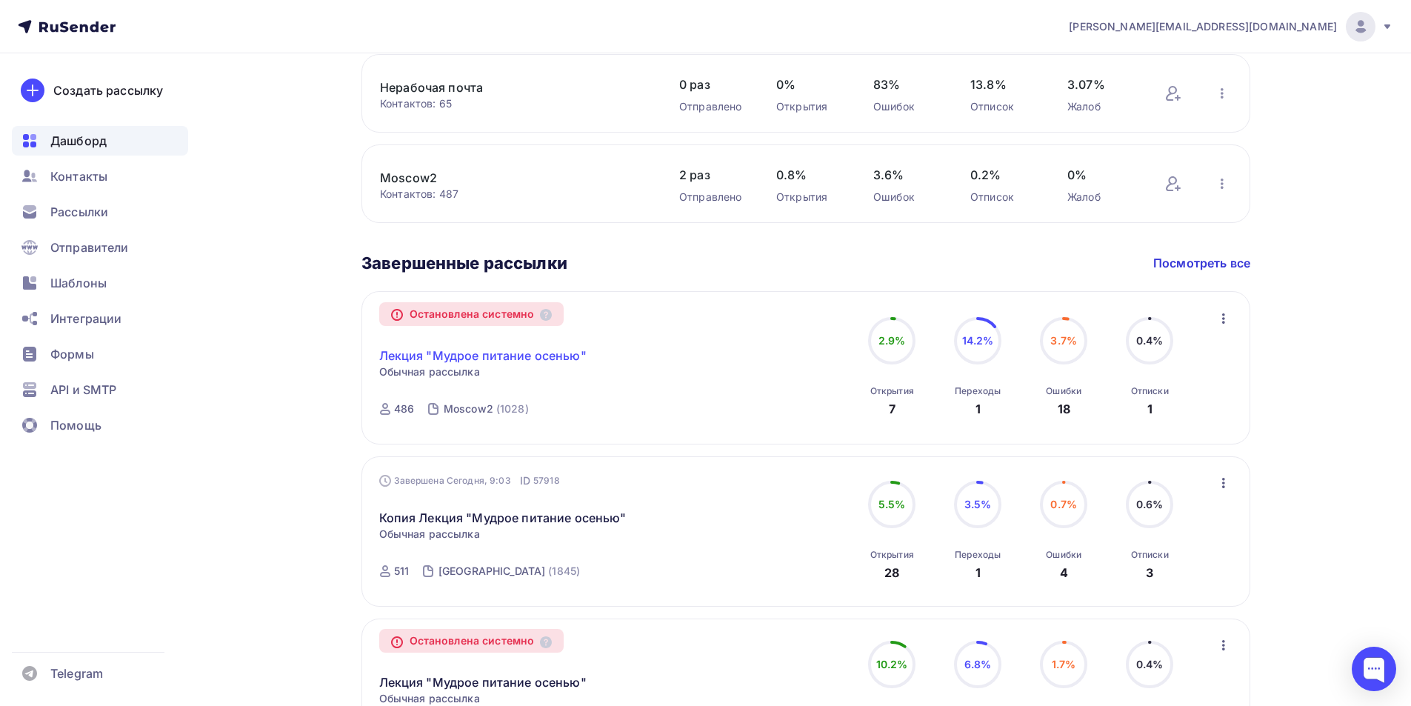
click at [493, 356] on link "Лекция "Мудрое питание осенью"" at bounding box center [482, 356] width 207 height 18
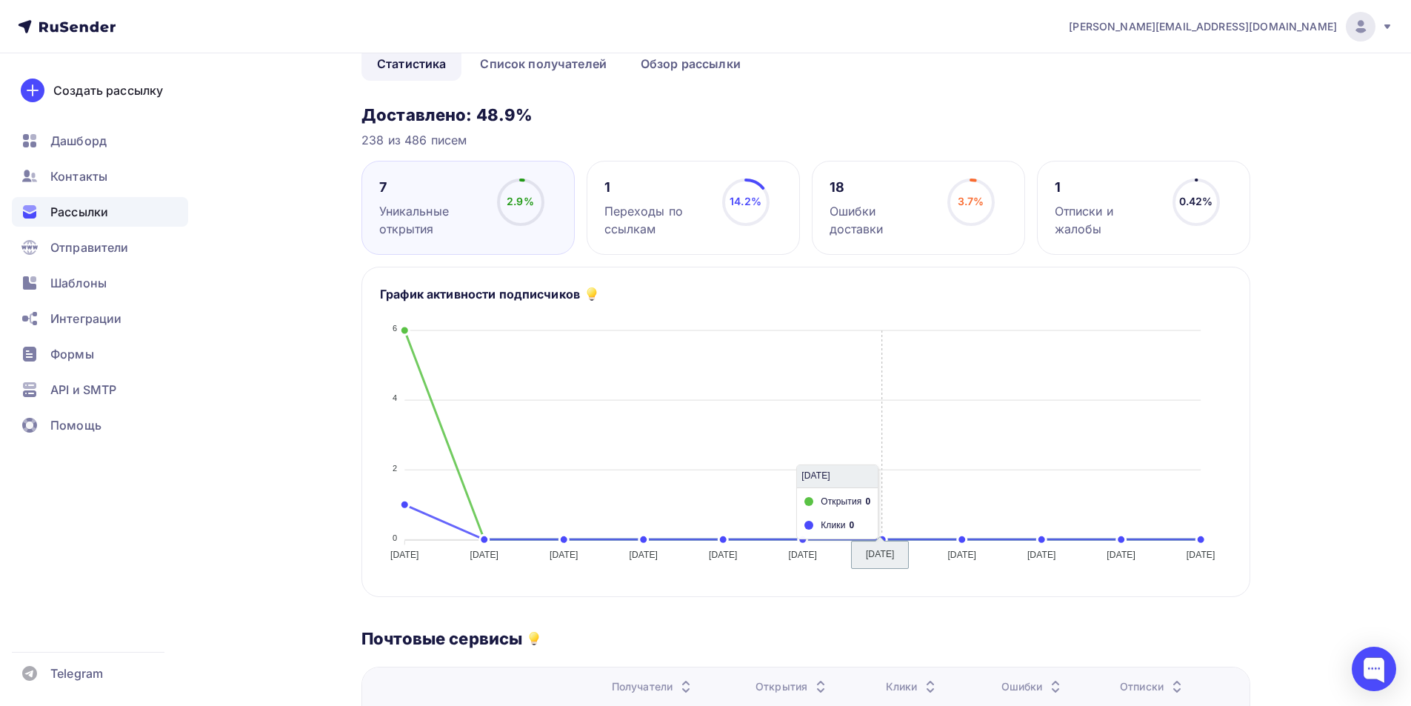
scroll to position [74, 0]
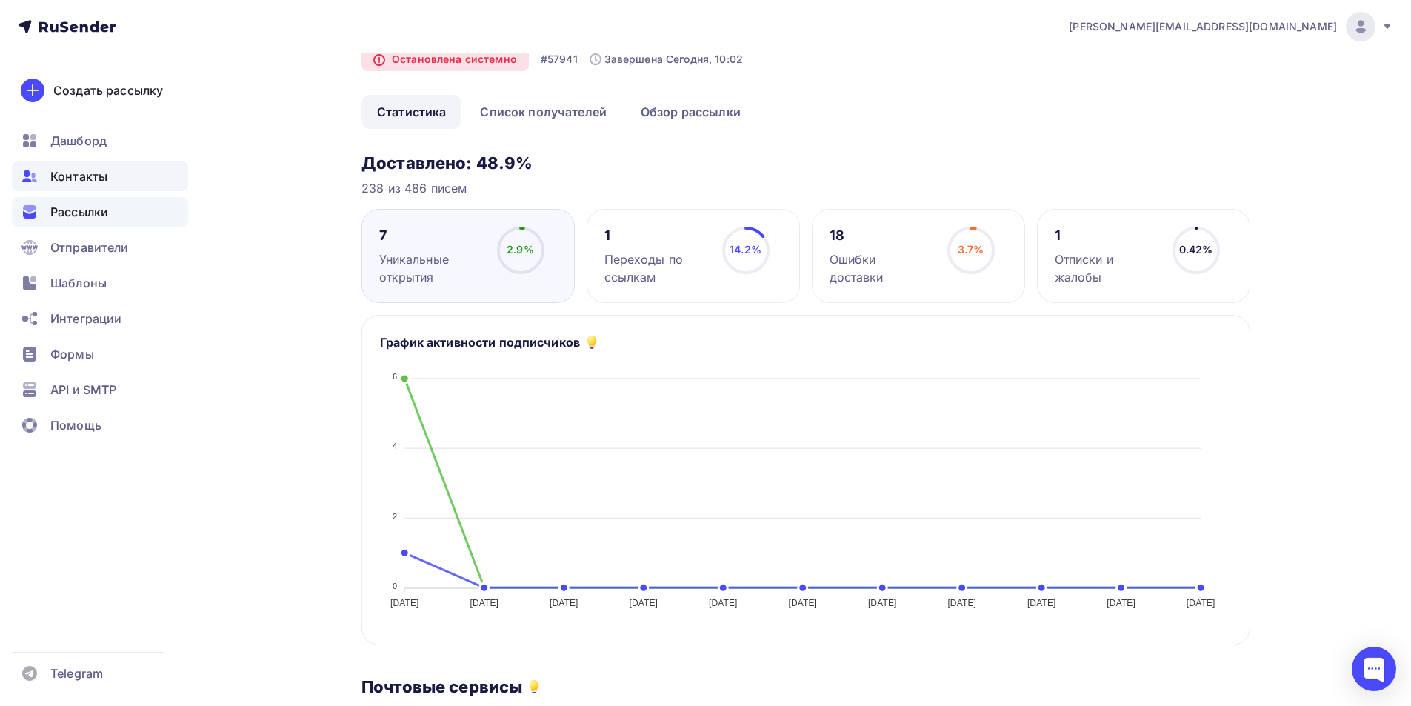
click at [94, 176] on span "Контакты" at bounding box center [78, 176] width 57 height 18
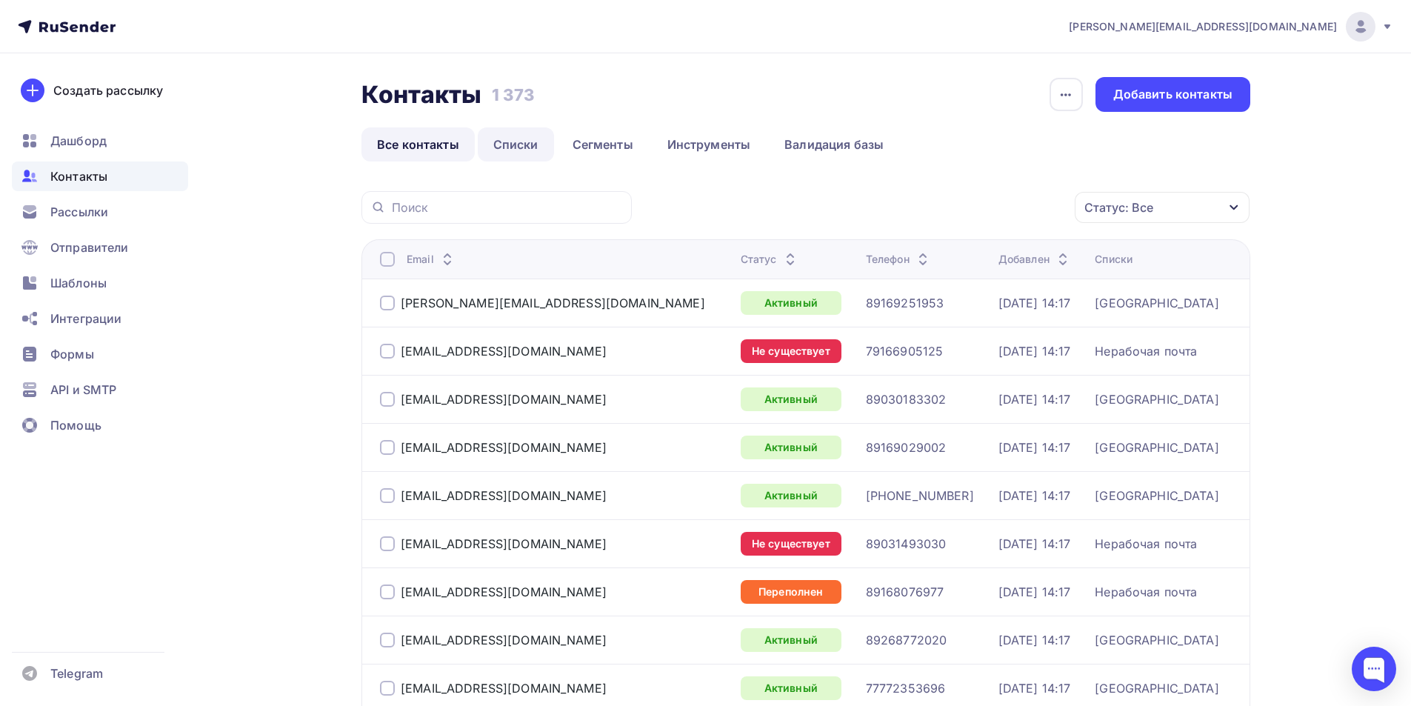
click at [524, 147] on link "Списки" at bounding box center [516, 144] width 76 height 34
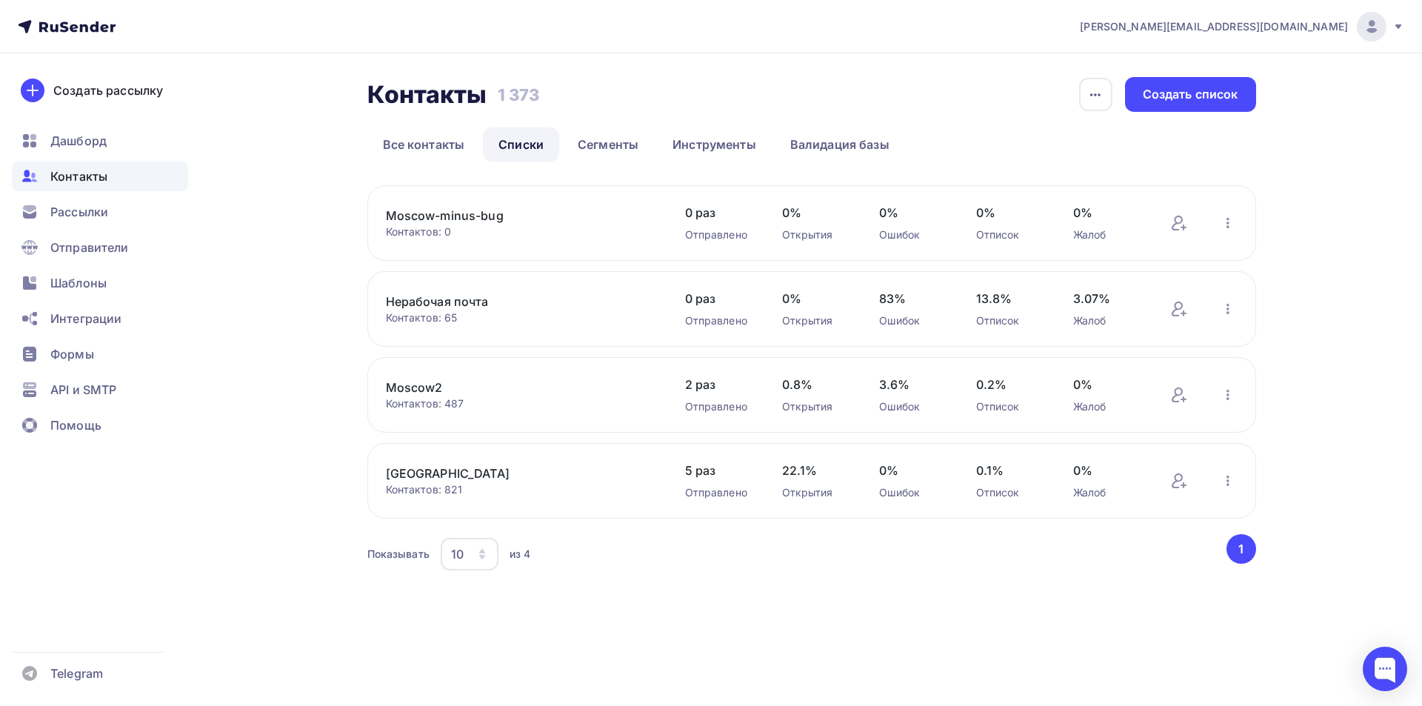
click at [430, 385] on link "Moscow2" at bounding box center [512, 388] width 252 height 18
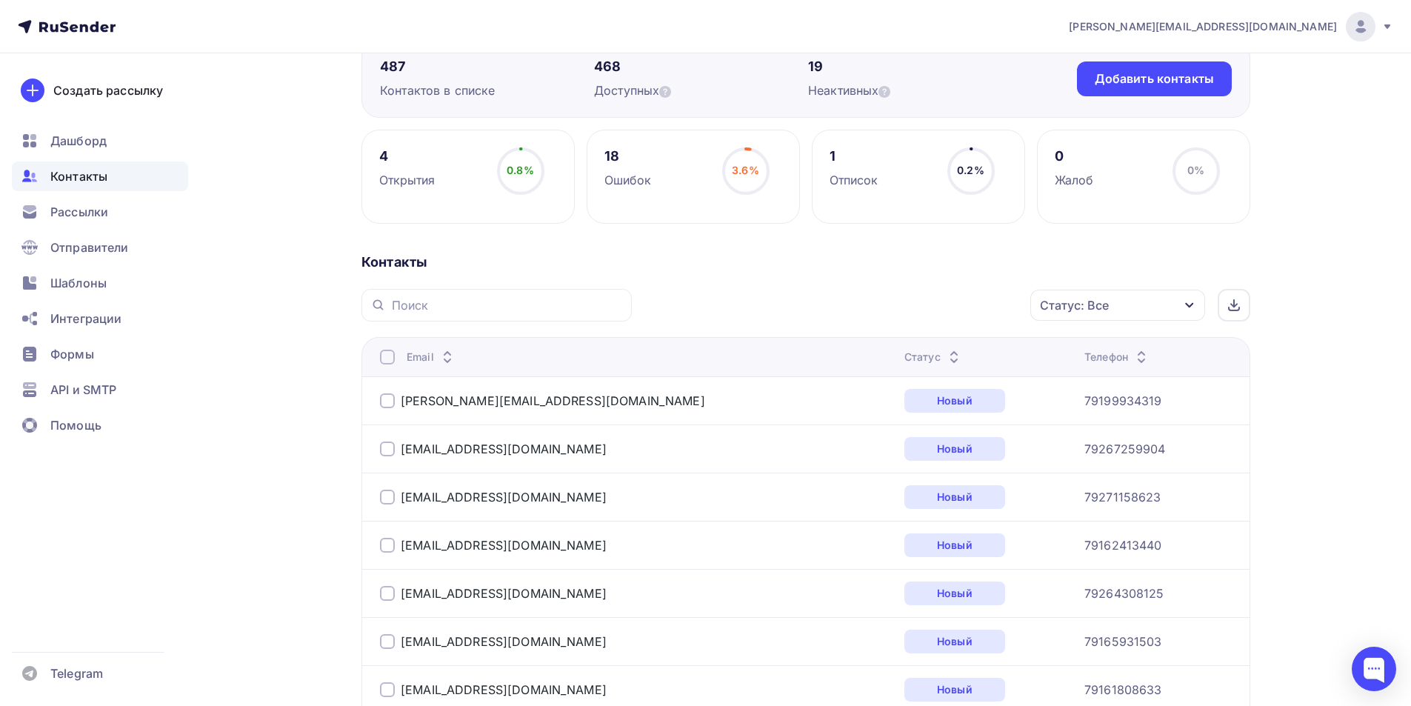
scroll to position [148, 0]
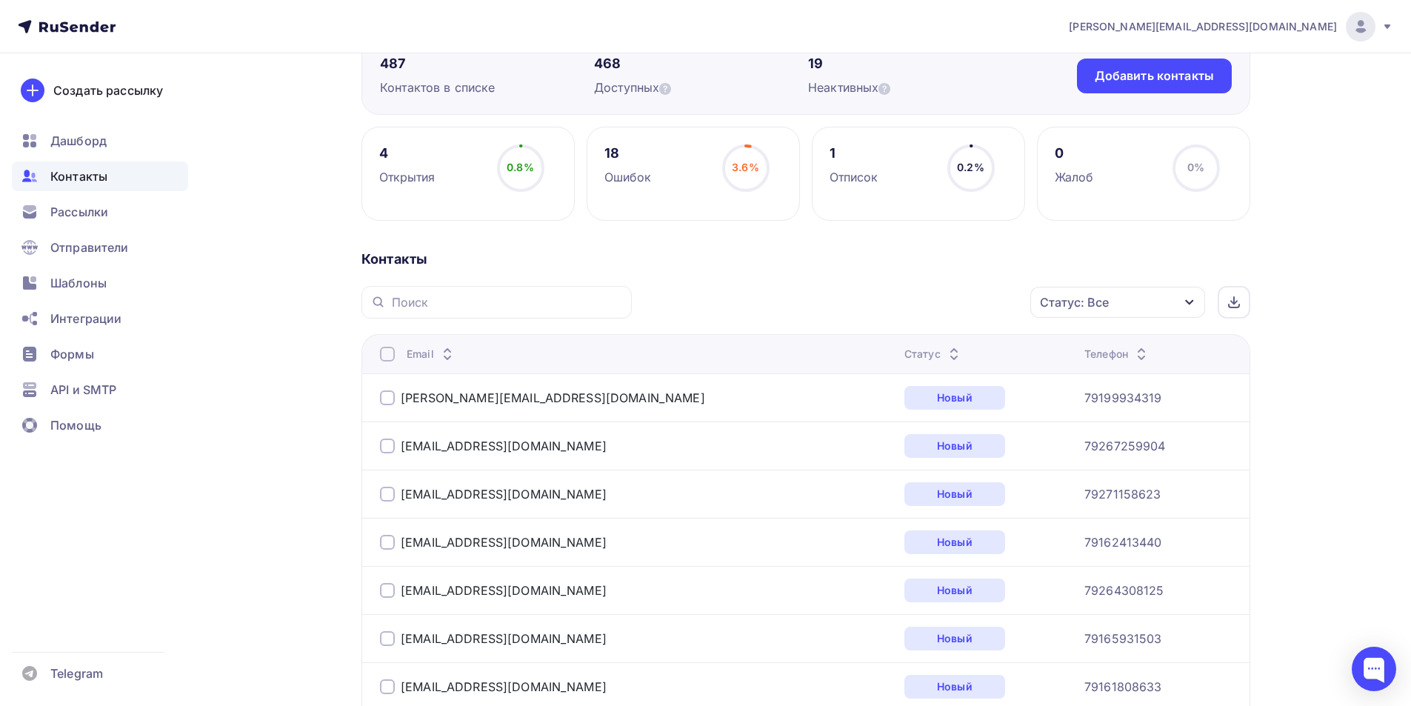
click at [1110, 304] on div "Статус: Все" at bounding box center [1117, 302] width 175 height 31
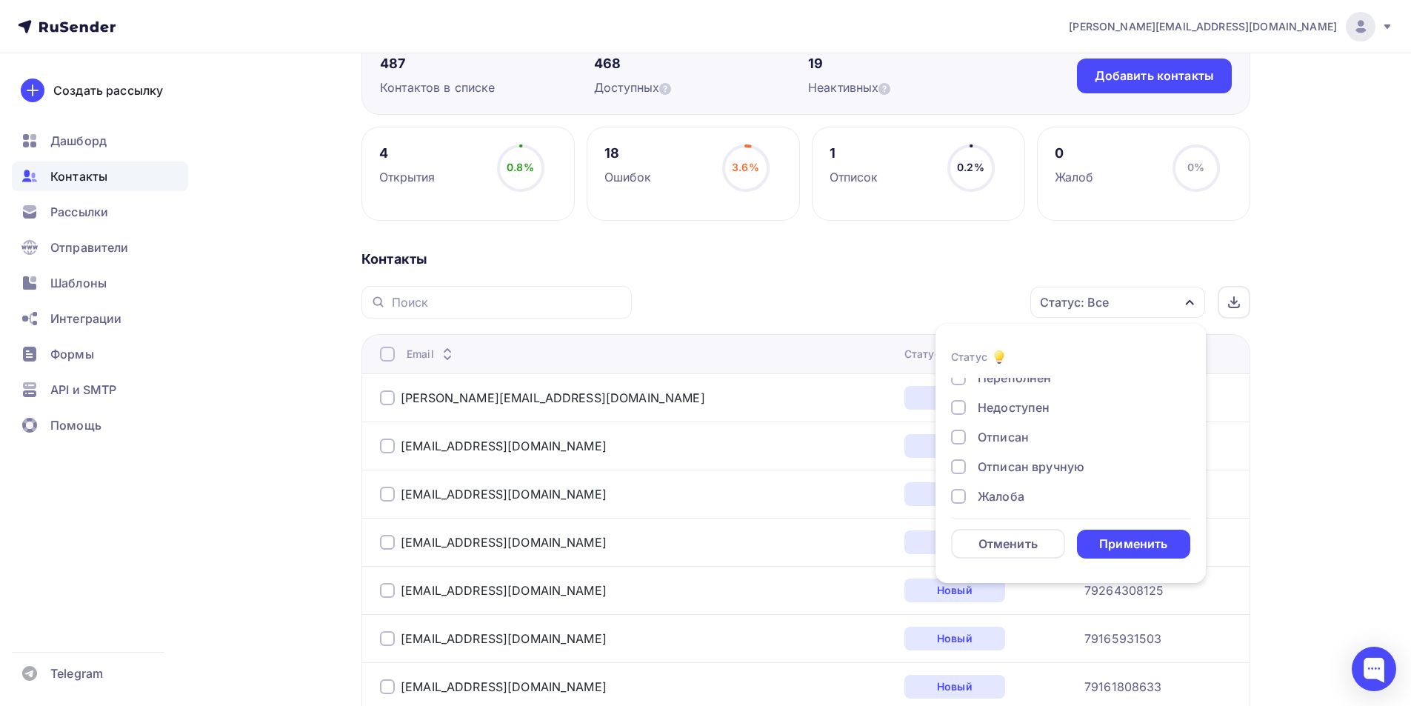
scroll to position [107, 0]
click at [952, 487] on div at bounding box center [958, 486] width 15 height 15
click at [963, 456] on div at bounding box center [958, 457] width 15 height 15
click at [961, 430] on div at bounding box center [958, 427] width 15 height 15
click at [959, 399] on div at bounding box center [958, 397] width 15 height 15
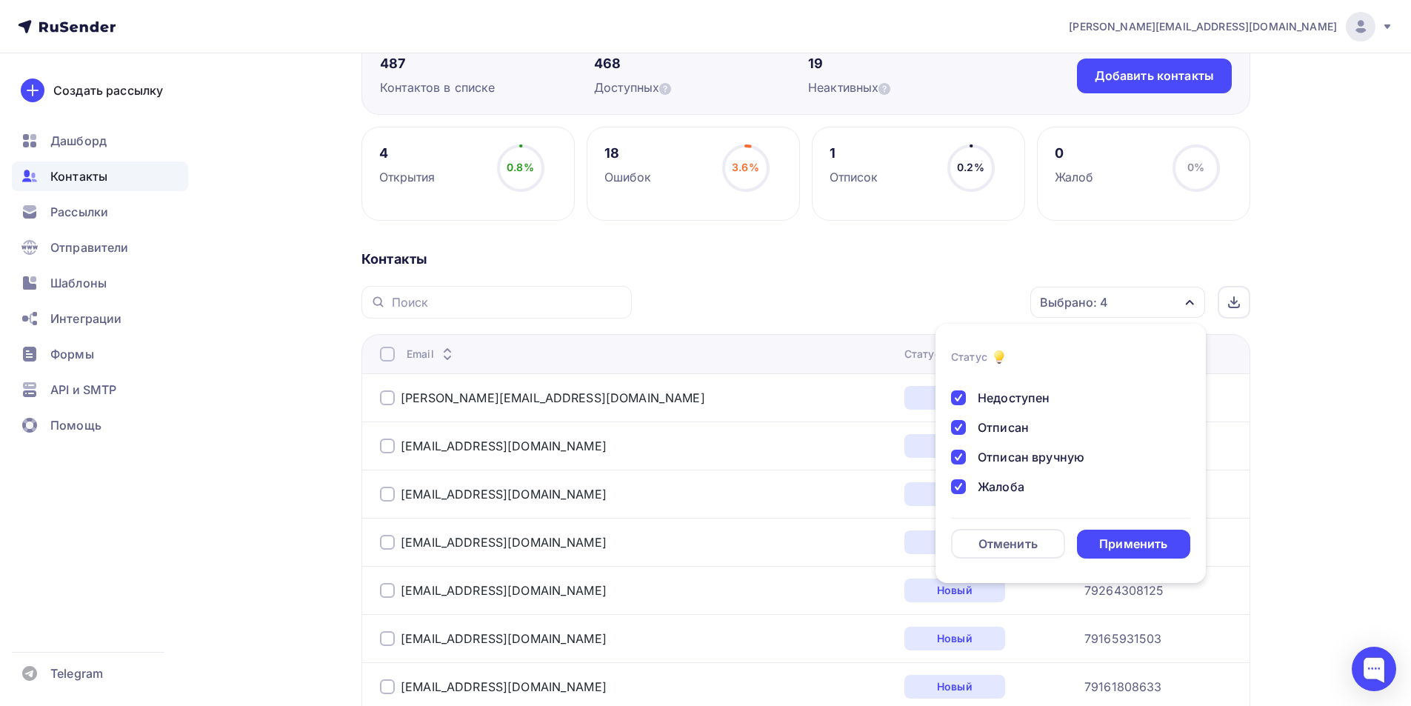
scroll to position [33, 0]
click at [963, 444] on div at bounding box center [958, 442] width 15 height 15
click at [953, 414] on div at bounding box center [958, 412] width 15 height 15
click at [1112, 541] on div "Применить" at bounding box center [1133, 544] width 68 height 17
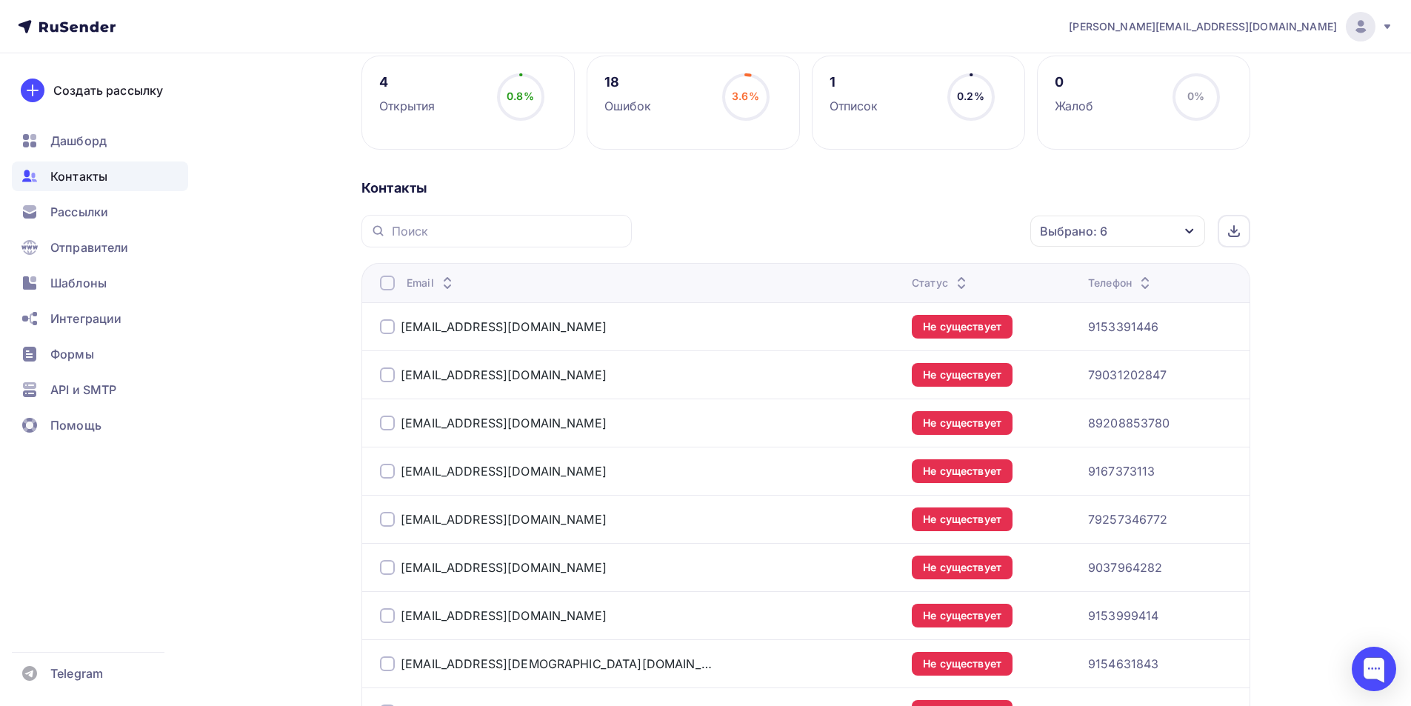
scroll to position [216, 0]
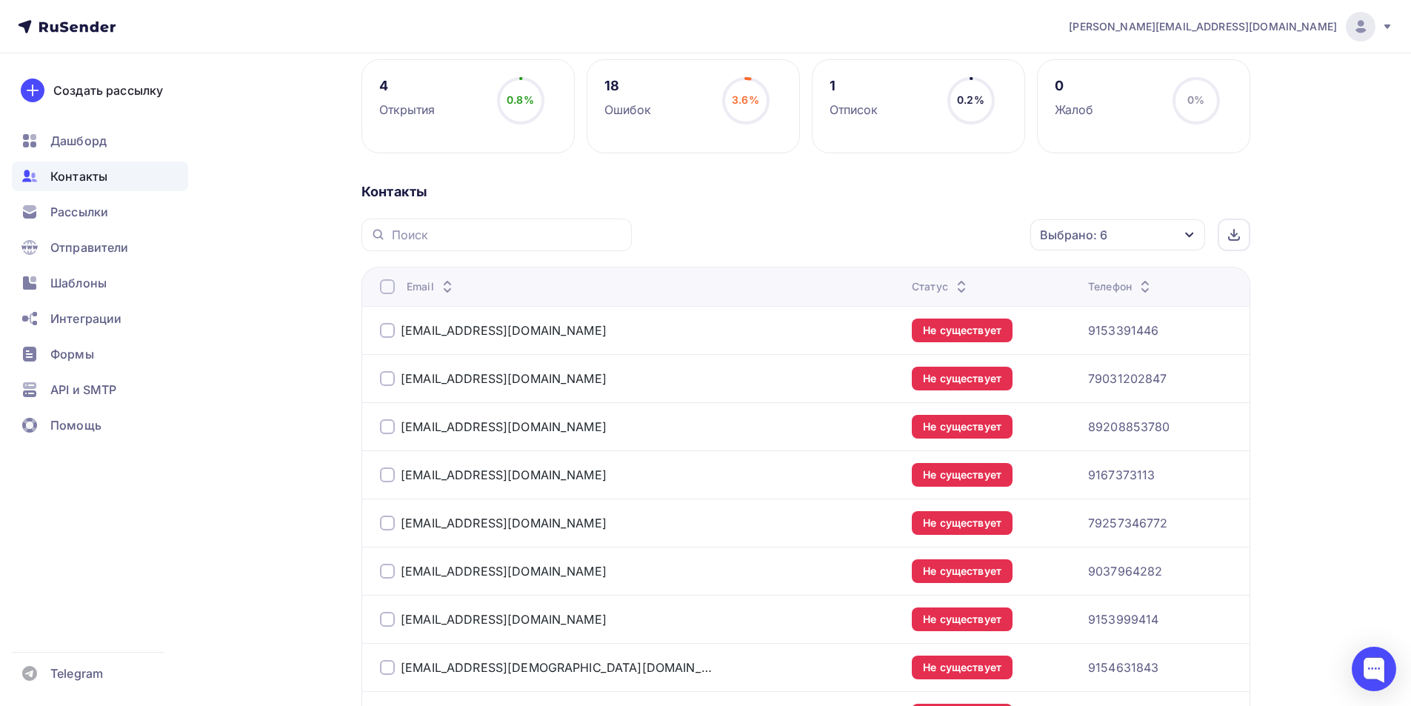
click at [387, 289] on div at bounding box center [387, 286] width 15 height 15
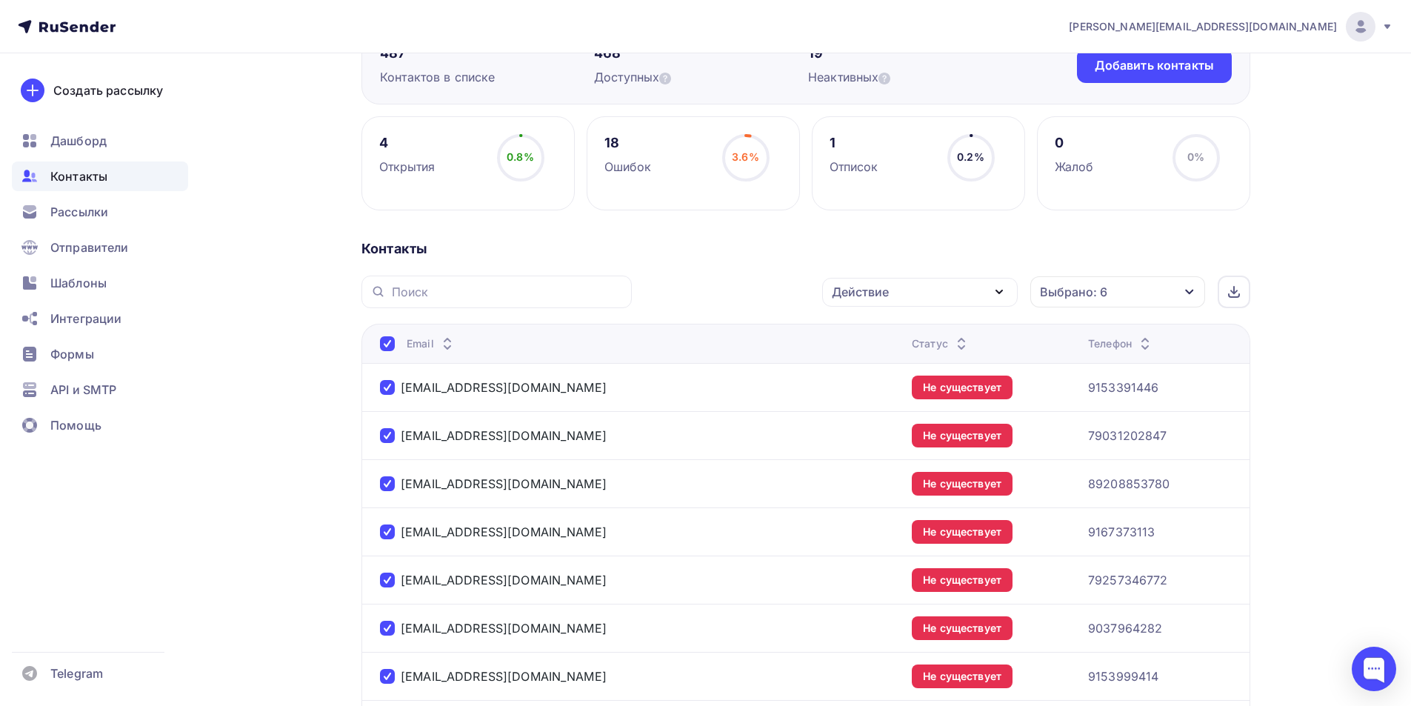
scroll to position [141, 0]
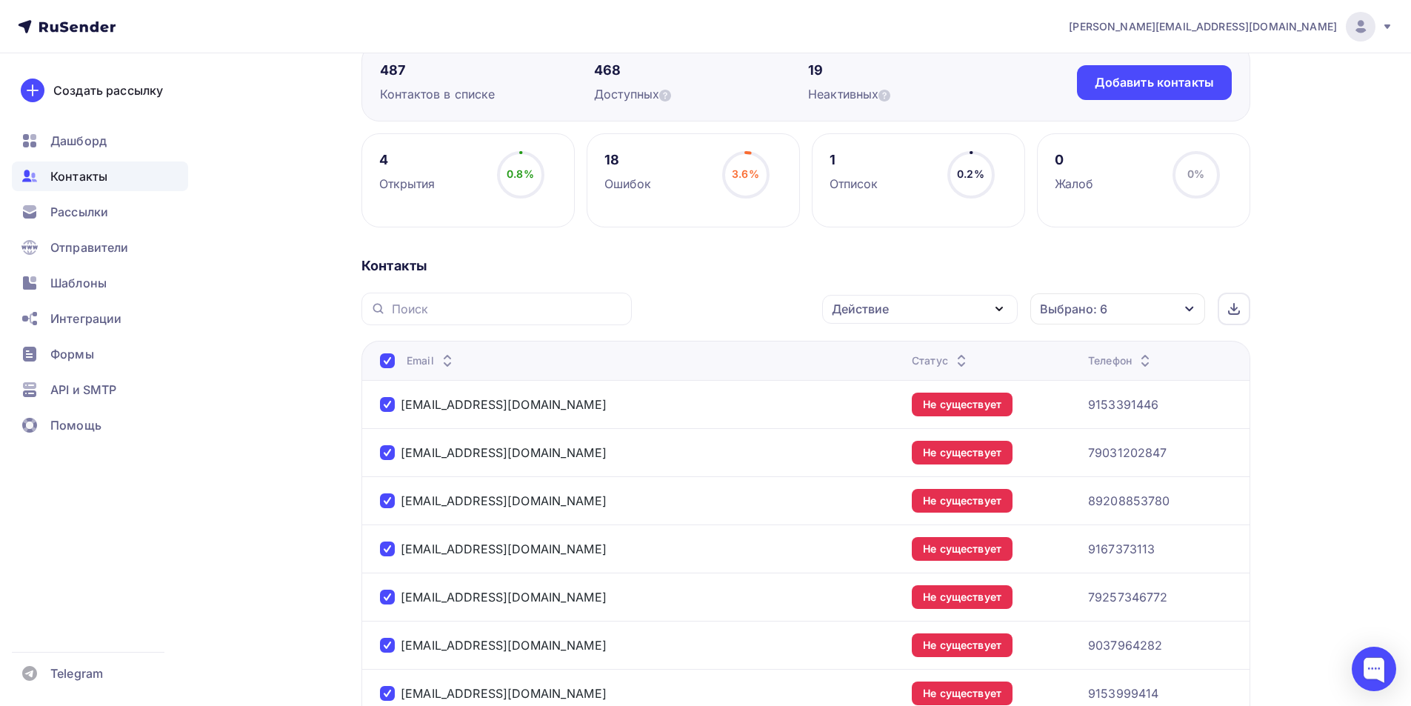
click at [958, 311] on div "Действие" at bounding box center [920, 309] width 196 height 29
click at [946, 348] on div "Добавить в списки" at bounding box center [897, 353] width 114 height 18
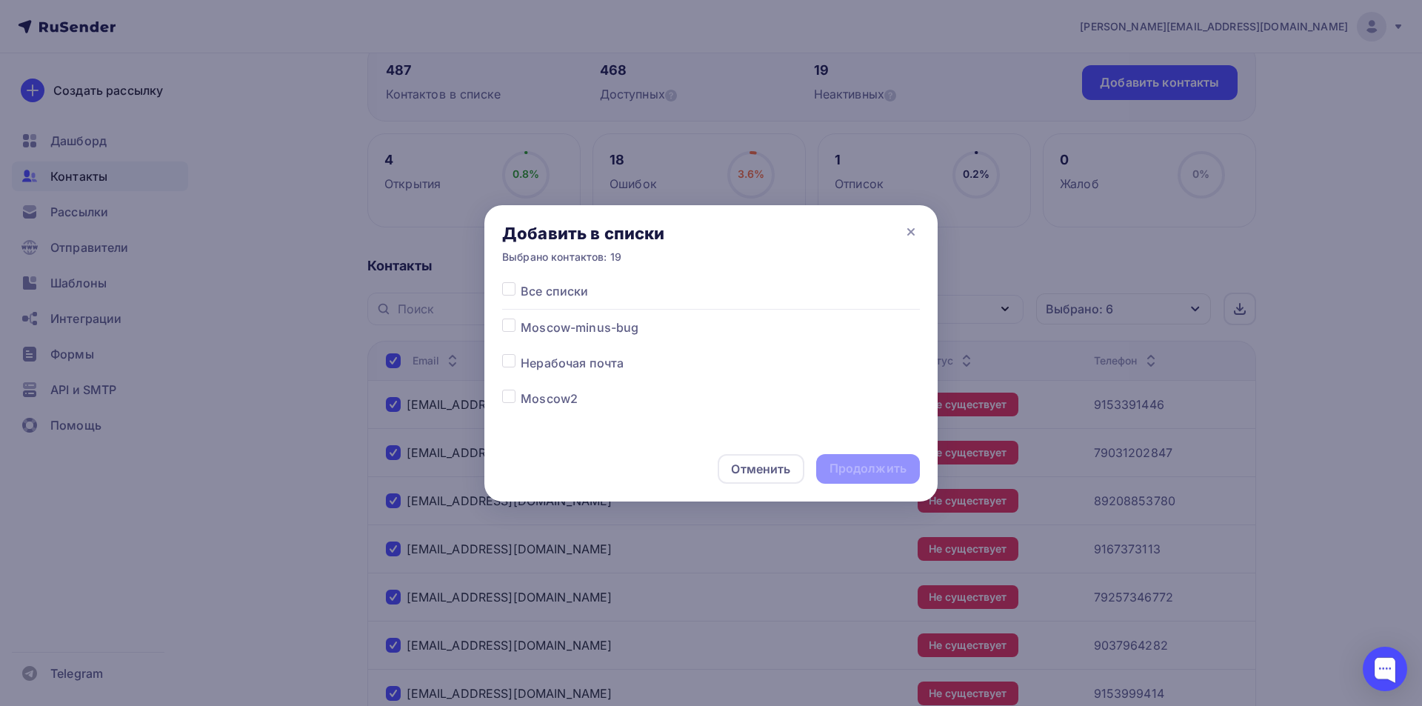
click at [521, 354] on label at bounding box center [521, 354] width 0 height 0
click at [508, 364] on input "checkbox" at bounding box center [508, 360] width 13 height 13
checkbox input "true"
click at [881, 470] on div "Продолжить" at bounding box center [868, 468] width 77 height 17
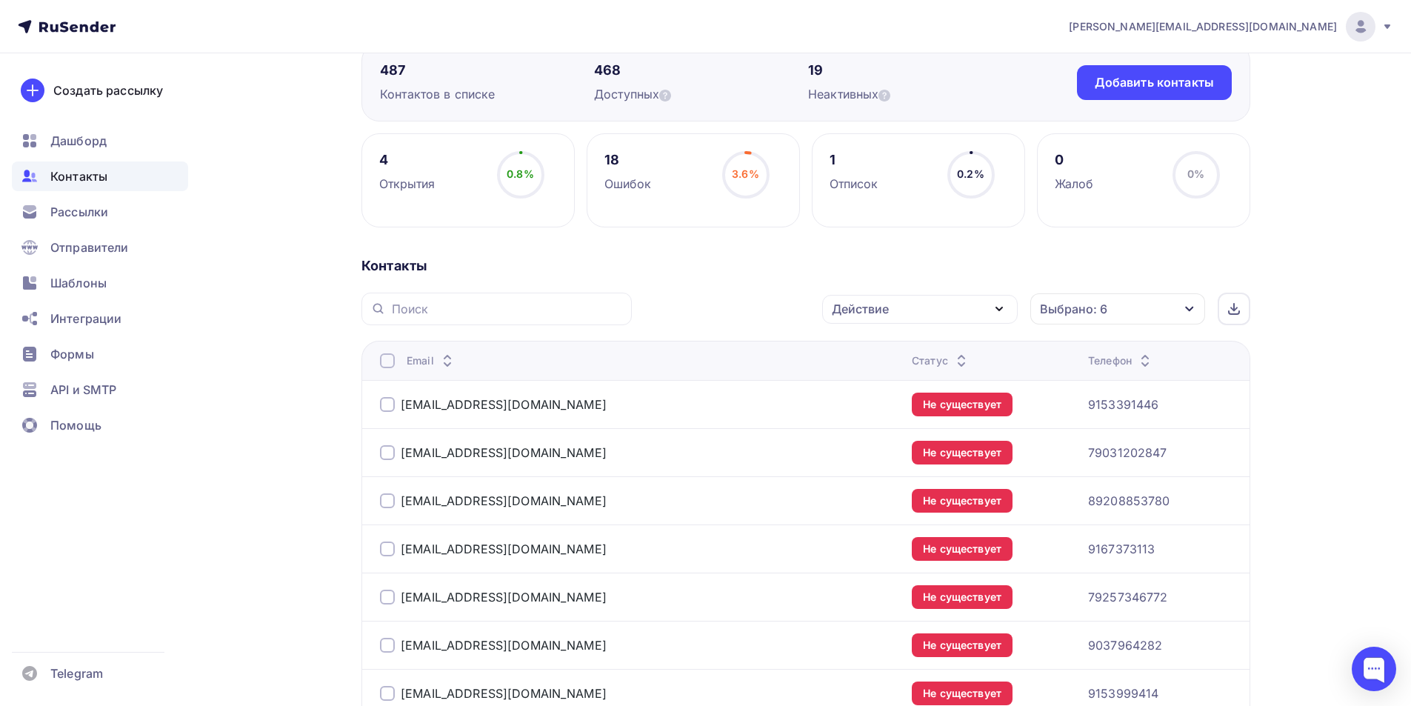
click at [386, 364] on div at bounding box center [387, 360] width 15 height 15
click at [383, 356] on div at bounding box center [387, 360] width 15 height 15
click at [875, 316] on div "Действие" at bounding box center [860, 309] width 57 height 18
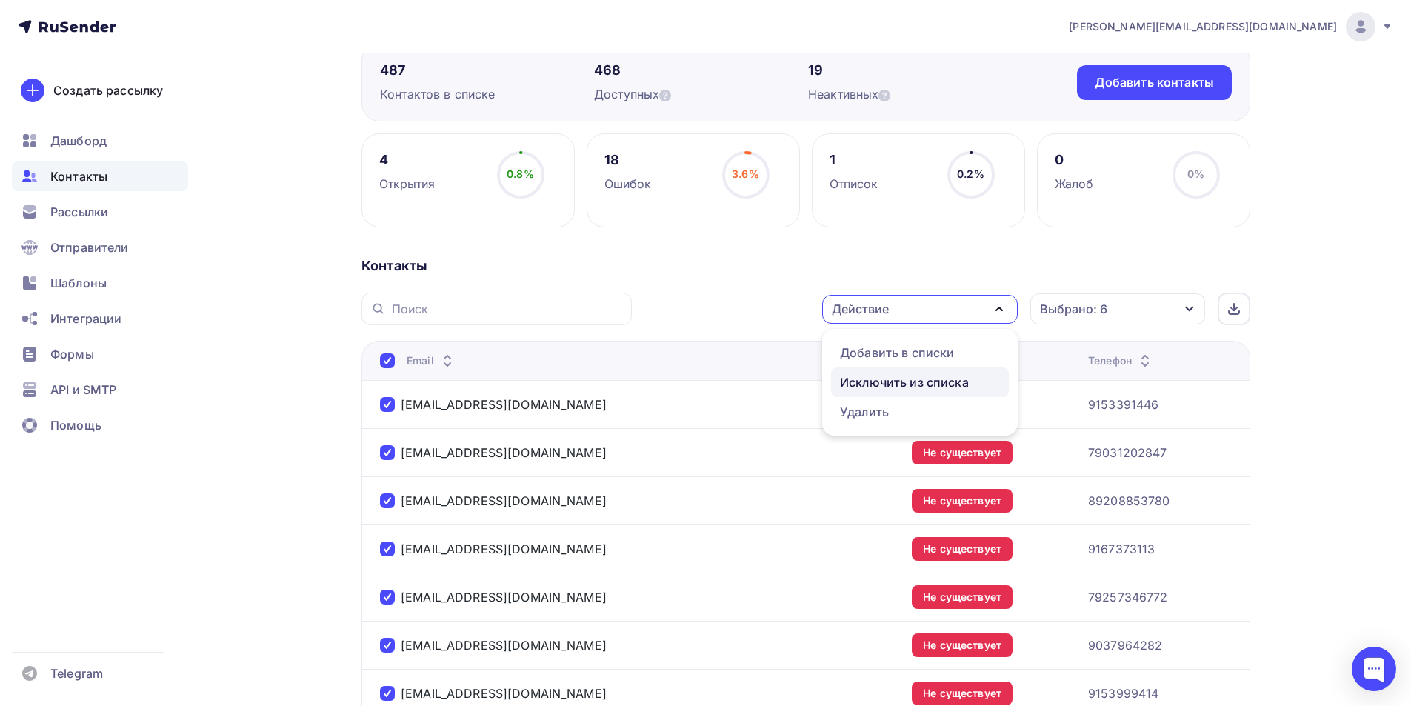
click at [902, 385] on div "Исключить из списка" at bounding box center [904, 382] width 129 height 18
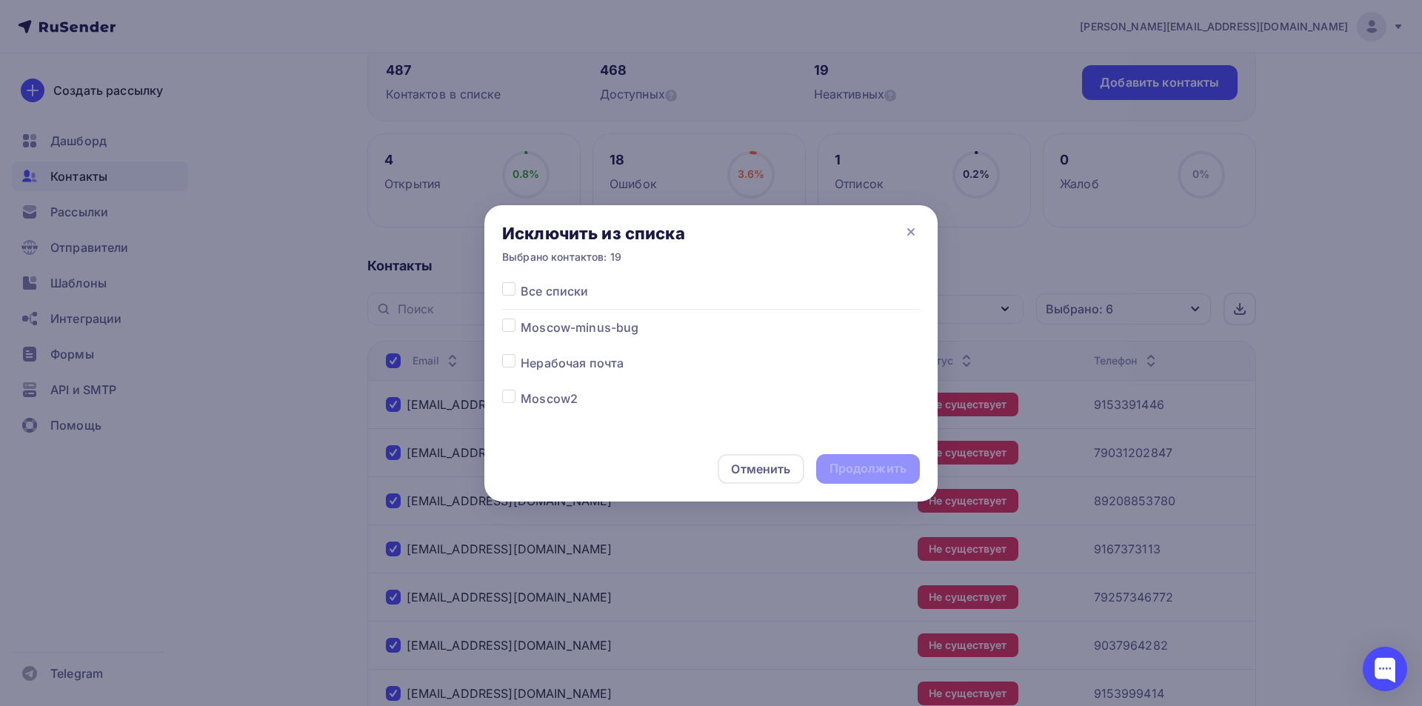
click at [521, 390] on label at bounding box center [521, 390] width 0 height 0
click at [512, 399] on input "checkbox" at bounding box center [508, 396] width 13 height 13
checkbox input "true"
click at [869, 460] on div "Продолжить" at bounding box center [868, 468] width 77 height 17
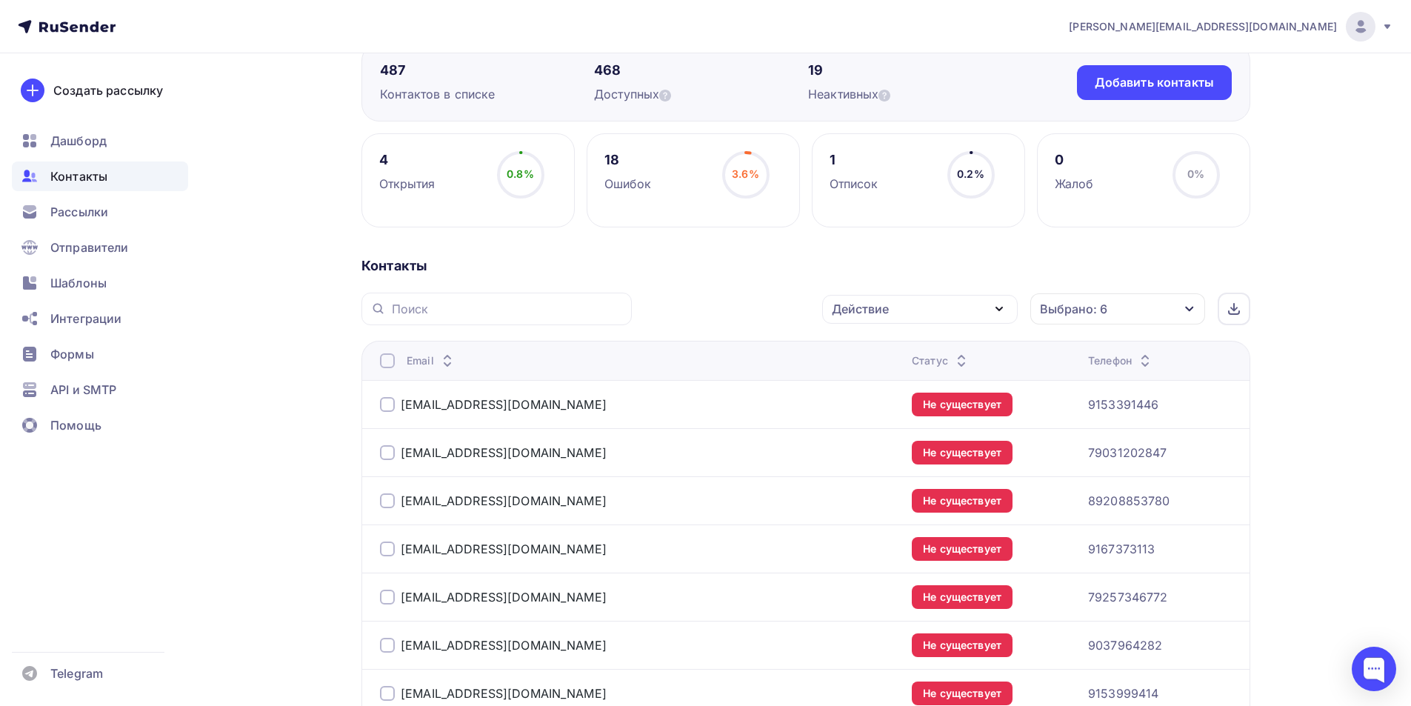
click at [1126, 313] on div "Выбрано: 6" at bounding box center [1117, 308] width 175 height 31
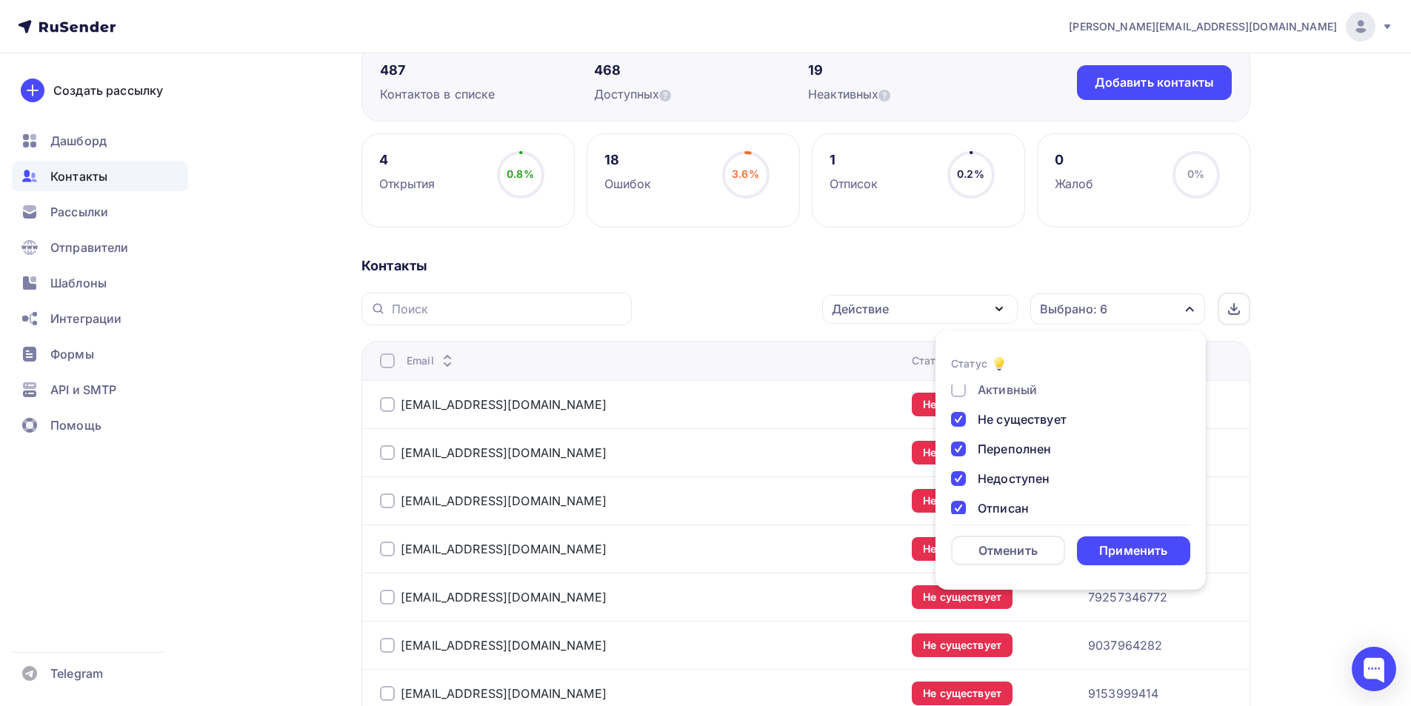
click at [967, 417] on div "Не существует" at bounding box center [1062, 419] width 222 height 18
click at [961, 444] on div at bounding box center [958, 448] width 15 height 15
click at [964, 478] on div at bounding box center [958, 478] width 15 height 15
drag, startPoint x: 959, startPoint y: 508, endPoint x: 983, endPoint y: 493, distance: 28.4
click at [958, 508] on div at bounding box center [958, 508] width 15 height 15
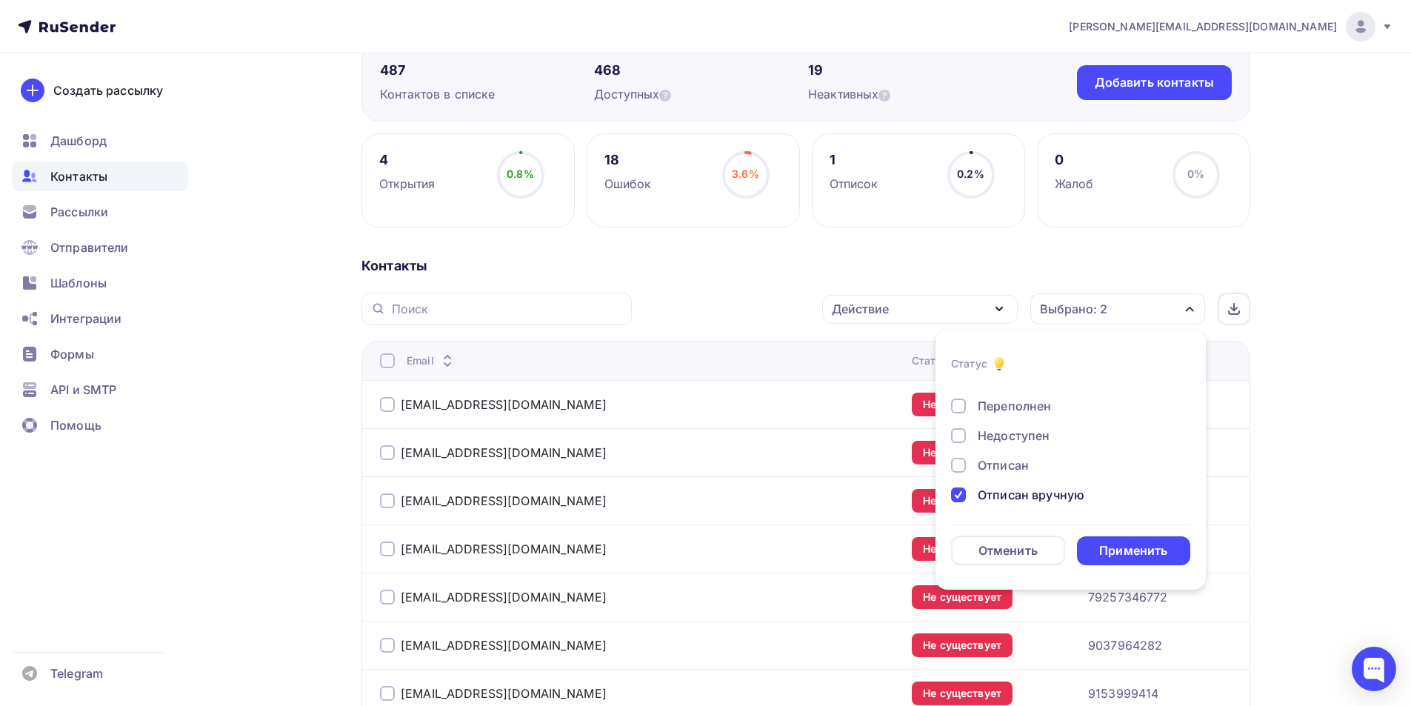
scroll to position [107, 0]
click at [962, 466] on div at bounding box center [958, 463] width 15 height 15
click at [952, 491] on div at bounding box center [958, 493] width 15 height 15
click at [962, 423] on div at bounding box center [958, 423] width 15 height 15
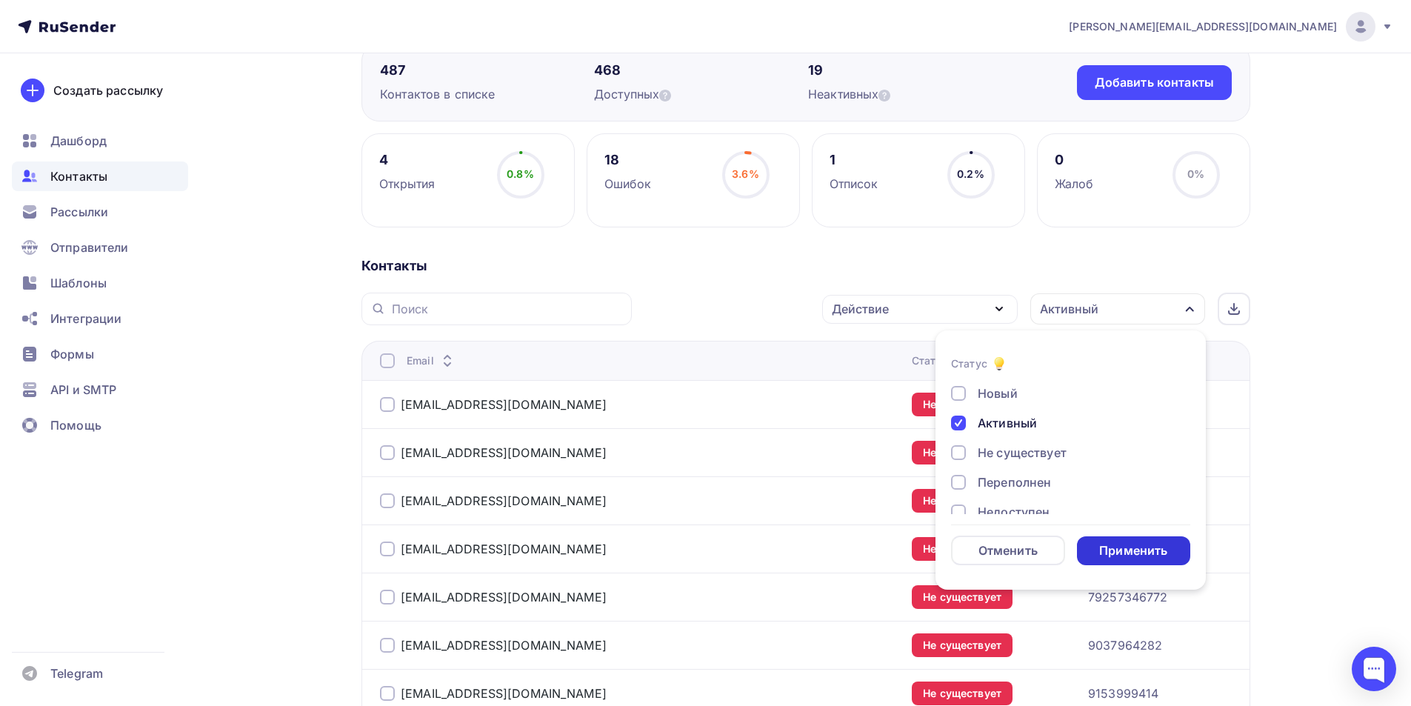
click at [1104, 554] on div "Применить" at bounding box center [1133, 550] width 68 height 17
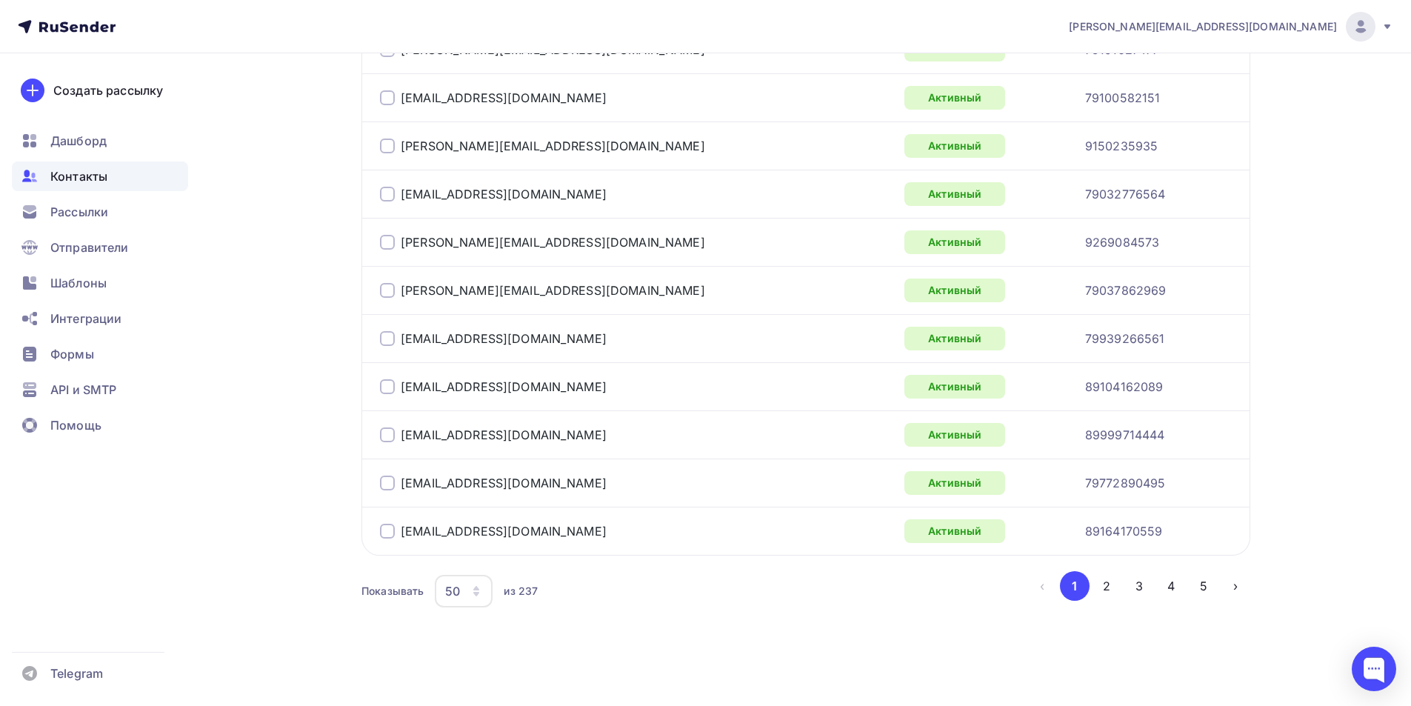
scroll to position [2375, 0]
click at [474, 593] on icon "button" at bounding box center [476, 593] width 6 height 4
click at [489, 554] on link "100" at bounding box center [523, 545] width 160 height 30
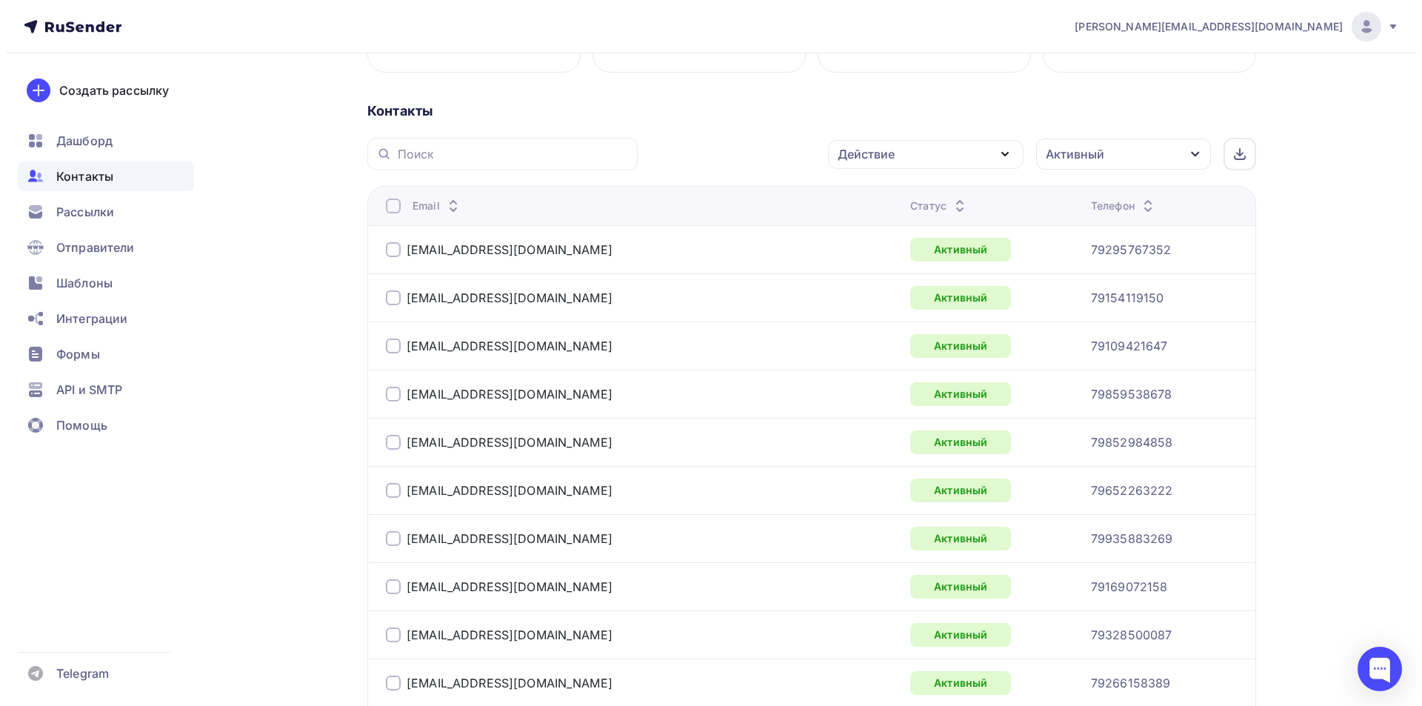
scroll to position [222, 0]
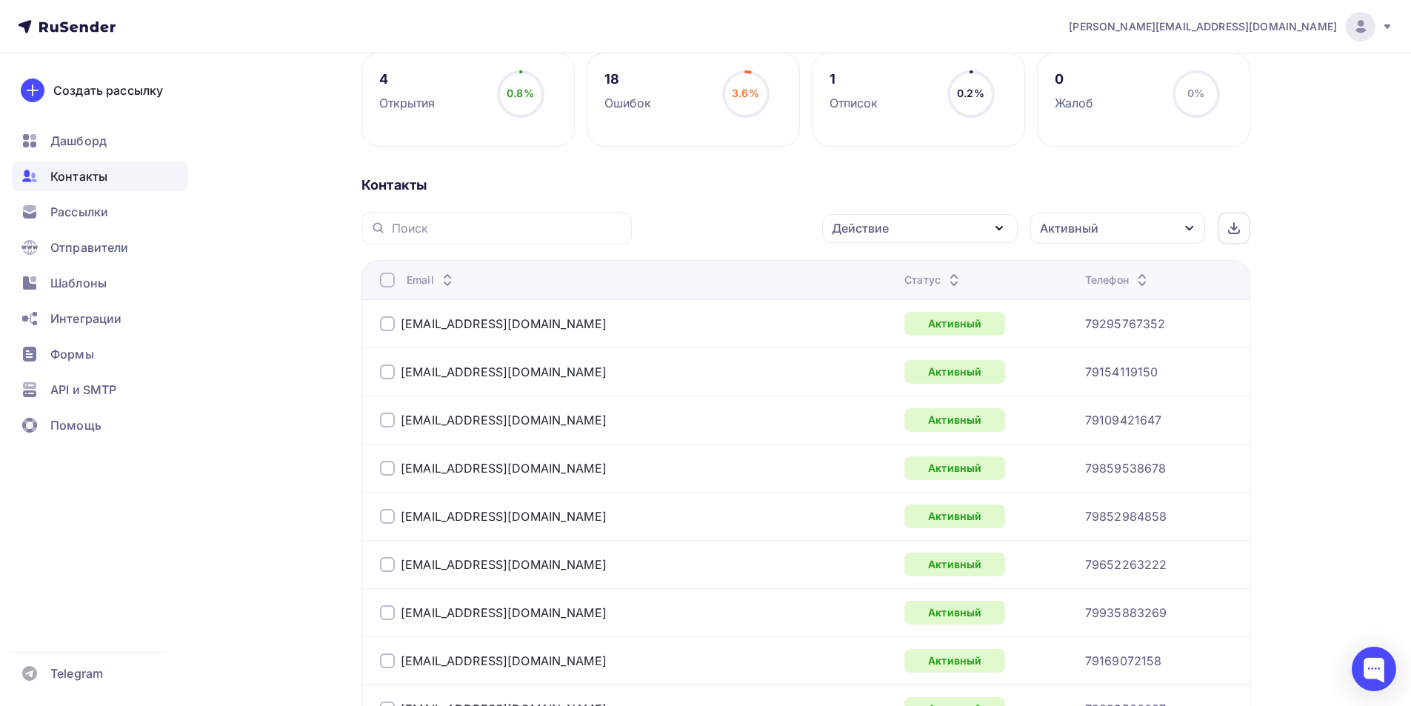
click at [385, 281] on div at bounding box center [387, 280] width 15 height 15
click at [882, 230] on div "Действие" at bounding box center [860, 228] width 57 height 18
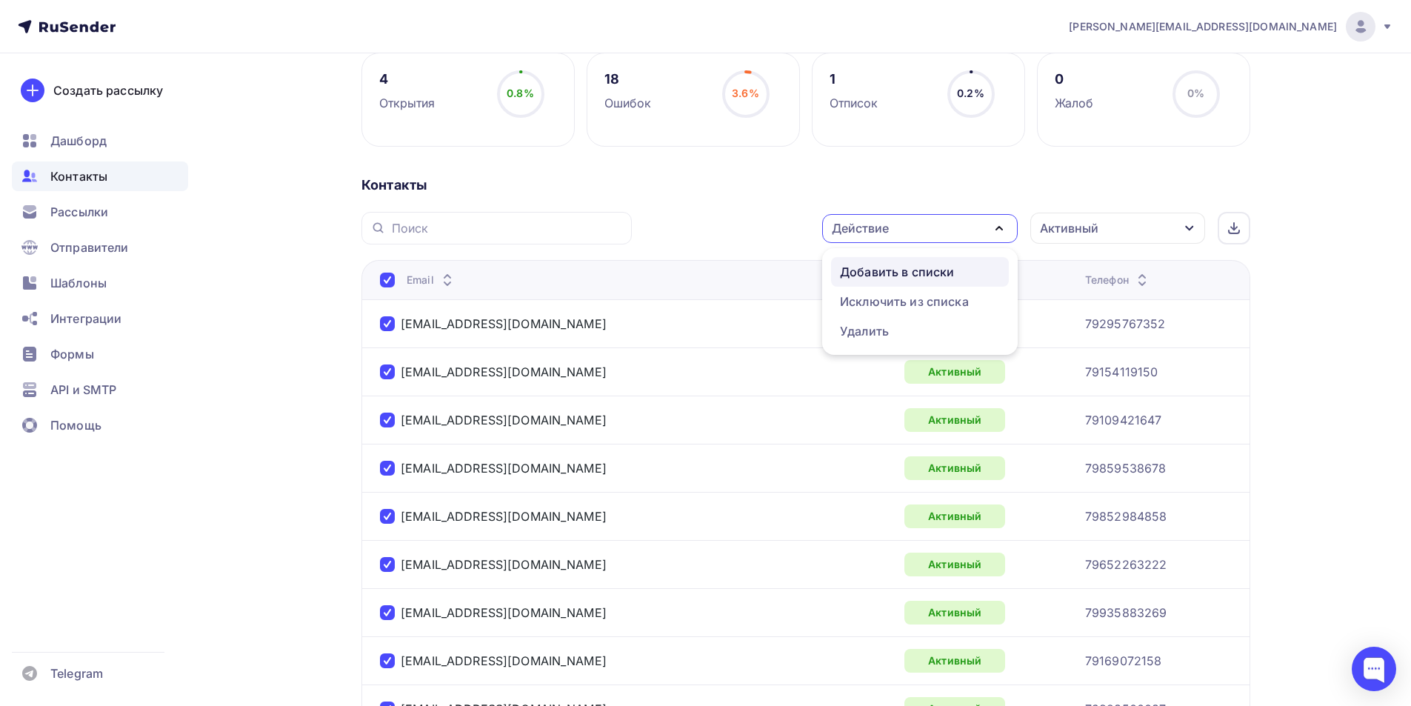
click at [893, 265] on div "Добавить в списки" at bounding box center [897, 272] width 114 height 18
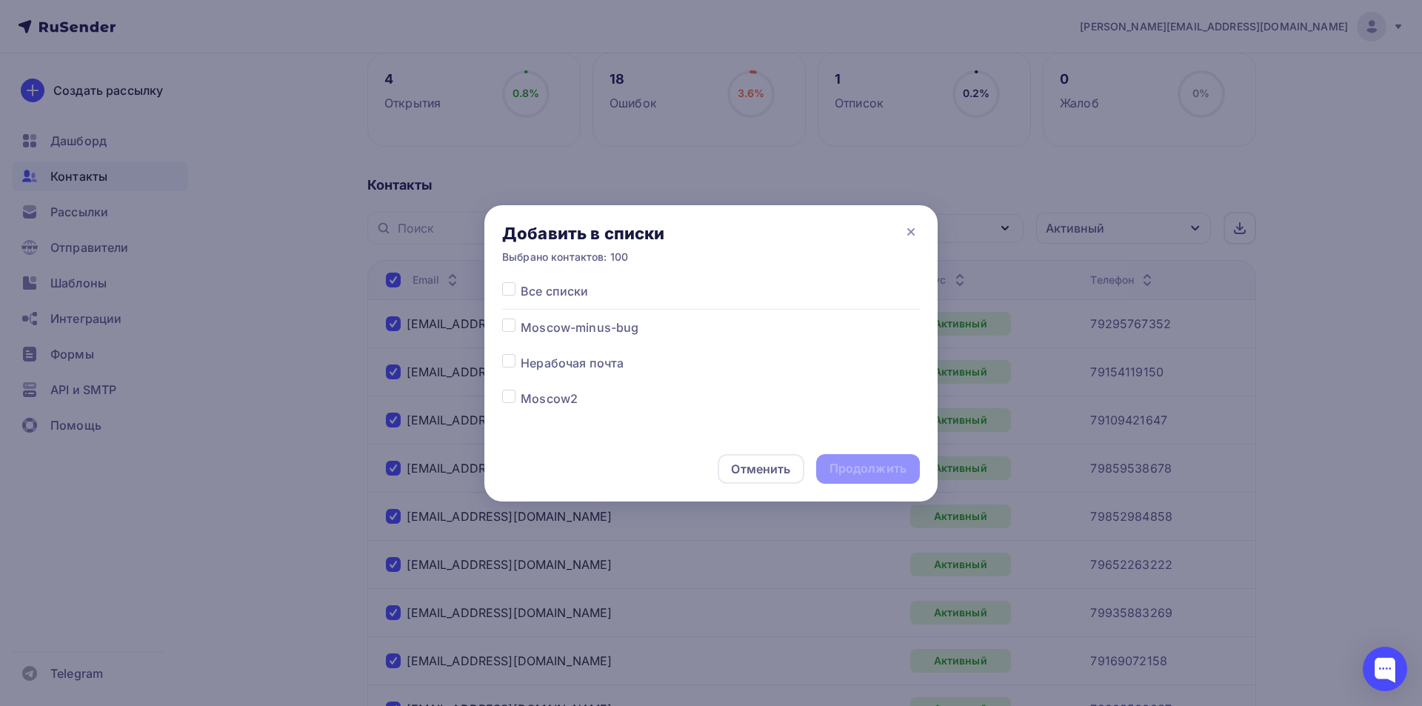
scroll to position [45, 0]
click at [521, 380] on label at bounding box center [521, 380] width 0 height 0
click at [509, 381] on input "checkbox" at bounding box center [508, 386] width 13 height 13
checkbox input "true"
click at [892, 474] on div "Продолжить" at bounding box center [868, 468] width 77 height 17
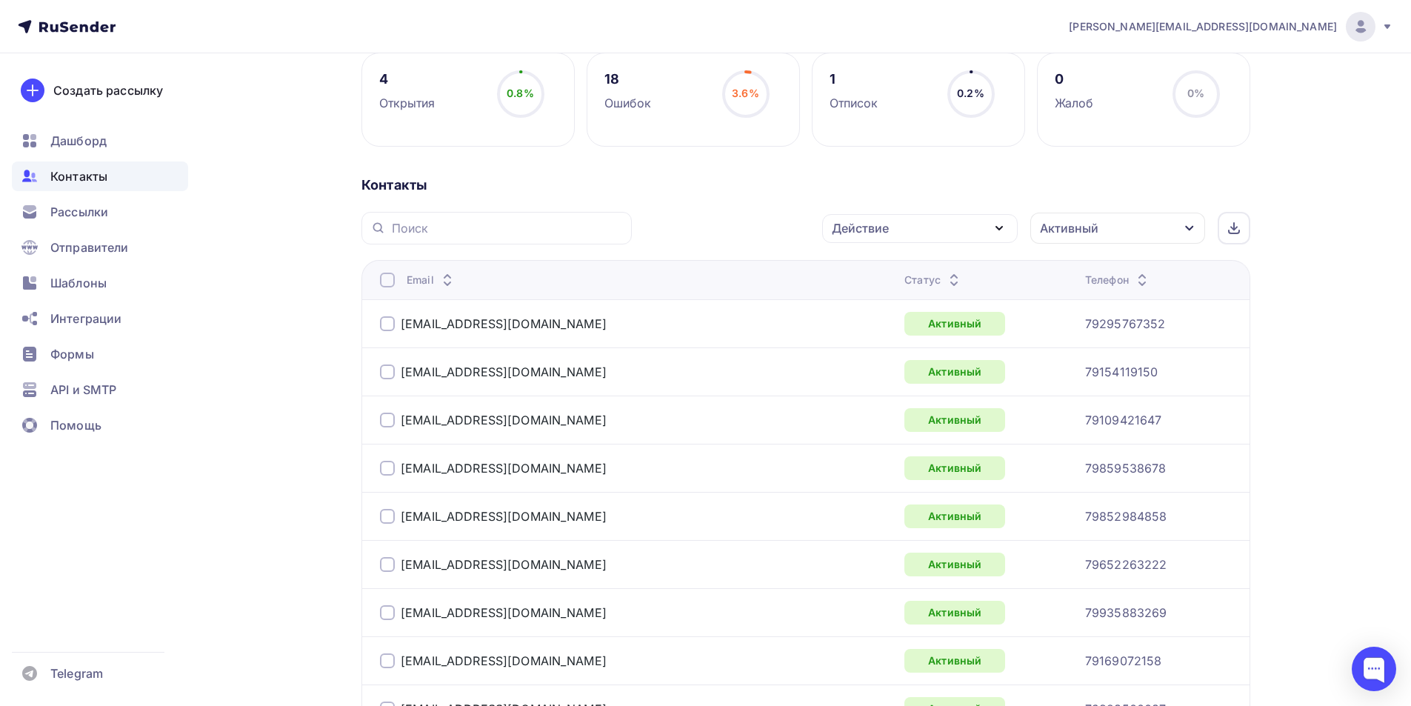
click at [386, 281] on div at bounding box center [387, 280] width 15 height 15
click at [390, 281] on div at bounding box center [387, 280] width 15 height 15
click at [889, 231] on div "Действие" at bounding box center [860, 228] width 57 height 18
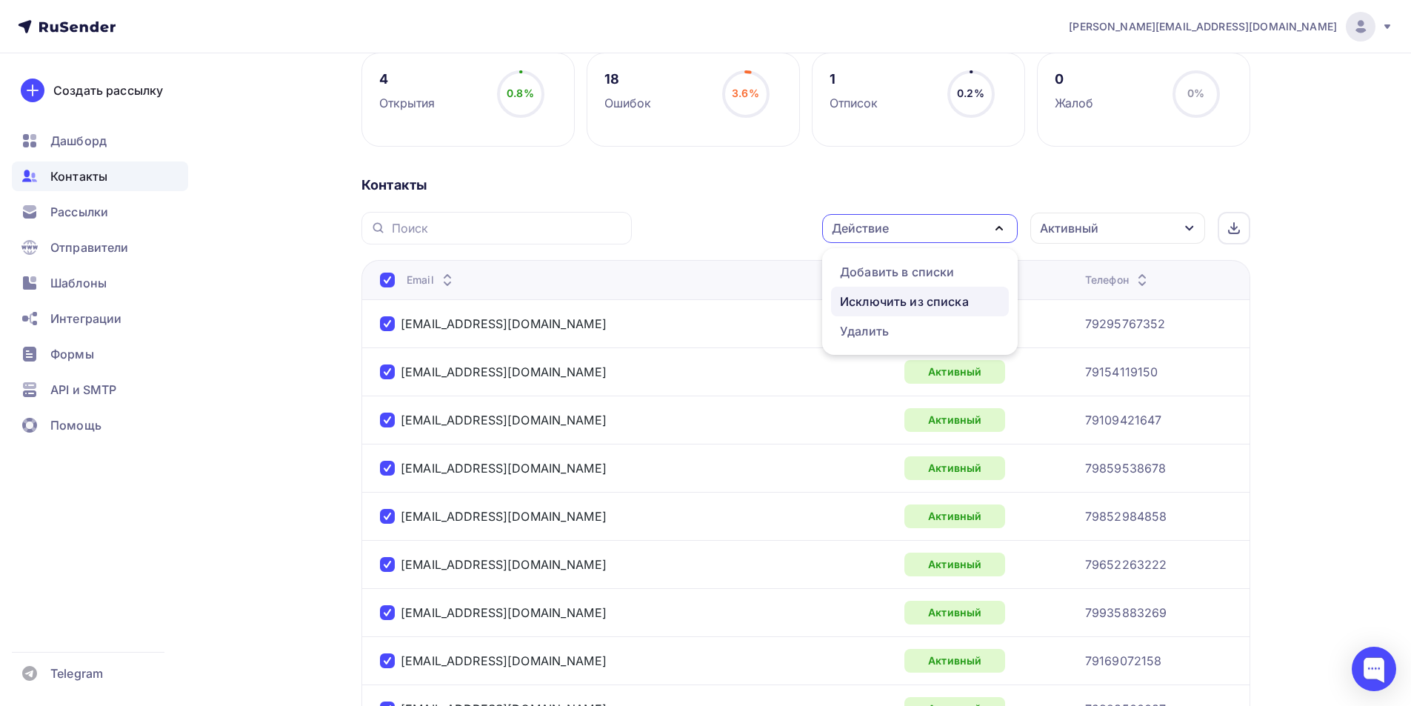
click at [892, 307] on div "Исключить из списка" at bounding box center [904, 302] width 129 height 18
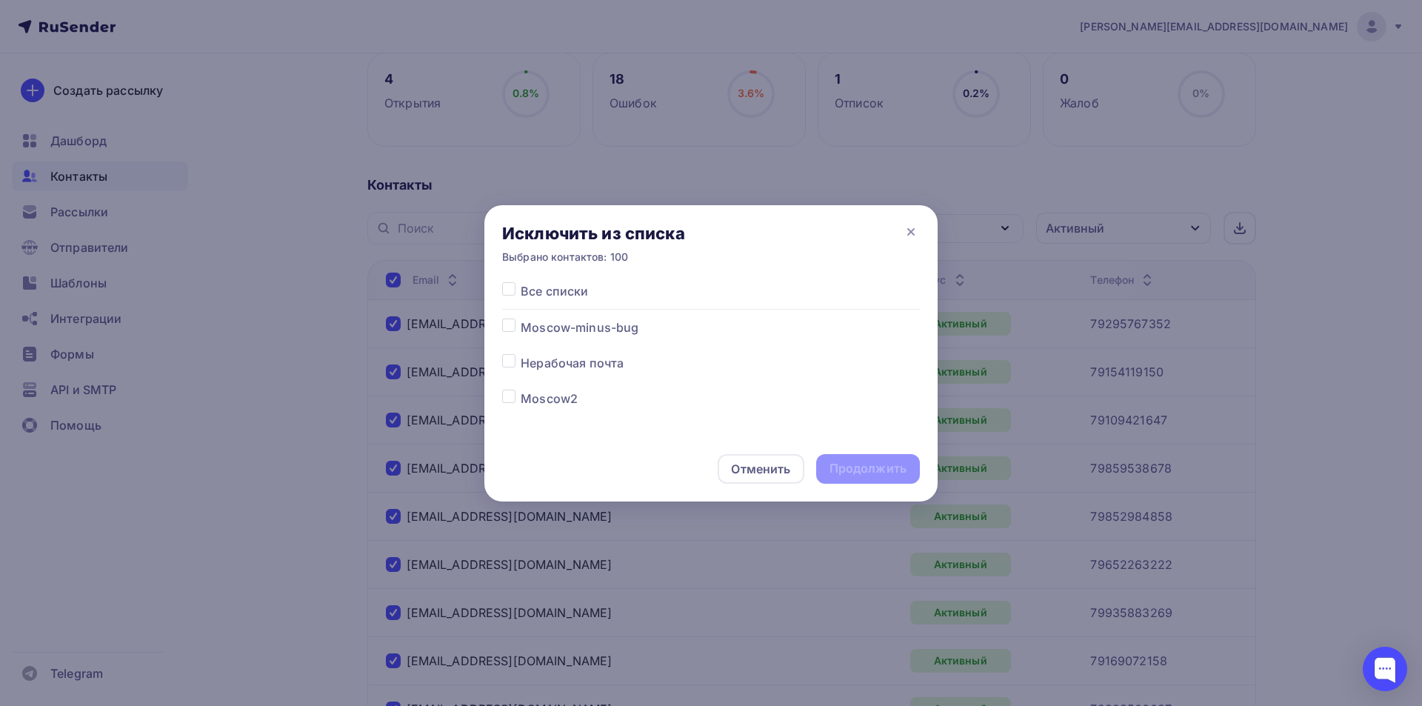
click at [521, 390] on label at bounding box center [521, 390] width 0 height 0
click at [504, 395] on input "checkbox" at bounding box center [508, 396] width 13 height 13
checkbox input "true"
click at [836, 464] on div "Продолжить" at bounding box center [868, 468] width 77 height 17
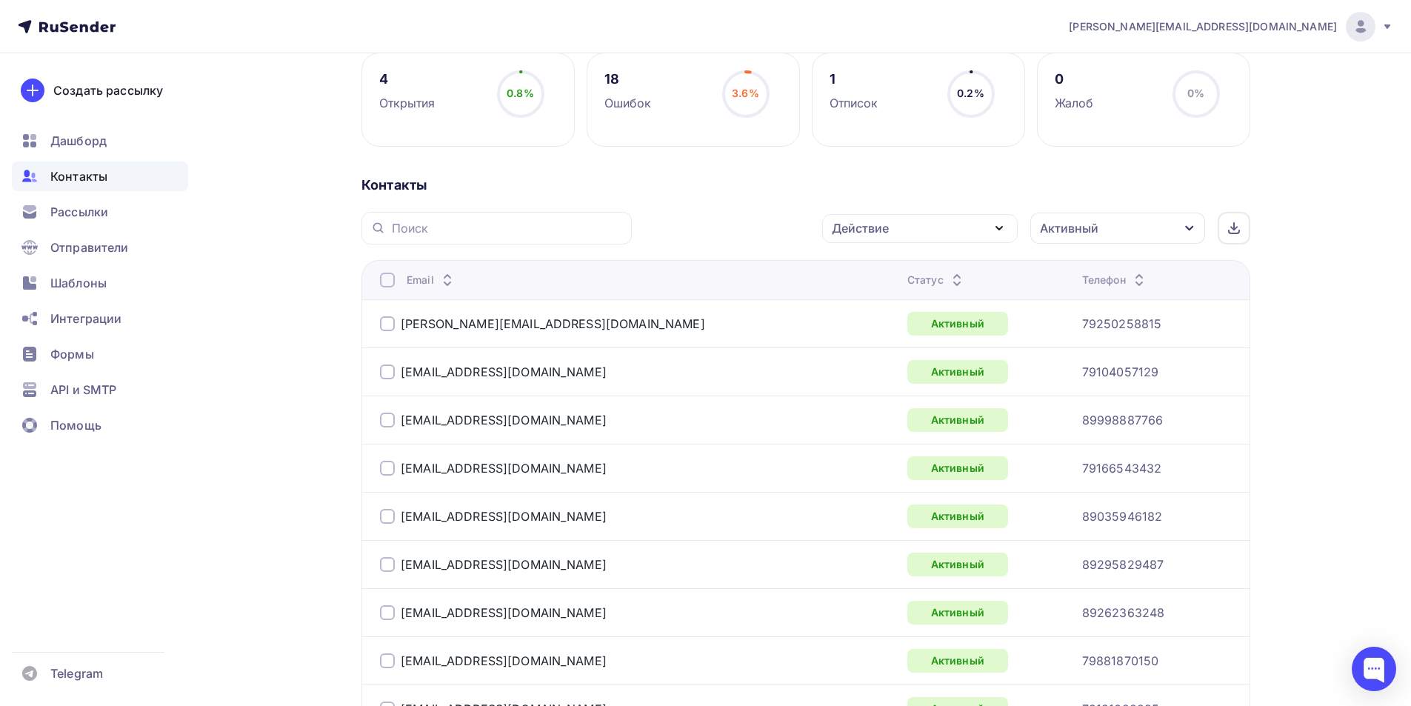
click at [387, 281] on div at bounding box center [387, 280] width 15 height 15
click at [881, 230] on div "Действие" at bounding box center [860, 228] width 57 height 18
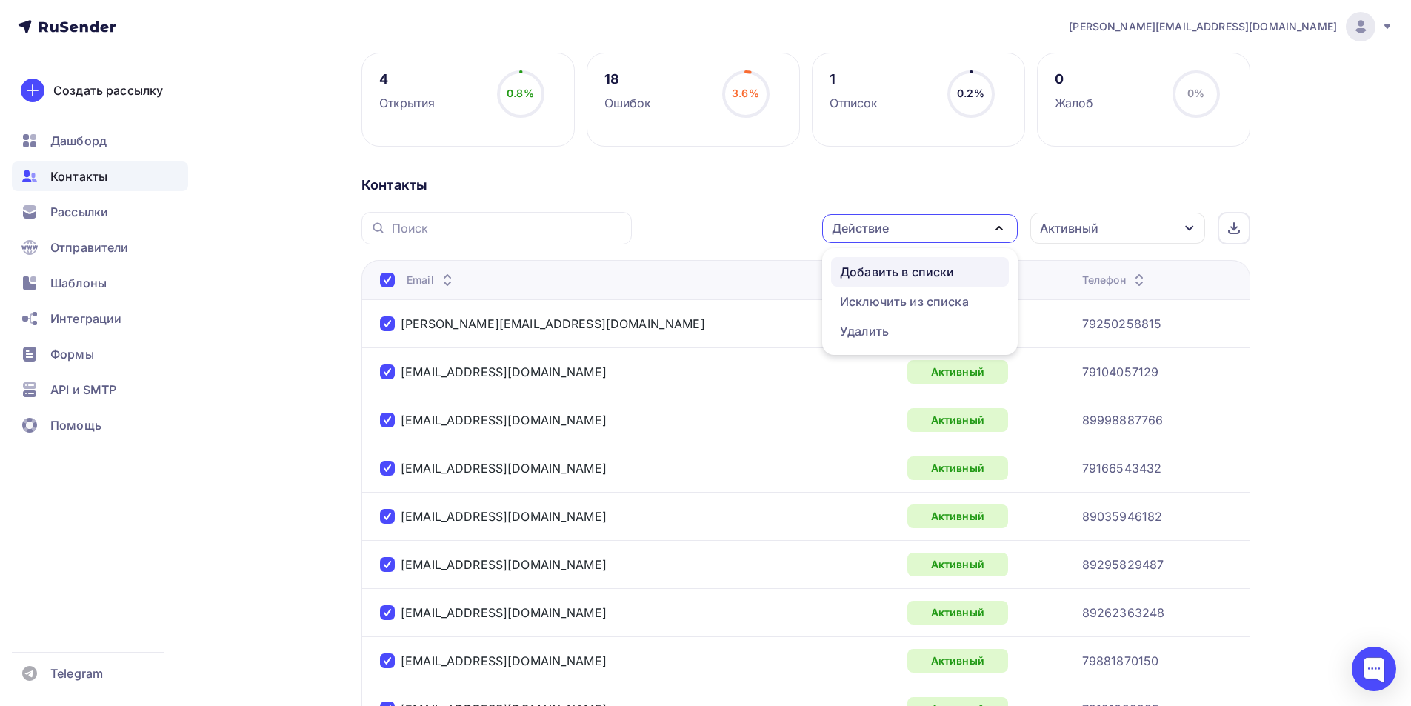
click at [882, 271] on div "Добавить в списки" at bounding box center [897, 272] width 114 height 18
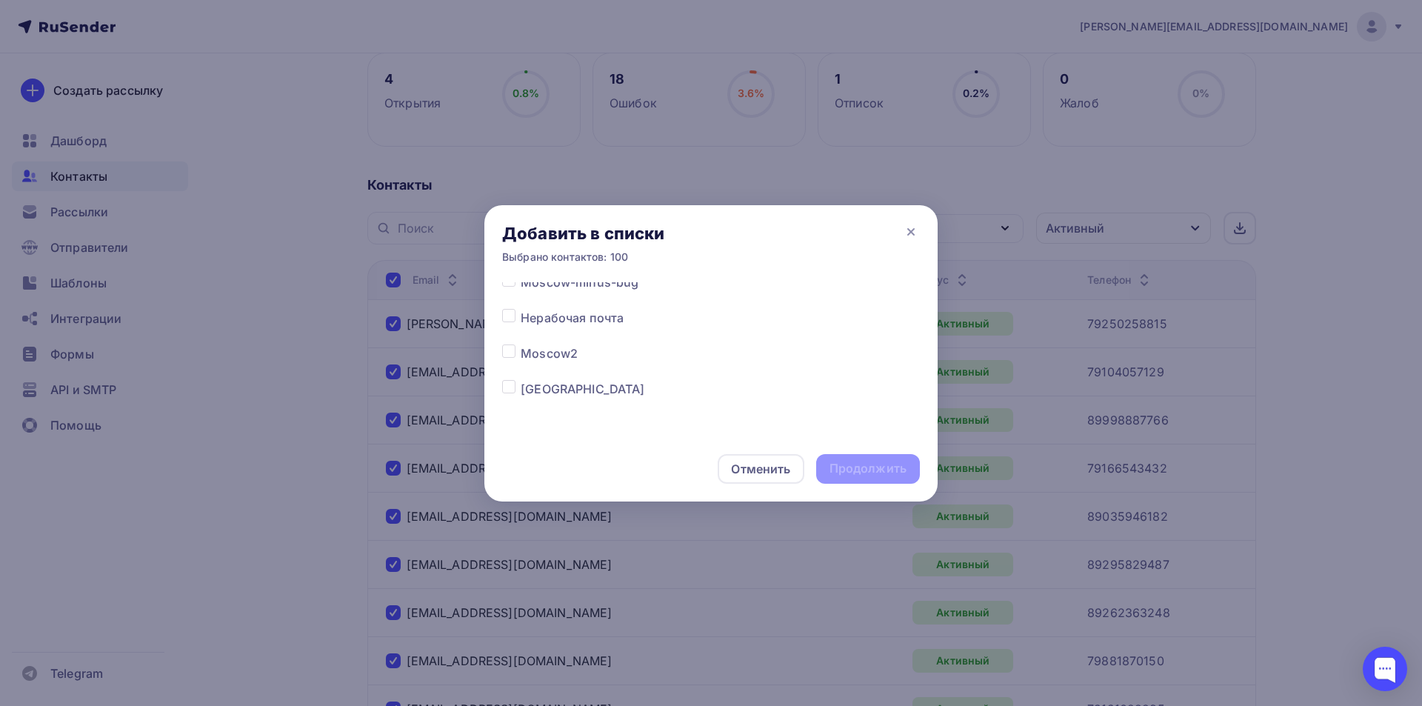
click at [521, 380] on label at bounding box center [521, 380] width 0 height 0
click at [508, 392] on input "checkbox" at bounding box center [508, 386] width 13 height 13
checkbox input "true"
click at [838, 466] on div "Продолжить" at bounding box center [868, 468] width 77 height 17
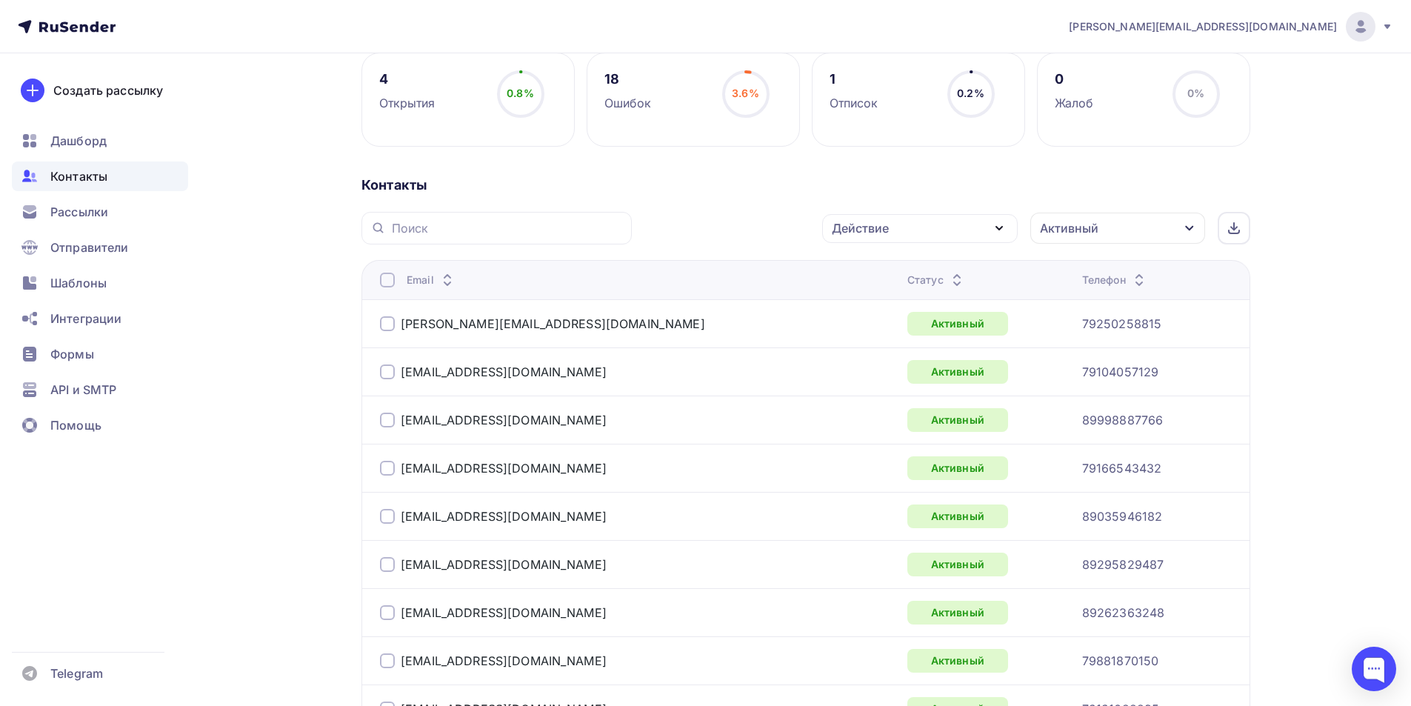
click at [387, 279] on div at bounding box center [387, 280] width 15 height 15
click at [876, 230] on div "Действие" at bounding box center [860, 228] width 57 height 18
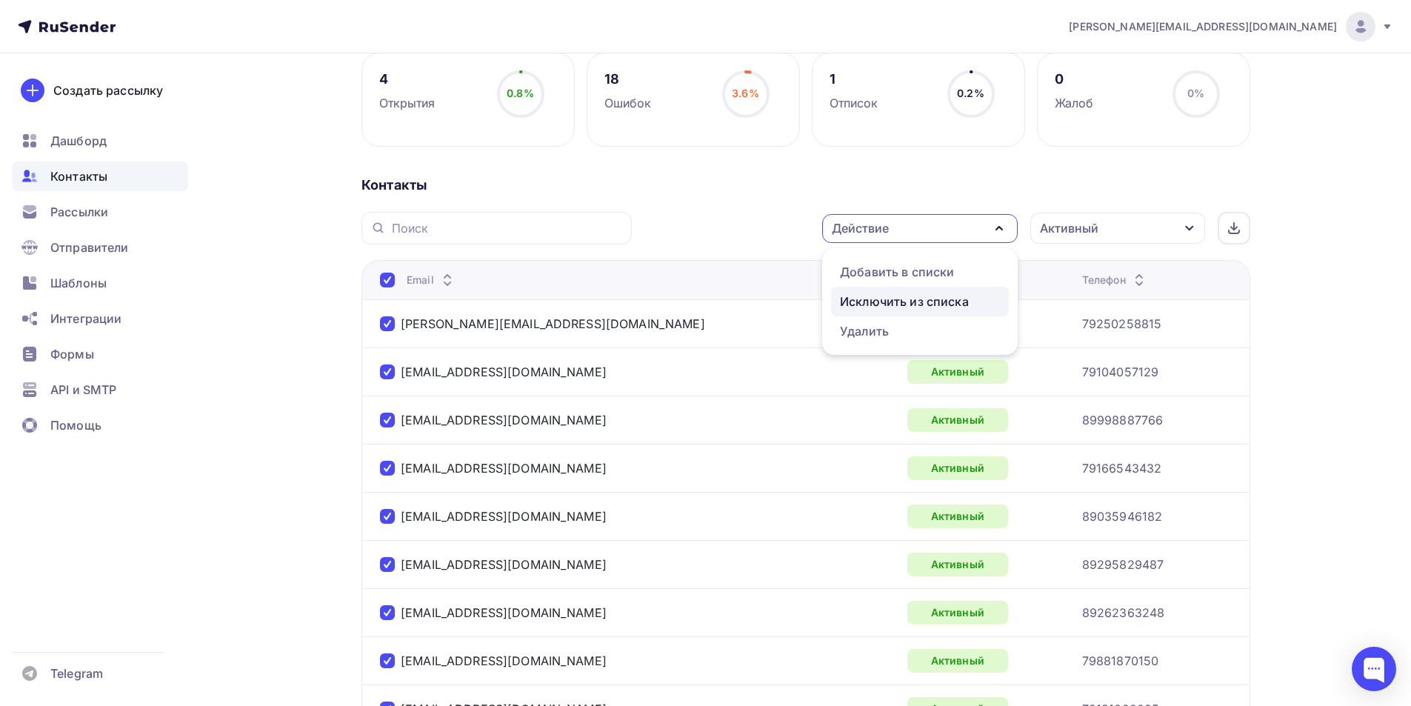
click at [876, 305] on div "Исключить из списка" at bounding box center [904, 302] width 129 height 18
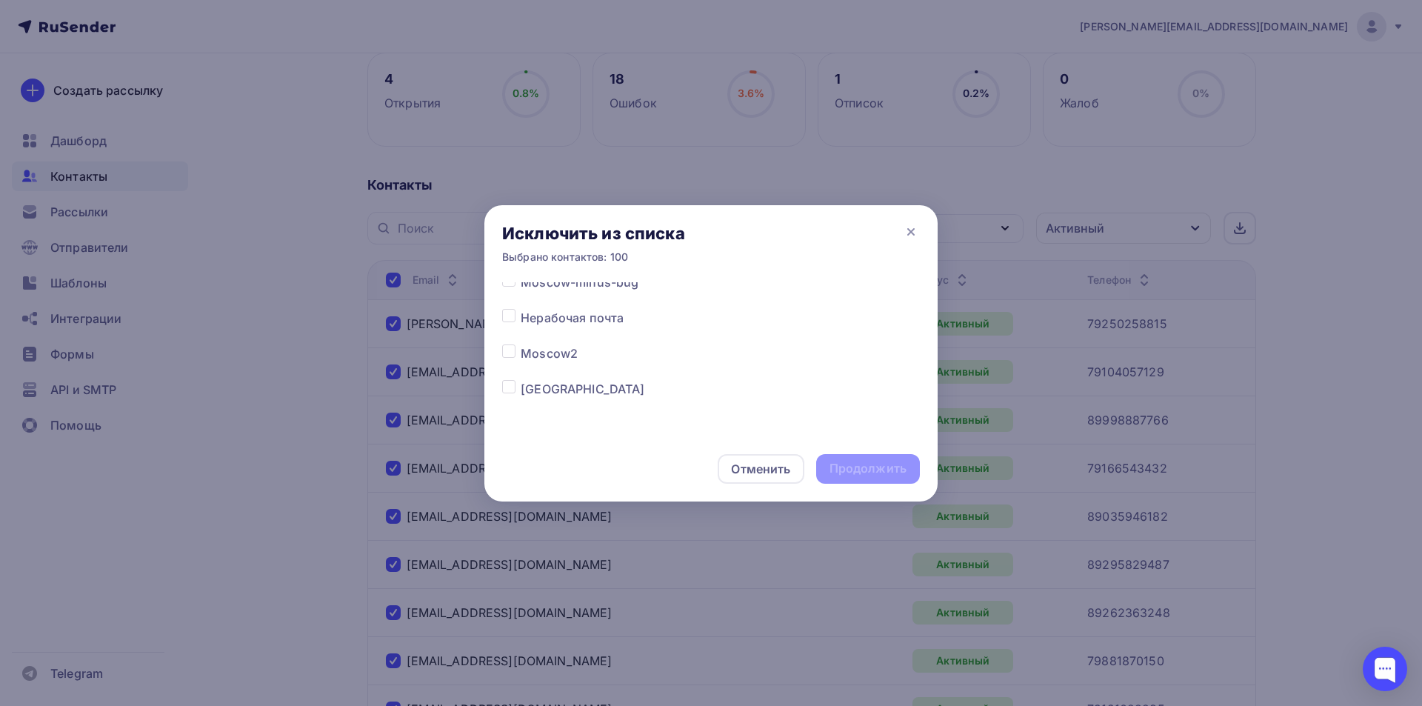
click at [521, 344] on label at bounding box center [521, 344] width 0 height 0
click at [506, 353] on input "checkbox" at bounding box center [508, 350] width 13 height 13
checkbox input "true"
click at [837, 467] on div "Продолжить" at bounding box center [868, 468] width 77 height 17
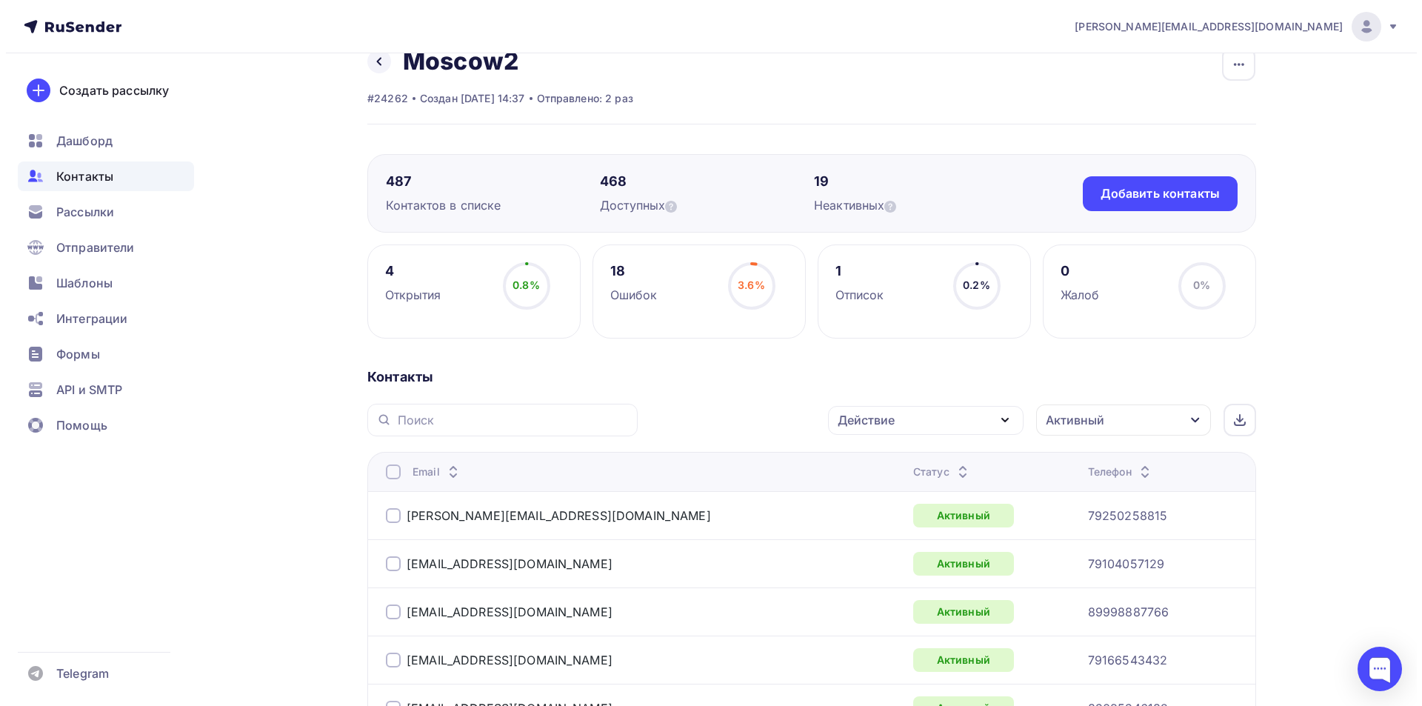
scroll to position [0, 0]
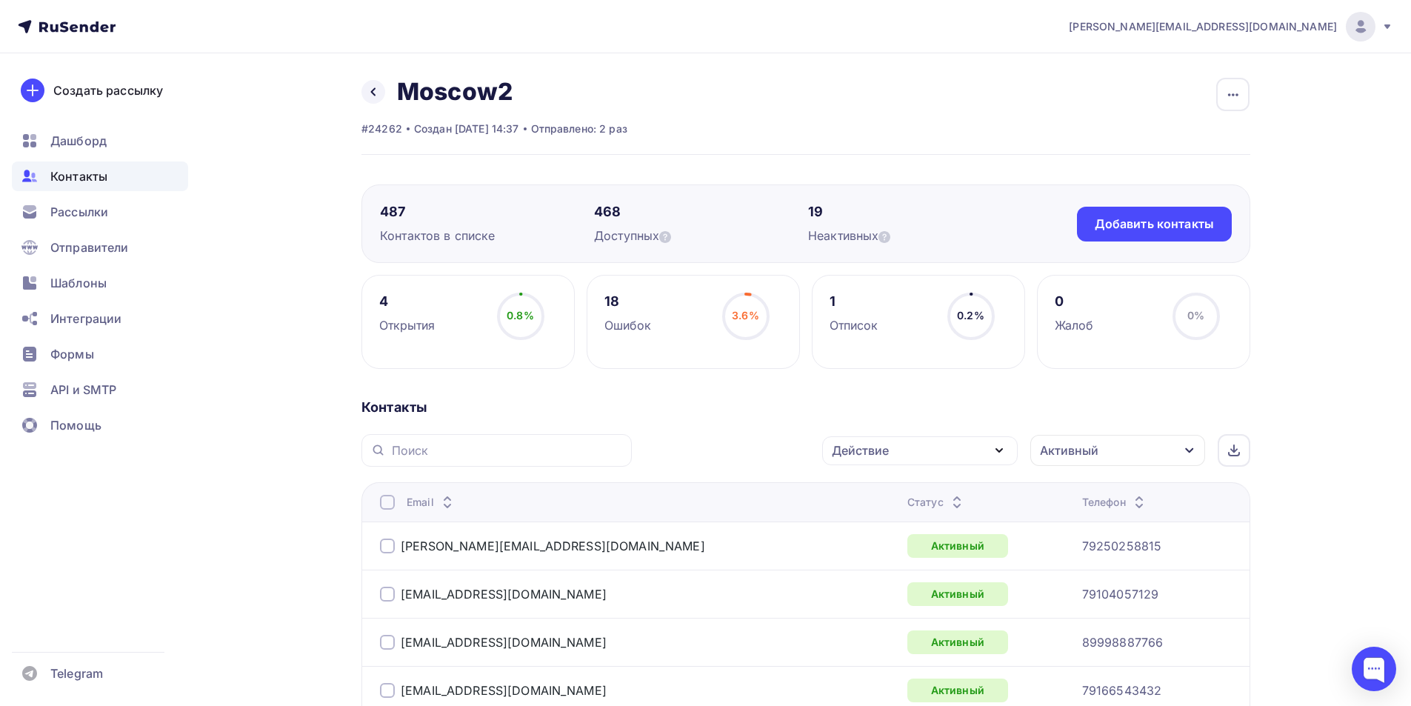
click at [391, 499] on div at bounding box center [387, 502] width 15 height 15
click at [386, 502] on div at bounding box center [387, 502] width 15 height 15
click at [850, 444] on div "Действие" at bounding box center [860, 450] width 57 height 18
click at [882, 492] on div "Добавить в списки" at bounding box center [897, 494] width 114 height 18
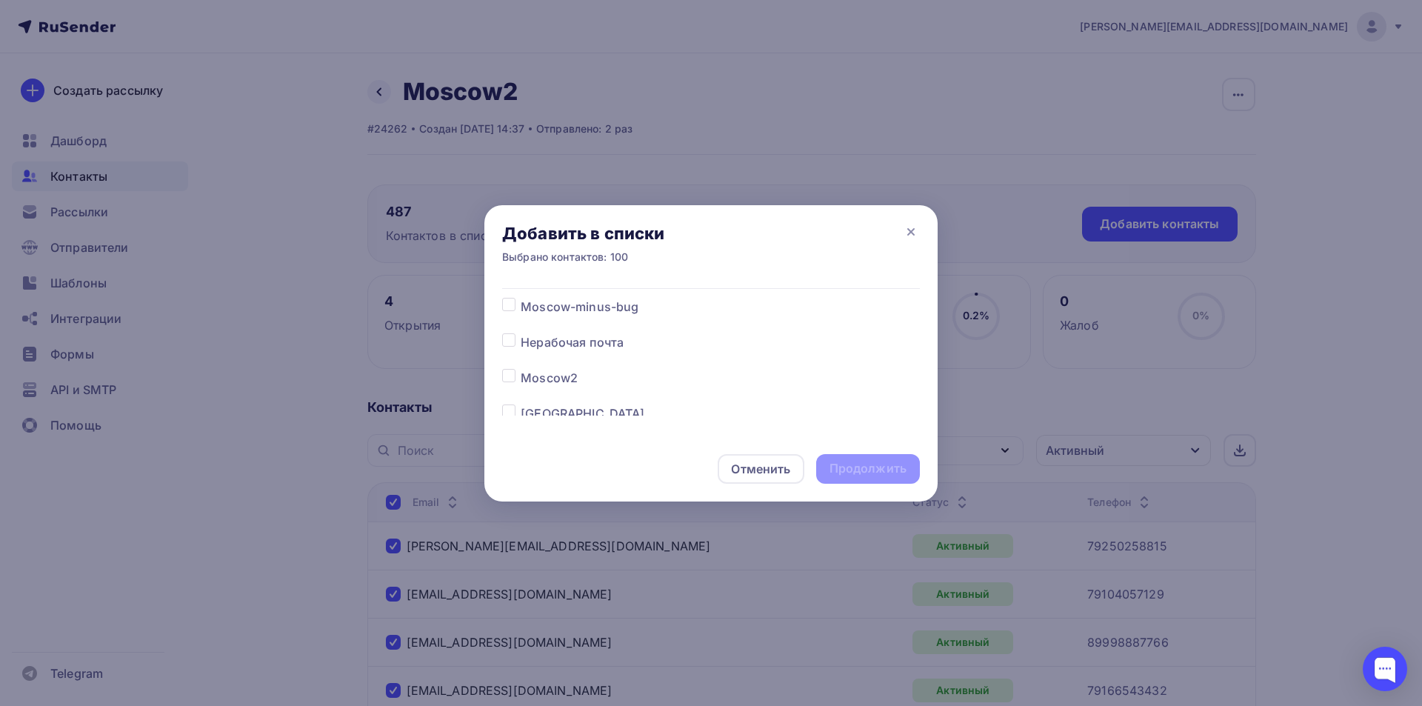
scroll to position [45, 0]
click at [521, 380] on label at bounding box center [521, 380] width 0 height 0
click at [508, 389] on input "checkbox" at bounding box center [508, 386] width 13 height 13
checkbox input "true"
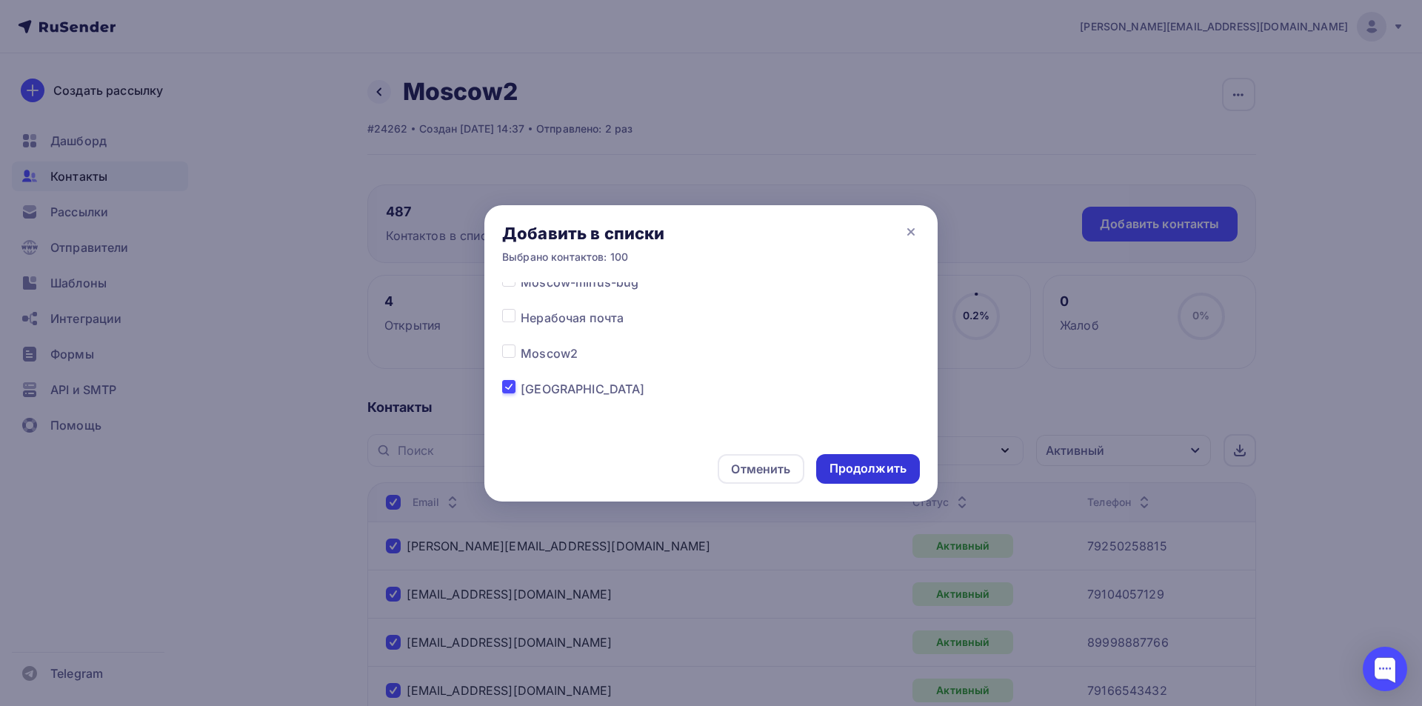
click at [850, 474] on div "Продолжить" at bounding box center [868, 468] width 77 height 17
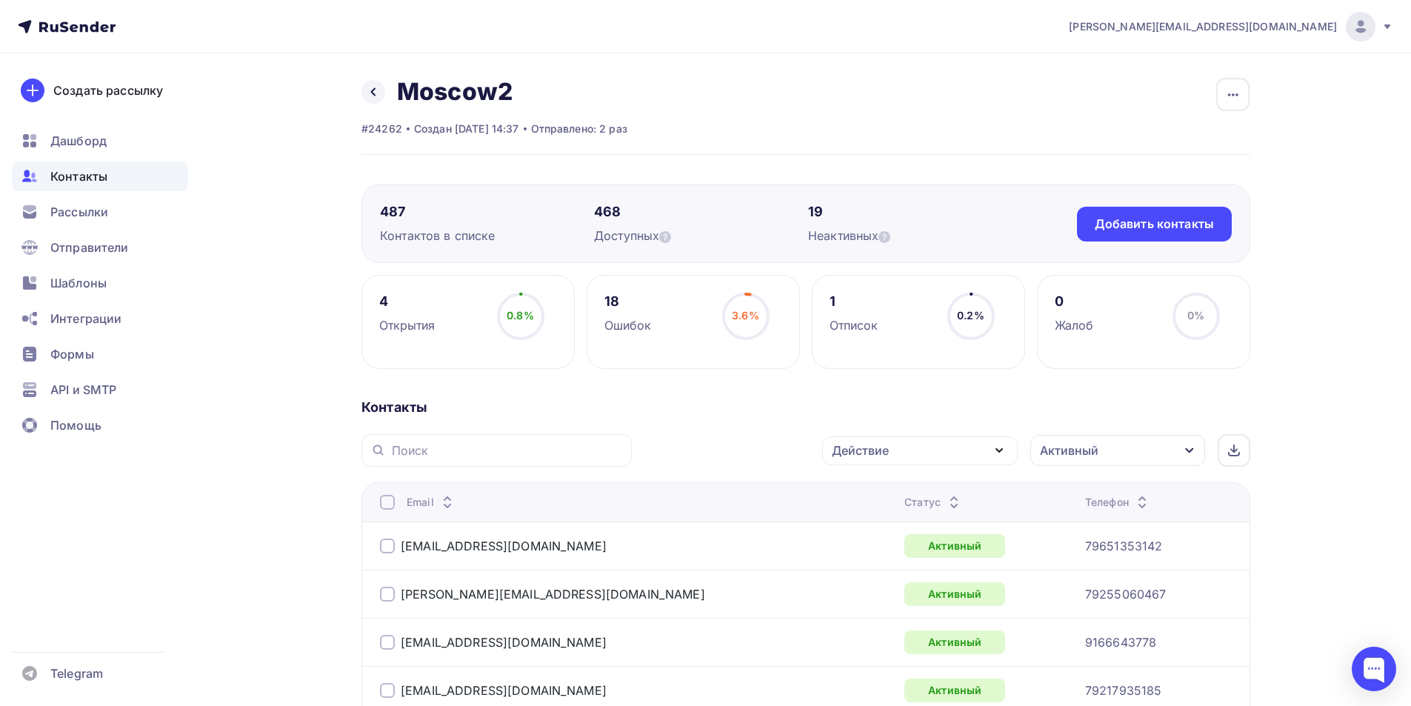
click at [388, 502] on div at bounding box center [387, 502] width 15 height 15
click at [880, 459] on div "Действие" at bounding box center [920, 450] width 196 height 29
click at [875, 519] on div "Исключить из списка" at bounding box center [904, 524] width 129 height 18
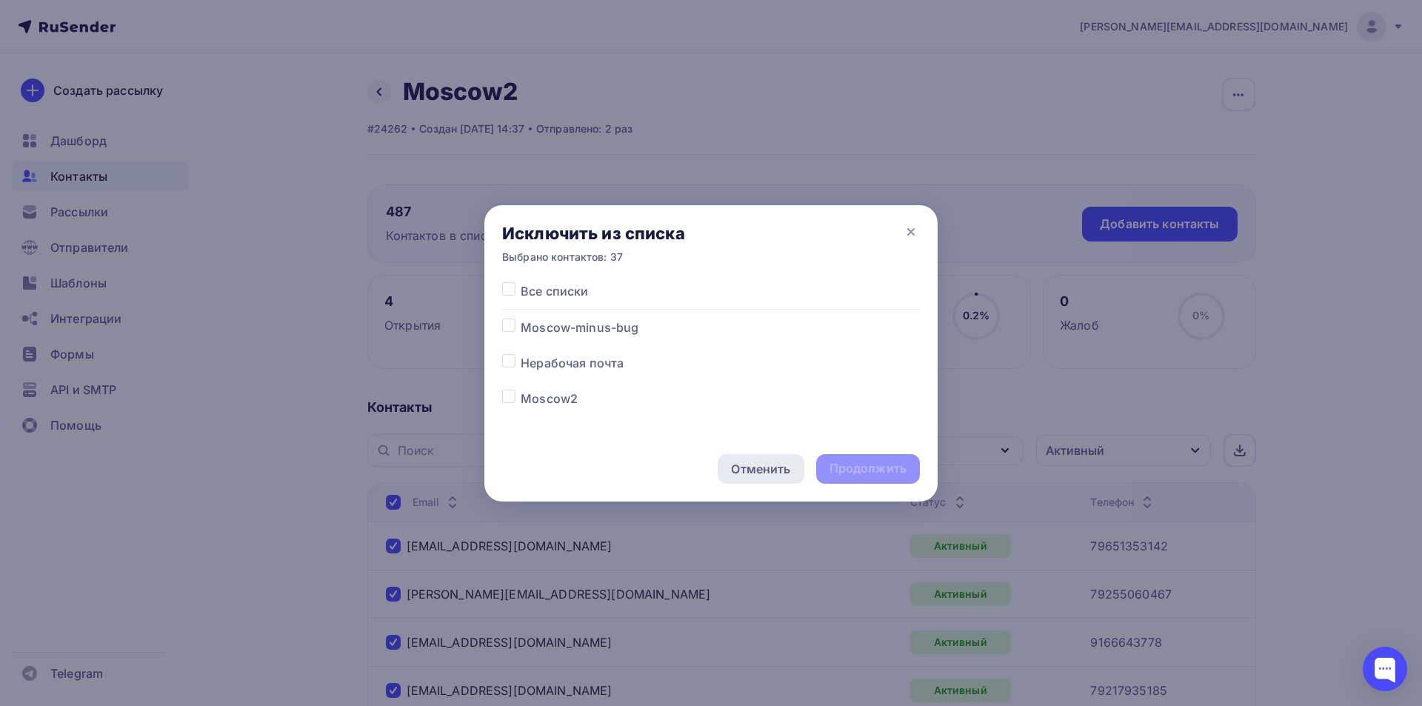
click at [757, 469] on div "Отменить" at bounding box center [760, 469] width 59 height 18
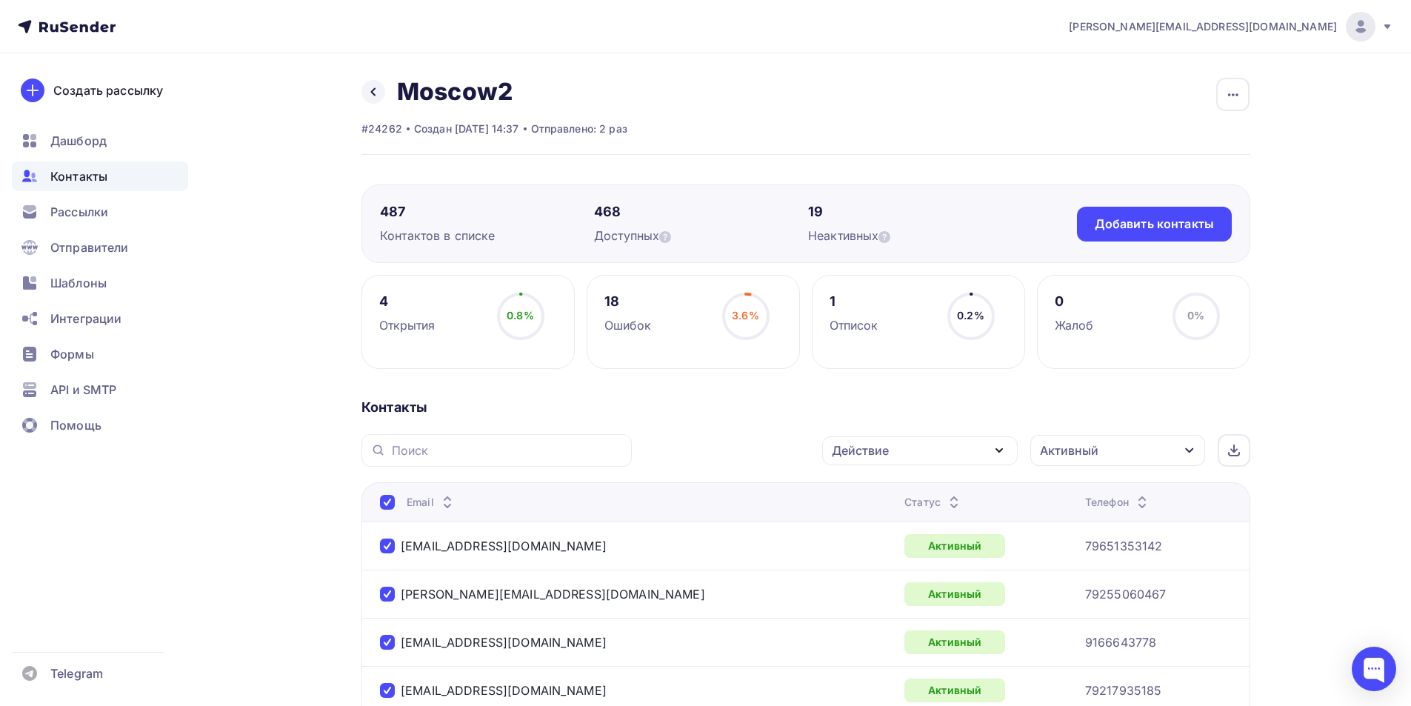
click at [936, 450] on div "Действие" at bounding box center [920, 450] width 196 height 29
click at [917, 493] on div "Добавить в списки" at bounding box center [897, 494] width 114 height 18
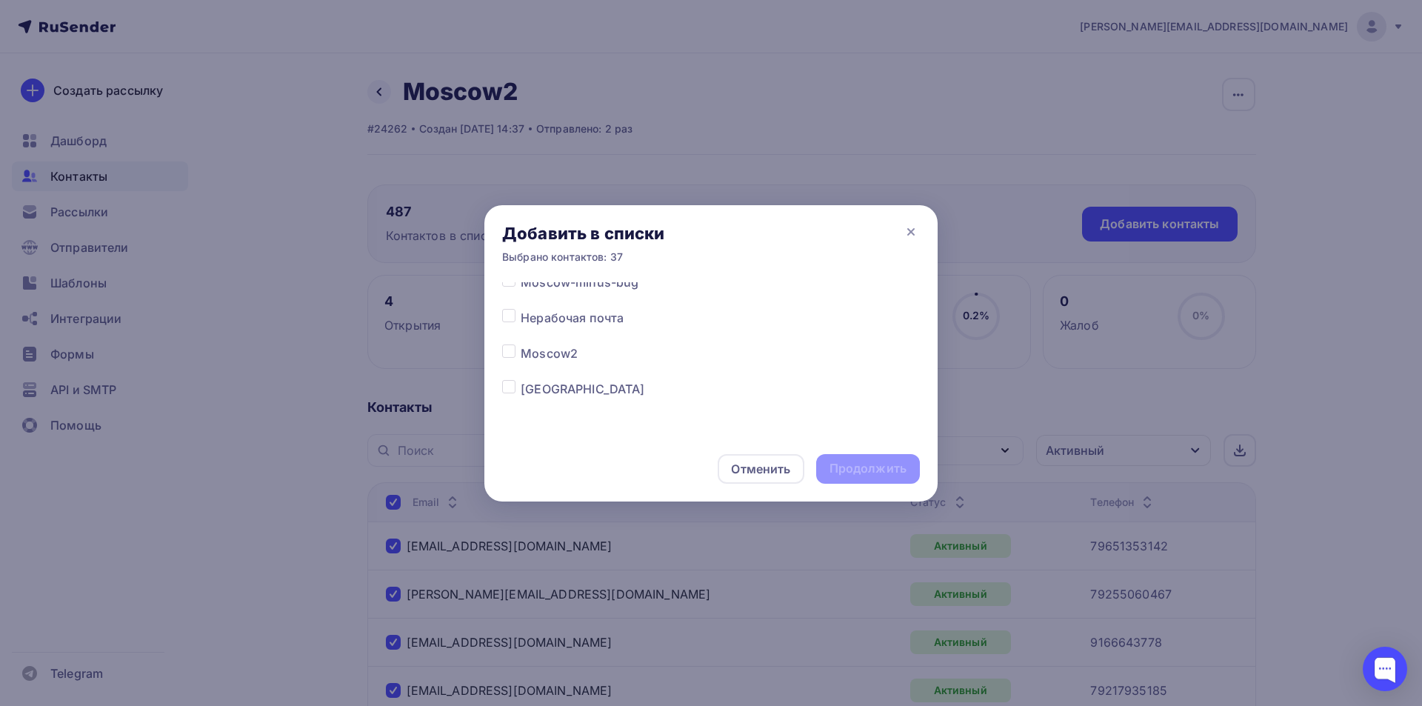
click at [521, 380] on label at bounding box center [521, 380] width 0 height 0
click at [510, 391] on input "checkbox" at bounding box center [508, 386] width 13 height 13
checkbox input "true"
click at [835, 468] on div "Продолжить" at bounding box center [868, 468] width 77 height 17
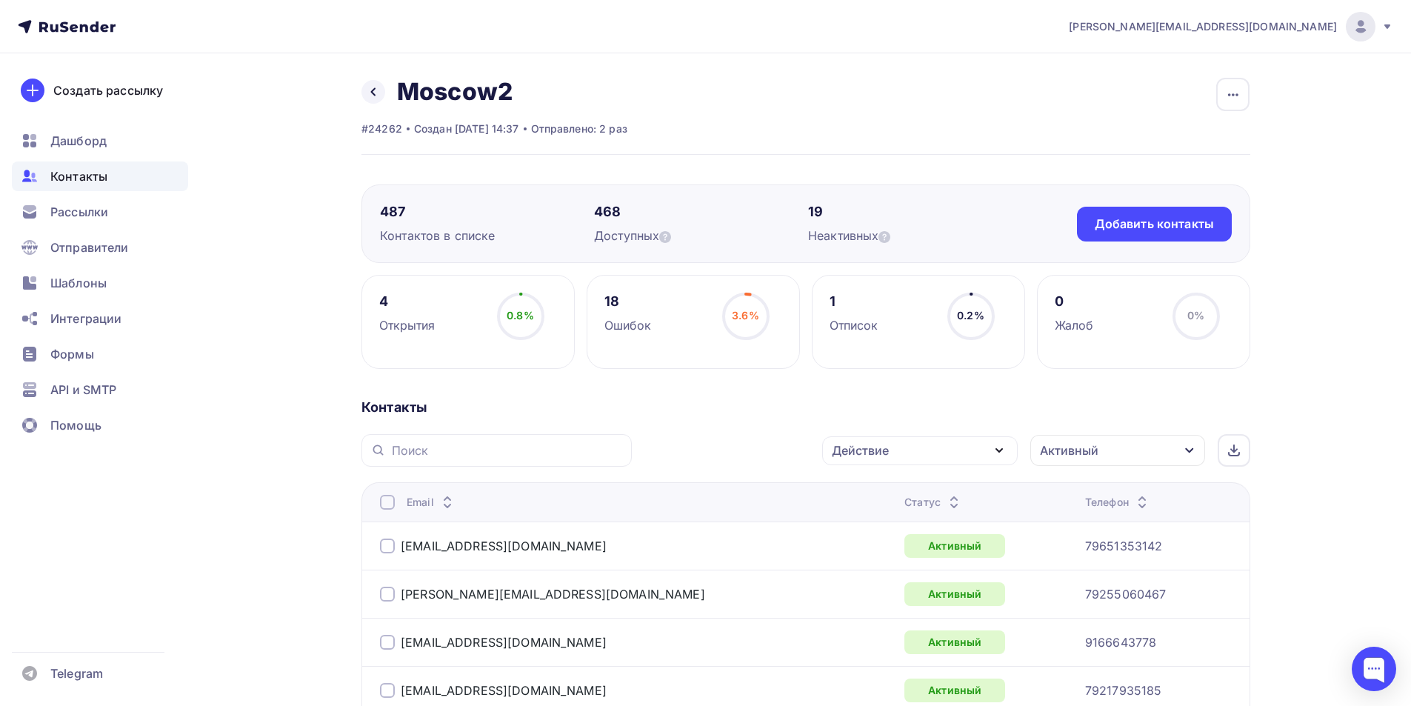
click at [387, 501] on div at bounding box center [387, 502] width 15 height 15
click at [924, 456] on div "Действие" at bounding box center [920, 450] width 196 height 29
click at [890, 495] on div "Добавить в списки" at bounding box center [897, 494] width 114 height 18
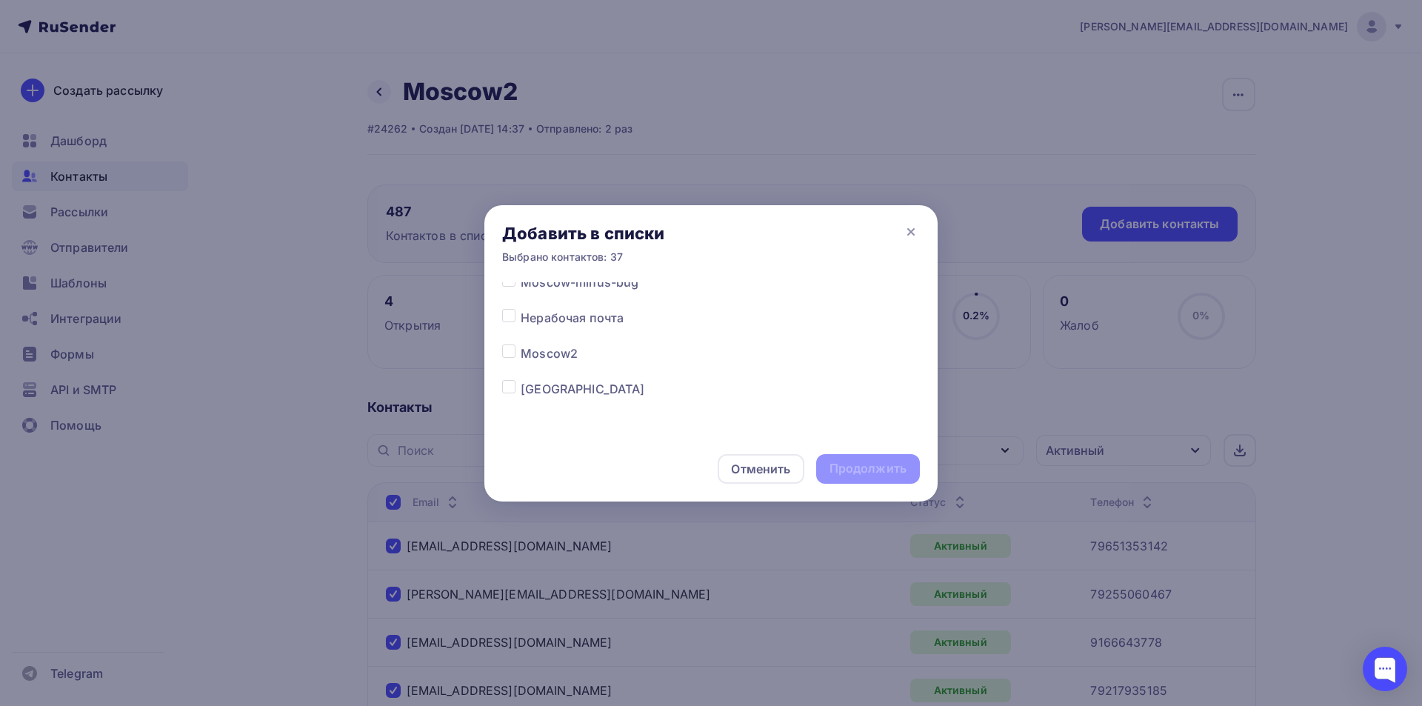
click at [521, 380] on label at bounding box center [521, 380] width 0 height 0
click at [509, 392] on input "checkbox" at bounding box center [508, 386] width 13 height 13
checkbox input "true"
click at [855, 465] on div "Продолжить" at bounding box center [868, 468] width 77 height 17
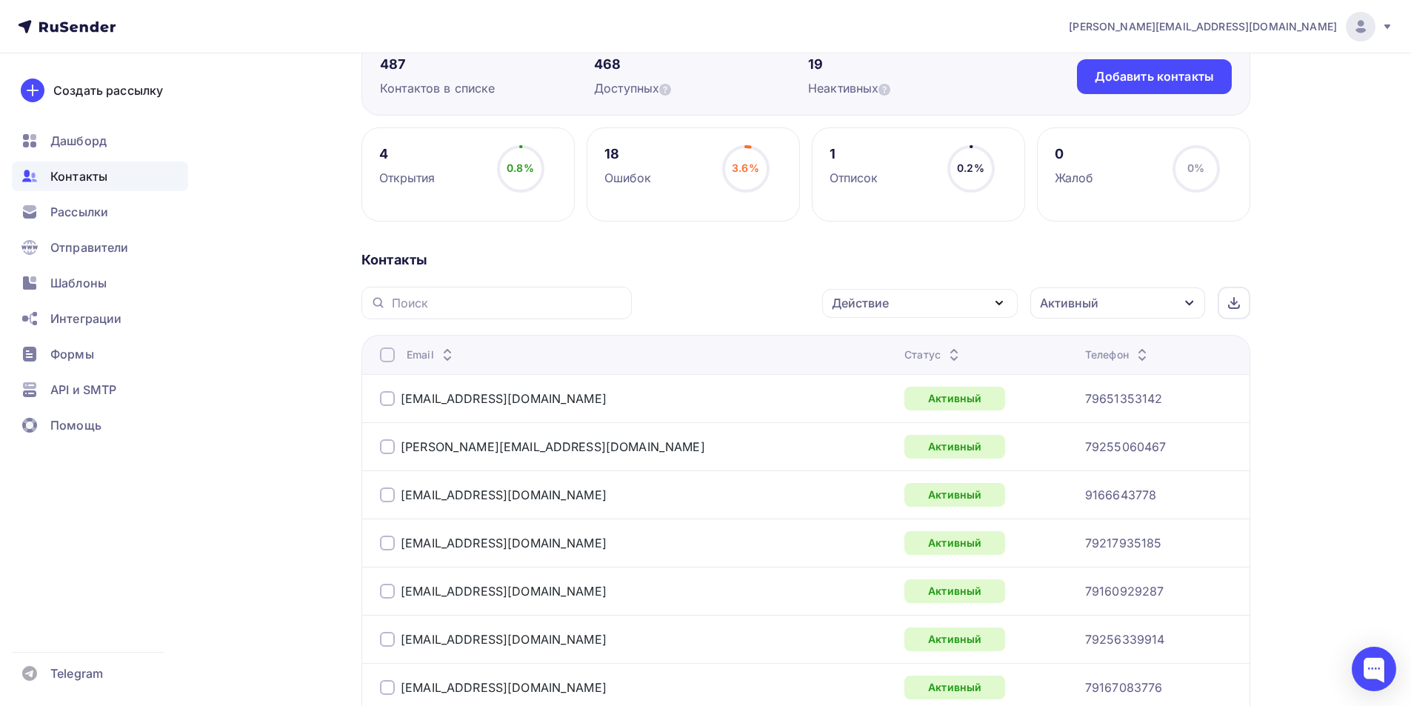
scroll to position [148, 0]
click at [387, 350] on div at bounding box center [387, 354] width 15 height 15
click at [936, 301] on div "Действие" at bounding box center [920, 302] width 196 height 29
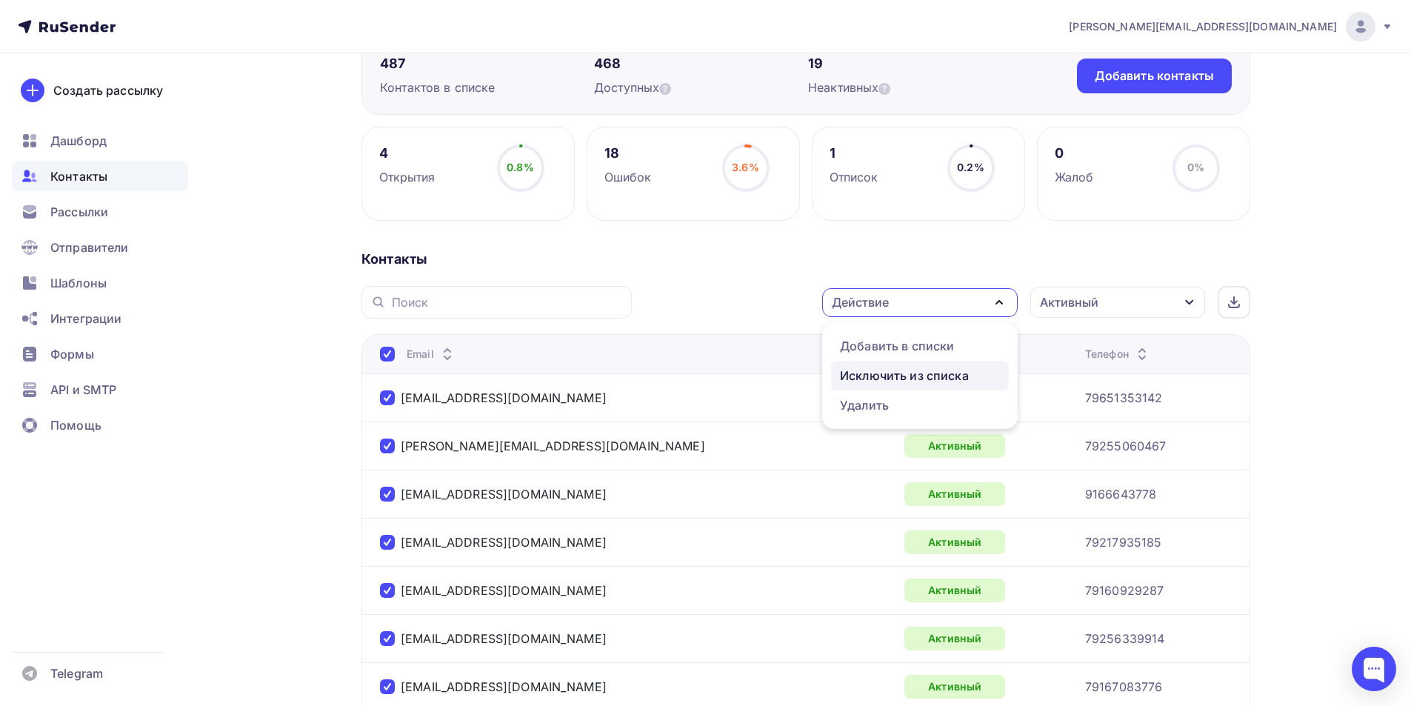
click at [902, 368] on div "Исключить из списка" at bounding box center [904, 376] width 129 height 18
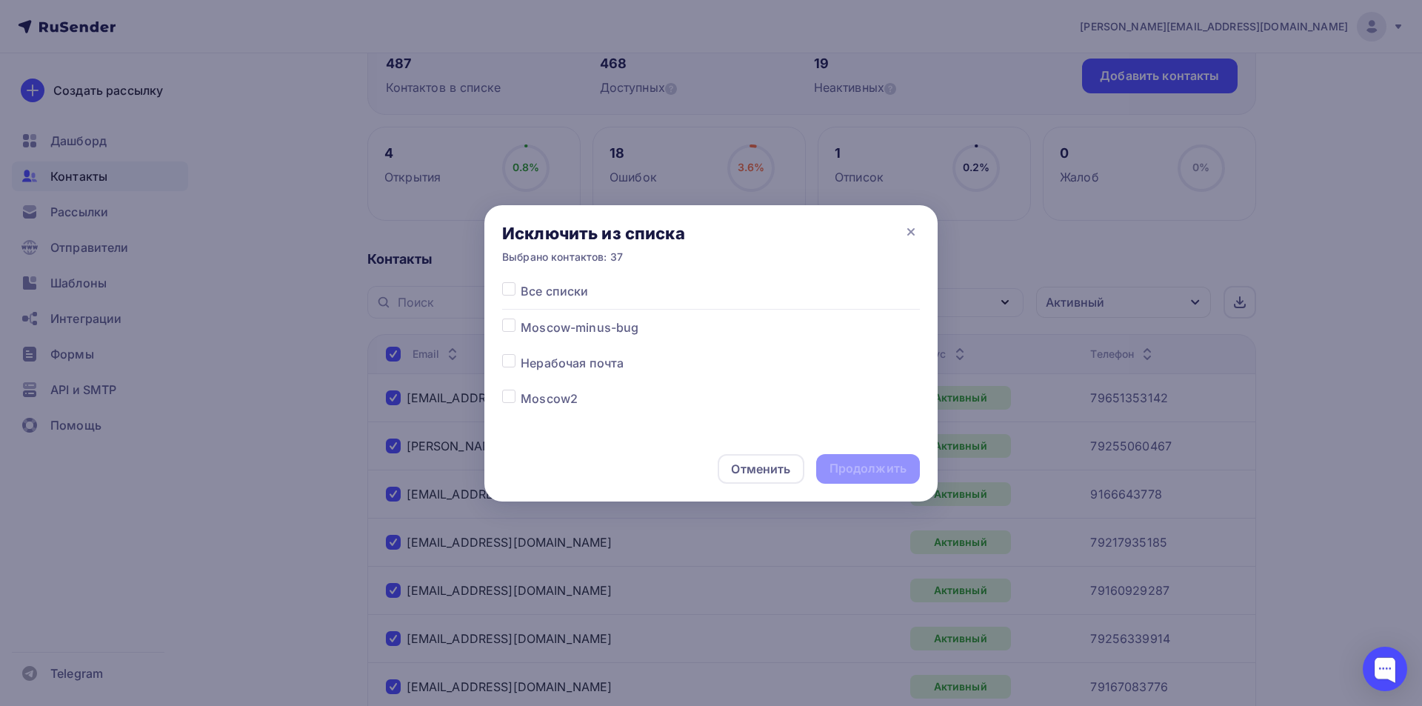
click at [521, 390] on label at bounding box center [521, 390] width 0 height 0
click at [507, 401] on input "checkbox" at bounding box center [508, 396] width 13 height 13
checkbox input "true"
click at [891, 467] on div "Продолжить" at bounding box center [868, 468] width 77 height 17
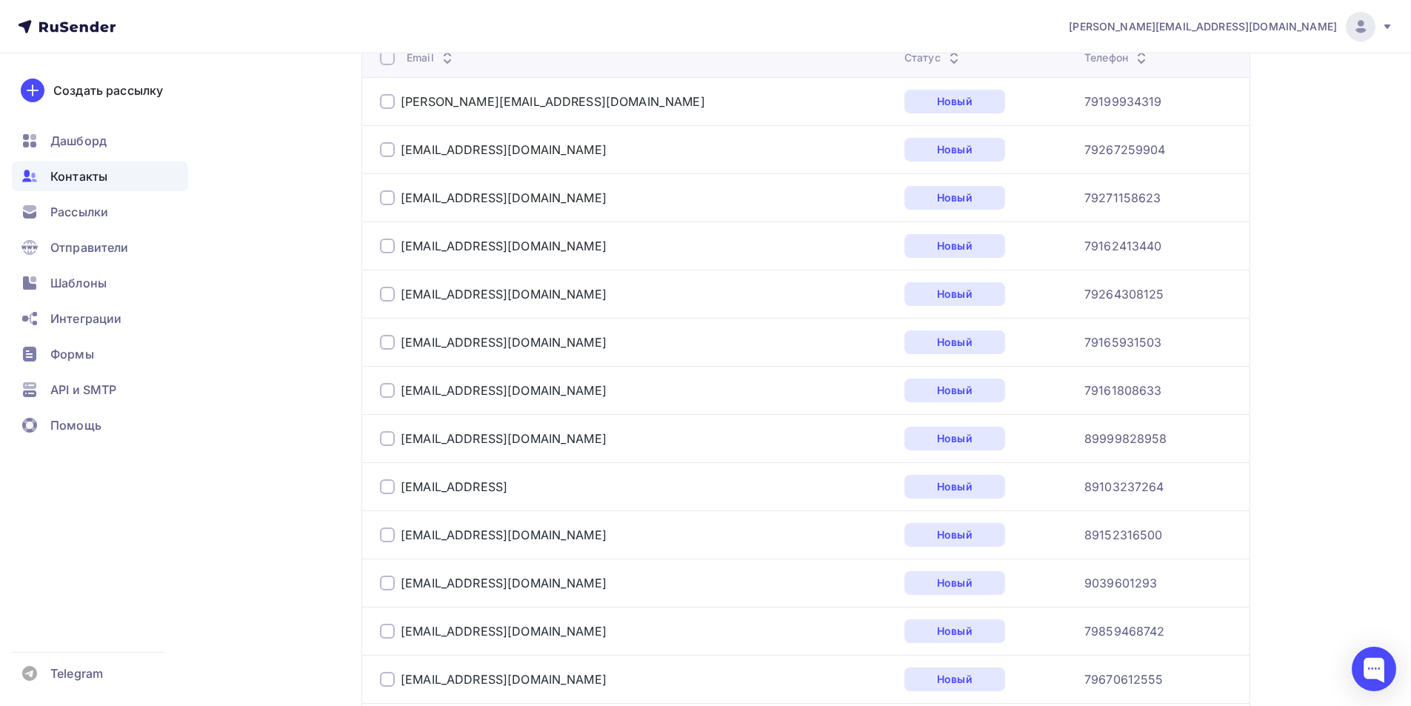
scroll to position [148, 0]
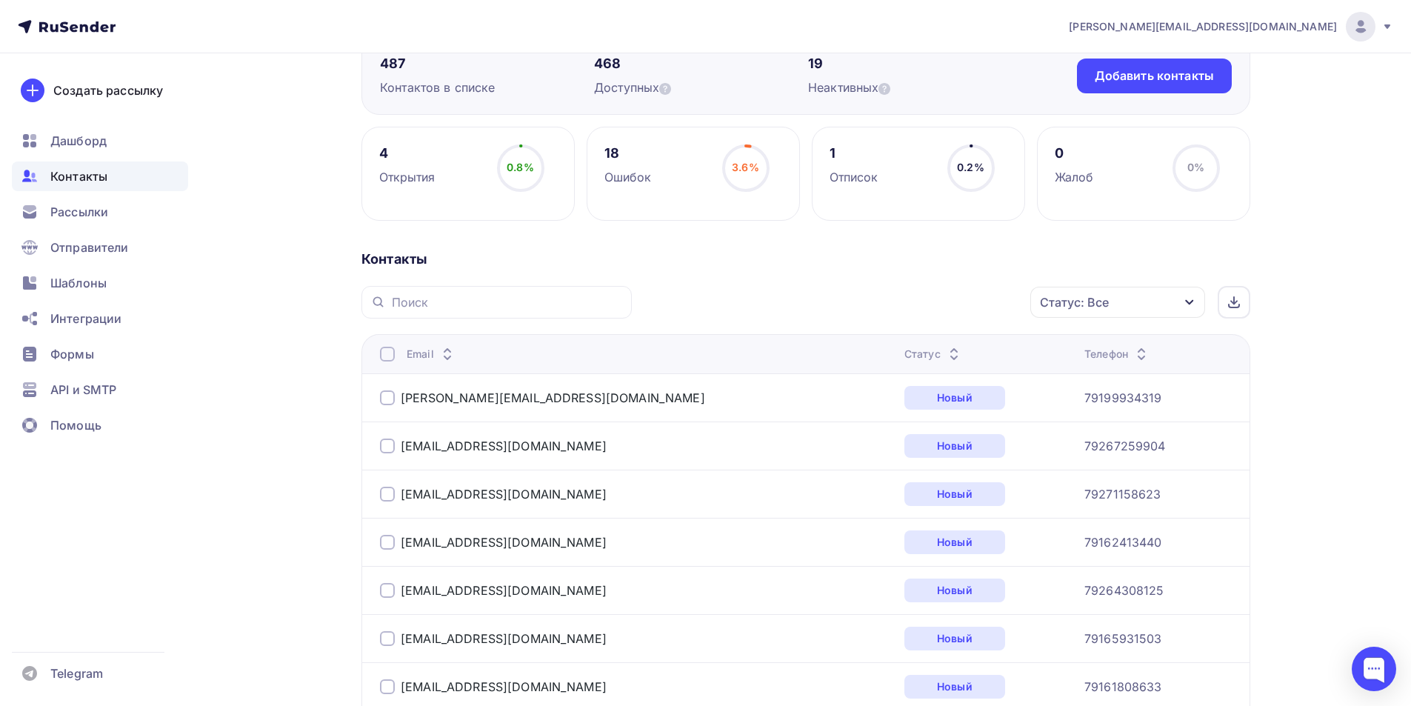
click at [1150, 308] on div "Статус: Все" at bounding box center [1117, 302] width 175 height 31
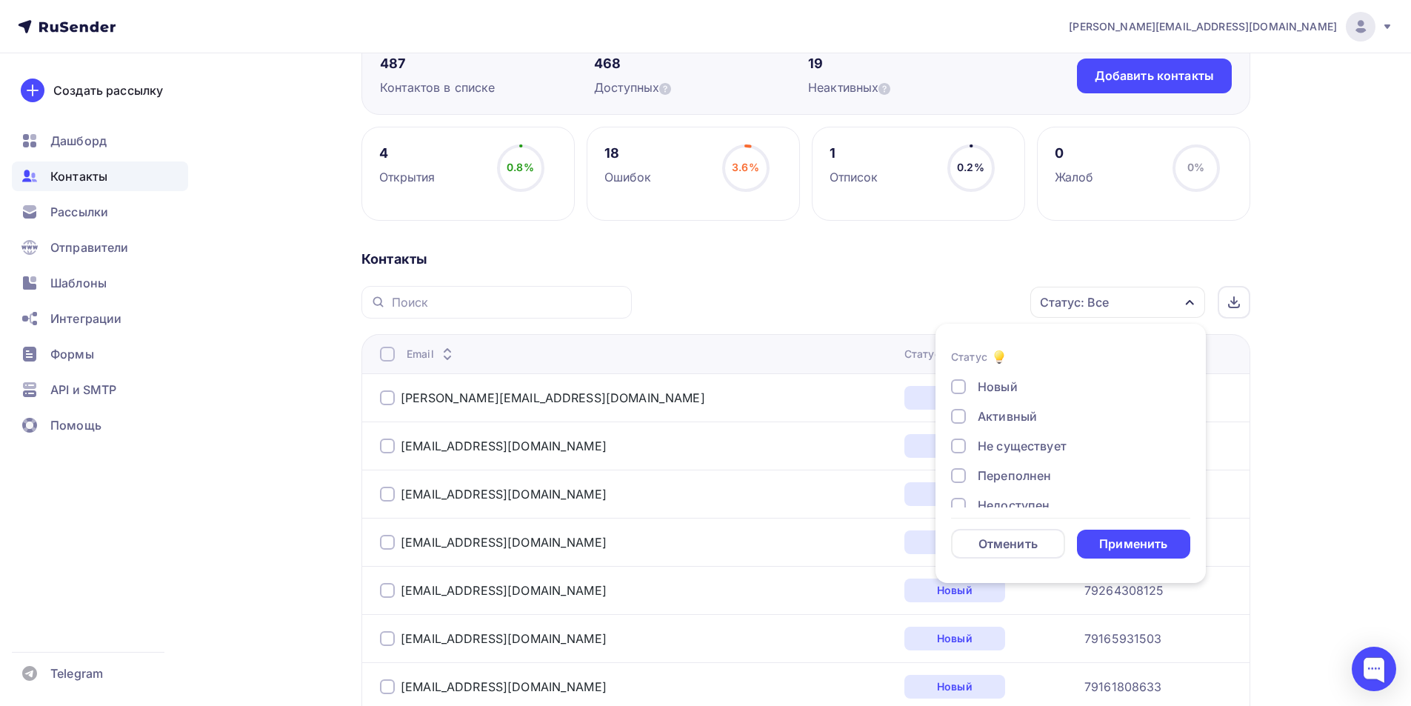
click at [960, 420] on div at bounding box center [958, 416] width 15 height 15
click at [1115, 545] on div "Применить" at bounding box center [1133, 544] width 68 height 17
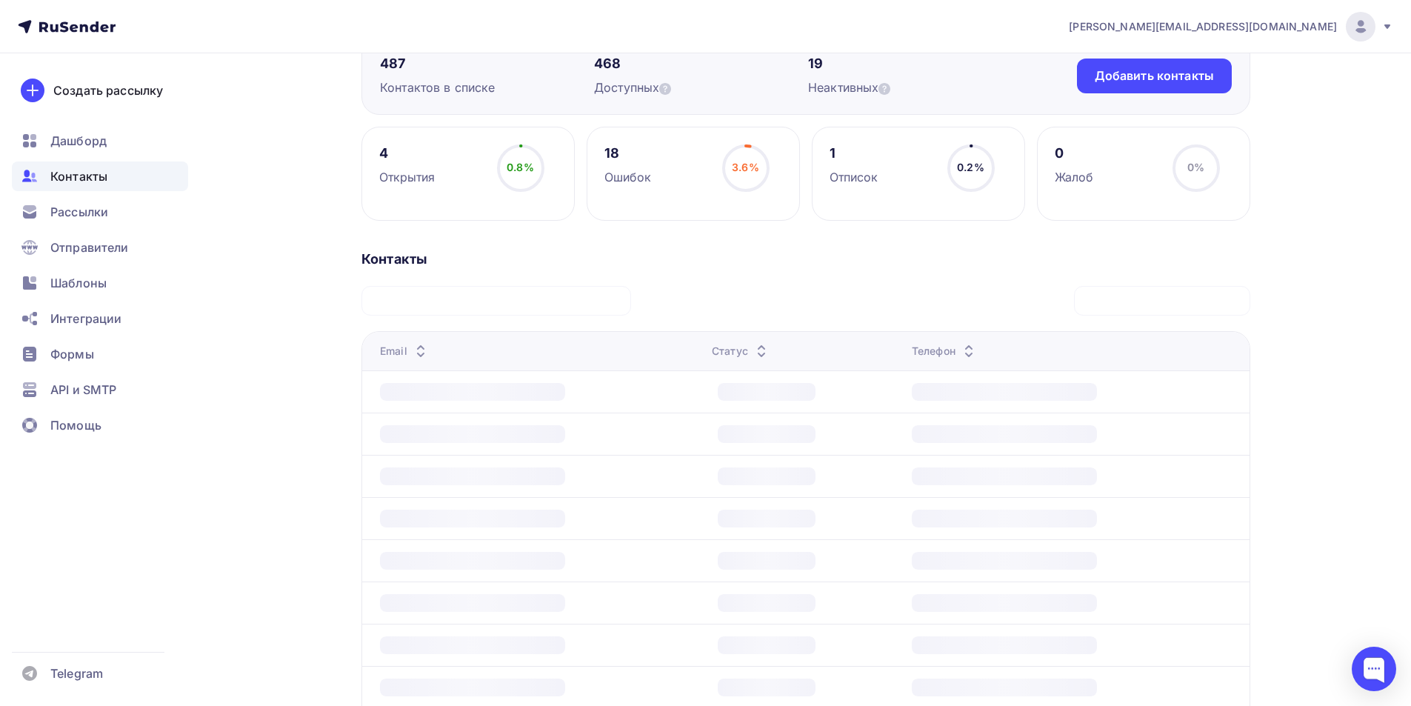
scroll to position [0, 0]
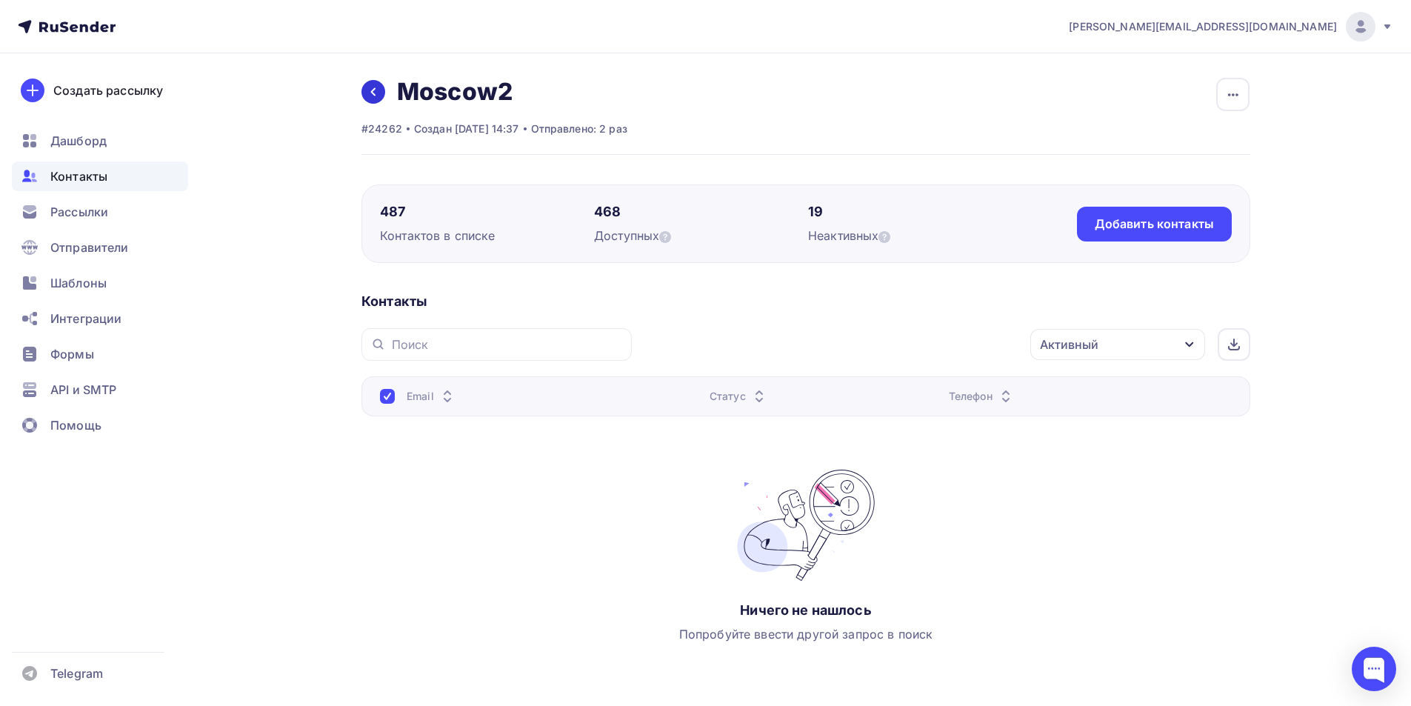
click at [378, 96] on icon at bounding box center [373, 92] width 12 height 12
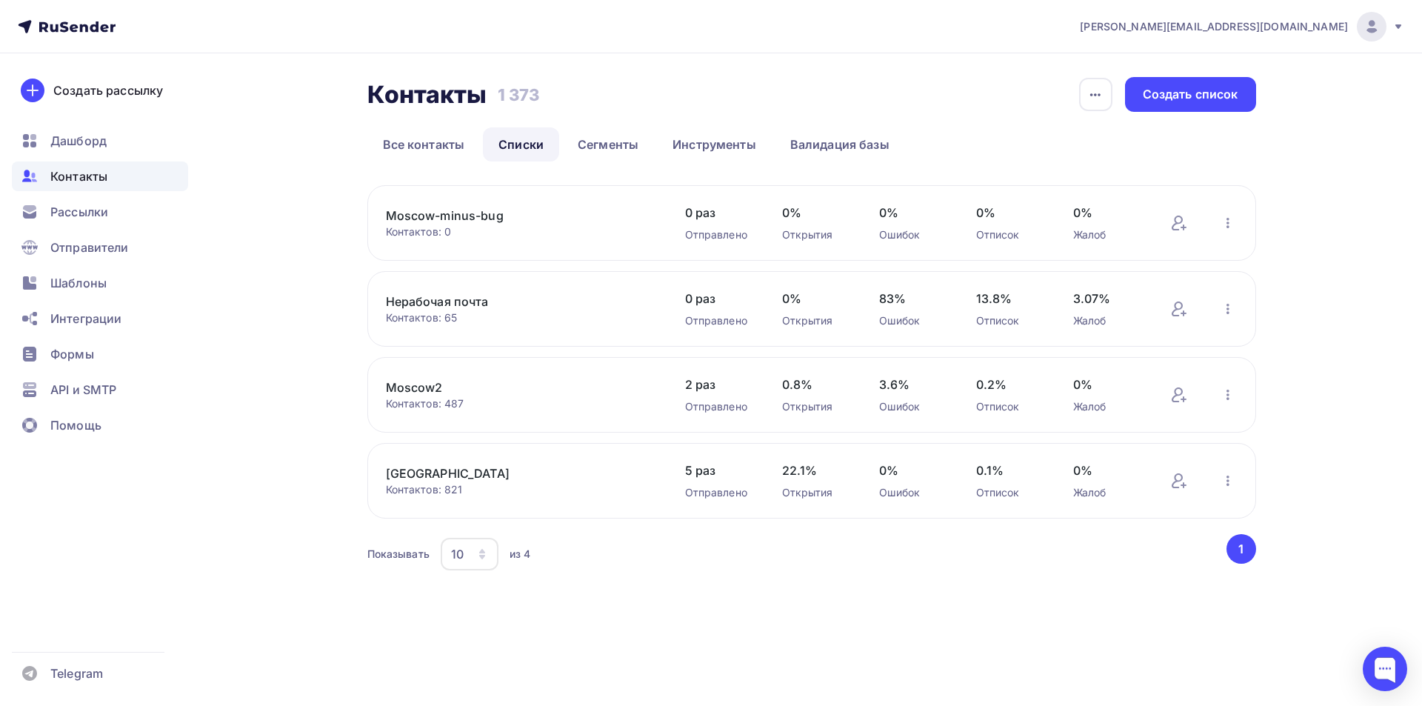
click at [428, 476] on link "[GEOGRAPHIC_DATA]" at bounding box center [512, 473] width 252 height 18
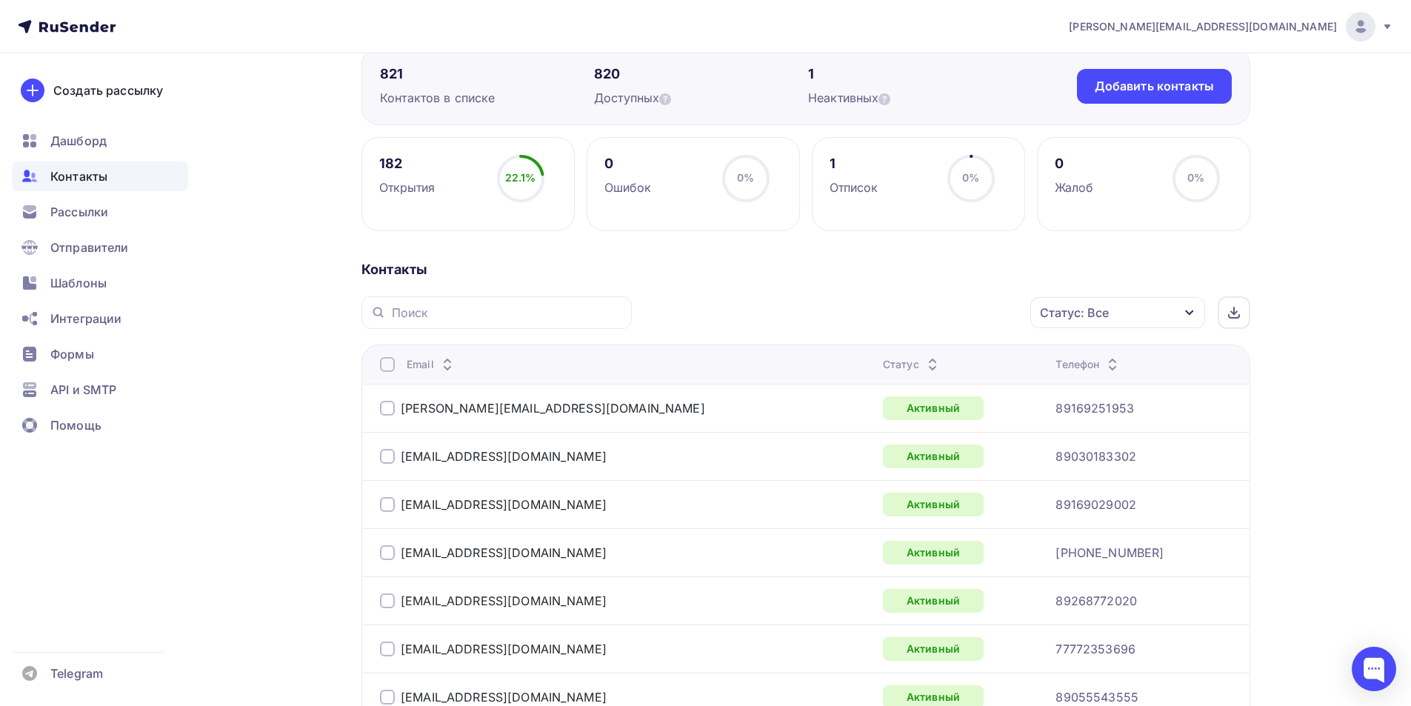
scroll to position [148, 0]
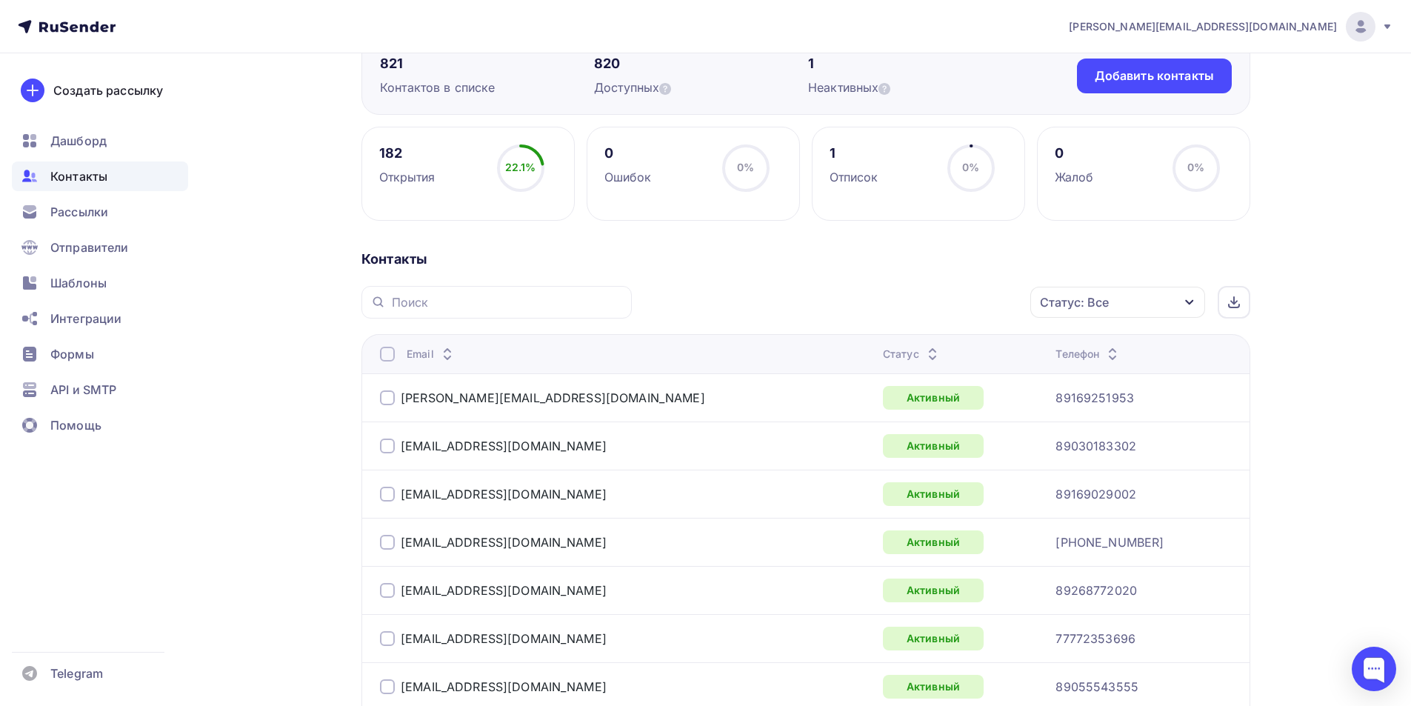
click at [1096, 299] on div "Статус: Все" at bounding box center [1074, 302] width 69 height 18
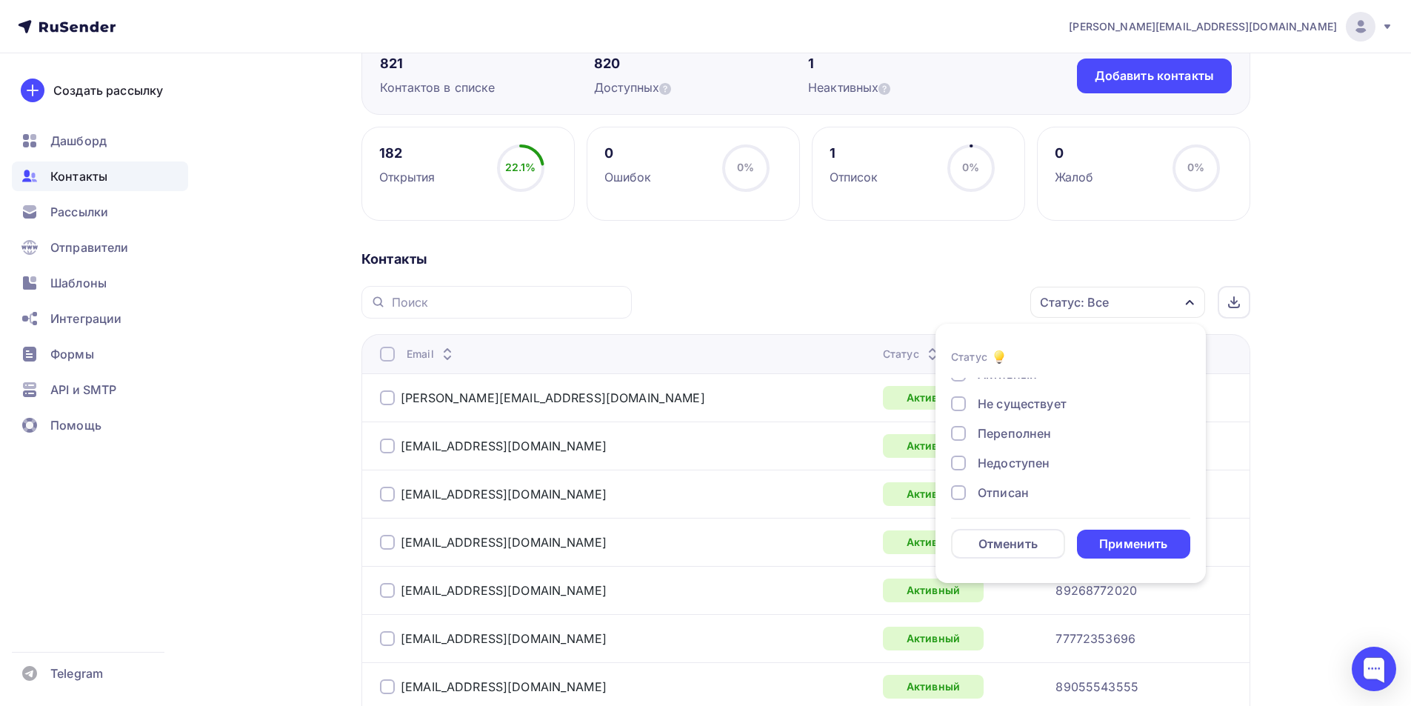
scroll to position [74, 0]
click at [955, 458] on div at bounding box center [958, 460] width 15 height 15
click at [956, 487] on div at bounding box center [958, 490] width 15 height 15
click at [957, 491] on div at bounding box center [958, 486] width 15 height 15
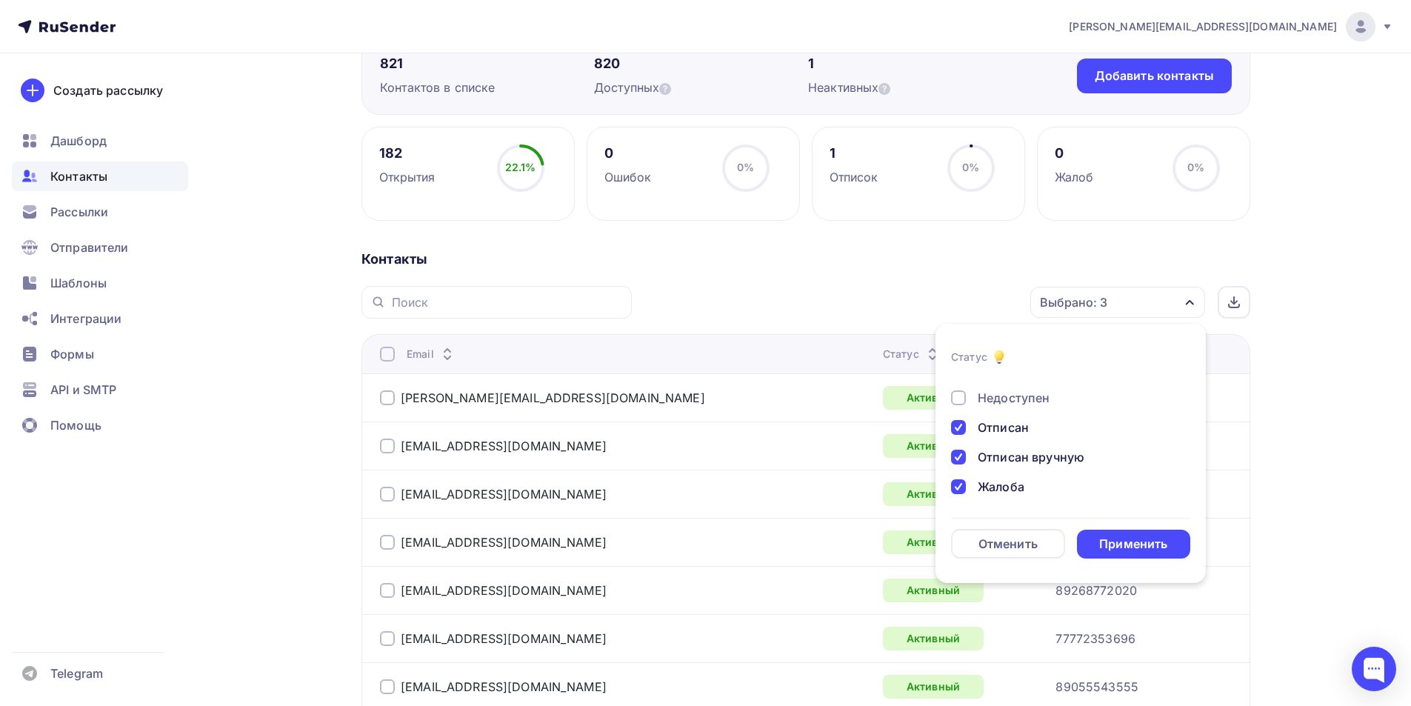
click at [961, 400] on div at bounding box center [958, 397] width 15 height 15
click at [1111, 541] on div "Применить" at bounding box center [1133, 544] width 68 height 17
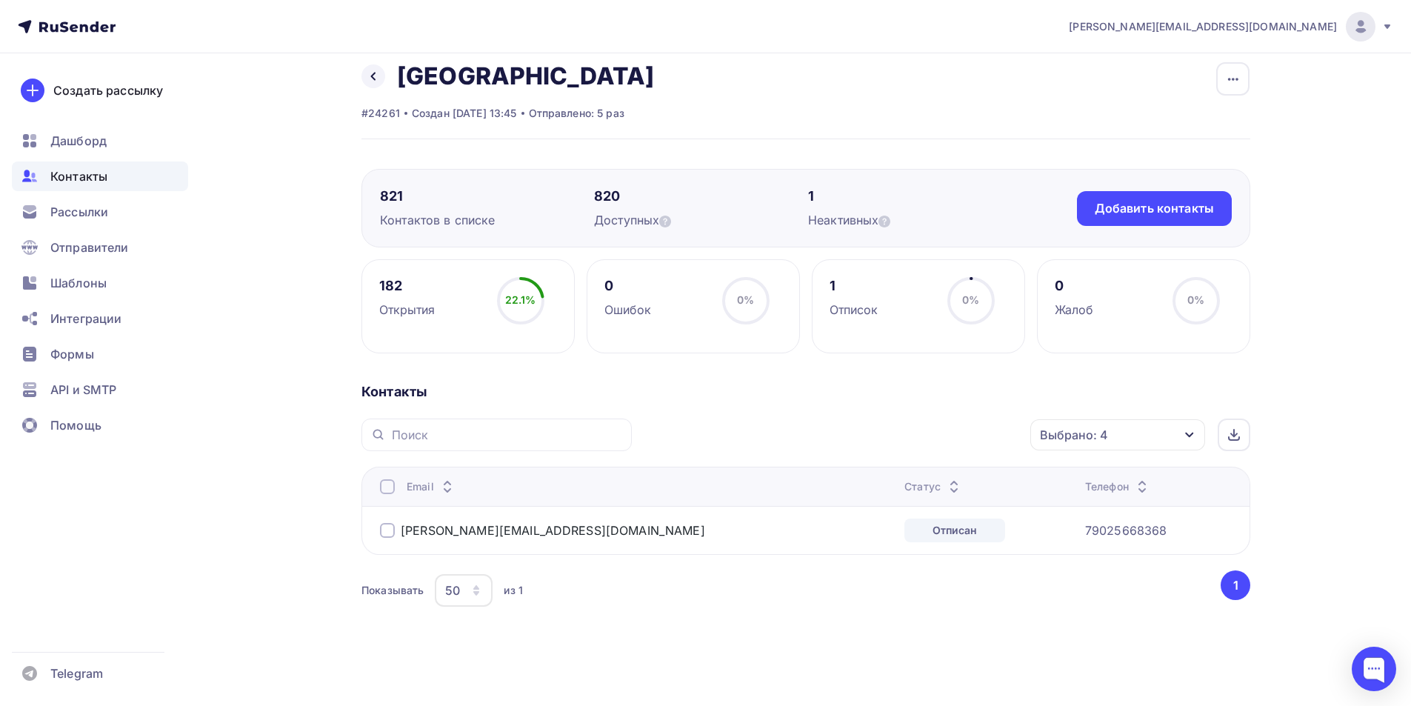
click at [386, 529] on div at bounding box center [387, 530] width 15 height 15
click at [892, 437] on div "Действие" at bounding box center [920, 435] width 196 height 29
click at [905, 478] on div "Добавить в списки" at bounding box center [897, 479] width 114 height 18
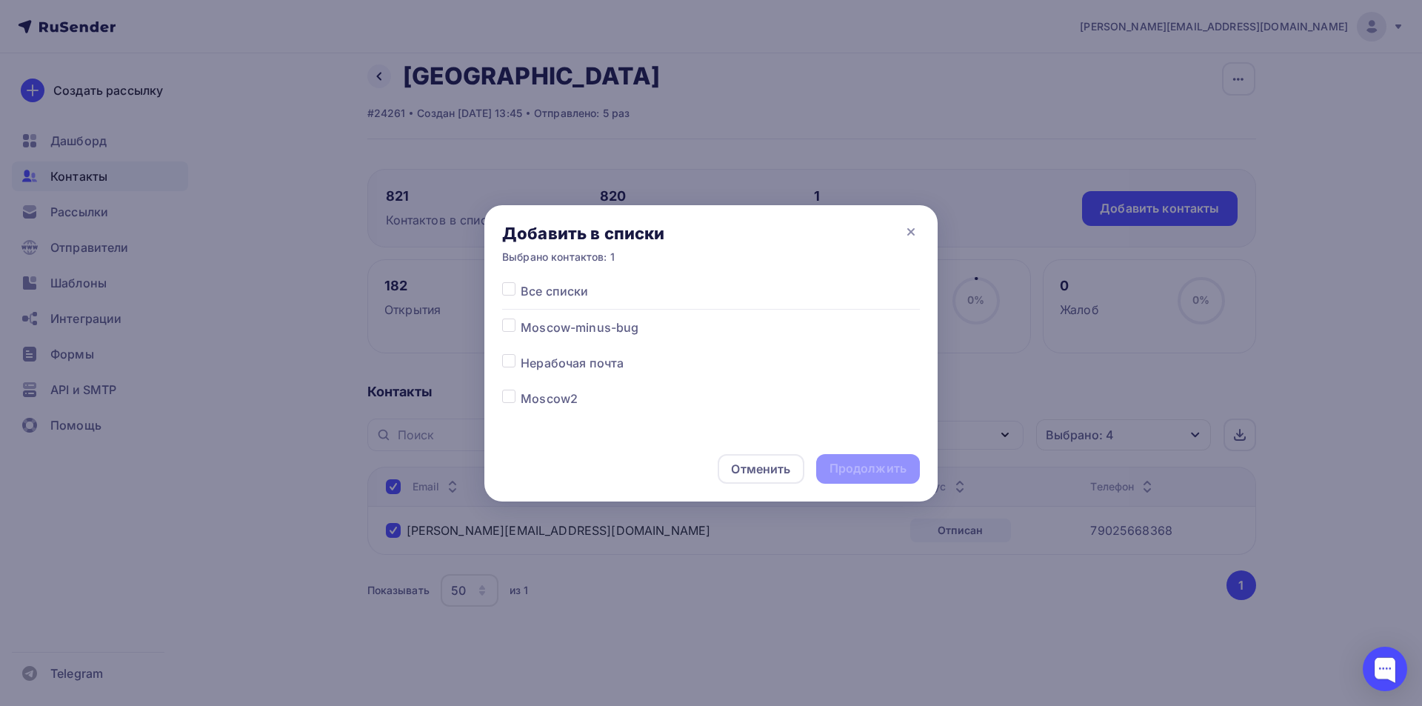
click at [521, 354] on label at bounding box center [521, 354] width 0 height 0
click at [508, 364] on input "checkbox" at bounding box center [508, 360] width 13 height 13
checkbox input "true"
click at [890, 473] on div "Продолжить" at bounding box center [868, 468] width 77 height 17
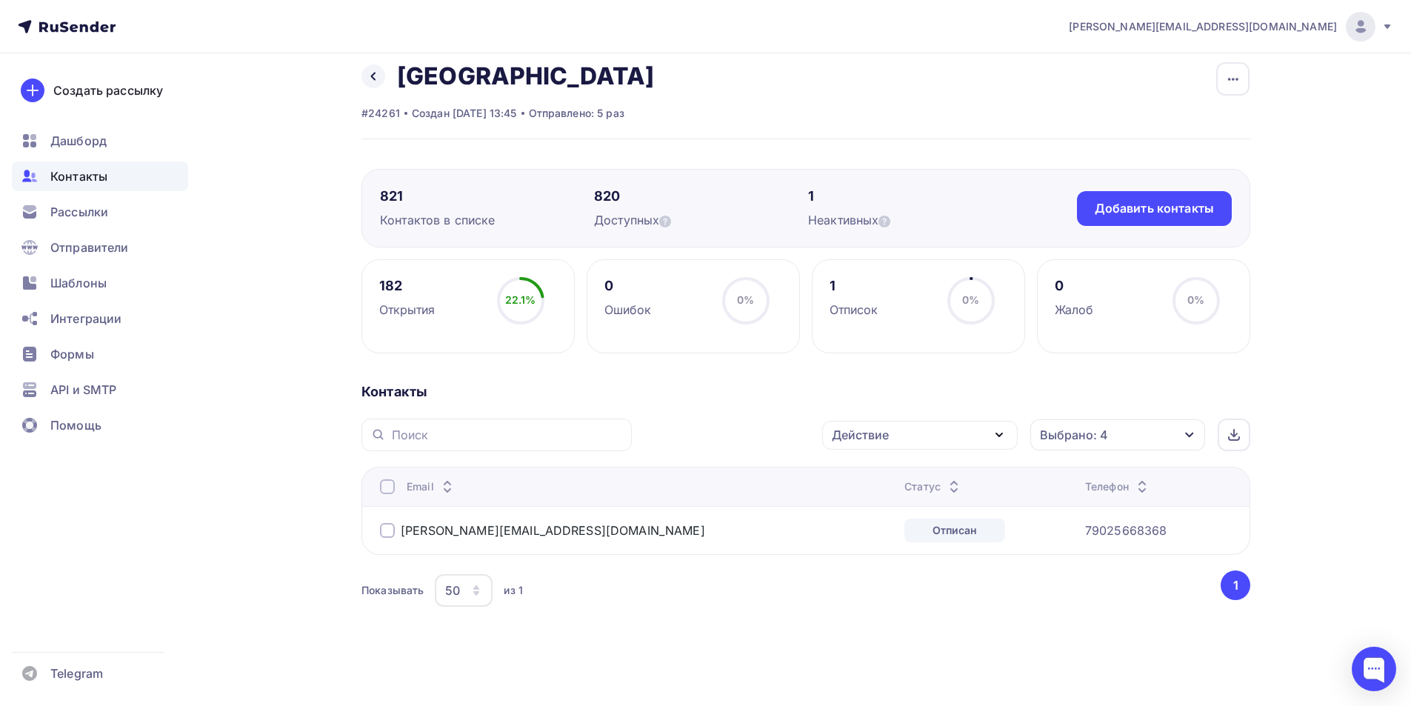
click at [384, 533] on div at bounding box center [387, 530] width 15 height 15
click at [921, 436] on div "Действие" at bounding box center [920, 435] width 196 height 29
click at [913, 510] on div "Исключить из списка" at bounding box center [904, 508] width 129 height 18
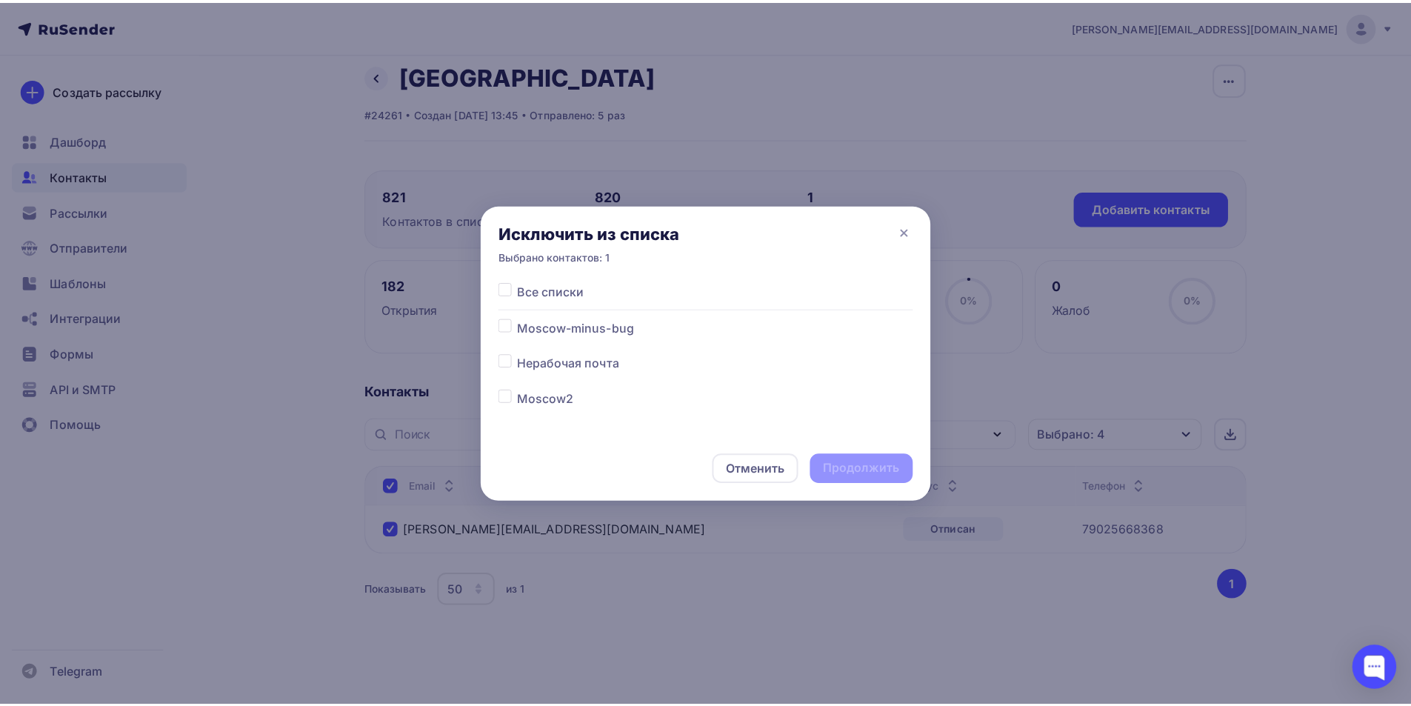
scroll to position [45, 0]
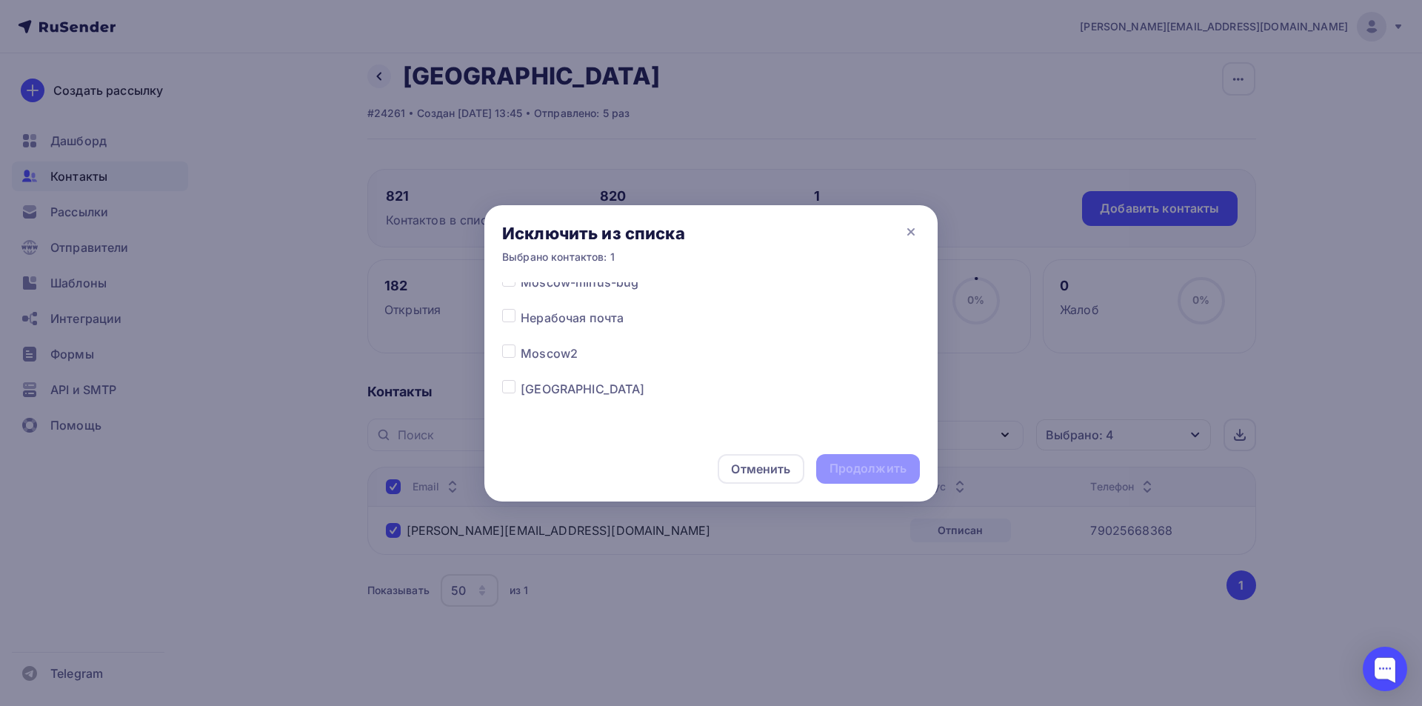
click at [521, 380] on label at bounding box center [521, 380] width 0 height 0
click at [506, 389] on input "checkbox" at bounding box center [508, 386] width 13 height 13
checkbox input "true"
click at [850, 473] on div "Продолжить" at bounding box center [868, 468] width 77 height 17
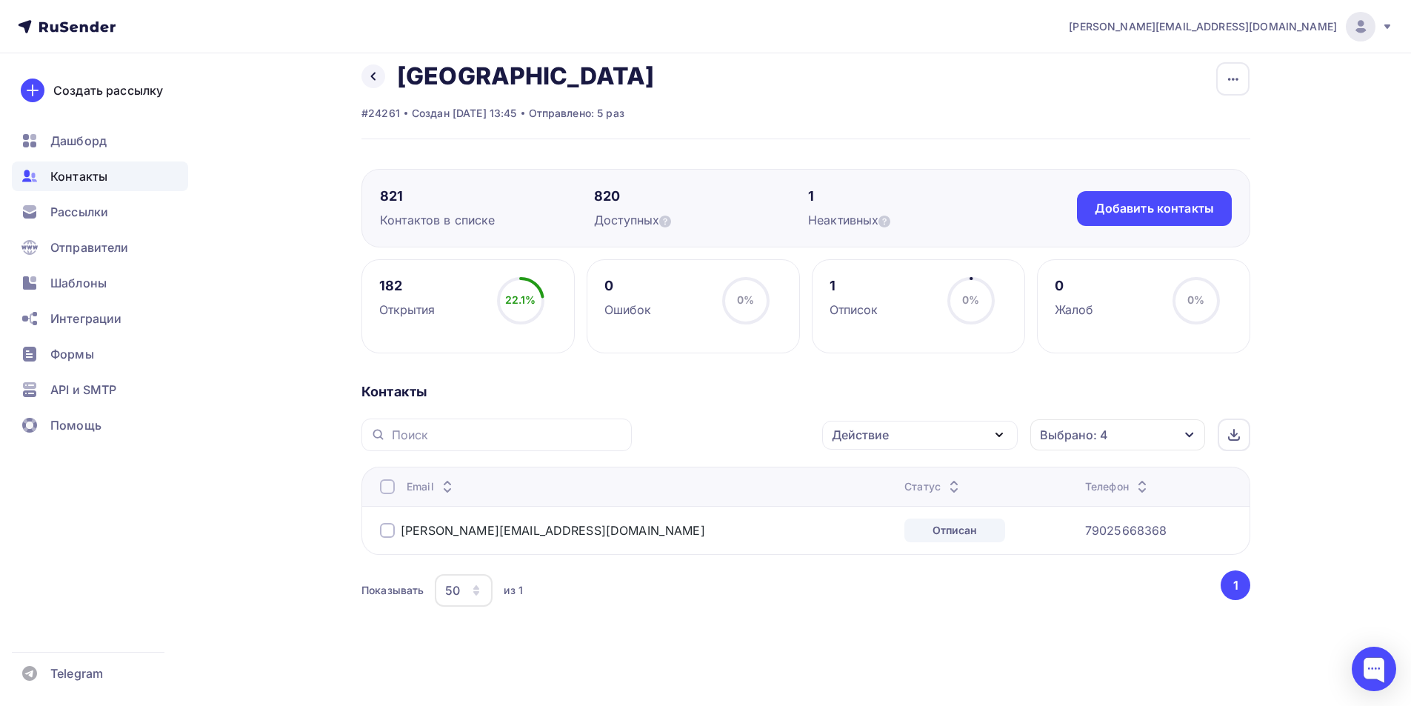
scroll to position [0, 0]
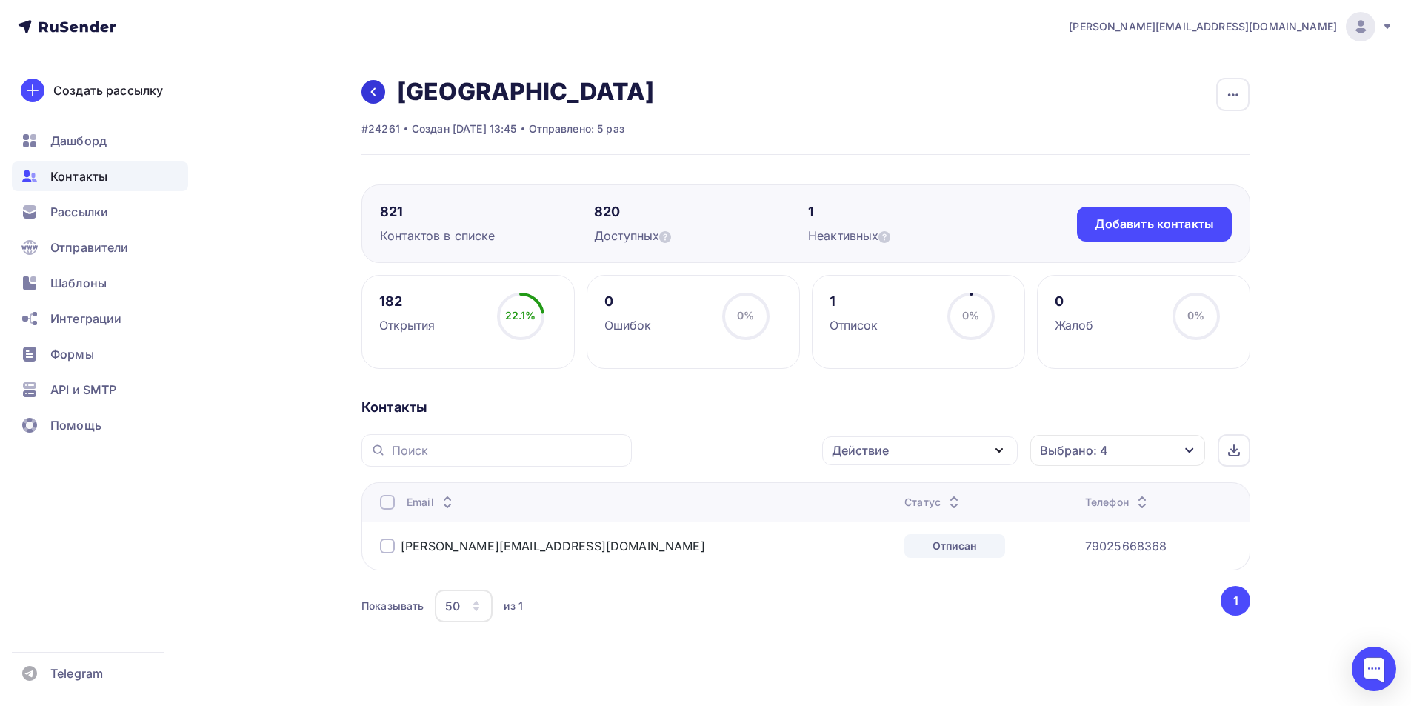
click at [378, 94] on icon at bounding box center [373, 92] width 12 height 12
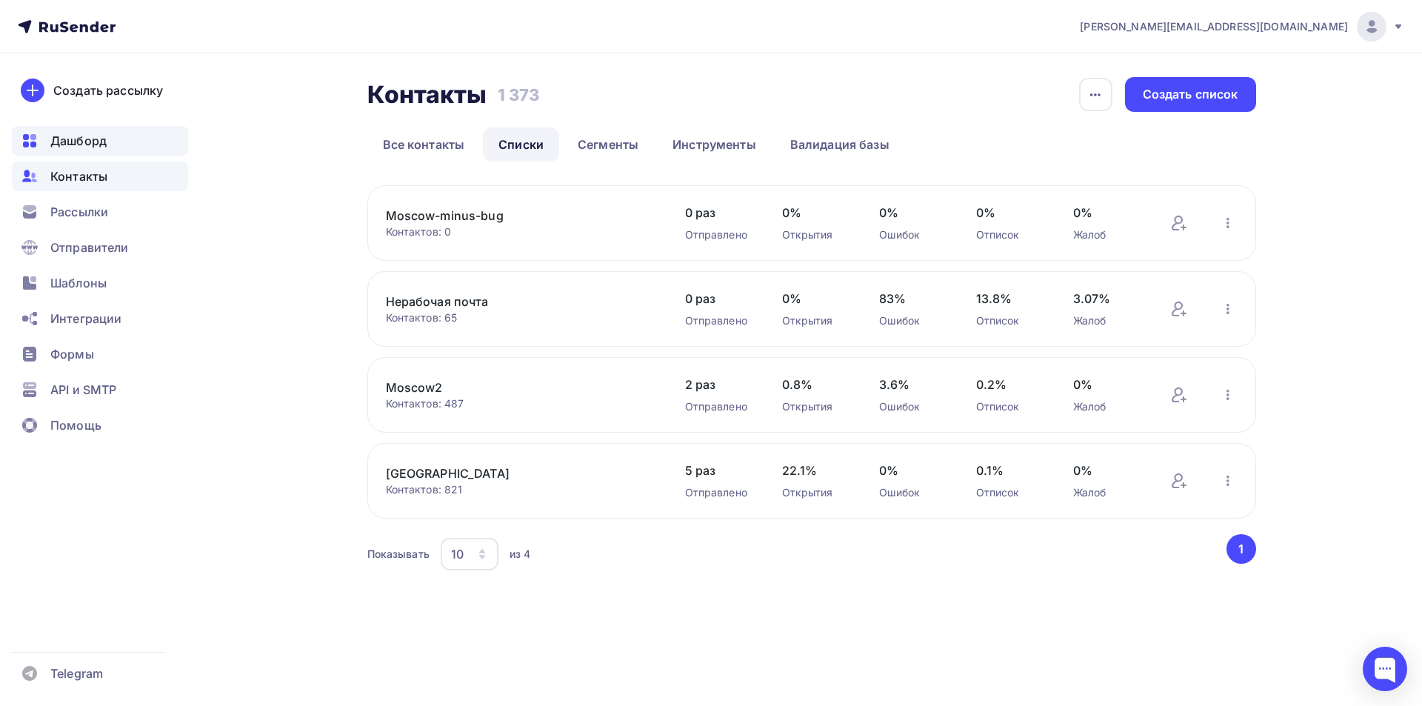
click at [98, 133] on span "Дашборд" at bounding box center [78, 141] width 56 height 18
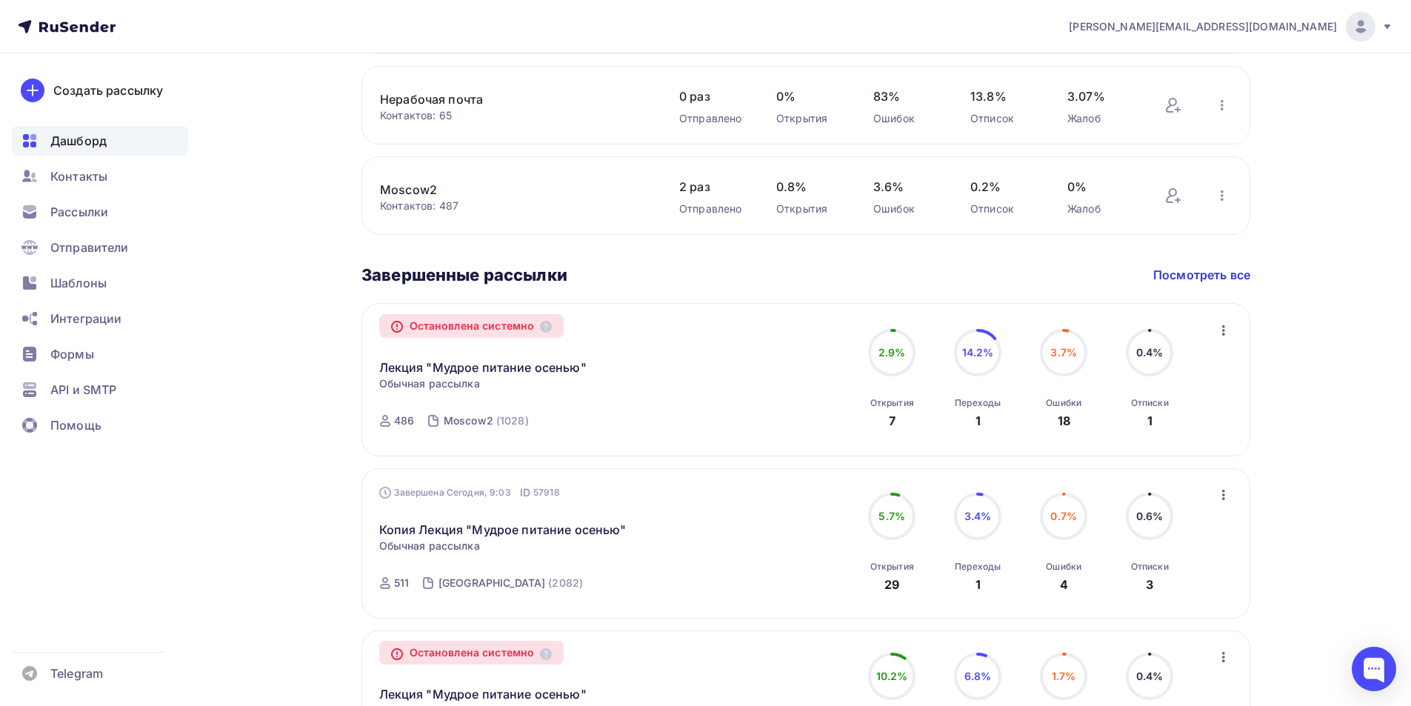
scroll to position [667, 0]
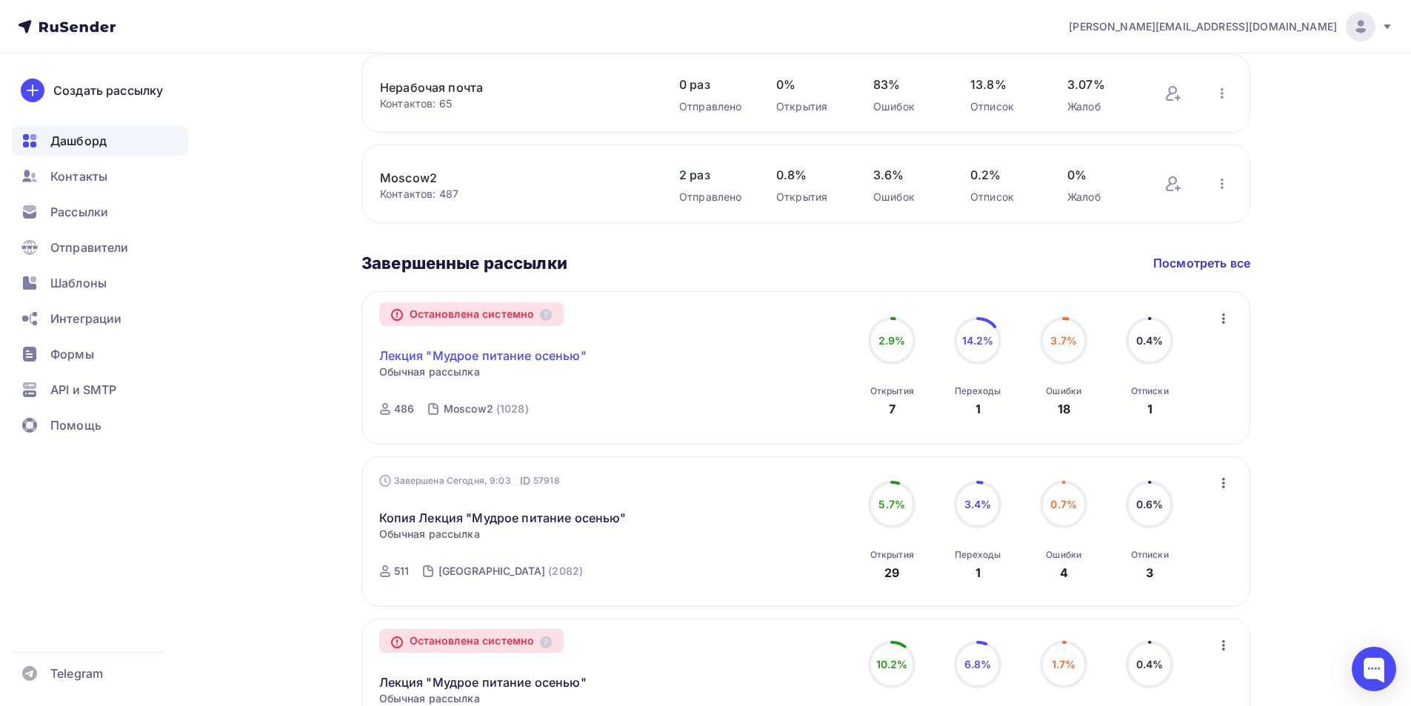
click at [564, 361] on link "Лекция "Мудрое питание осенью"" at bounding box center [482, 356] width 207 height 18
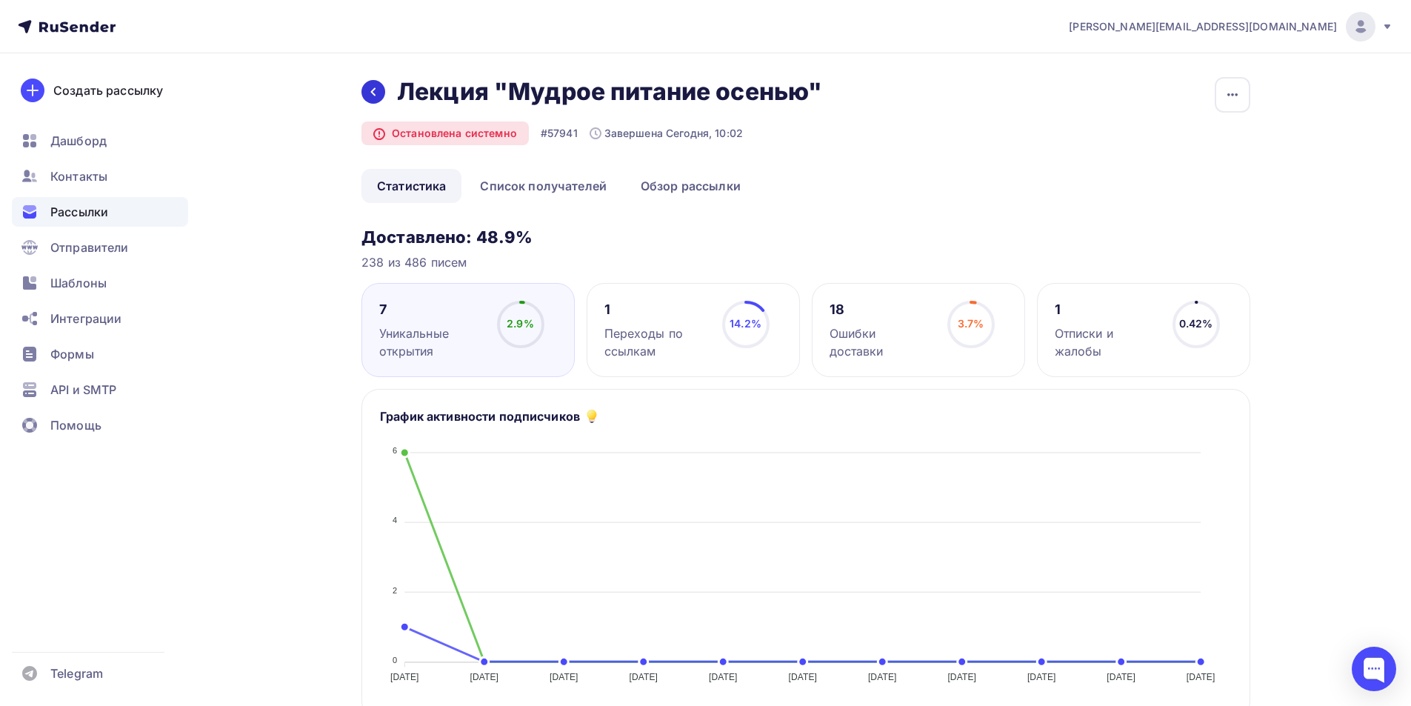
click at [373, 87] on icon at bounding box center [373, 92] width 12 height 12
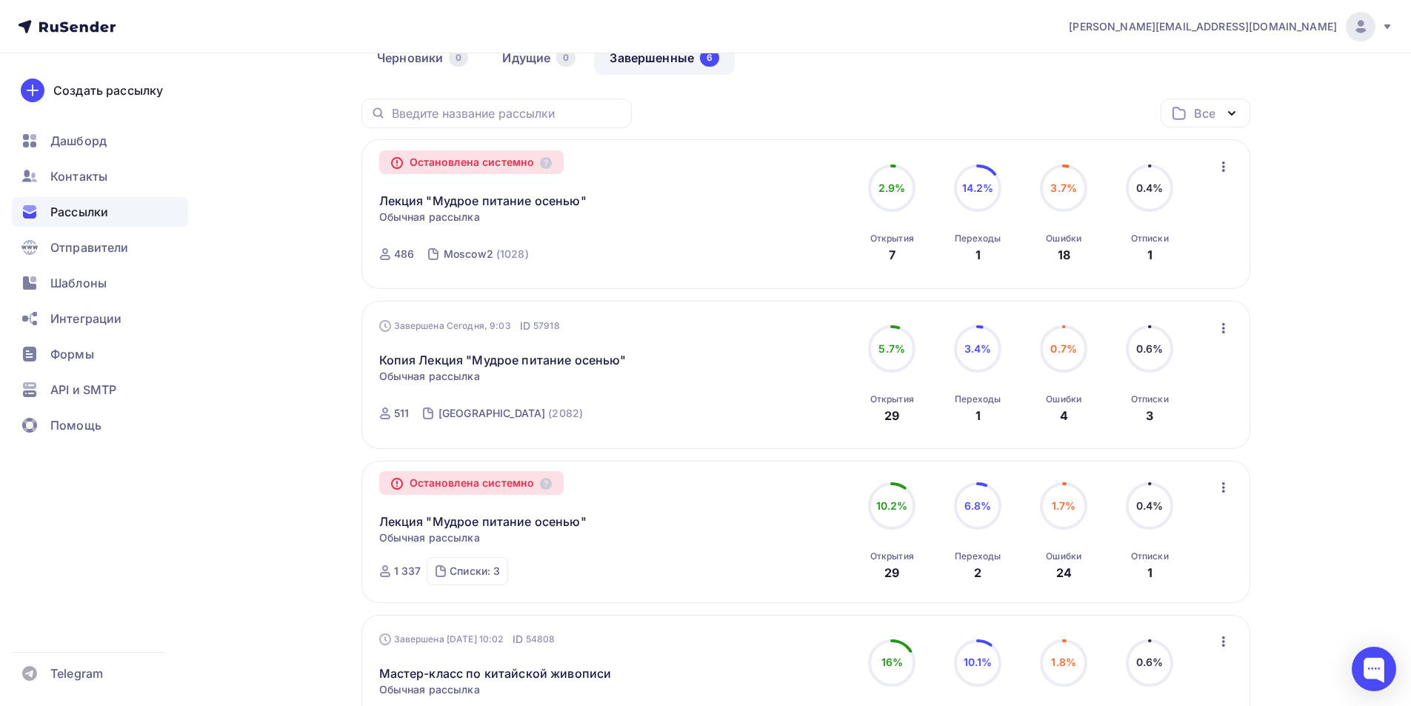
scroll to position [74, 0]
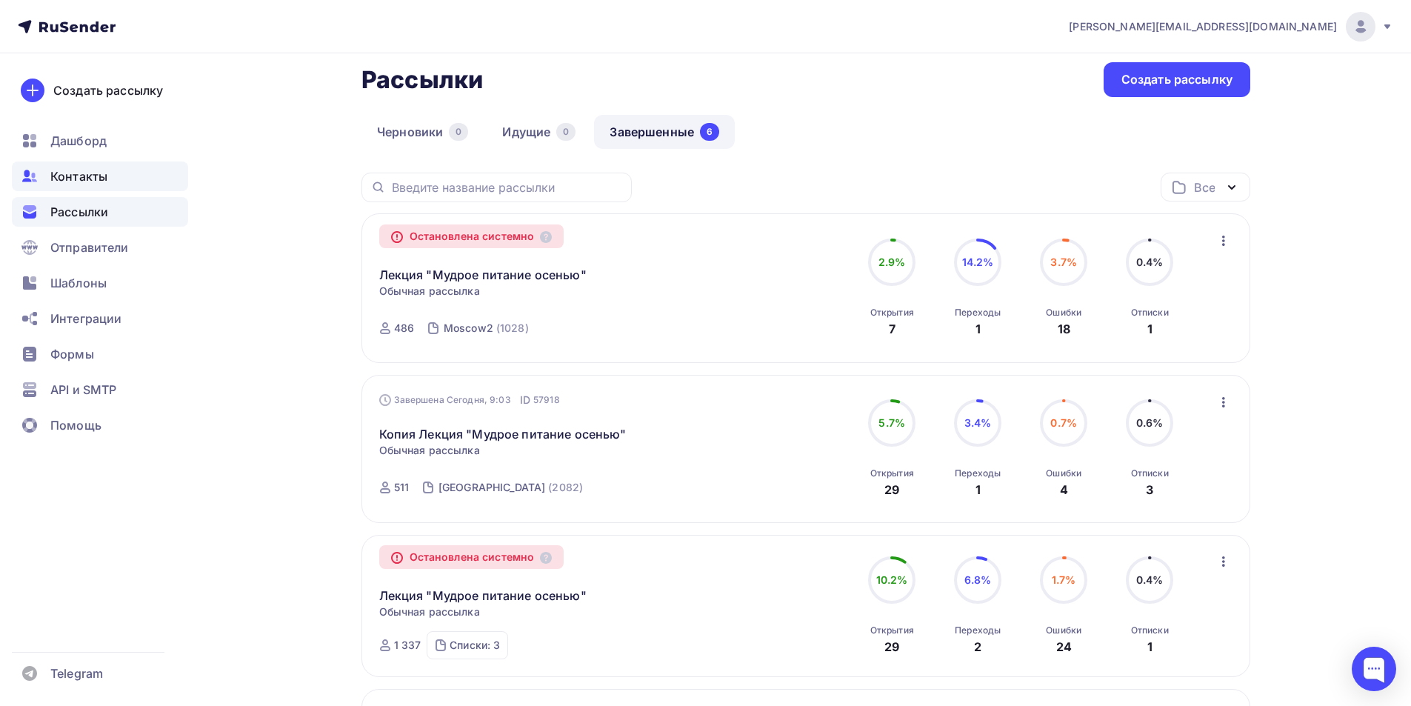
click at [83, 176] on span "Контакты" at bounding box center [78, 176] width 57 height 18
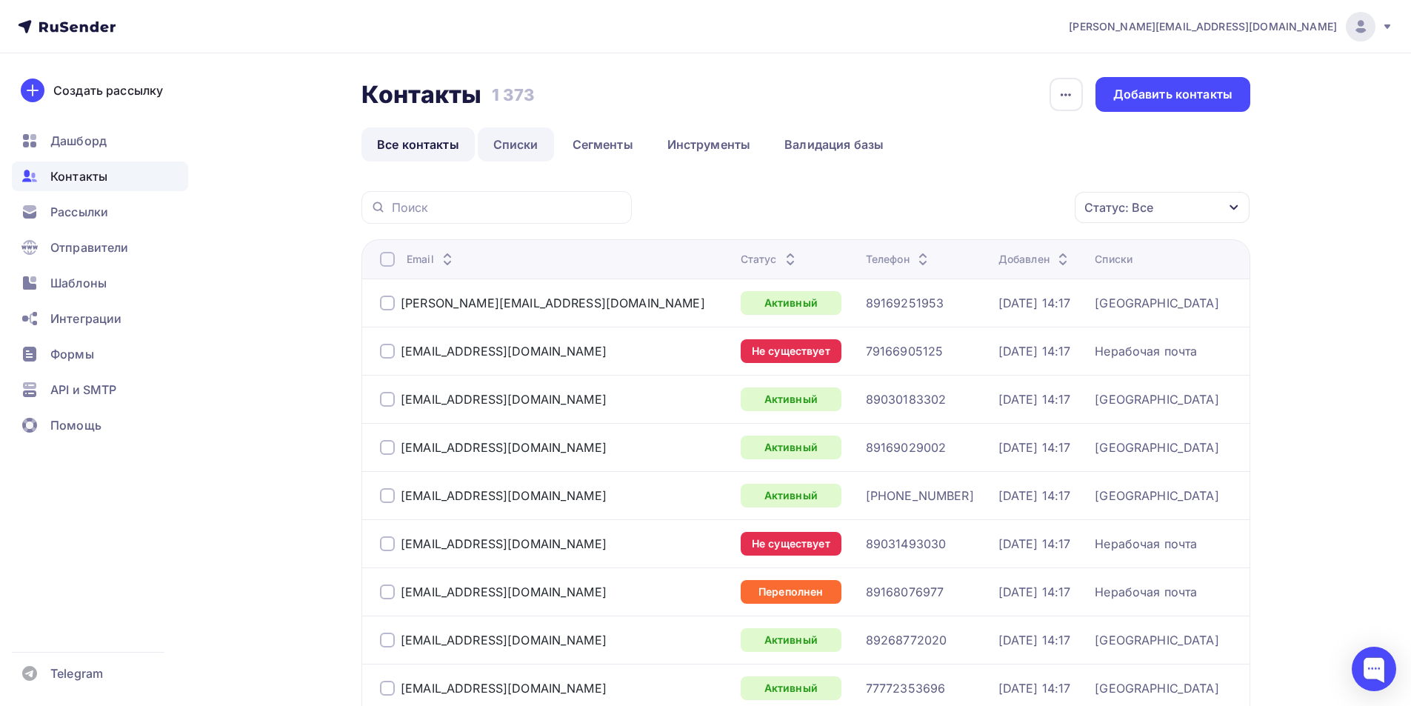
click at [527, 150] on link "Списки" at bounding box center [516, 144] width 76 height 34
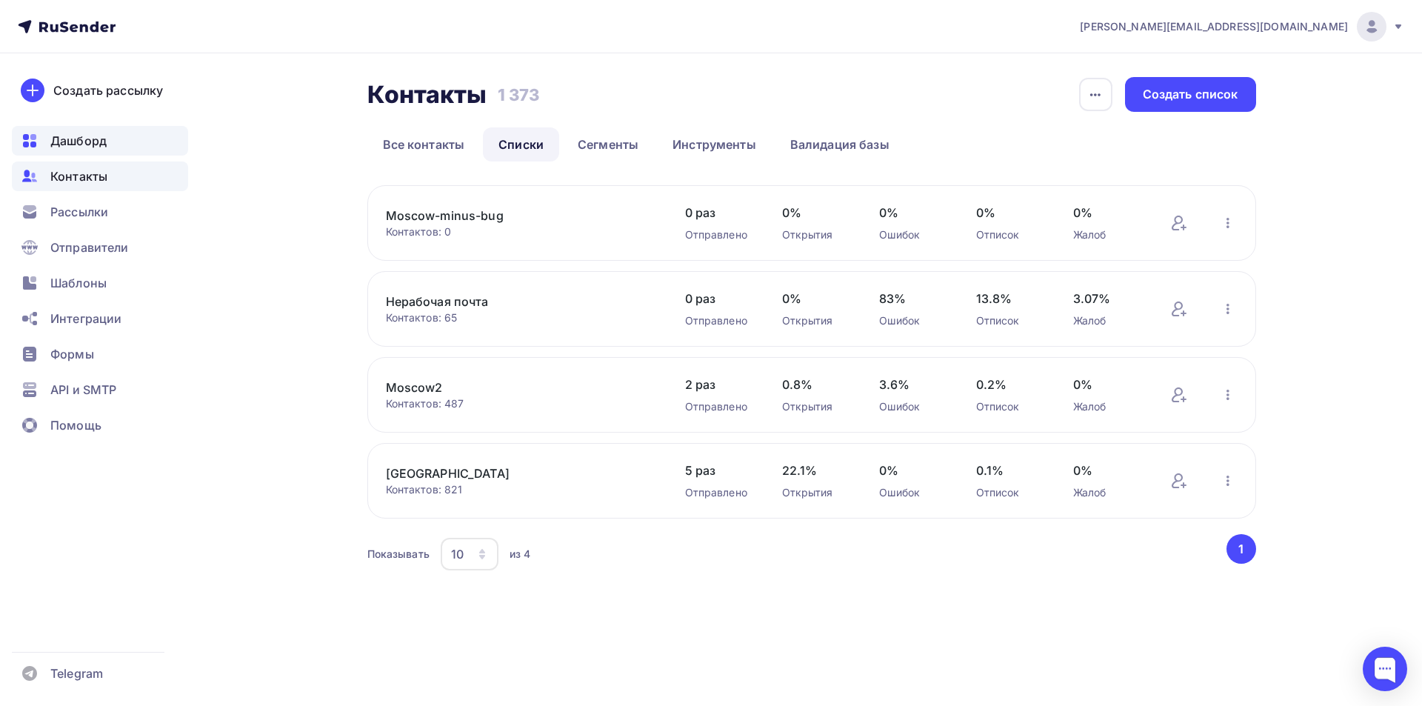
click at [95, 141] on span "Дашборд" at bounding box center [78, 141] width 56 height 18
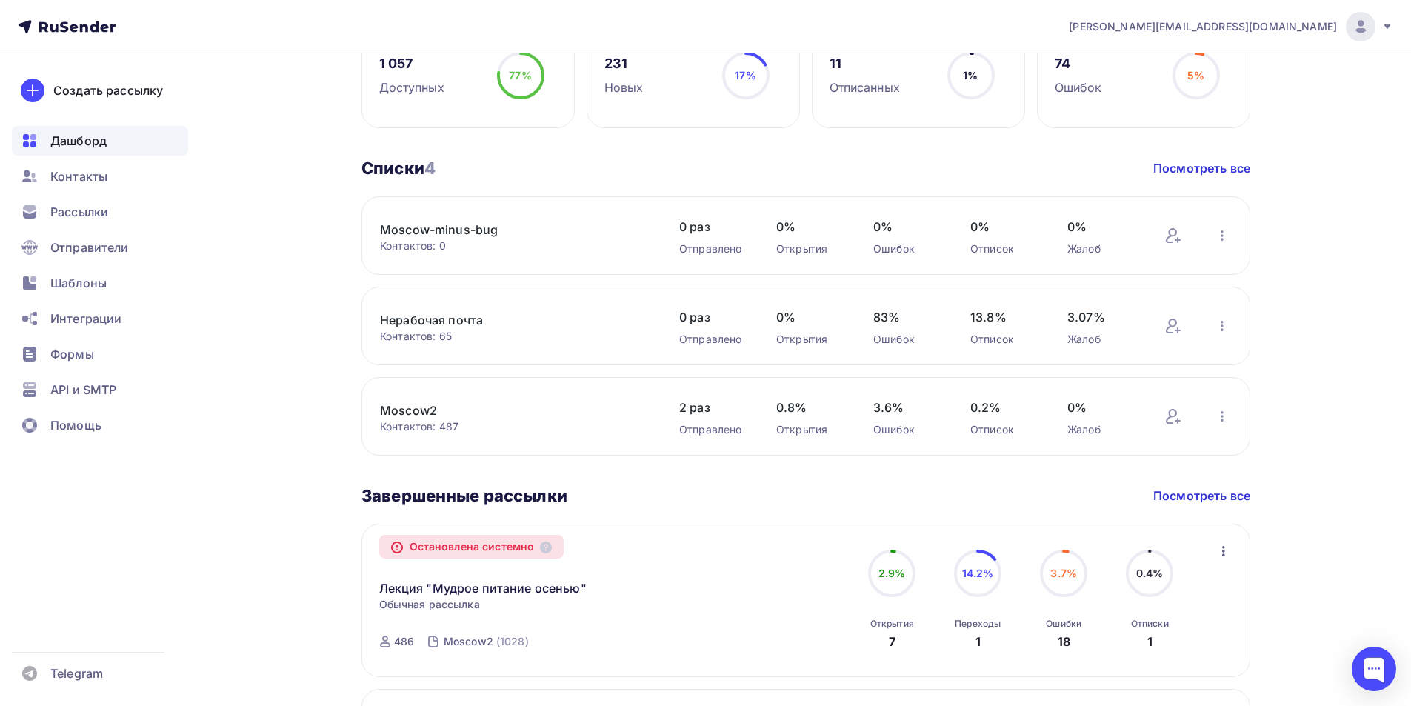
scroll to position [444, 0]
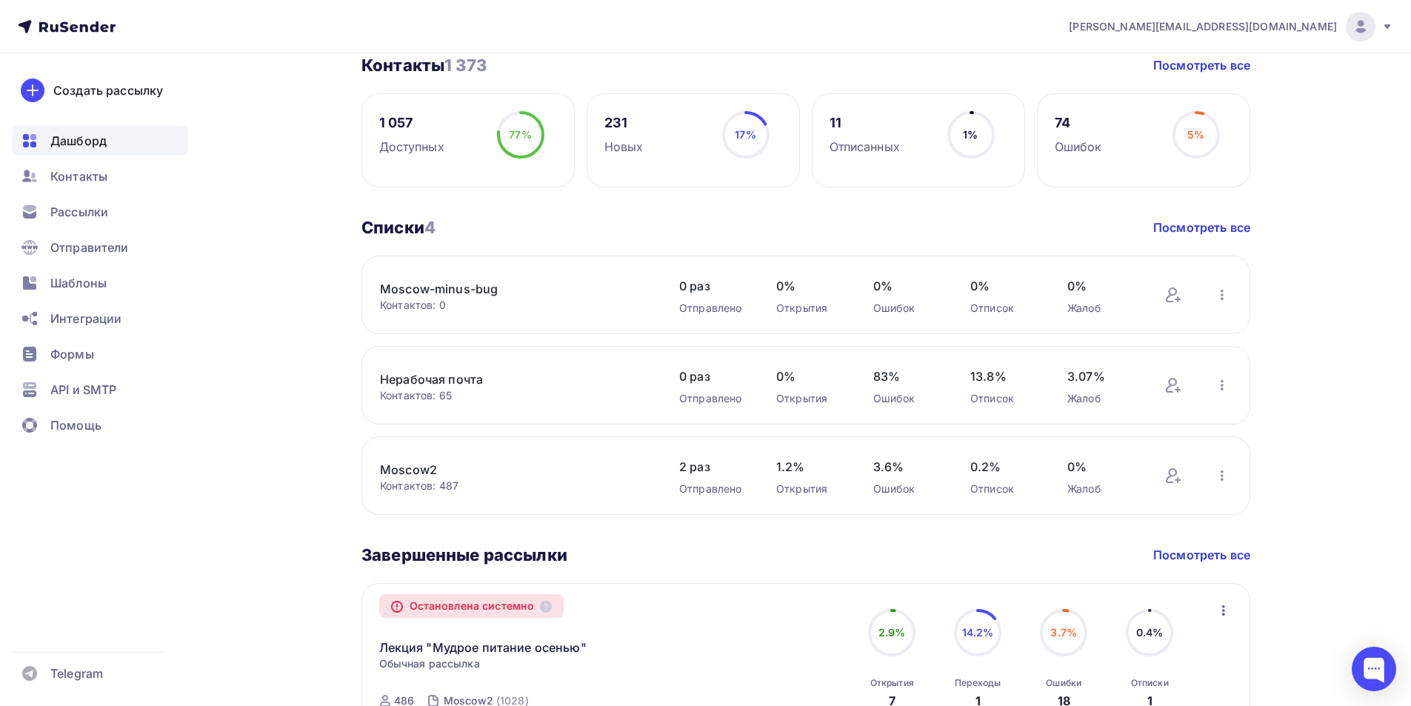
scroll to position [370, 0]
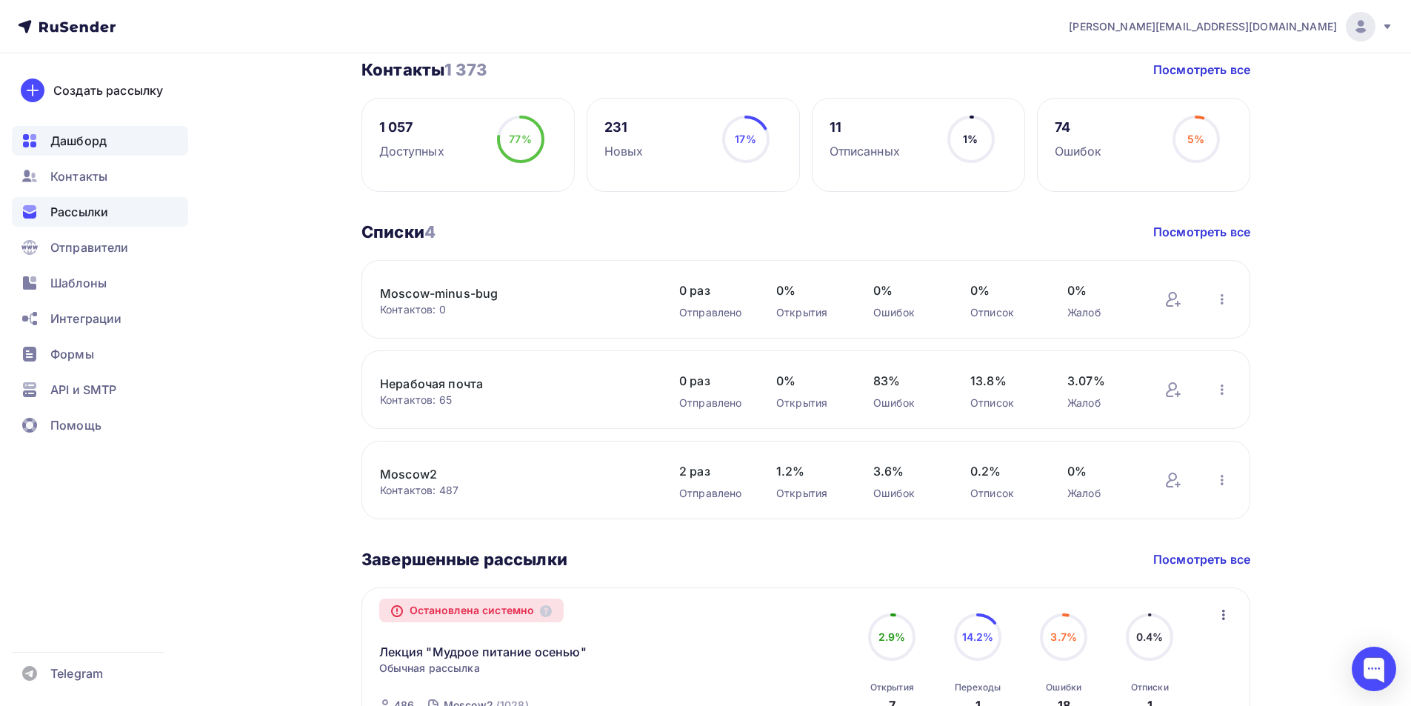
click at [124, 212] on div "Рассылки" at bounding box center [100, 212] width 176 height 30
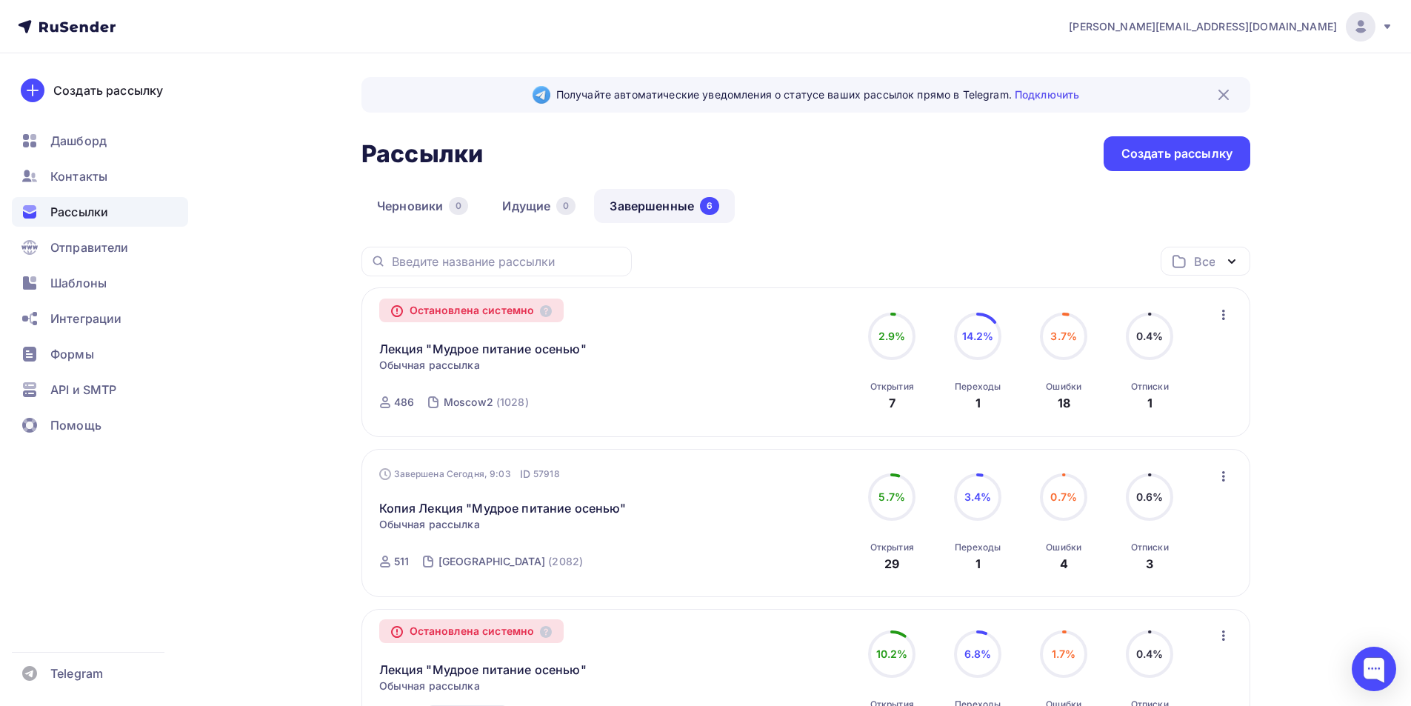
scroll to position [74, 0]
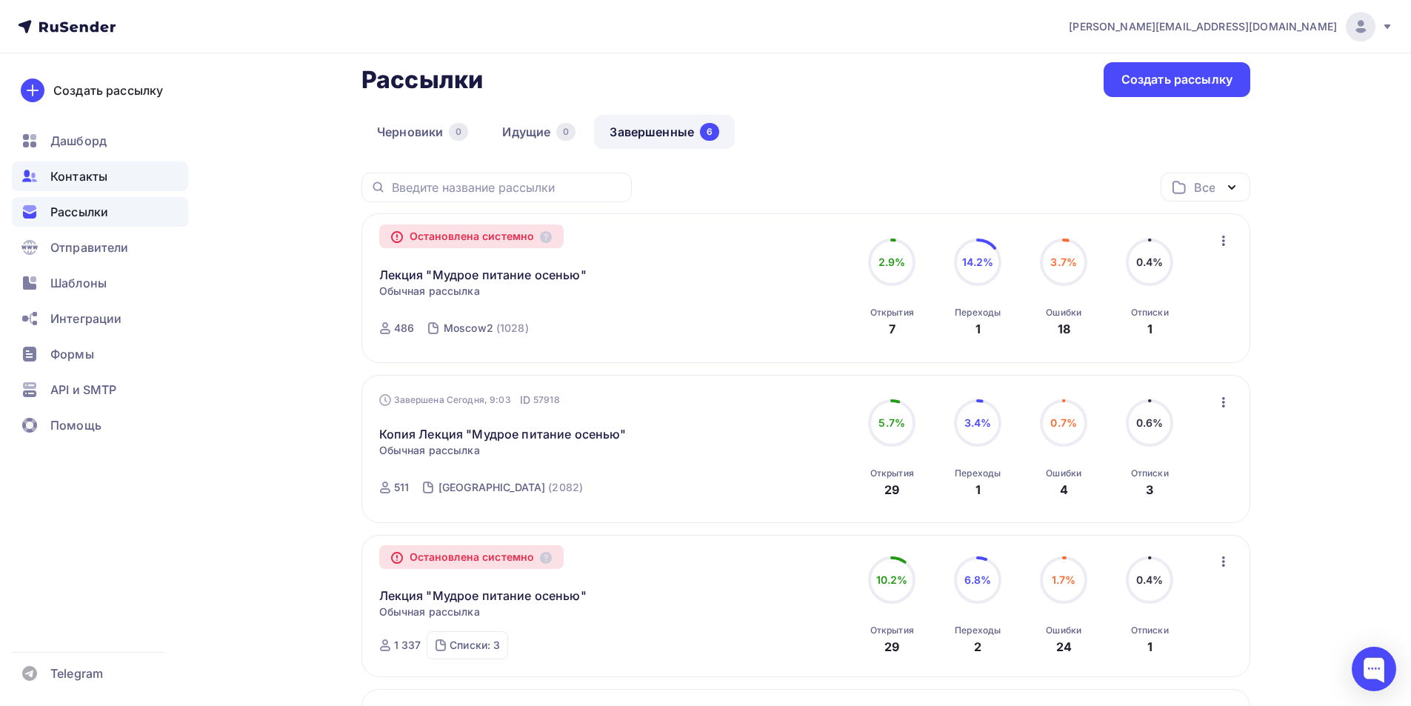
click at [97, 182] on span "Контакты" at bounding box center [78, 176] width 57 height 18
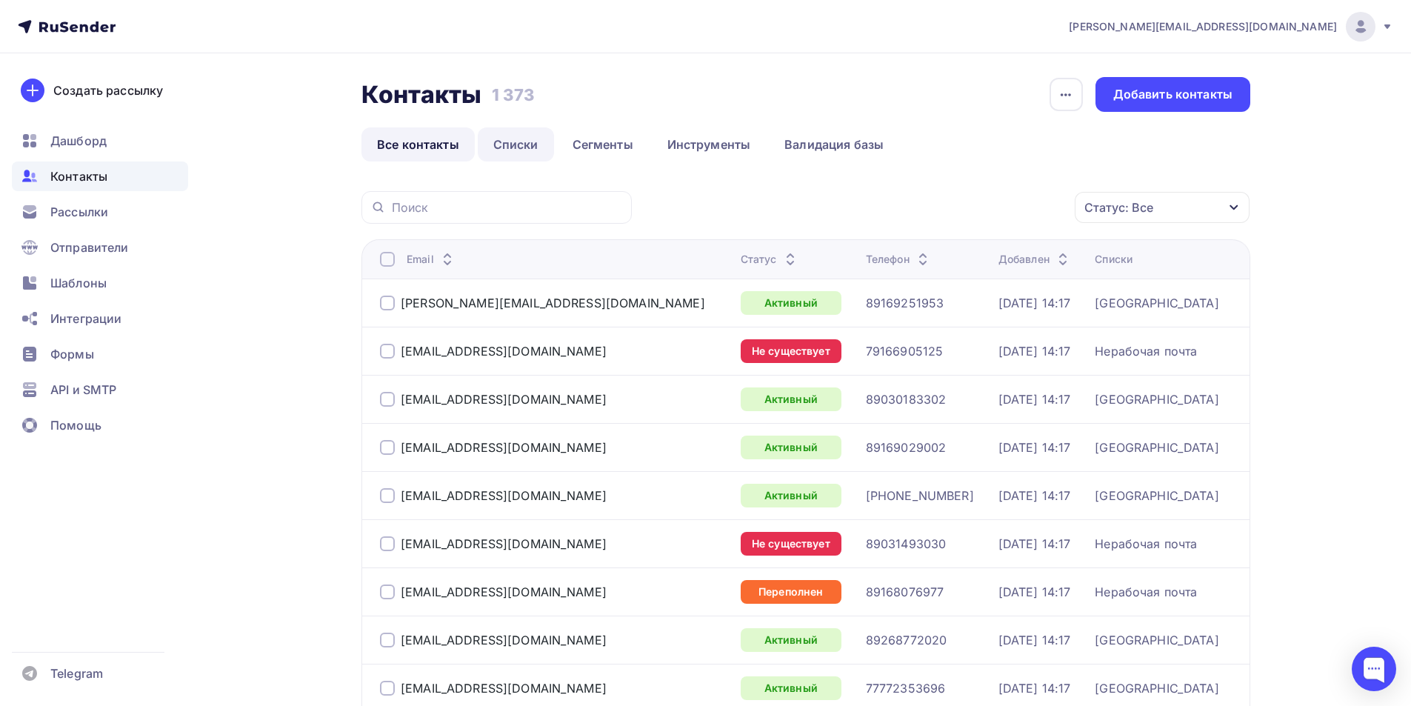
click at [522, 147] on link "Списки" at bounding box center [516, 144] width 76 height 34
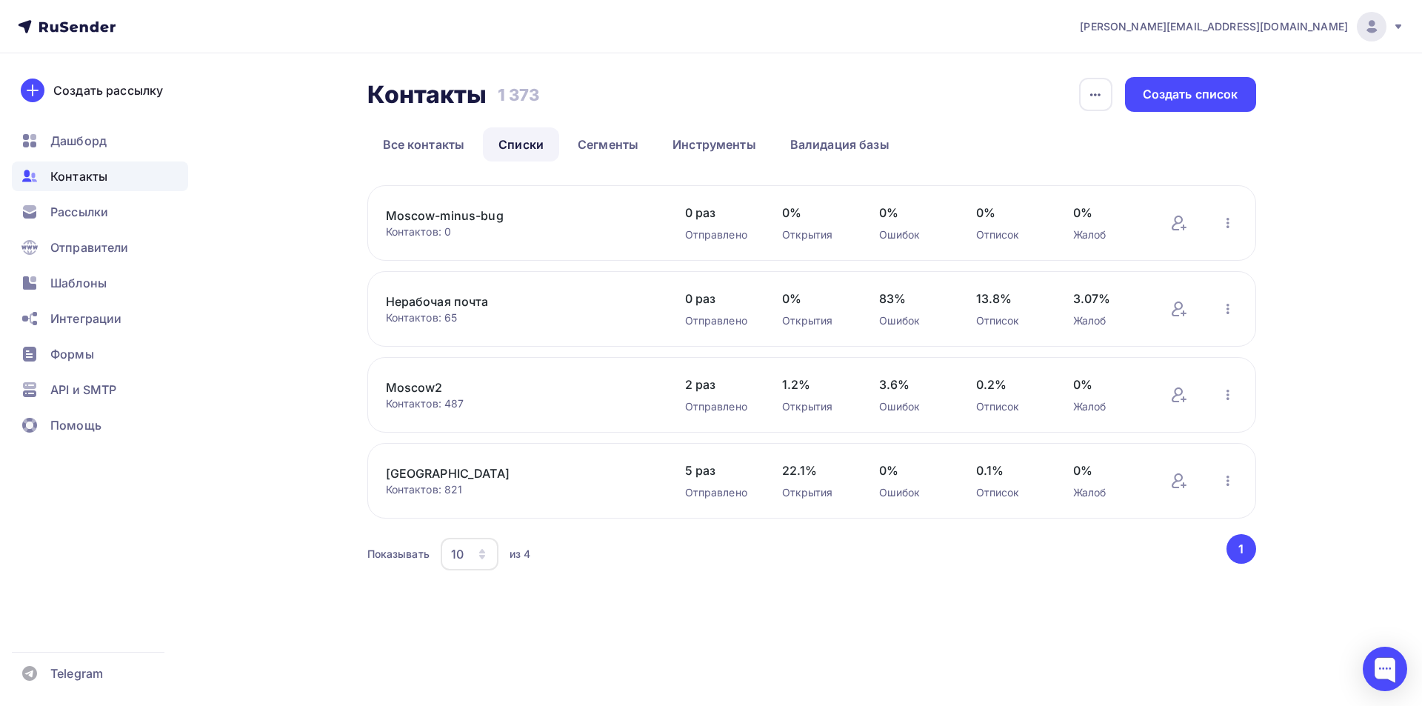
click at [426, 473] on link "[GEOGRAPHIC_DATA]" at bounding box center [512, 473] width 252 height 18
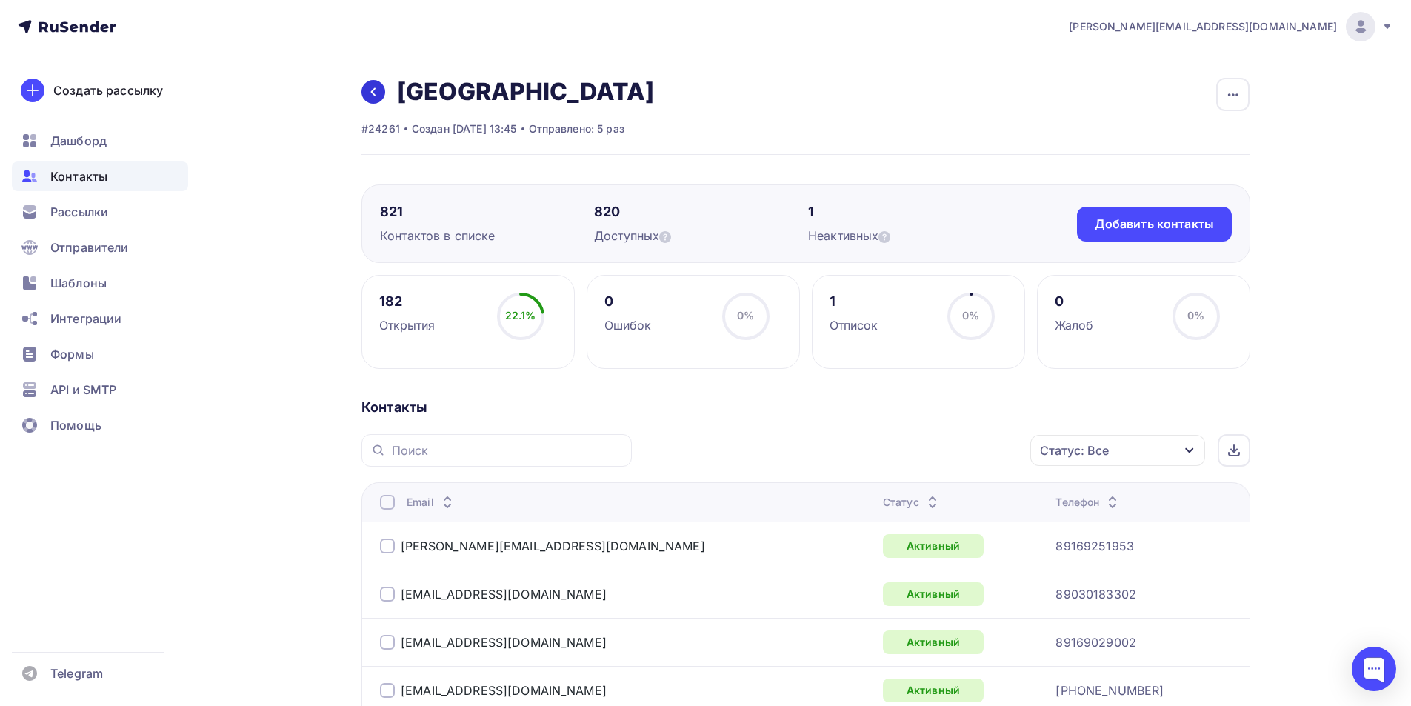
click at [368, 93] on icon at bounding box center [373, 92] width 12 height 12
